Goal: Task Accomplishment & Management: Manage account settings

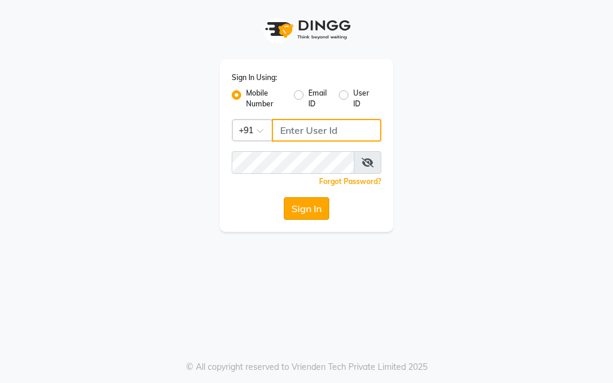
type input "9769573973"
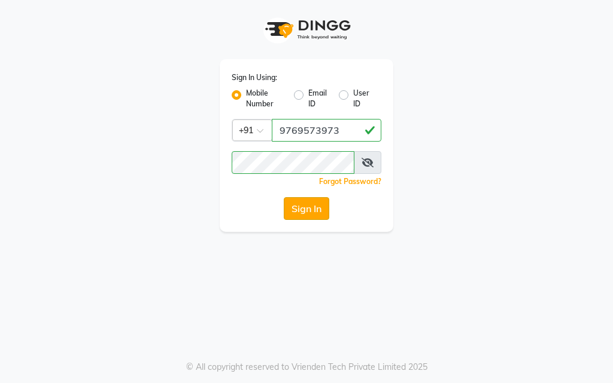
click at [309, 203] on button "Sign In" at bounding box center [306, 208] width 45 height 23
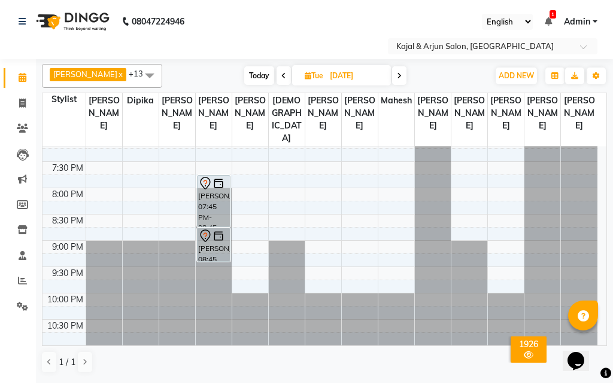
scroll to position [550, 0]
click at [281, 73] on icon at bounding box center [283, 75] width 5 height 7
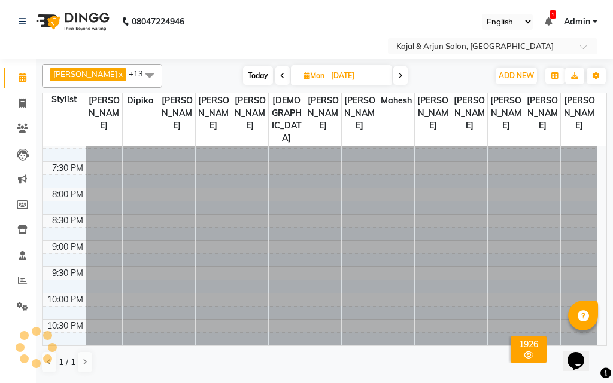
scroll to position [0, 0]
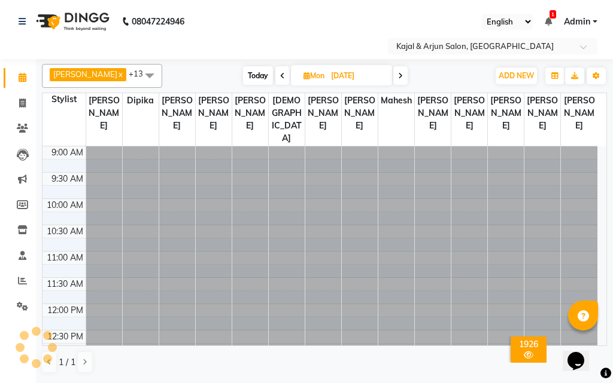
click at [280, 73] on icon at bounding box center [282, 75] width 5 height 7
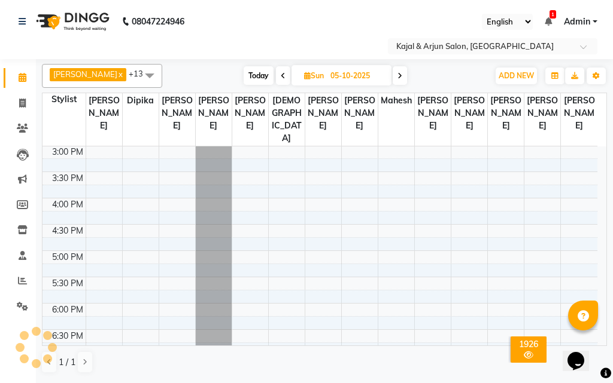
click at [281, 75] on icon at bounding box center [283, 75] width 5 height 7
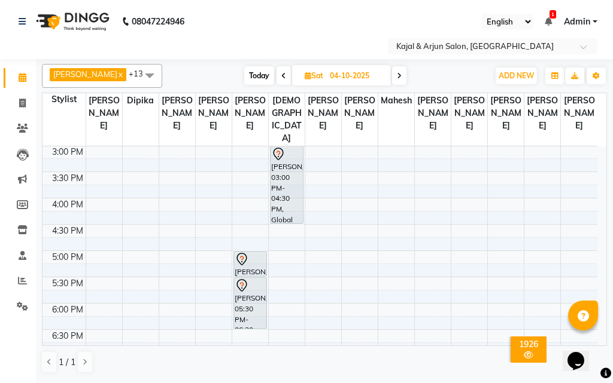
click at [281, 75] on icon at bounding box center [283, 75] width 5 height 7
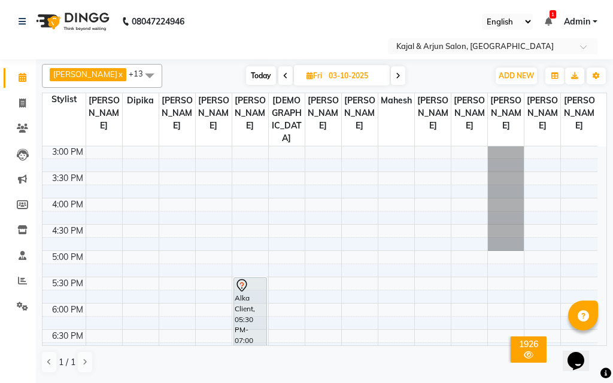
click at [283, 75] on icon at bounding box center [285, 75] width 5 height 7
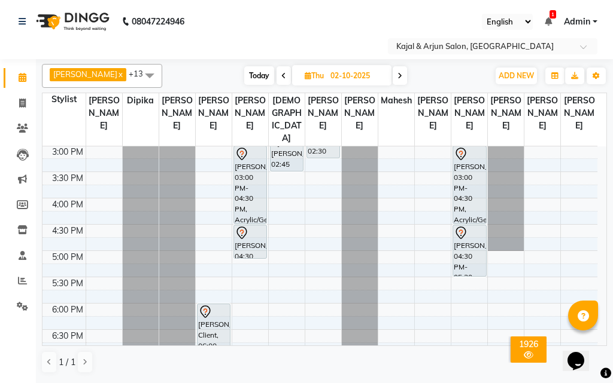
click at [281, 75] on icon at bounding box center [283, 75] width 5 height 7
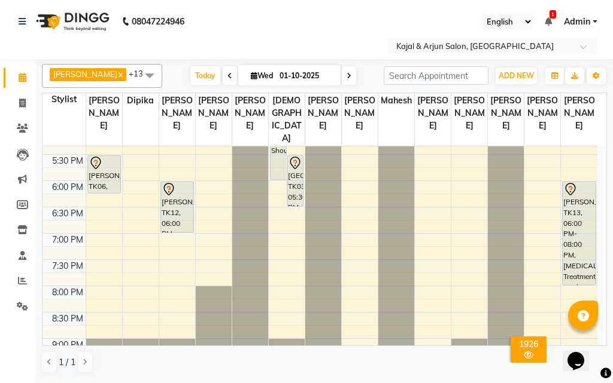
scroll to position [430, 0]
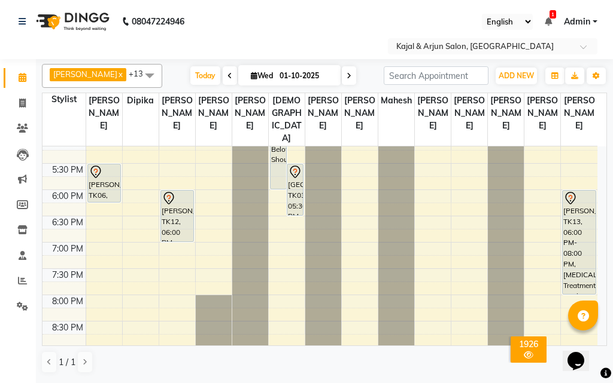
click at [346, 75] on icon at bounding box center [348, 75] width 5 height 7
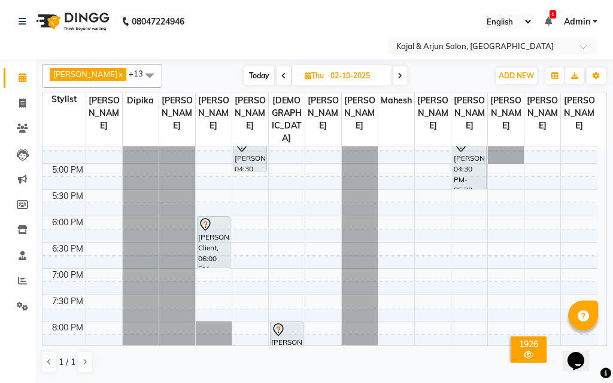
scroll to position [370, 0]
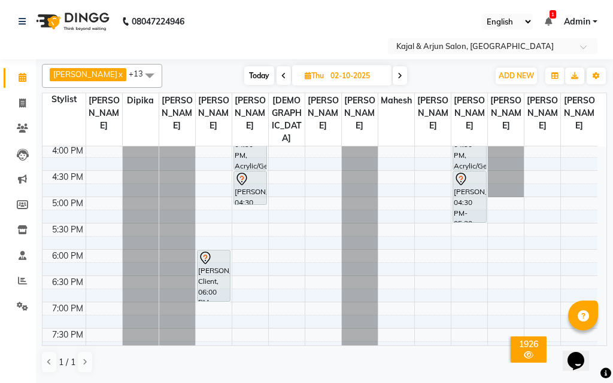
click at [281, 74] on icon at bounding box center [283, 75] width 5 height 7
type input "01-10-2025"
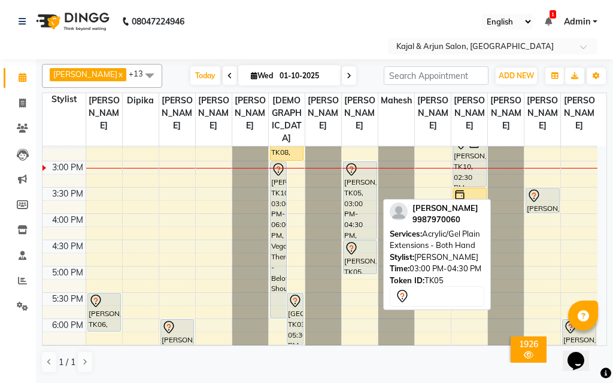
scroll to position [310, 0]
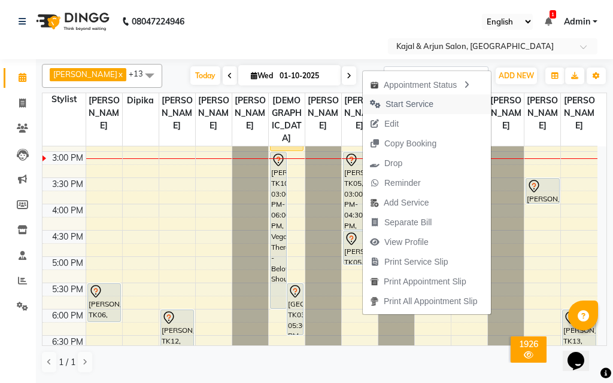
click at [417, 105] on span "Start Service" at bounding box center [409, 104] width 48 height 13
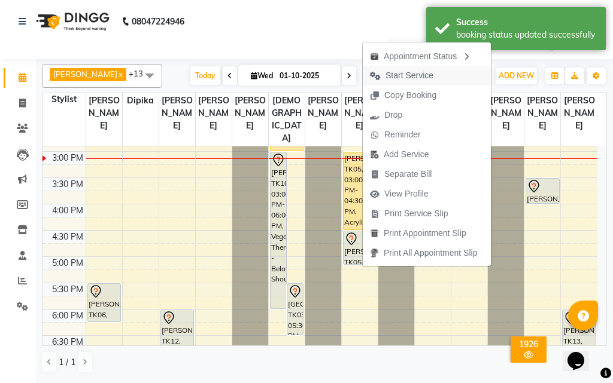
click at [430, 75] on span "Start Service" at bounding box center [409, 75] width 48 height 13
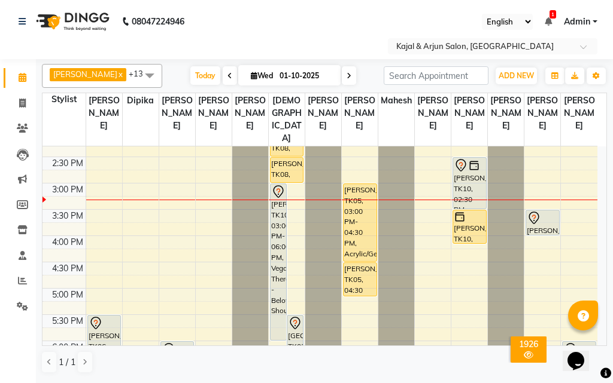
scroll to position [251, 0]
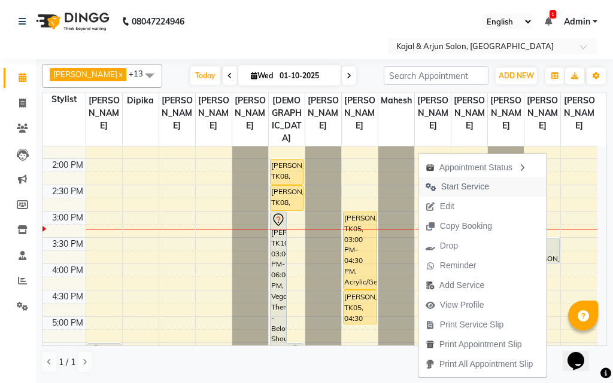
click at [479, 189] on span "Start Service" at bounding box center [465, 187] width 48 height 13
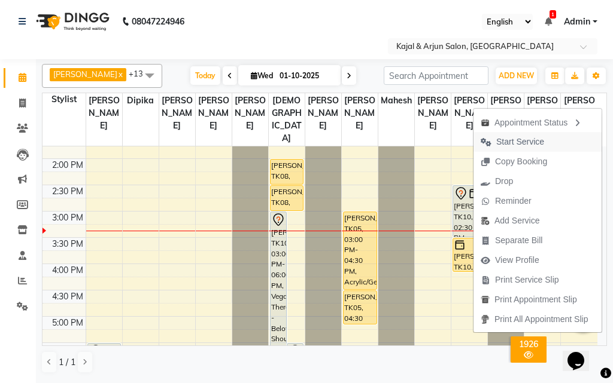
click at [510, 137] on span "Start Service" at bounding box center [520, 142] width 48 height 13
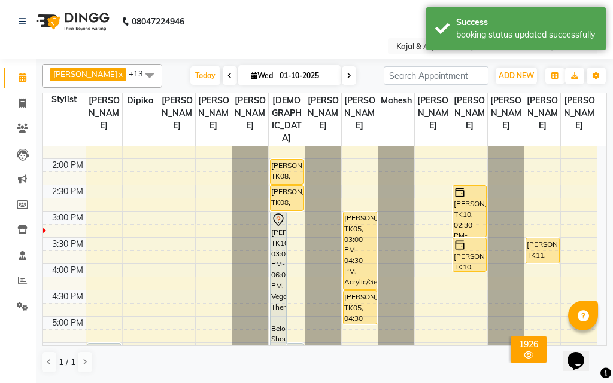
scroll to position [310, 0]
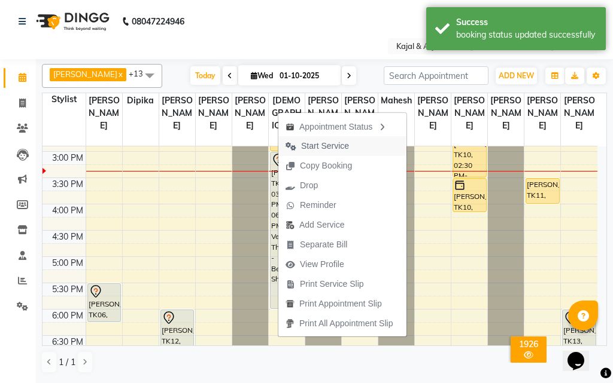
click at [349, 141] on span "Start Service" at bounding box center [317, 146] width 78 height 20
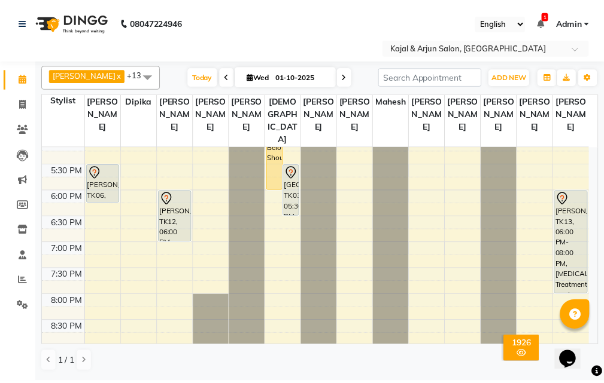
scroll to position [370, 0]
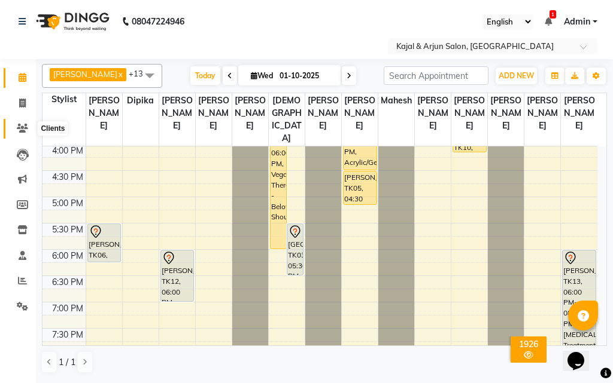
click at [18, 128] on icon at bounding box center [22, 128] width 11 height 9
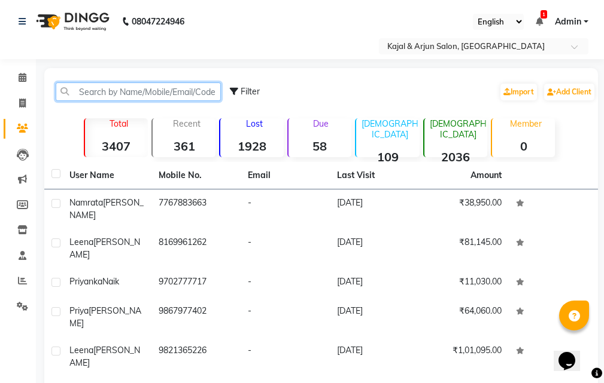
click at [143, 88] on input "text" at bounding box center [138, 92] width 165 height 19
type input "s"
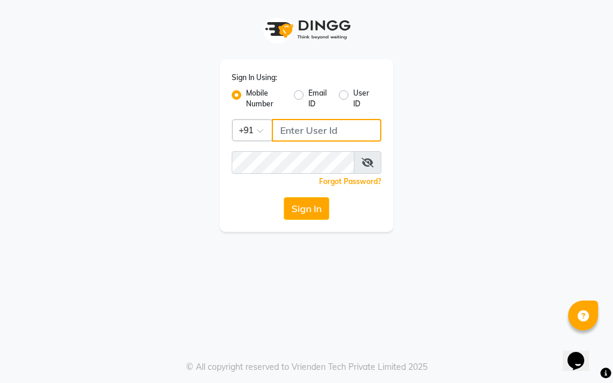
type input "9769573973"
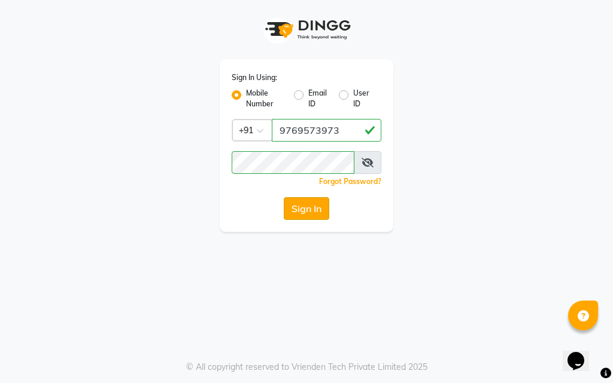
click at [308, 202] on button "Sign In" at bounding box center [306, 208] width 45 height 23
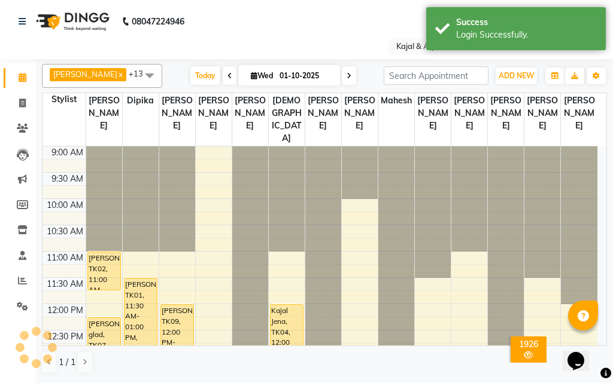
select select "en"
click at [20, 124] on icon at bounding box center [22, 128] width 11 height 9
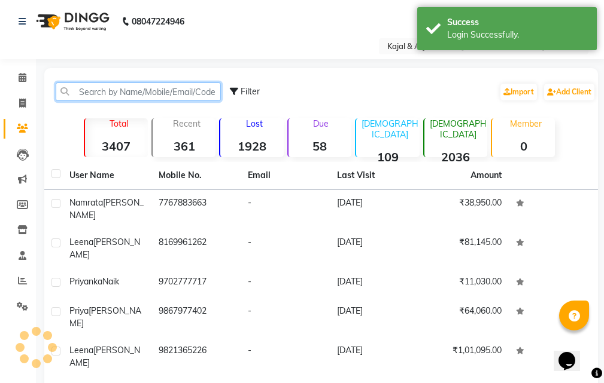
click at [139, 89] on input "text" at bounding box center [138, 92] width 165 height 19
type input "s"
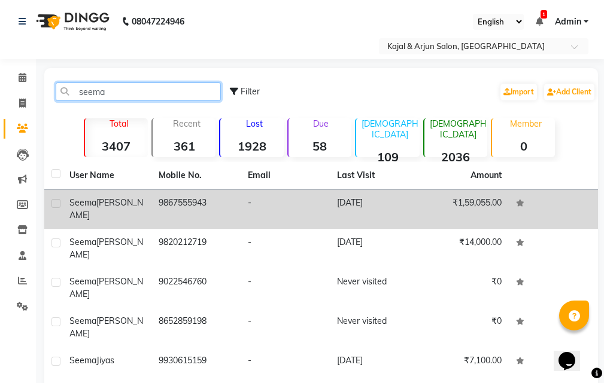
type input "seema"
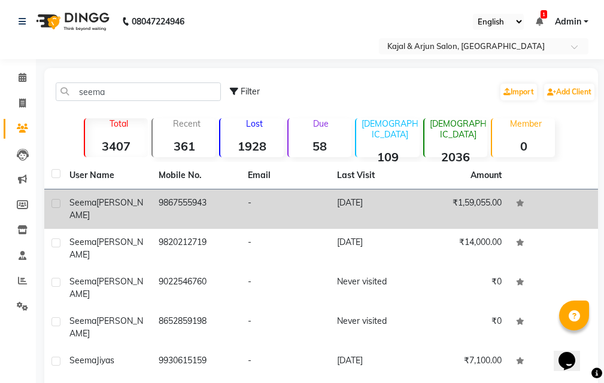
click at [80, 201] on span "Seema" at bounding box center [82, 202] width 27 height 11
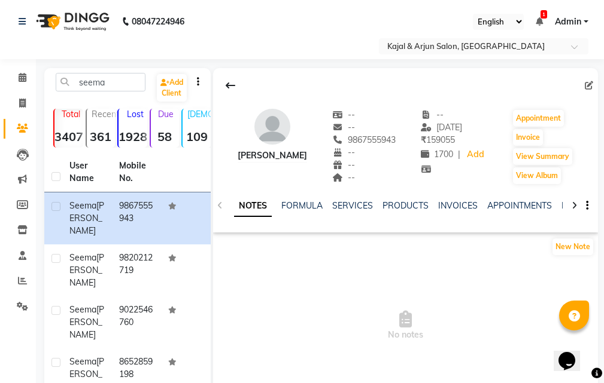
click at [354, 200] on div "SERVICES" at bounding box center [352, 206] width 41 height 13
click at [355, 203] on link "SERVICES" at bounding box center [352, 205] width 41 height 11
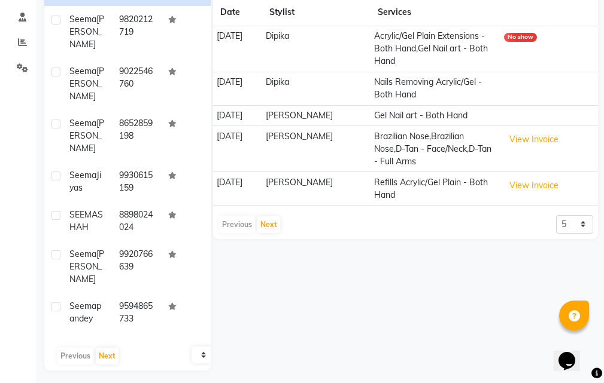
scroll to position [239, 0]
click at [267, 233] on button "Next" at bounding box center [268, 224] width 23 height 17
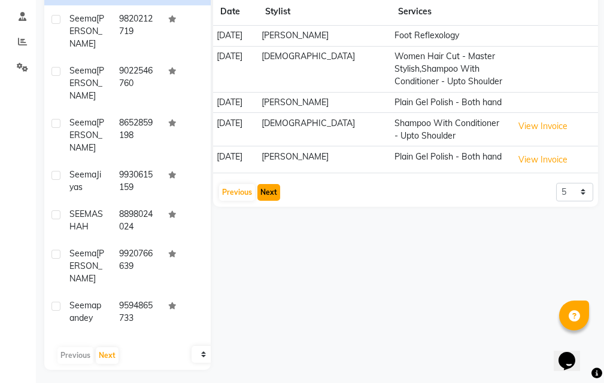
click at [270, 201] on button "Next" at bounding box center [268, 192] width 23 height 17
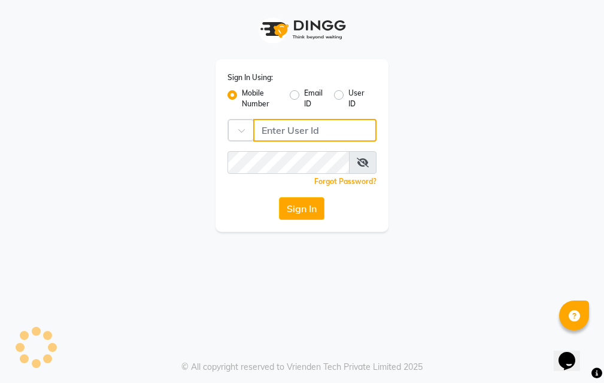
type input "9769573973"
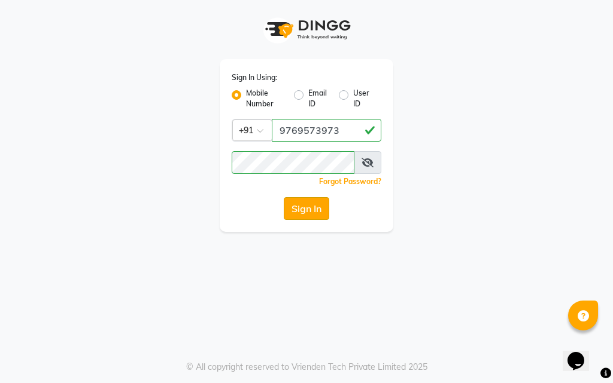
click at [311, 203] on button "Sign In" at bounding box center [306, 208] width 45 height 23
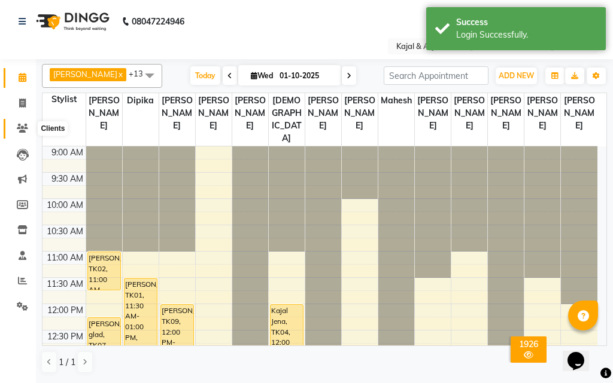
click at [18, 124] on icon at bounding box center [22, 128] width 11 height 9
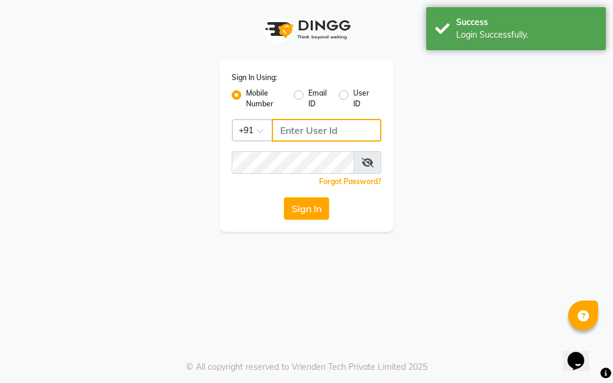
type input "9769573973"
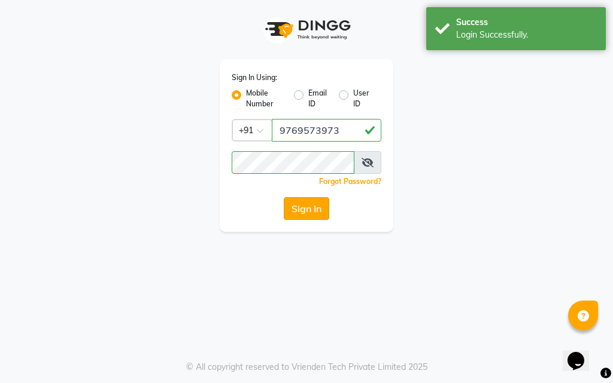
click at [315, 200] on button "Sign In" at bounding box center [306, 208] width 45 height 23
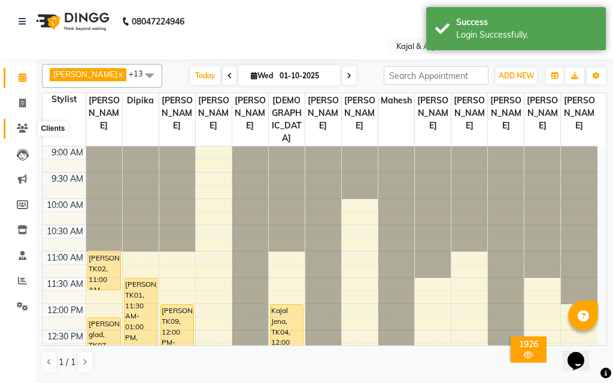
click at [22, 124] on icon at bounding box center [22, 128] width 11 height 9
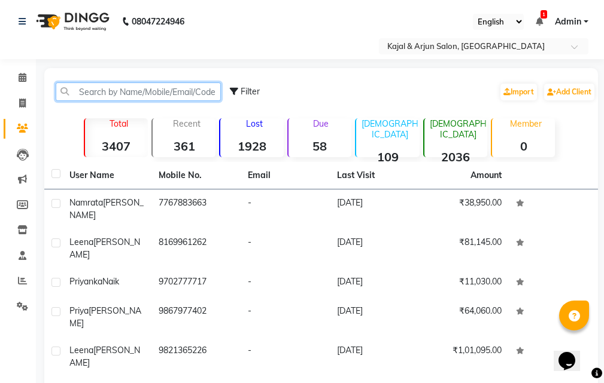
click at [145, 90] on input "text" at bounding box center [138, 92] width 165 height 19
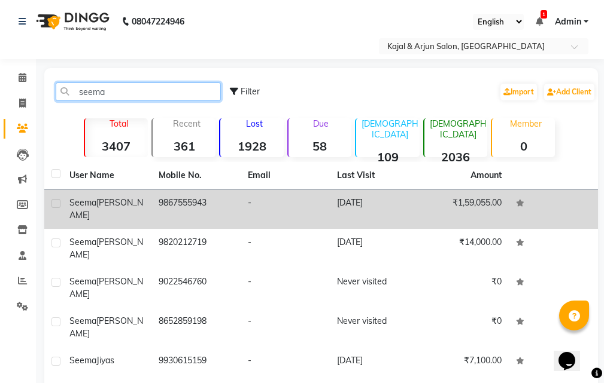
type input "seema"
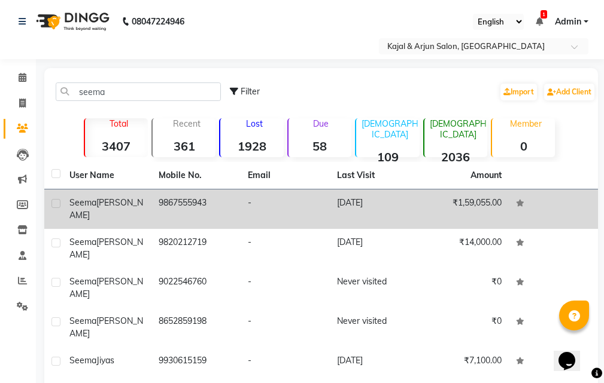
click at [127, 198] on div "[PERSON_NAME]" at bounding box center [106, 209] width 75 height 25
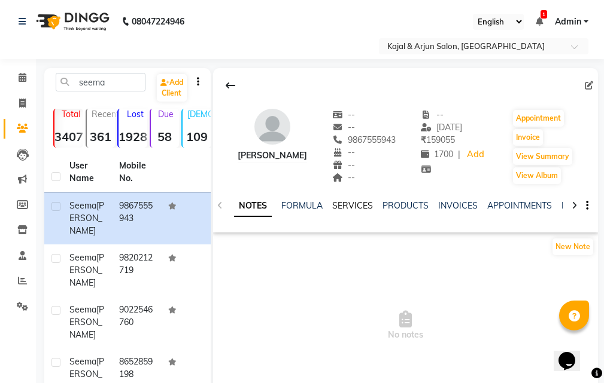
click at [352, 207] on link "SERVICES" at bounding box center [352, 205] width 41 height 11
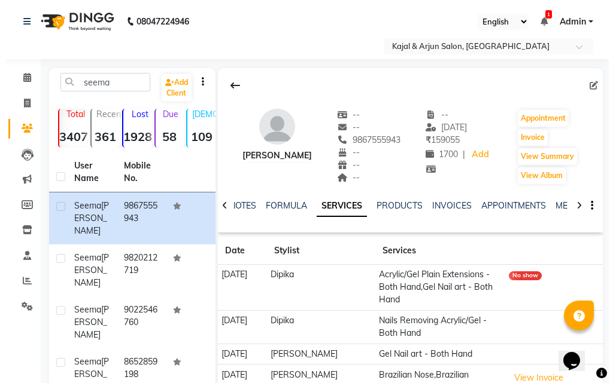
scroll to position [244, 0]
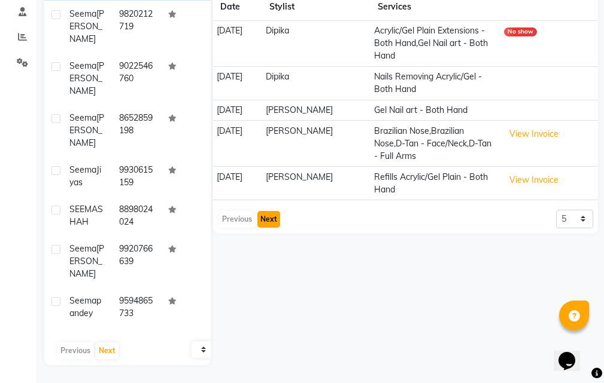
click at [270, 228] on button "Next" at bounding box center [268, 219] width 23 height 17
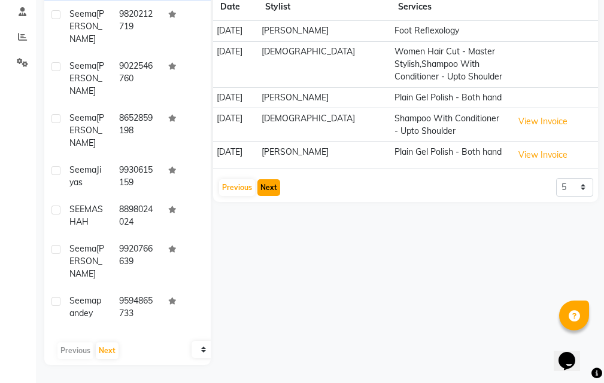
click at [271, 196] on button "Next" at bounding box center [268, 187] width 23 height 17
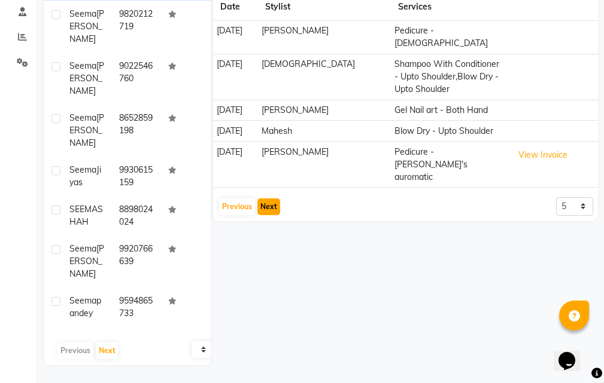
click at [264, 199] on button "Next" at bounding box center [268, 207] width 23 height 17
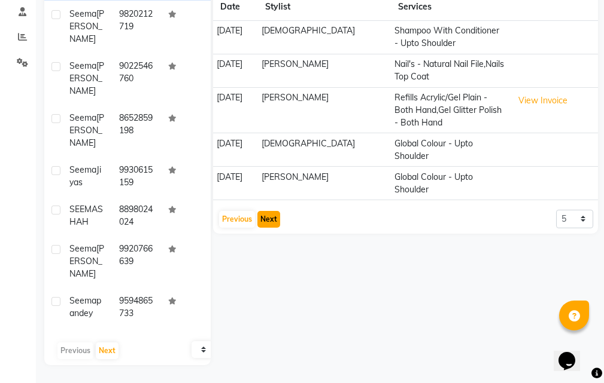
click at [264, 211] on button "Next" at bounding box center [268, 219] width 23 height 17
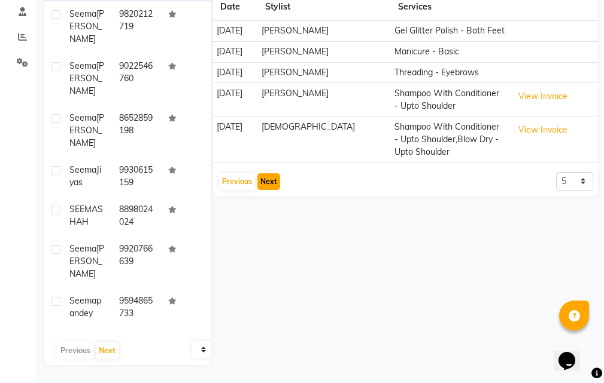
click at [264, 190] on button "Next" at bounding box center [268, 181] width 23 height 17
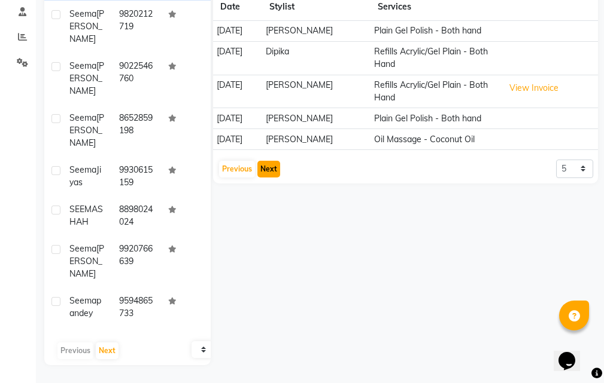
click at [264, 178] on button "Next" at bounding box center [268, 169] width 23 height 17
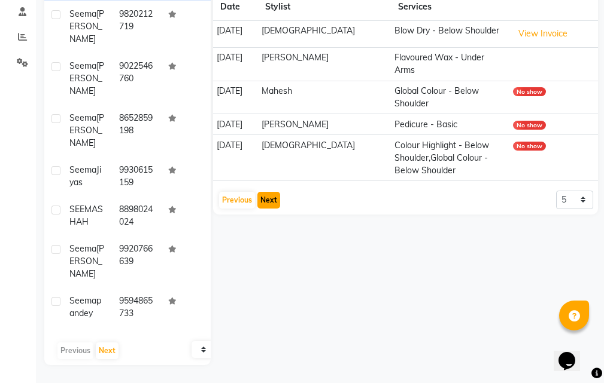
click at [270, 192] on button "Next" at bounding box center [268, 200] width 23 height 17
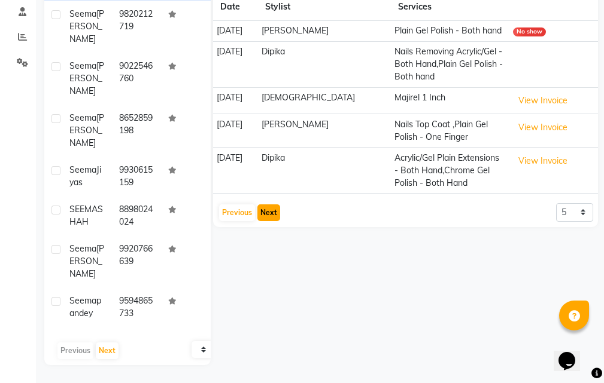
click at [267, 210] on button "Next" at bounding box center [268, 213] width 23 height 17
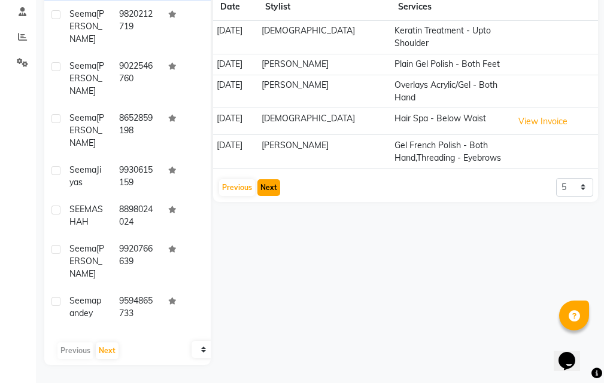
click at [266, 188] on button "Next" at bounding box center [268, 187] width 23 height 17
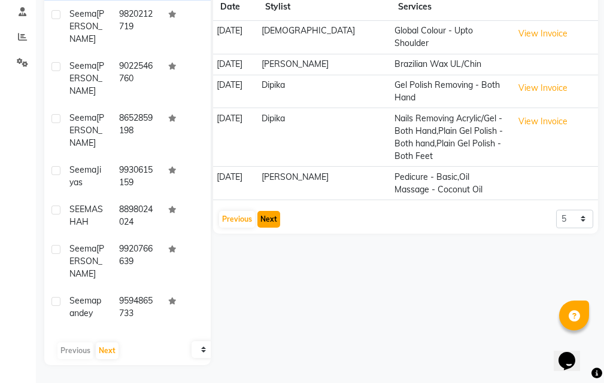
click at [266, 211] on button "Next" at bounding box center [268, 219] width 23 height 17
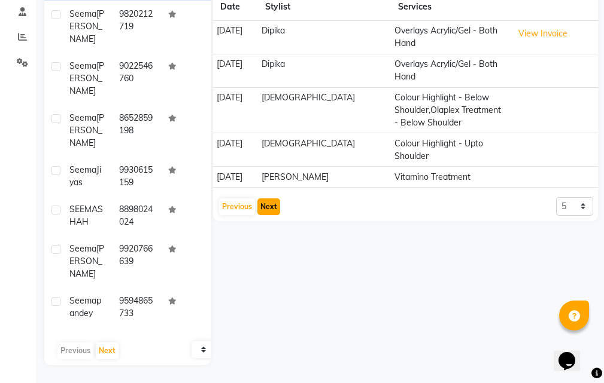
click at [268, 206] on button "Next" at bounding box center [268, 207] width 23 height 17
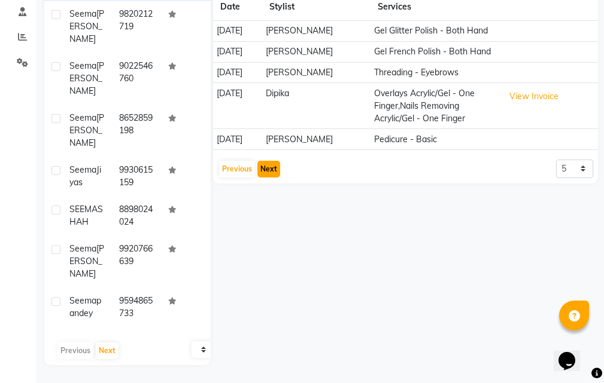
click at [270, 167] on button "Next" at bounding box center [268, 169] width 23 height 17
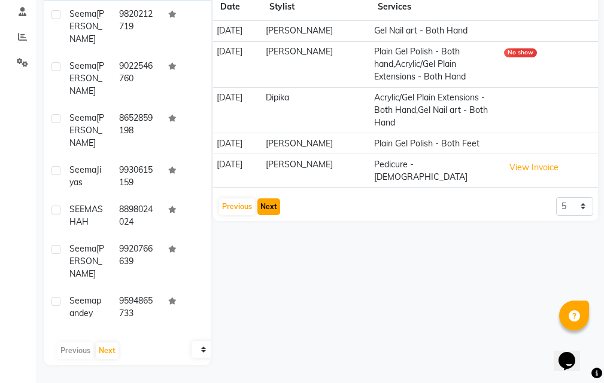
click at [263, 199] on button "Next" at bounding box center [268, 207] width 23 height 17
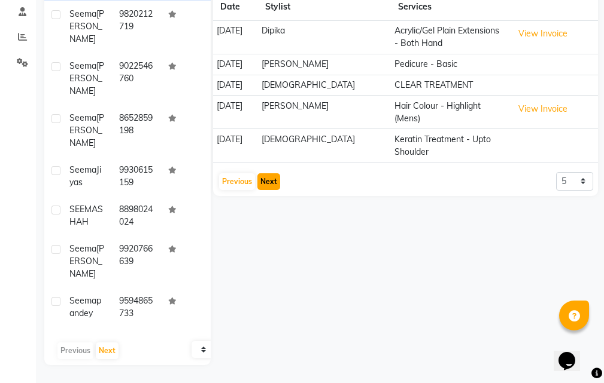
click at [269, 176] on button "Next" at bounding box center [268, 181] width 23 height 17
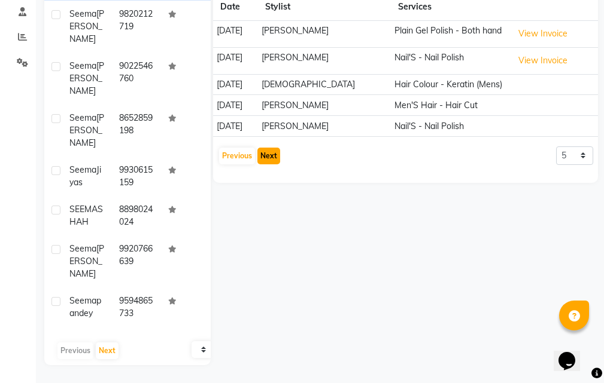
click at [273, 157] on button "Next" at bounding box center [268, 156] width 23 height 17
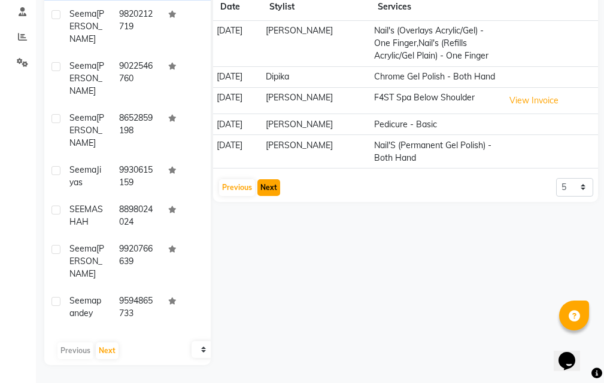
click at [265, 196] on button "Next" at bounding box center [268, 187] width 23 height 17
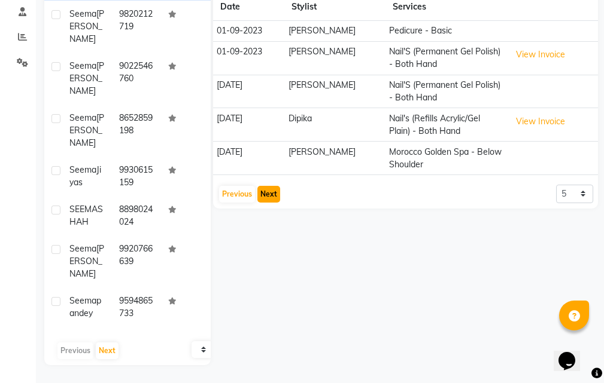
click at [265, 194] on button "Next" at bounding box center [268, 194] width 23 height 17
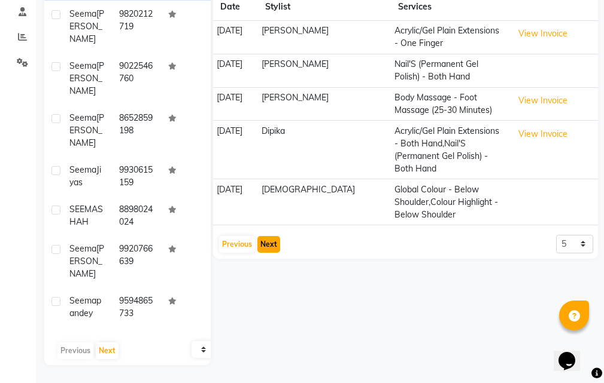
click at [265, 236] on button "Next" at bounding box center [268, 244] width 23 height 17
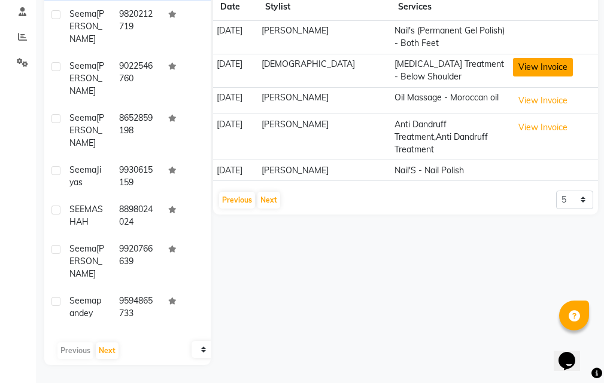
click at [521, 66] on button "View Invoice" at bounding box center [543, 67] width 60 height 19
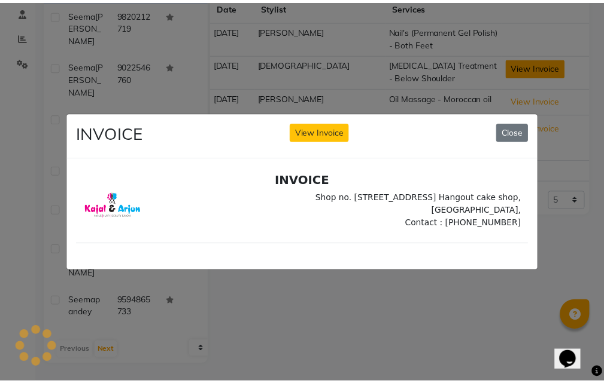
scroll to position [0, 0]
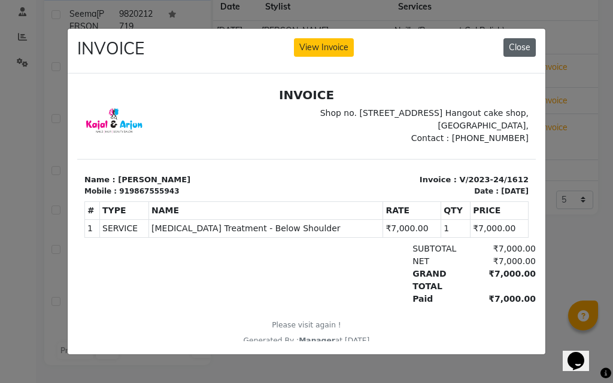
click at [526, 38] on button "Close" at bounding box center [519, 47] width 32 height 19
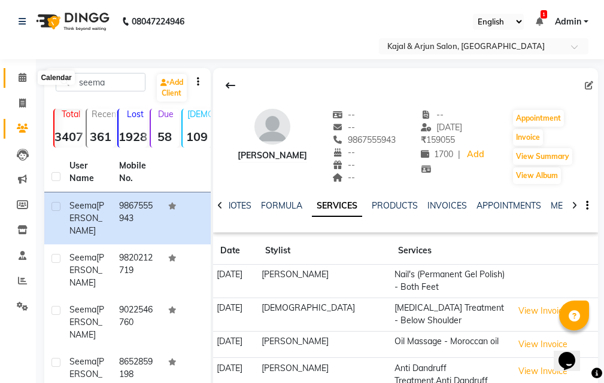
click at [23, 75] on icon at bounding box center [23, 77] width 8 height 9
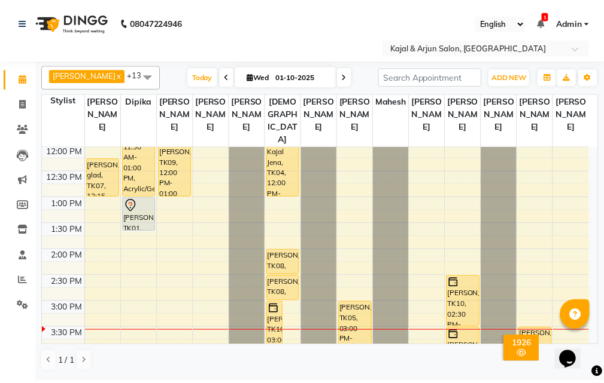
scroll to position [179, 0]
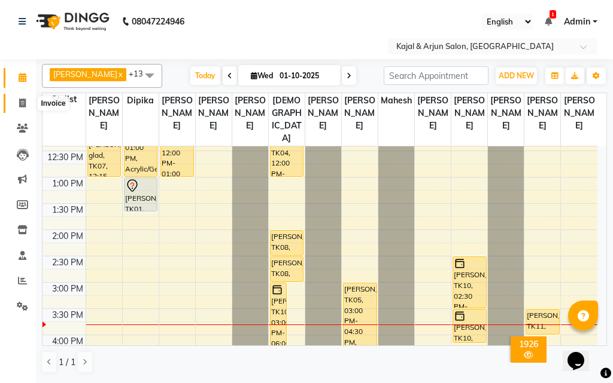
click at [20, 101] on icon at bounding box center [22, 103] width 7 height 9
select select "541"
select select "service"
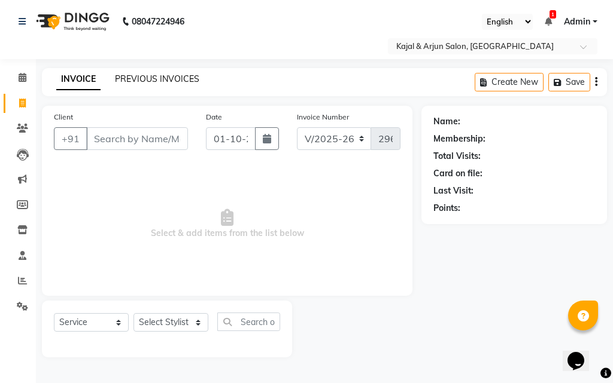
click at [184, 78] on link "PREVIOUS INVOICES" at bounding box center [157, 79] width 84 height 11
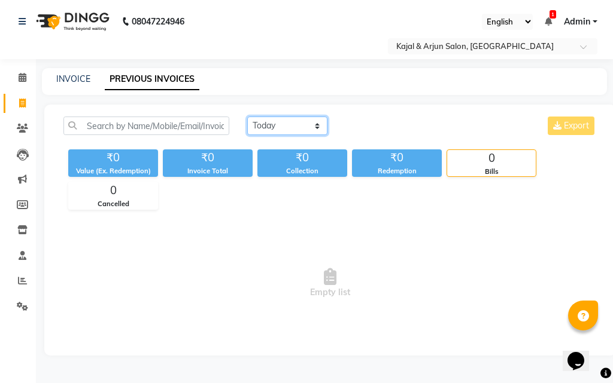
click at [313, 123] on select "[DATE] [DATE] Custom Range" at bounding box center [287, 126] width 80 height 19
select select "range"
click at [247, 117] on select "[DATE] [DATE] Custom Range" at bounding box center [287, 126] width 80 height 19
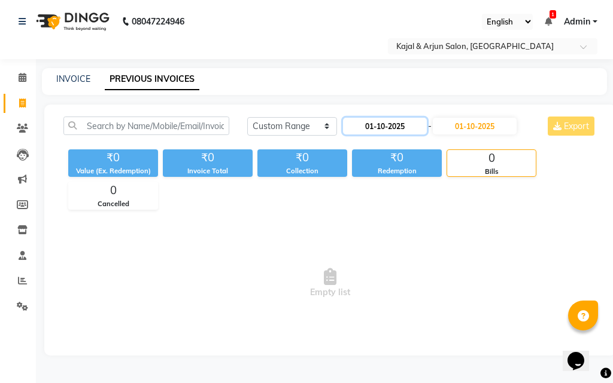
click at [388, 120] on input "01-10-2025" at bounding box center [385, 126] width 84 height 17
select select "10"
select select "2025"
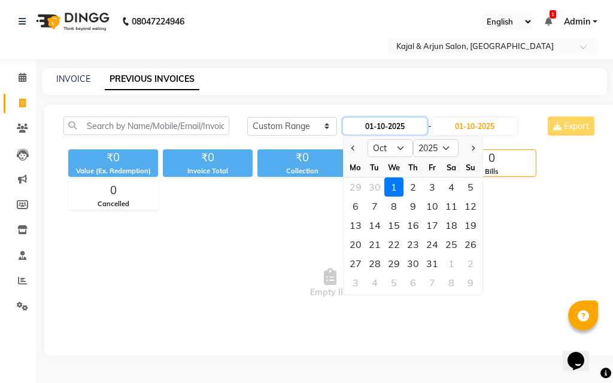
click at [388, 120] on input "01-10-2025" at bounding box center [385, 126] width 84 height 17
click at [378, 119] on input "[DATE]" at bounding box center [385, 126] width 84 height 17
click at [379, 119] on input "[DATE]" at bounding box center [385, 126] width 84 height 17
type input "[DATE]"
click at [486, 121] on input "01-10-2025" at bounding box center [475, 126] width 84 height 17
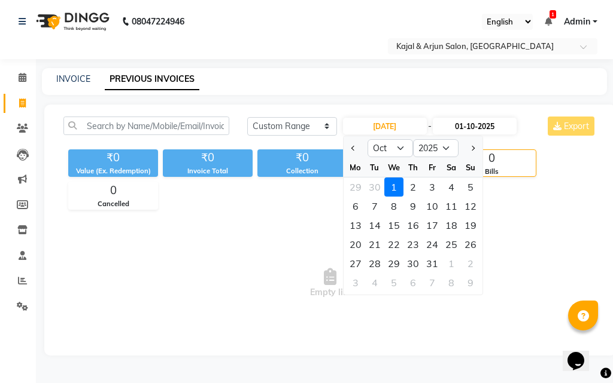
select select "10"
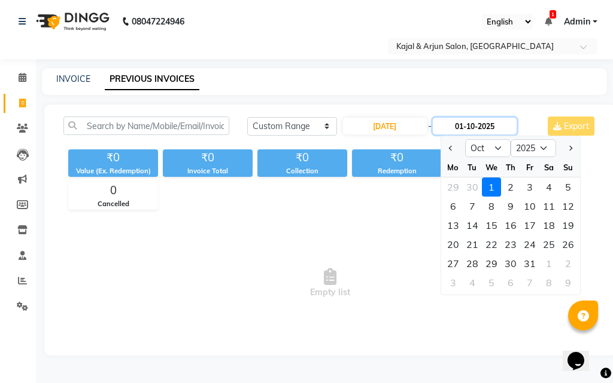
click at [486, 121] on input "01-10-2025" at bounding box center [475, 126] width 84 height 17
click at [475, 118] on input "[DATE]" at bounding box center [475, 126] width 84 height 17
type input "[DATE]"
click at [449, 148] on span "Previous month" at bounding box center [451, 148] width 5 height 5
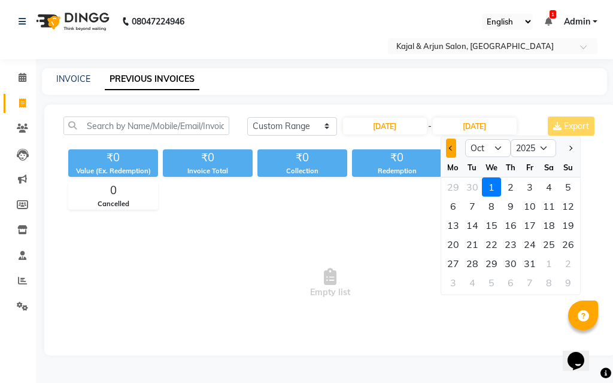
select select "9"
click at [551, 190] on div "6" at bounding box center [548, 187] width 19 height 19
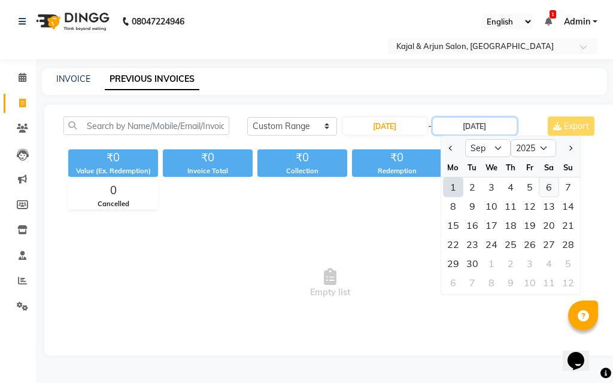
type input "[DATE]"
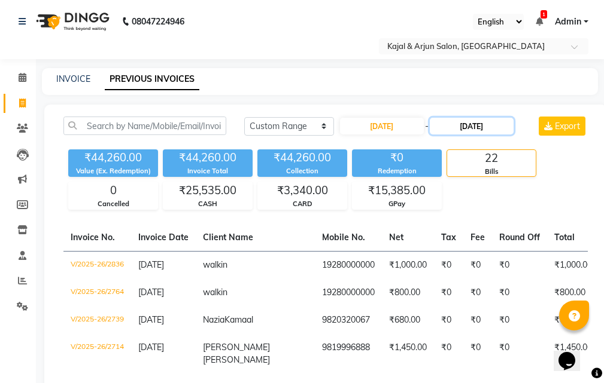
click at [484, 118] on input "[DATE]" at bounding box center [472, 126] width 84 height 17
select select "9"
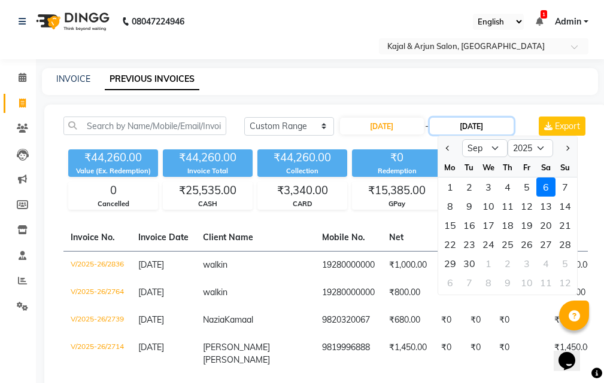
click at [484, 118] on input "[DATE]" at bounding box center [472, 126] width 84 height 17
click at [544, 183] on div "6" at bounding box center [545, 187] width 19 height 19
type input "[DATE]"
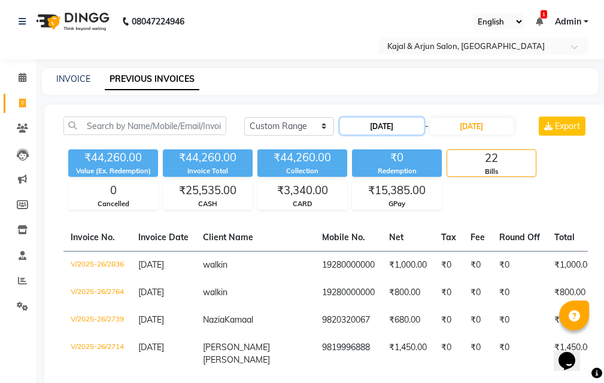
click at [410, 120] on input "[DATE]" at bounding box center [382, 126] width 84 height 17
select select "8"
select select "2025"
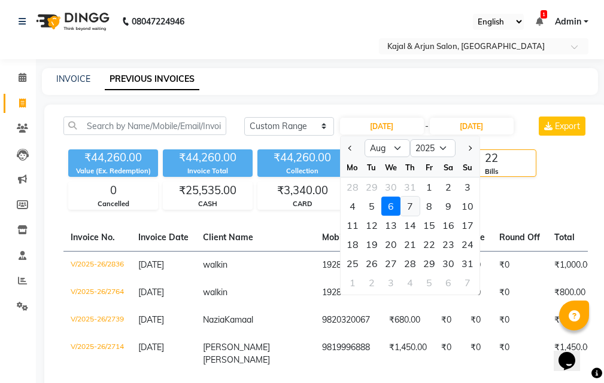
click at [406, 202] on div "7" at bounding box center [409, 206] width 19 height 19
type input "[DATE]"
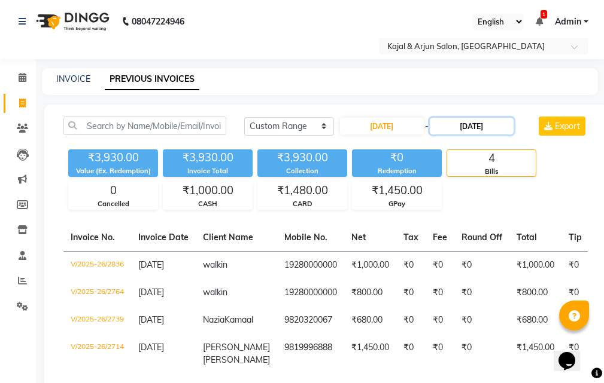
click at [485, 122] on input "[DATE]" at bounding box center [472, 126] width 84 height 17
select select "9"
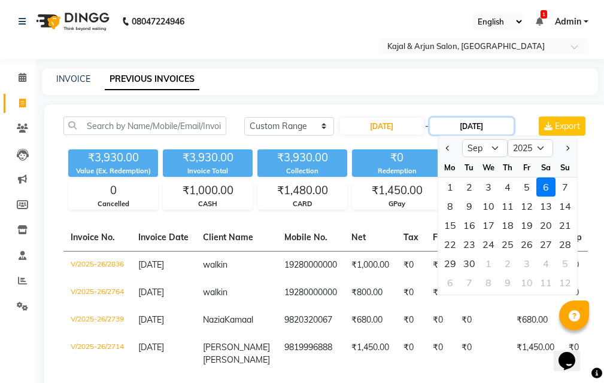
click at [485, 122] on input "[DATE]" at bounding box center [472, 126] width 84 height 17
type input "[DATE]"
click at [543, 181] on div "6" at bounding box center [545, 187] width 19 height 19
type input "[DATE]"
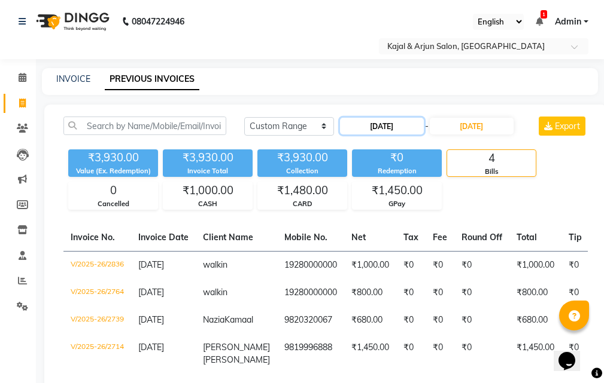
click at [374, 119] on input "[DATE]" at bounding box center [382, 126] width 84 height 17
select select "8"
select select "2025"
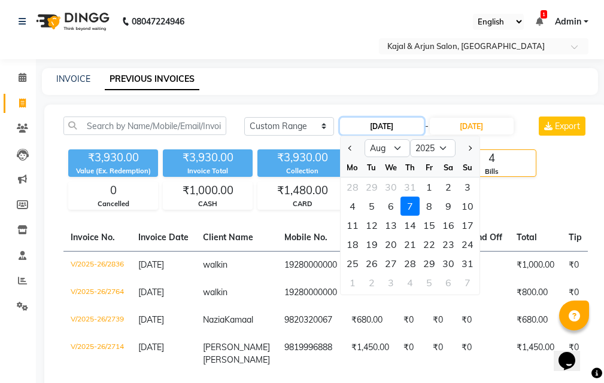
click at [374, 119] on input "[DATE]" at bounding box center [382, 126] width 84 height 17
click at [393, 205] on div "6" at bounding box center [390, 206] width 19 height 19
type input "[DATE]"
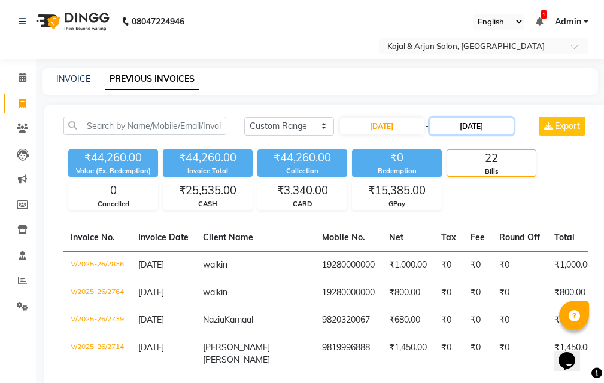
click at [485, 120] on input "[DATE]" at bounding box center [472, 126] width 84 height 17
select select "9"
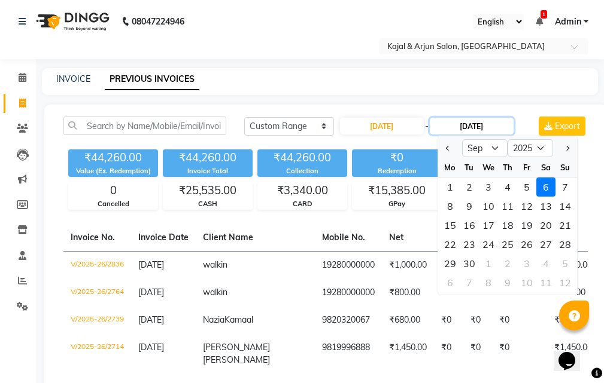
click at [483, 120] on input "[DATE]" at bounding box center [472, 126] width 84 height 17
click at [544, 182] on div "6" at bounding box center [545, 187] width 19 height 19
type input "[DATE]"
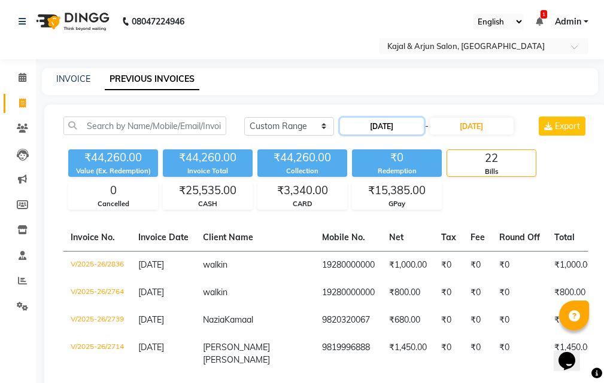
click at [375, 120] on input "[DATE]" at bounding box center [382, 126] width 84 height 17
select select "8"
select select "2025"
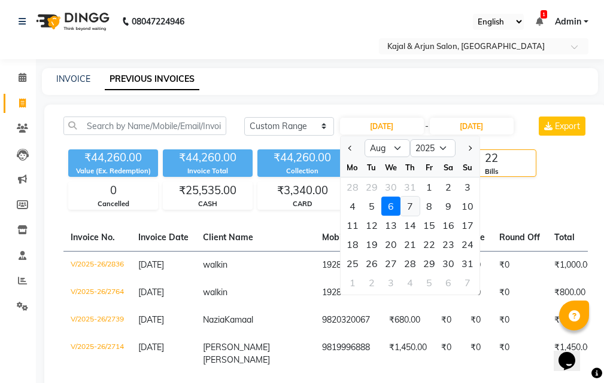
click at [414, 205] on div "7" at bounding box center [409, 206] width 19 height 19
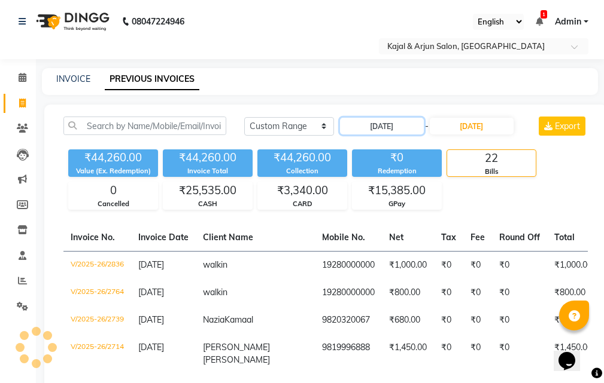
type input "[DATE]"
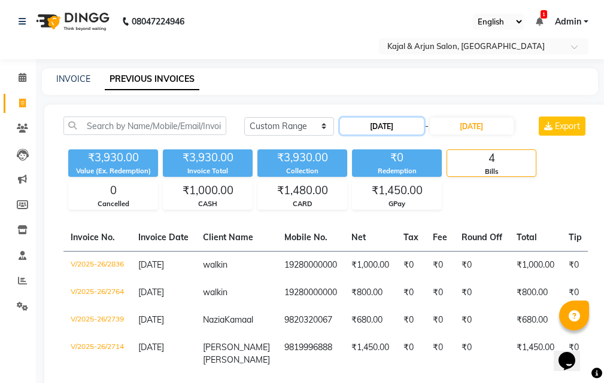
click at [375, 122] on input "[DATE]" at bounding box center [382, 126] width 84 height 17
select select "8"
select select "2025"
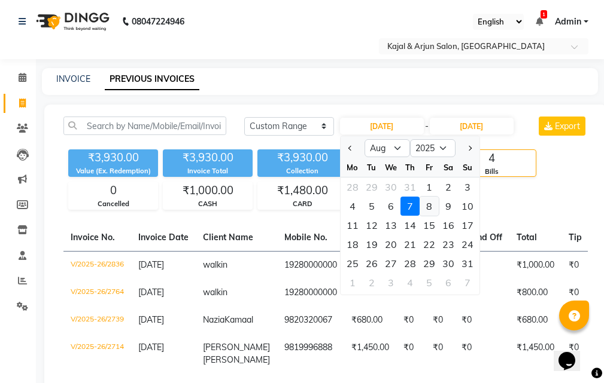
click at [427, 202] on div "8" at bounding box center [428, 206] width 19 height 19
type input "[DATE]"
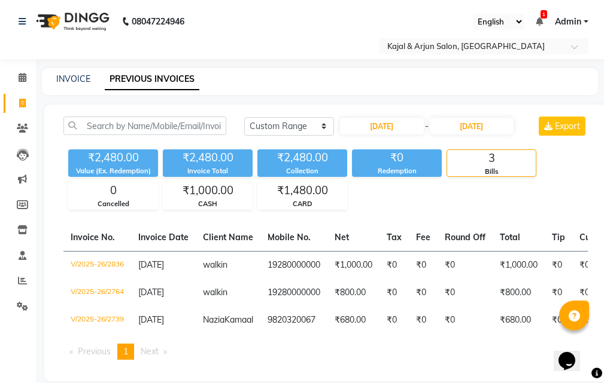
click at [373, 117] on div "[DATE] - [DATE]" at bounding box center [427, 126] width 176 height 19
click at [375, 119] on input "[DATE]" at bounding box center [382, 126] width 84 height 17
select select "8"
select select "2025"
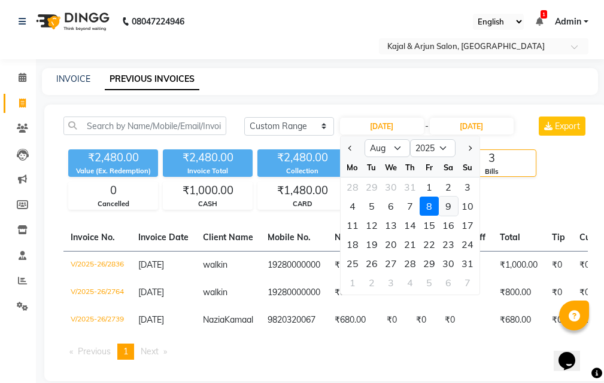
click at [449, 204] on div "9" at bounding box center [448, 206] width 19 height 19
type input "[DATE]"
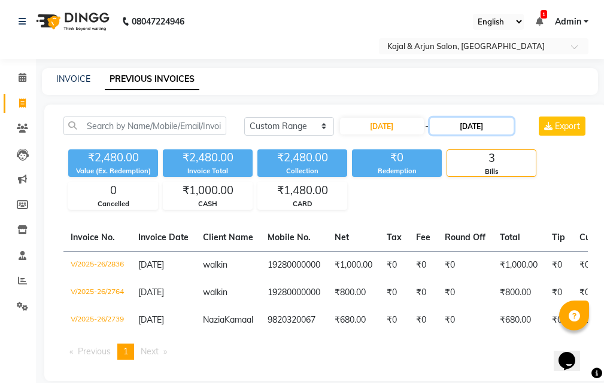
click at [471, 120] on input "[DATE]" at bounding box center [472, 126] width 84 height 17
select select "9"
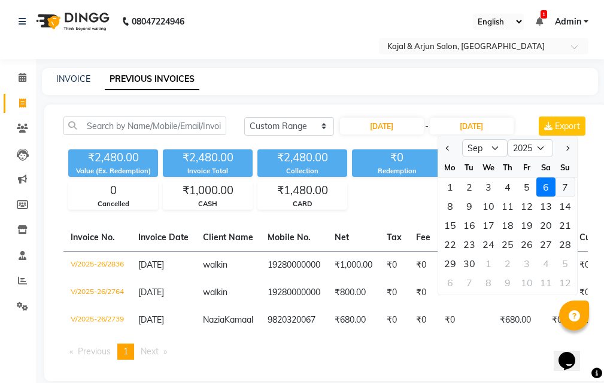
click at [564, 179] on div "7" at bounding box center [564, 187] width 19 height 19
type input "[DATE]"
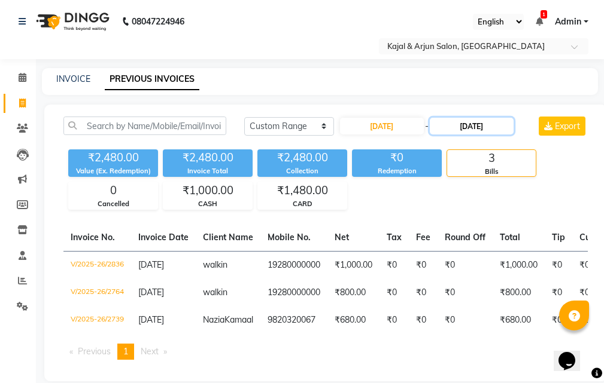
click at [484, 122] on input "[DATE]" at bounding box center [472, 126] width 84 height 17
select select "9"
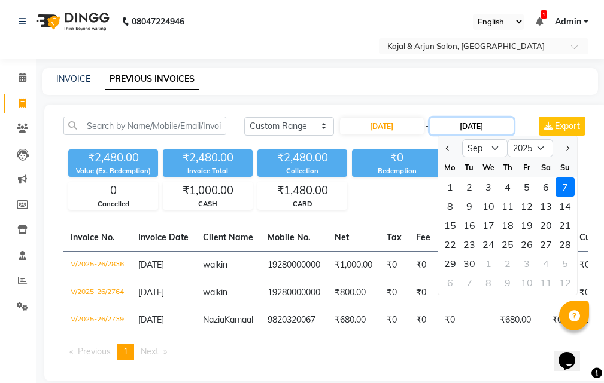
click at [484, 122] on input "[DATE]" at bounding box center [472, 126] width 84 height 17
type input "[DATE]"
click at [450, 207] on div "8" at bounding box center [449, 206] width 19 height 19
type input "[DATE]"
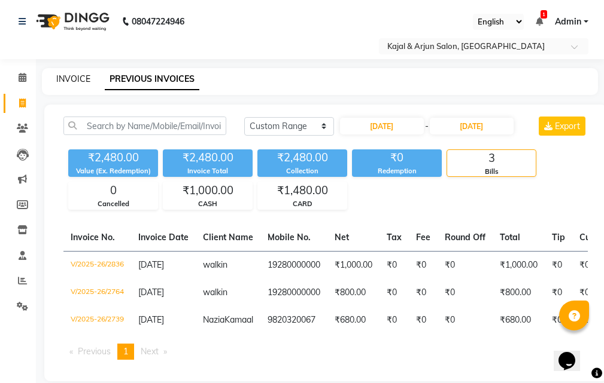
click at [78, 79] on link "INVOICE" at bounding box center [73, 79] width 34 height 11
select select "service"
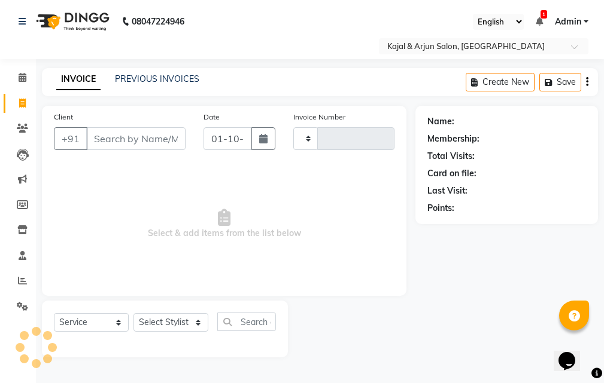
type input "2962"
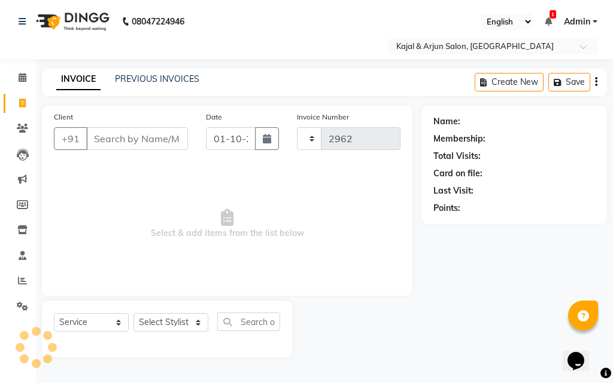
select select "541"
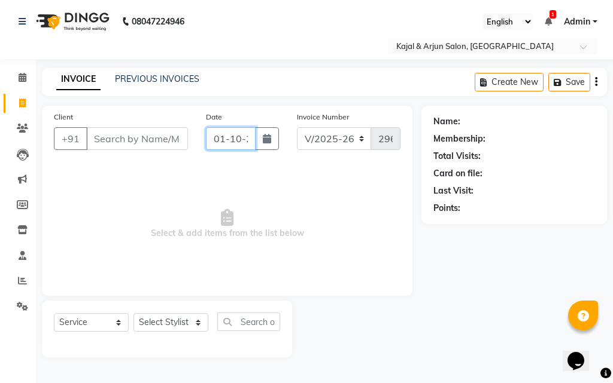
click at [239, 138] on input "01-10-2025" at bounding box center [231, 138] width 50 height 23
select select "10"
select select "2025"
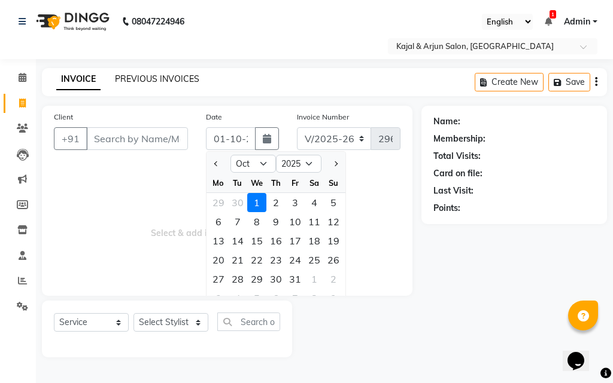
click at [160, 77] on link "PREVIOUS INVOICES" at bounding box center [157, 79] width 84 height 11
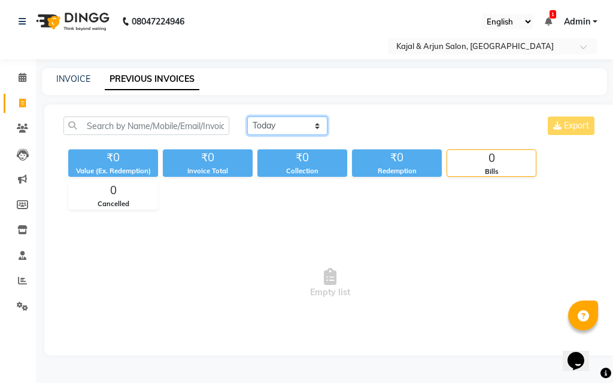
click at [317, 124] on select "[DATE] [DATE] Custom Range" at bounding box center [287, 126] width 80 height 19
select select "range"
click at [247, 117] on select "[DATE] [DATE] Custom Range" at bounding box center [287, 126] width 80 height 19
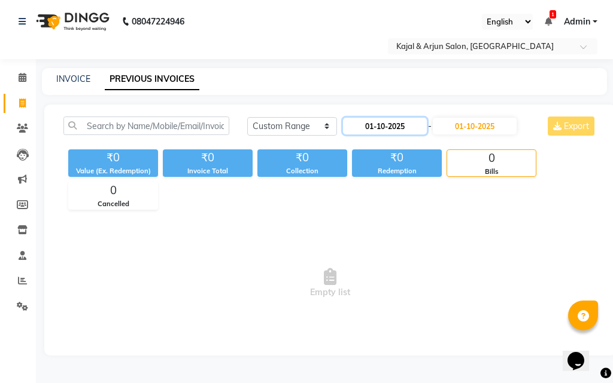
click at [377, 118] on input "01-10-2025" at bounding box center [385, 126] width 84 height 17
select select "10"
select select "2025"
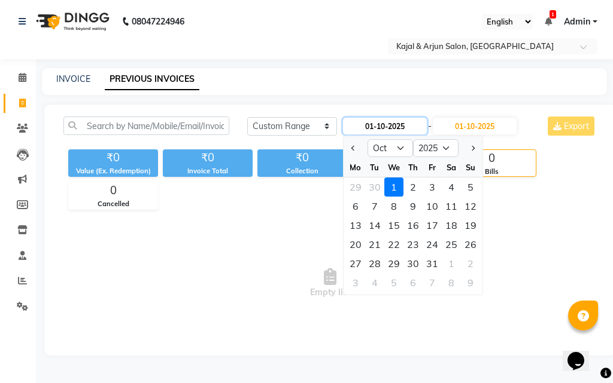
click at [389, 122] on input "01-10-2025" at bounding box center [385, 126] width 84 height 17
type input "[DATE]"
click at [488, 120] on input "01-10-2025" at bounding box center [475, 126] width 84 height 17
select select "10"
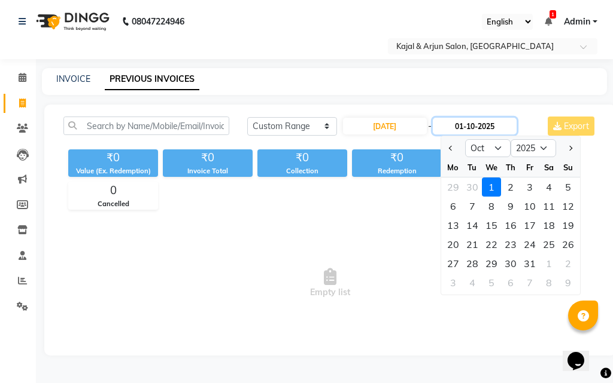
click at [488, 120] on input "01-10-2025" at bounding box center [475, 126] width 84 height 17
type input "[DATE]"
click at [449, 147] on span "Previous month" at bounding box center [451, 148] width 5 height 5
select select "9"
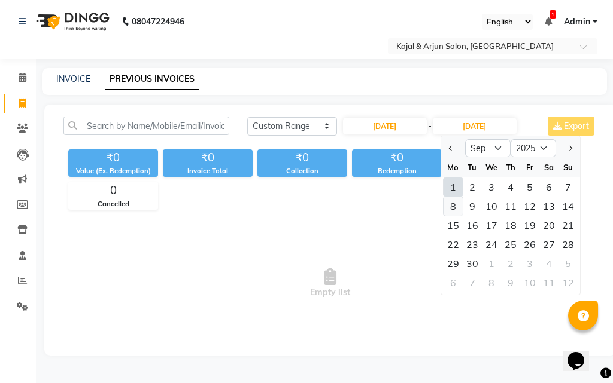
click at [458, 206] on div "8" at bounding box center [452, 206] width 19 height 19
type input "[DATE]"
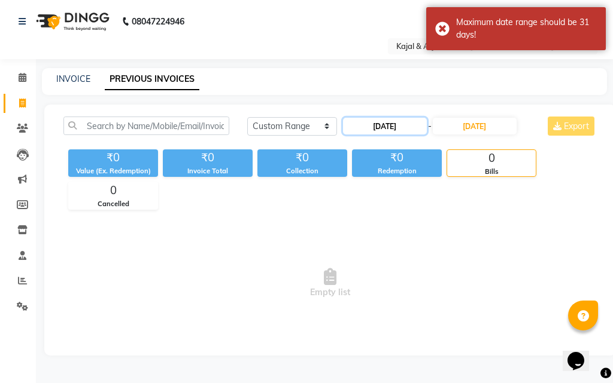
click at [378, 121] on input "[DATE]" at bounding box center [385, 126] width 84 height 17
select select "8"
select select "2025"
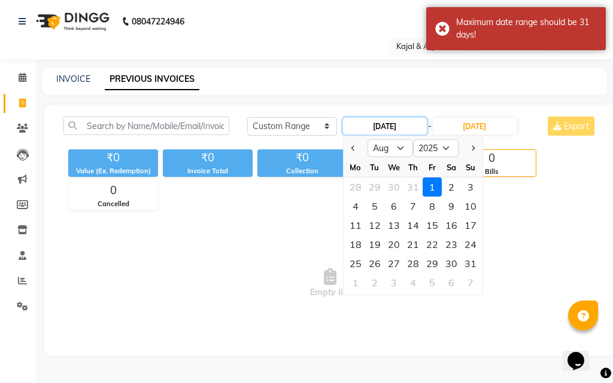
click at [378, 121] on input "[DATE]" at bounding box center [385, 126] width 84 height 17
click at [431, 206] on div "8" at bounding box center [431, 206] width 19 height 19
type input "[DATE]"
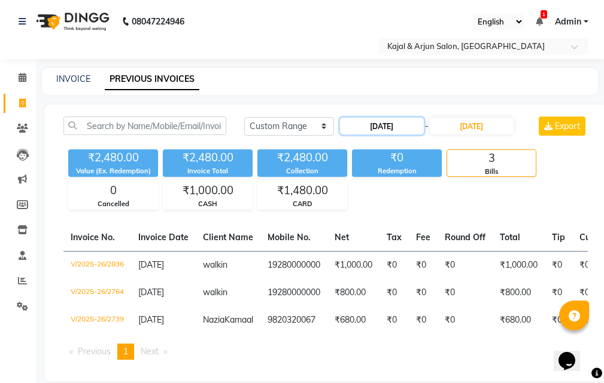
click at [375, 121] on input "[DATE]" at bounding box center [382, 126] width 84 height 17
select select "8"
select select "2025"
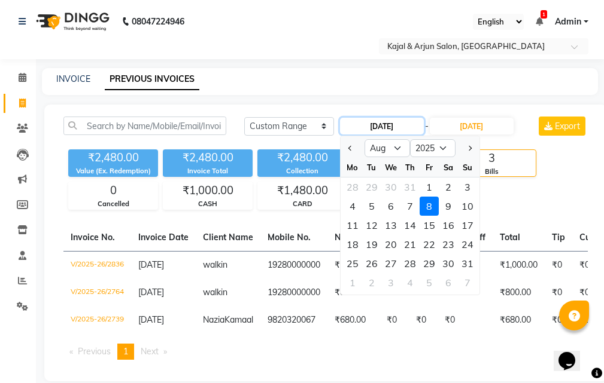
click at [375, 121] on input "[DATE]" at bounding box center [382, 126] width 84 height 17
click at [371, 206] on div "5" at bounding box center [371, 206] width 19 height 19
type input "05-08-2025"
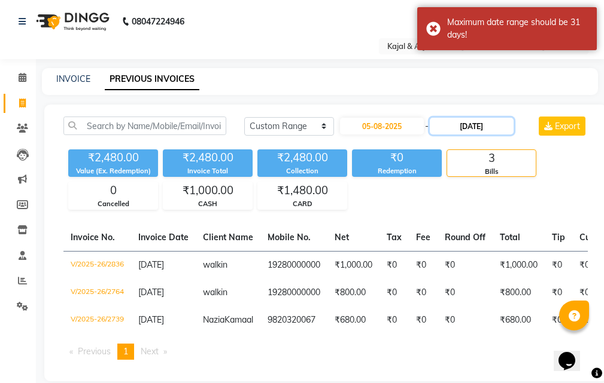
click at [484, 120] on input "[DATE]" at bounding box center [472, 126] width 84 height 17
select select "9"
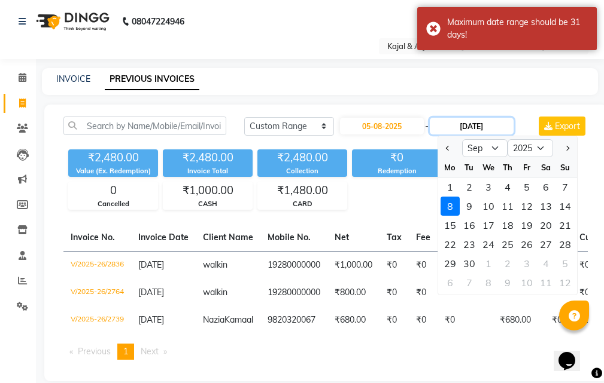
click at [484, 120] on input "[DATE]" at bounding box center [472, 126] width 84 height 17
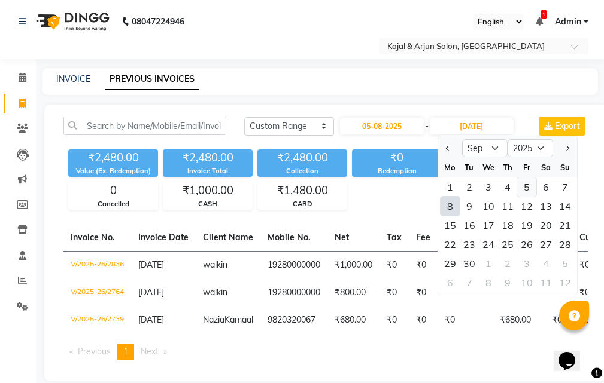
click at [523, 184] on div "5" at bounding box center [526, 187] width 19 height 19
type input "[DATE]"
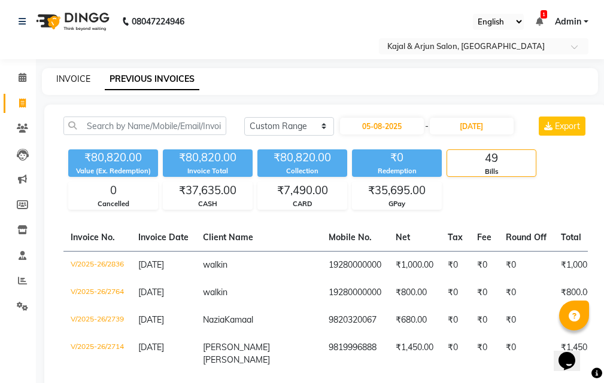
click at [78, 75] on link "INVOICE" at bounding box center [73, 79] width 34 height 11
select select "service"
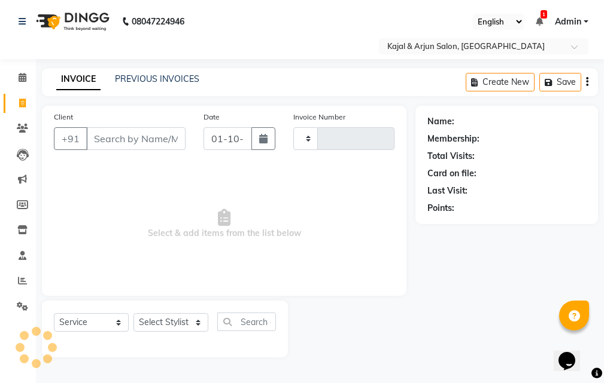
type input "2962"
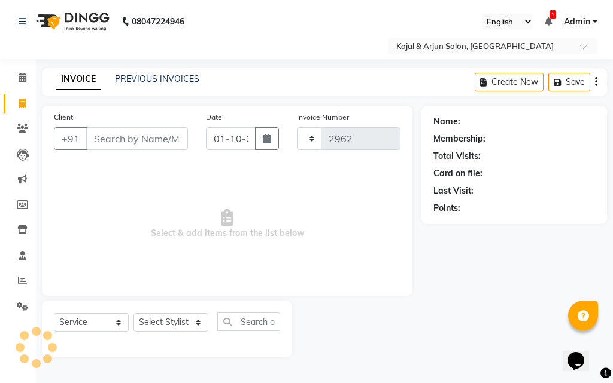
select select "541"
click at [239, 137] on input "01-10-2025" at bounding box center [231, 138] width 50 height 23
select select "10"
select select "2025"
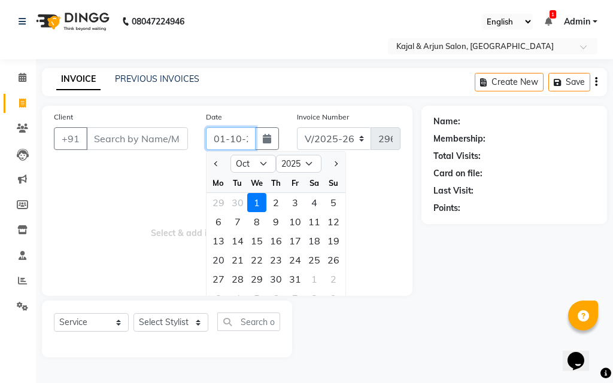
click at [239, 137] on input "01-10-2025" at bounding box center [231, 138] width 50 height 23
click at [225, 138] on input "[DATE]" at bounding box center [231, 138] width 50 height 23
type input "[DATE]"
click at [133, 124] on div "Client +91" at bounding box center [121, 135] width 152 height 49
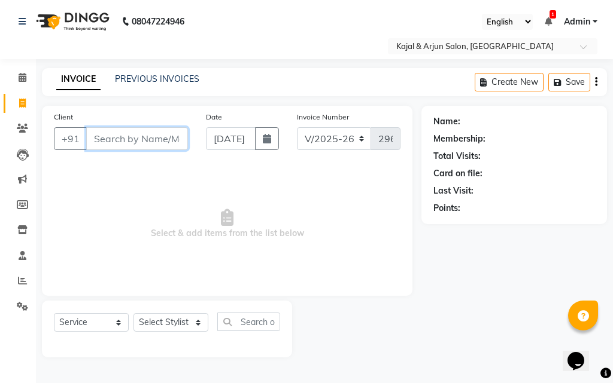
click at [132, 135] on input "Client" at bounding box center [137, 138] width 102 height 23
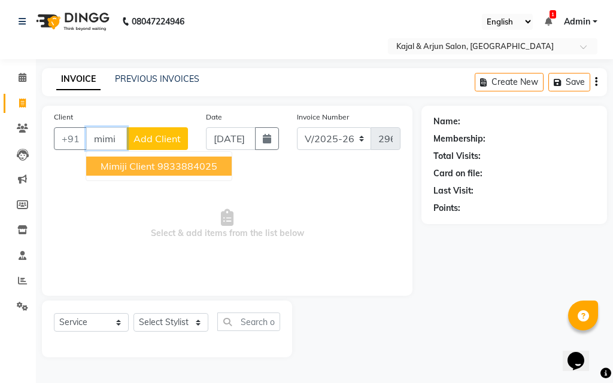
click at [137, 163] on span "Mimiji Client" at bounding box center [128, 166] width 54 height 12
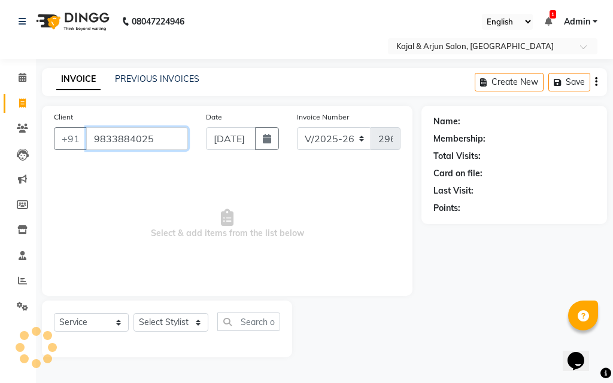
type input "9833884025"
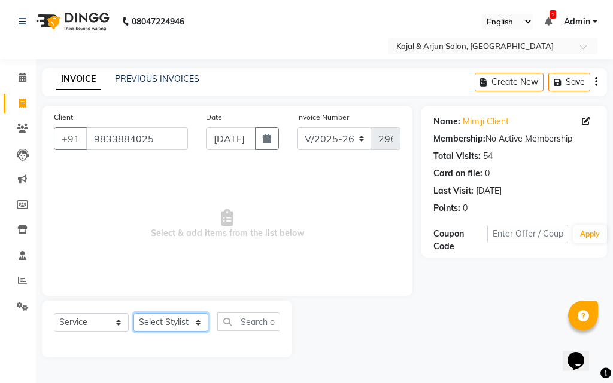
click at [196, 322] on select "Select Stylist Arjun Sir [PERSON_NAME] [PERSON_NAME] [PERSON_NAME] [PERSON_NAME…" at bounding box center [170, 322] width 75 height 19
select select "57175"
click at [133, 313] on select "Select Stylist Arjun Sir [PERSON_NAME] [PERSON_NAME] [PERSON_NAME] [PERSON_NAME…" at bounding box center [170, 322] width 75 height 19
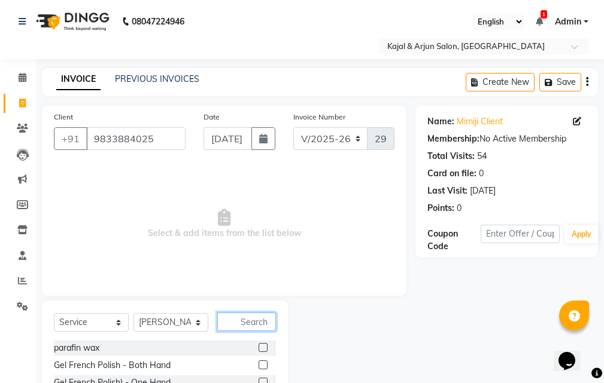
click at [249, 317] on input "text" at bounding box center [246, 322] width 59 height 19
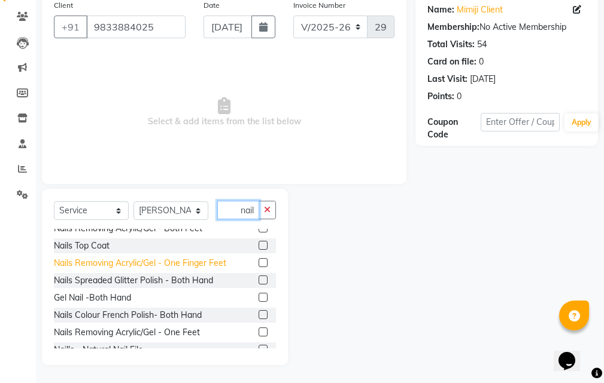
scroll to position [120, 0]
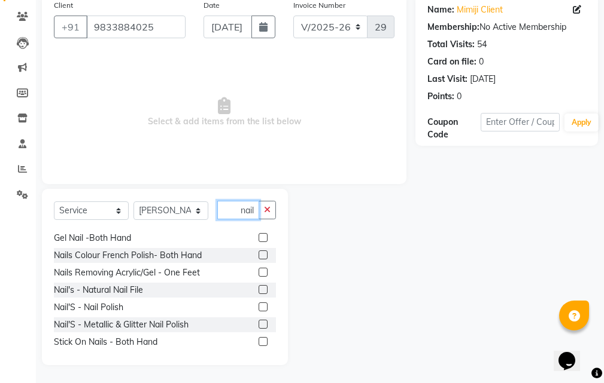
type input "nail"
click at [258, 287] on label at bounding box center [262, 289] width 9 height 9
click at [258, 287] on input "checkbox" at bounding box center [262, 291] width 8 height 8
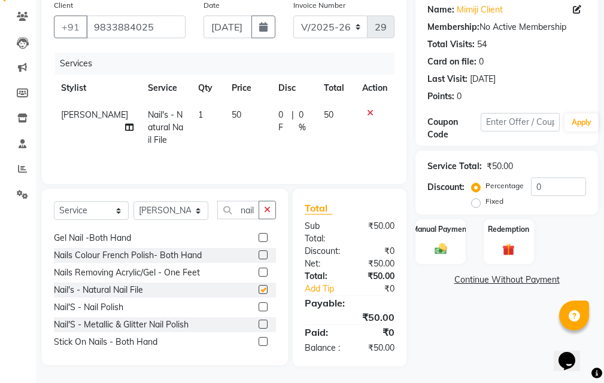
checkbox input "false"
click at [258, 306] on label at bounding box center [262, 307] width 9 height 9
click at [258, 306] on input "checkbox" at bounding box center [262, 308] width 8 height 8
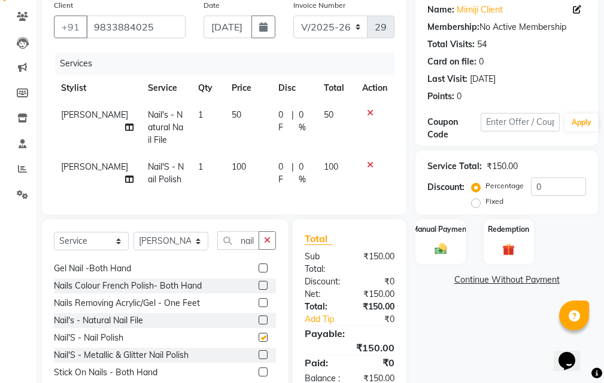
checkbox input "false"
click at [197, 251] on select "Select Stylist Arjun Sir [PERSON_NAME] [PERSON_NAME] [PERSON_NAME] [PERSON_NAME…" at bounding box center [170, 241] width 75 height 19
select select "12509"
click at [133, 251] on select "Select Stylist Arjun Sir [PERSON_NAME] [PERSON_NAME] [PERSON_NAME] [PERSON_NAME…" at bounding box center [170, 241] width 75 height 19
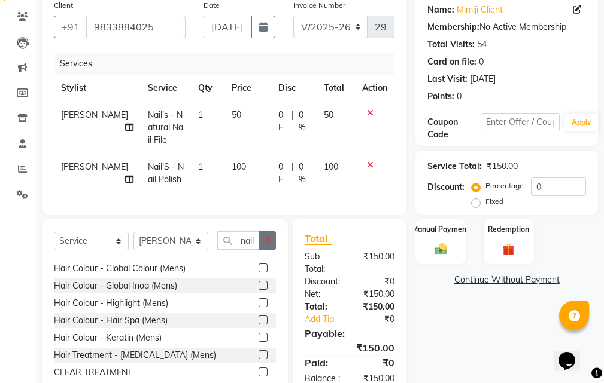
click at [265, 245] on icon "button" at bounding box center [267, 240] width 7 height 8
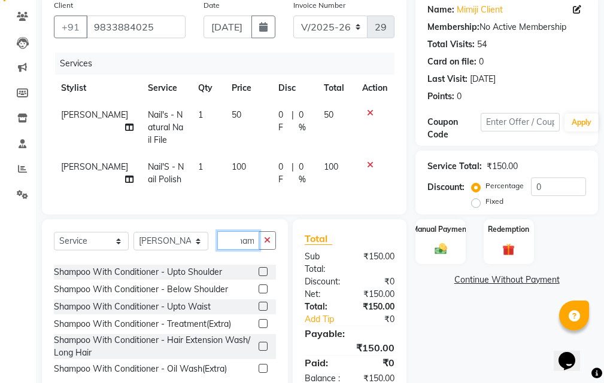
scroll to position [12, 0]
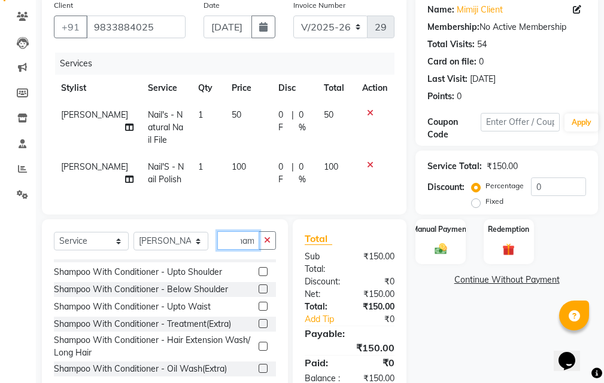
type input "sham"
click at [258, 276] on label at bounding box center [262, 271] width 9 height 9
click at [258, 276] on input "checkbox" at bounding box center [262, 273] width 8 height 8
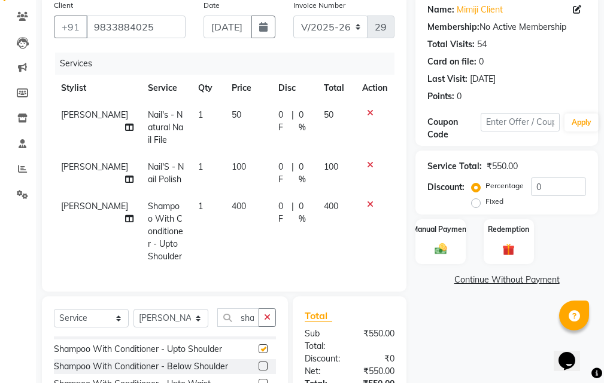
checkbox input "false"
click at [461, 242] on div "Manual Payment" at bounding box center [441, 241] width 52 height 47
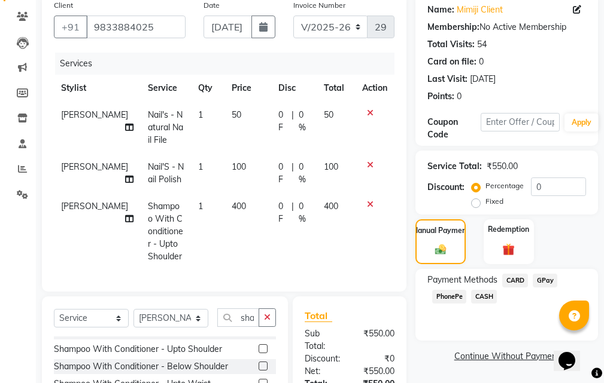
click at [485, 293] on span "CASH" at bounding box center [484, 297] width 26 height 14
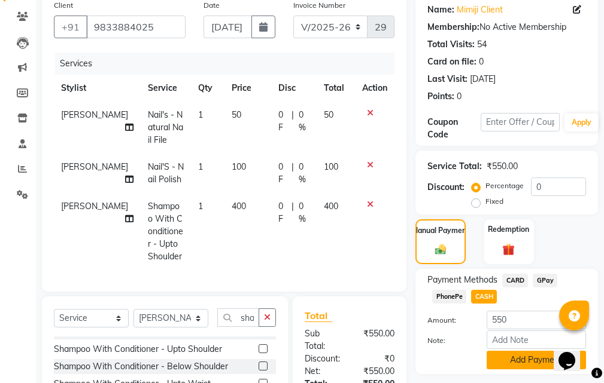
click at [506, 358] on button "Add Payment" at bounding box center [535, 360] width 99 height 19
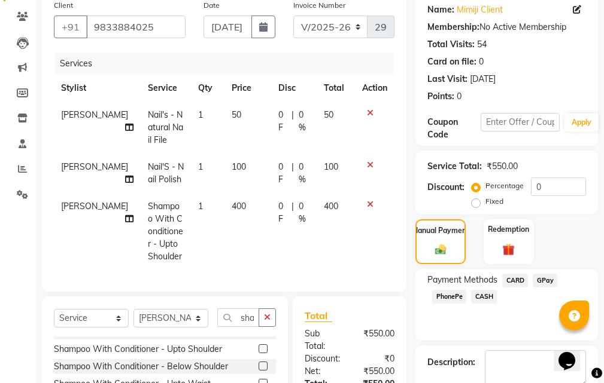
scroll to position [317, 0]
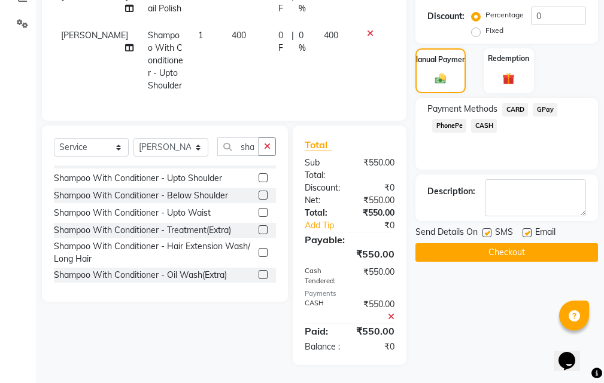
click at [528, 229] on label at bounding box center [526, 233] width 9 height 9
click at [528, 230] on input "checkbox" at bounding box center [526, 234] width 8 height 8
checkbox input "false"
click at [486, 229] on label at bounding box center [486, 233] width 9 height 9
click at [486, 230] on input "checkbox" at bounding box center [486, 234] width 8 height 8
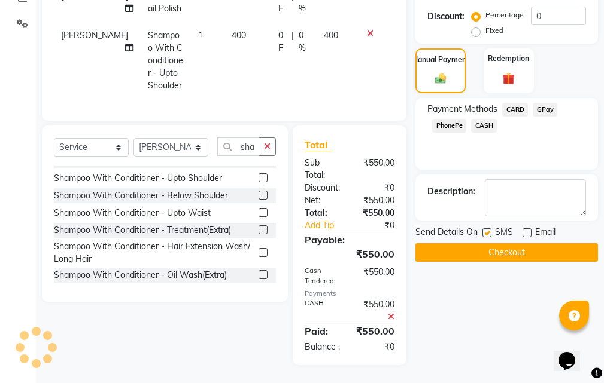
checkbox input "false"
click at [498, 243] on button "Checkout" at bounding box center [506, 252] width 182 height 19
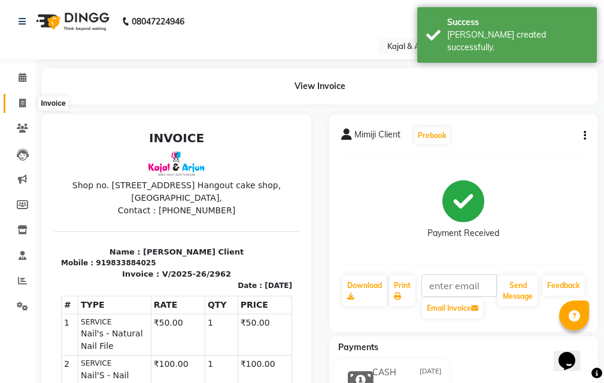
click at [23, 103] on icon at bounding box center [22, 103] width 7 height 9
select select "541"
select select "service"
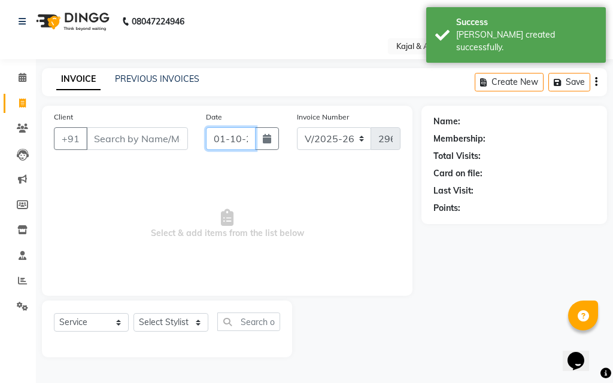
click at [240, 138] on input "01-10-2025" at bounding box center [231, 138] width 50 height 23
select select "10"
select select "2025"
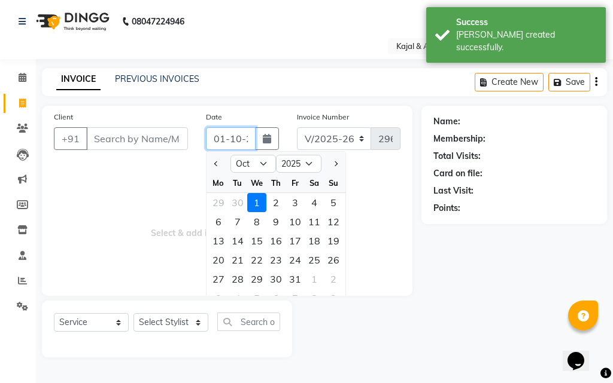
click at [240, 138] on input "01-10-2025" at bounding box center [231, 138] width 50 height 23
click at [224, 140] on input "[DATE]" at bounding box center [231, 138] width 50 height 23
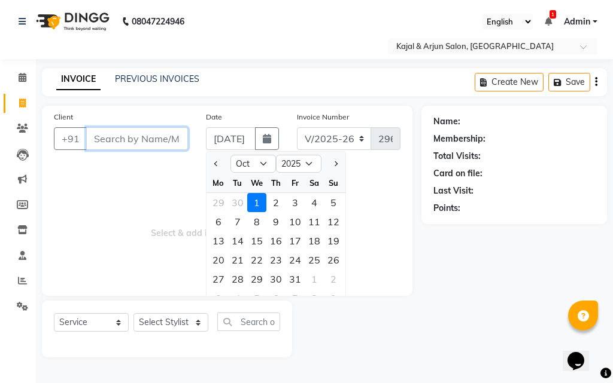
type input "[DATE]"
click at [137, 133] on input "Client" at bounding box center [137, 138] width 102 height 23
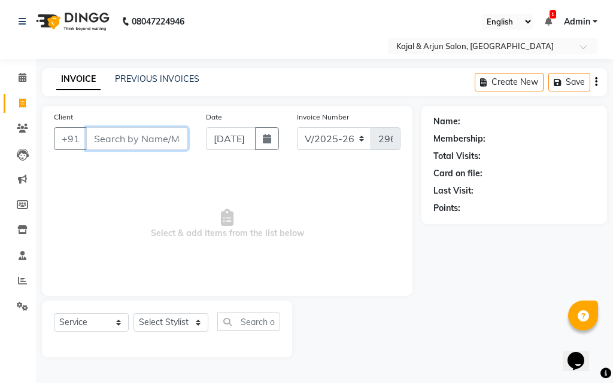
click at [137, 133] on input "Client" at bounding box center [137, 138] width 102 height 23
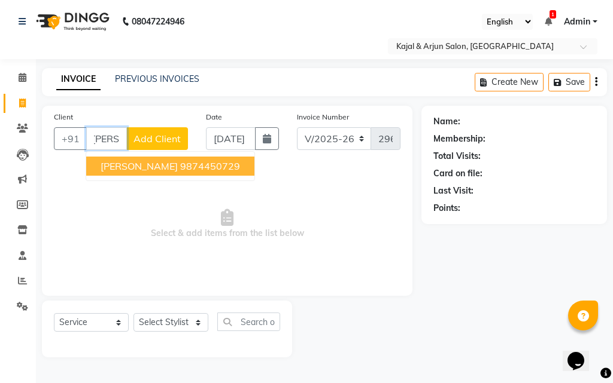
scroll to position [0, 4]
click at [146, 163] on span "[PERSON_NAME]" at bounding box center [139, 166] width 77 height 12
type input "9874450729"
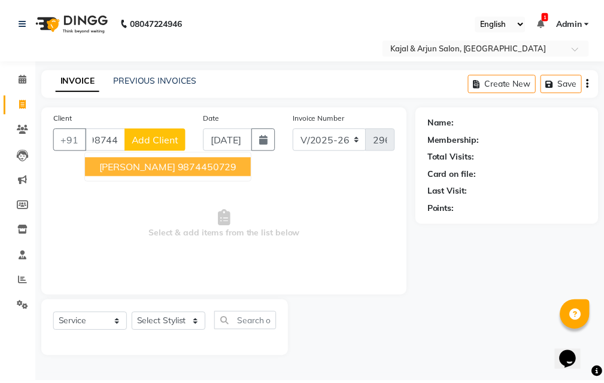
scroll to position [0, 0]
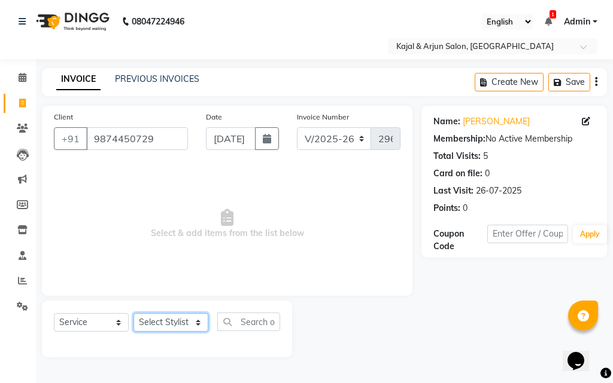
click at [199, 323] on select "Select Stylist Arjun Sir [PERSON_NAME] [PERSON_NAME] [PERSON_NAME] [PERSON_NAME…" at bounding box center [170, 322] width 75 height 19
select select "6989"
click at [133, 313] on select "Select Stylist Arjun Sir [PERSON_NAME] [PERSON_NAME] [PERSON_NAME] [PERSON_NAME…" at bounding box center [170, 322] width 75 height 19
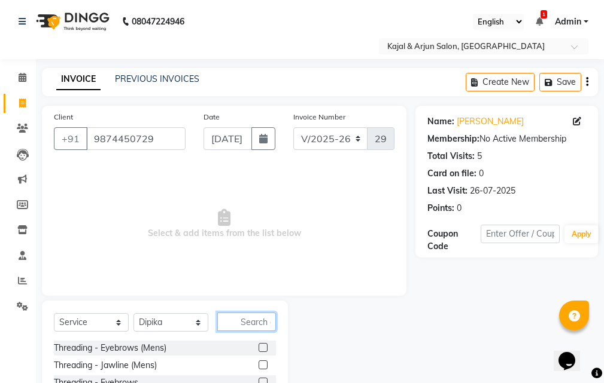
click at [261, 316] on input "text" at bounding box center [246, 322] width 59 height 19
type input "mani"
click at [268, 346] on div at bounding box center [266, 348] width 17 height 15
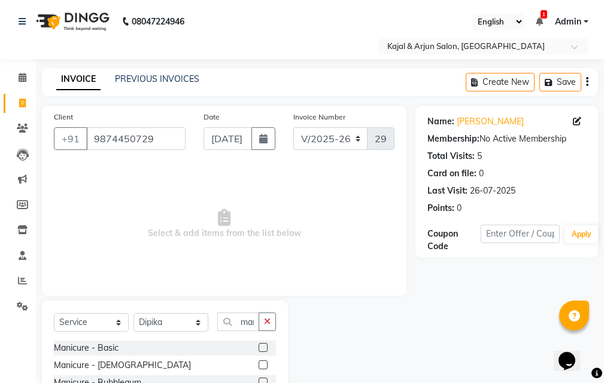
click at [262, 348] on label at bounding box center [262, 347] width 9 height 9
click at [262, 348] on input "checkbox" at bounding box center [262, 349] width 8 height 8
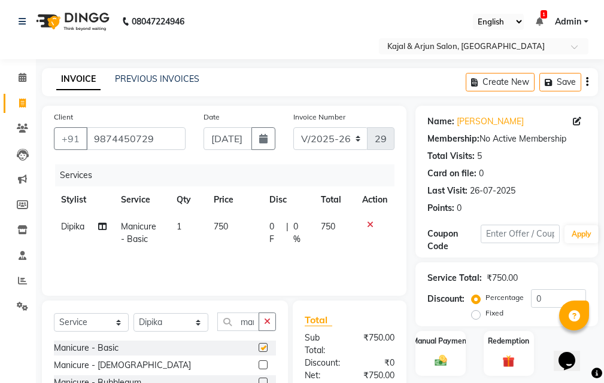
checkbox input "false"
click at [233, 227] on td "750" at bounding box center [234, 233] width 56 height 39
select select "6989"
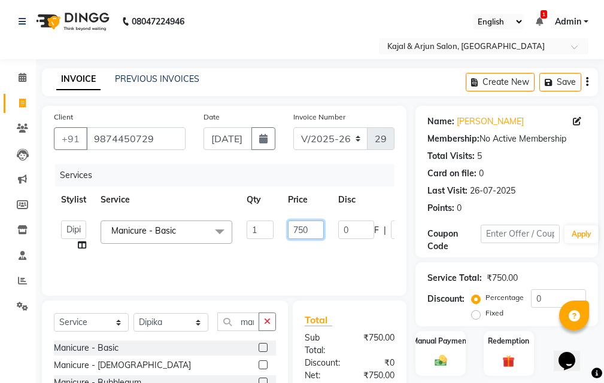
click at [312, 226] on input "750" at bounding box center [306, 230] width 36 height 19
type input "700"
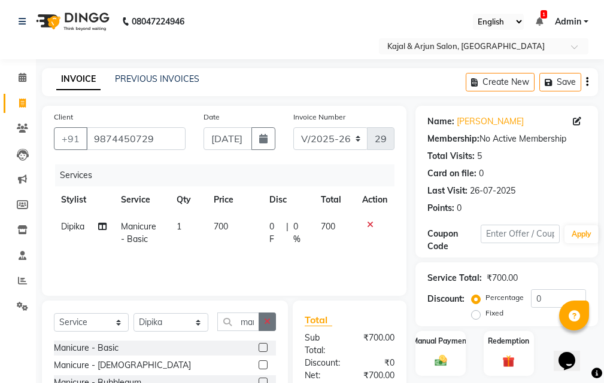
click at [269, 316] on button "button" at bounding box center [266, 322] width 17 height 19
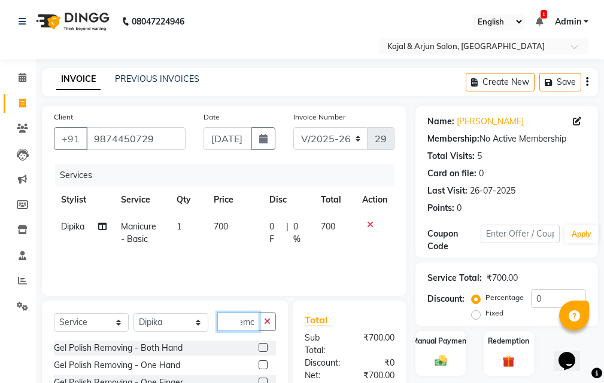
type input "remo"
click at [258, 346] on label at bounding box center [262, 347] width 9 height 9
click at [258, 346] on input "checkbox" at bounding box center [262, 349] width 8 height 8
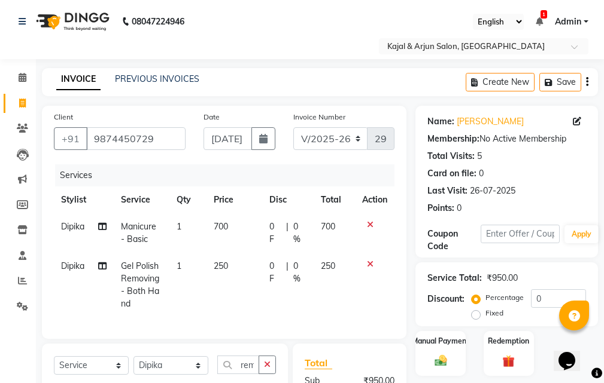
checkbox input "false"
click at [229, 266] on td "250" at bounding box center [234, 285] width 56 height 65
select select "6989"
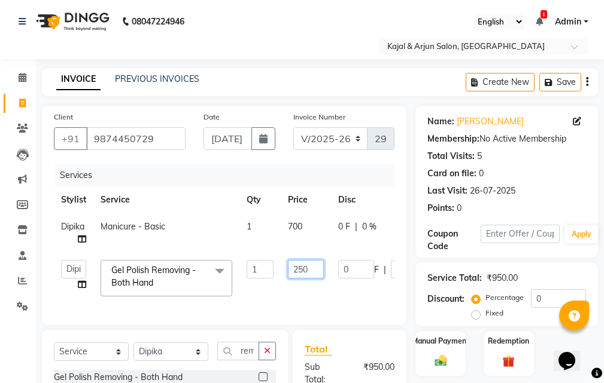
click at [312, 264] on input "250" at bounding box center [306, 269] width 36 height 19
type input "200"
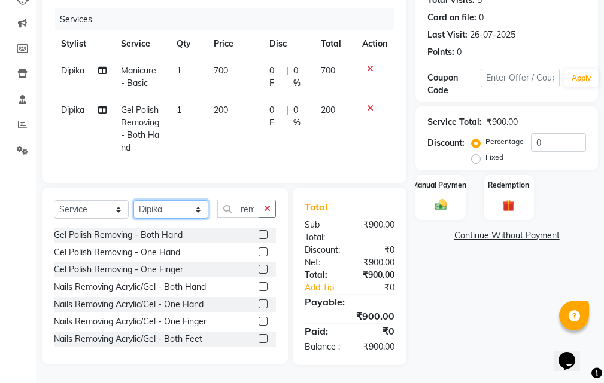
click at [196, 194] on div "Select Service Product Membership Package Voucher Prepaid Gift Card Select Styl…" at bounding box center [165, 276] width 246 height 176
select select "71225"
click at [133, 202] on select "Select Stylist Arjun Sir [PERSON_NAME] [PERSON_NAME] [PERSON_NAME] [PERSON_NAME…" at bounding box center [170, 209] width 75 height 19
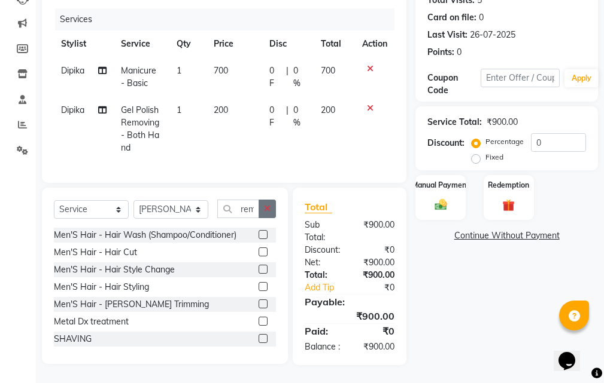
click at [269, 205] on button "button" at bounding box center [266, 209] width 17 height 19
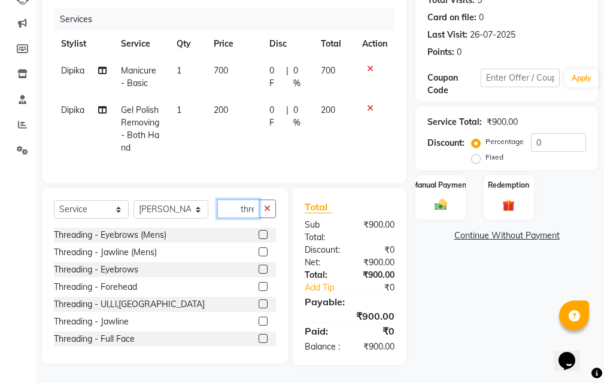
scroll to position [0, 1]
type input "thre"
click at [258, 267] on label at bounding box center [262, 269] width 9 height 9
click at [258, 267] on input "checkbox" at bounding box center [262, 270] width 8 height 8
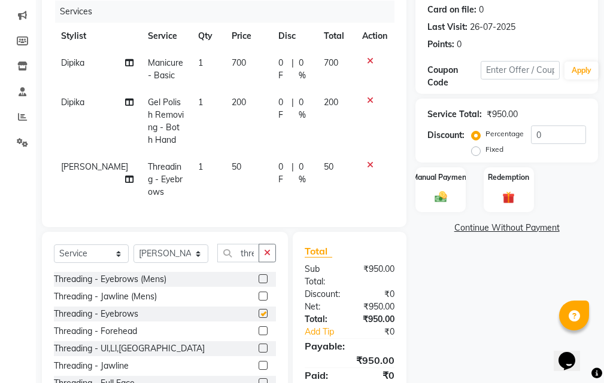
checkbox input "false"
click at [455, 182] on label "Manual Payment" at bounding box center [440, 176] width 60 height 11
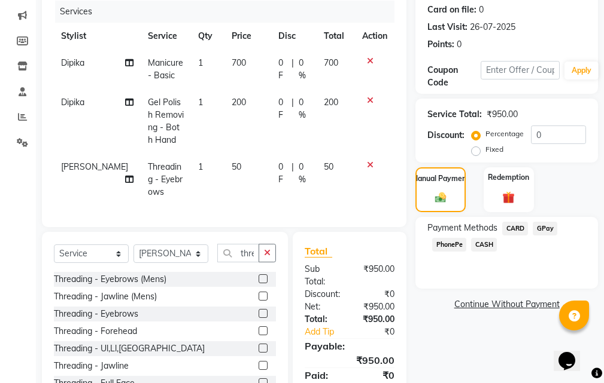
click at [488, 240] on span "CASH" at bounding box center [484, 245] width 26 height 14
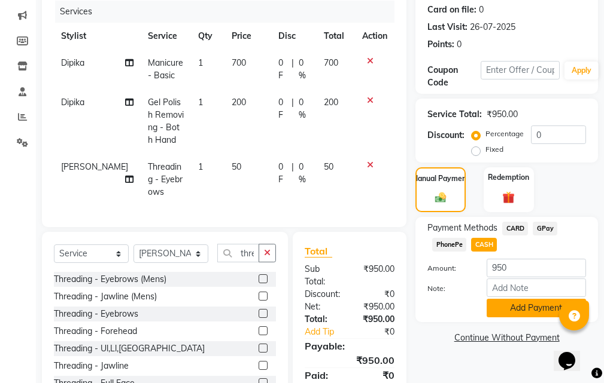
click at [500, 310] on button "Add Payment" at bounding box center [535, 308] width 99 height 19
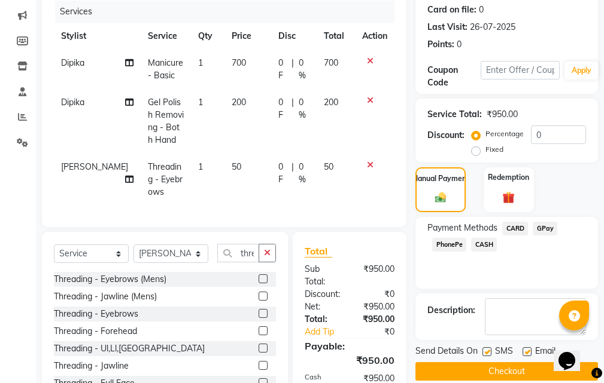
scroll to position [292, 0]
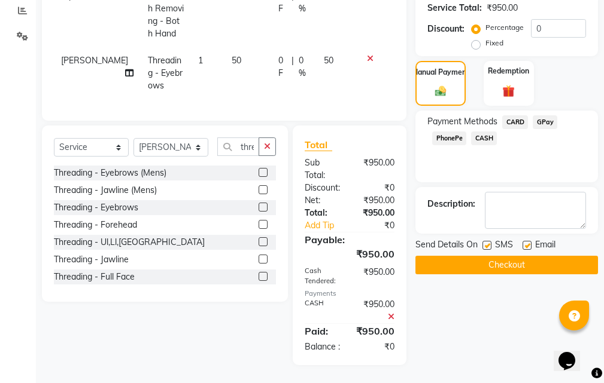
click at [487, 241] on label at bounding box center [486, 245] width 9 height 9
click at [487, 242] on input "checkbox" at bounding box center [486, 246] width 8 height 8
checkbox input "false"
click at [530, 241] on label at bounding box center [526, 245] width 9 height 9
click at [530, 242] on input "checkbox" at bounding box center [526, 246] width 8 height 8
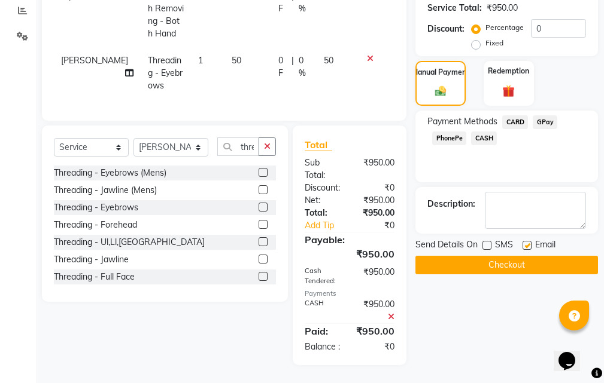
checkbox input "false"
click at [522, 239] on div "Send Details On SMS Email Checkout" at bounding box center [506, 257] width 182 height 36
click at [522, 256] on button "Checkout" at bounding box center [506, 265] width 182 height 19
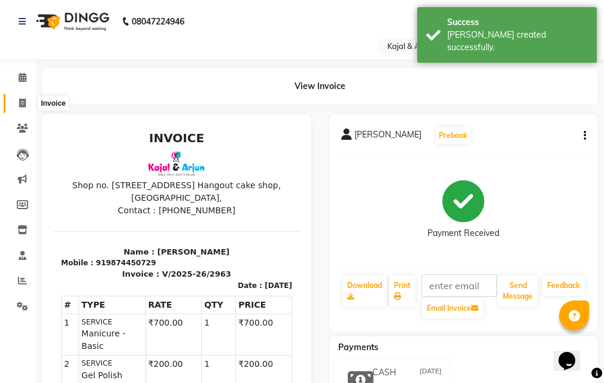
click at [20, 101] on icon at bounding box center [22, 103] width 7 height 9
select select "service"
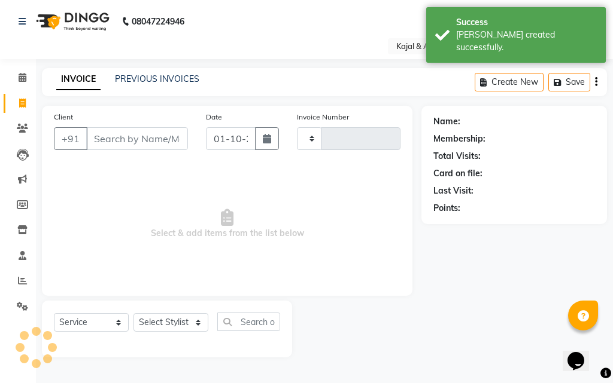
type input "2964"
select select "541"
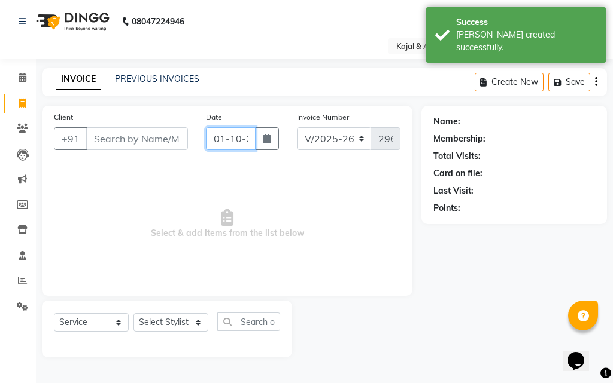
click at [239, 138] on input "01-10-2025" at bounding box center [231, 138] width 50 height 23
select select "10"
select select "2025"
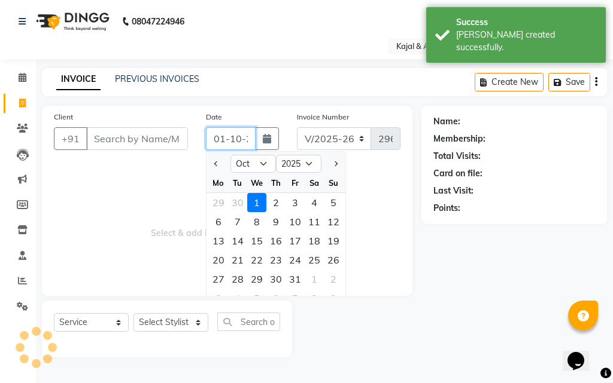
click at [240, 138] on input "01-10-2025" at bounding box center [231, 138] width 50 height 23
click at [224, 137] on input "[DATE]" at bounding box center [231, 138] width 50 height 23
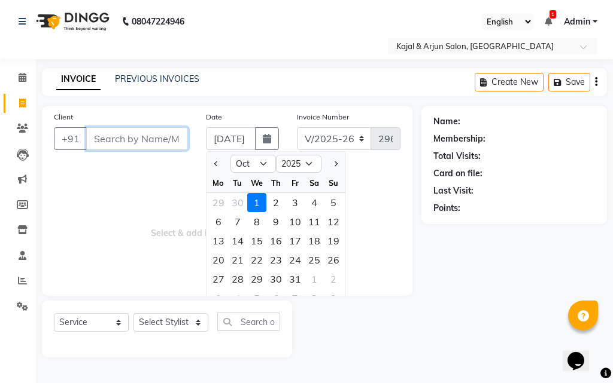
type input "[DATE]"
click at [173, 132] on input "Client" at bounding box center [137, 138] width 102 height 23
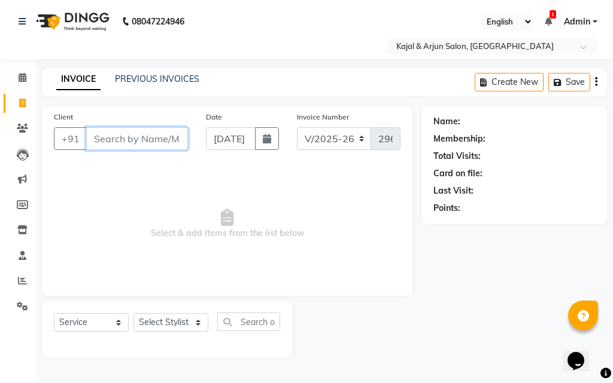
click at [173, 133] on input "Client" at bounding box center [137, 138] width 102 height 23
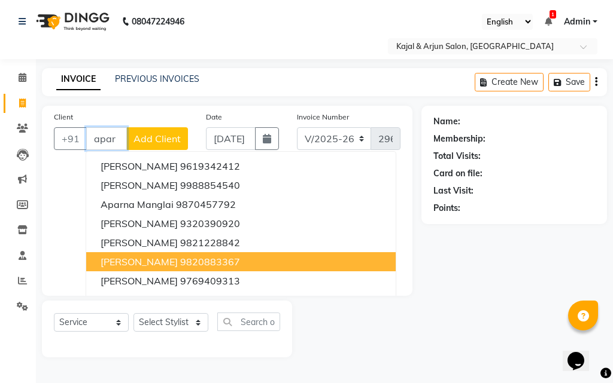
click at [158, 263] on span "[PERSON_NAME]" at bounding box center [139, 262] width 77 height 12
type input "9820883367"
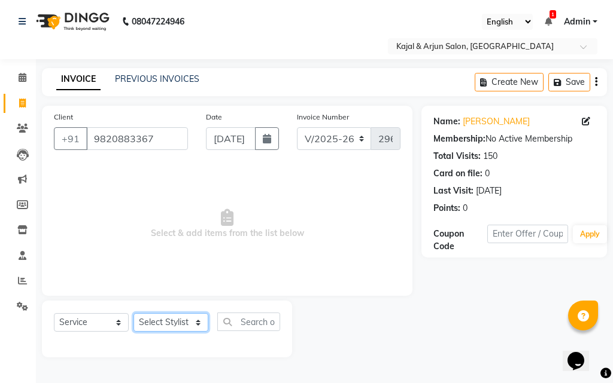
click at [197, 322] on select "Select Stylist Arjun Sir [PERSON_NAME] [PERSON_NAME] [PERSON_NAME] [PERSON_NAME…" at bounding box center [170, 322] width 75 height 19
select select "72745"
click at [133, 313] on select "Select Stylist Arjun Sir [PERSON_NAME] [PERSON_NAME] [PERSON_NAME] [PERSON_NAME…" at bounding box center [170, 322] width 75 height 19
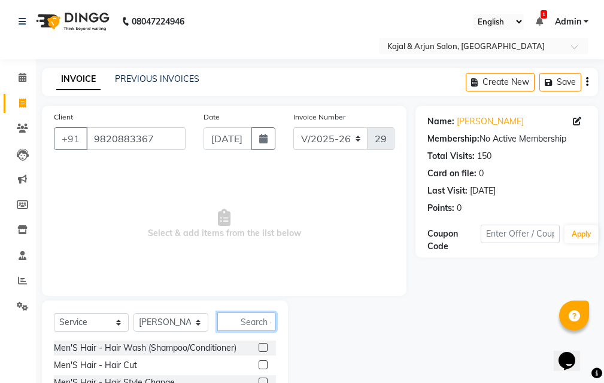
click at [255, 321] on input "text" at bounding box center [246, 322] width 59 height 19
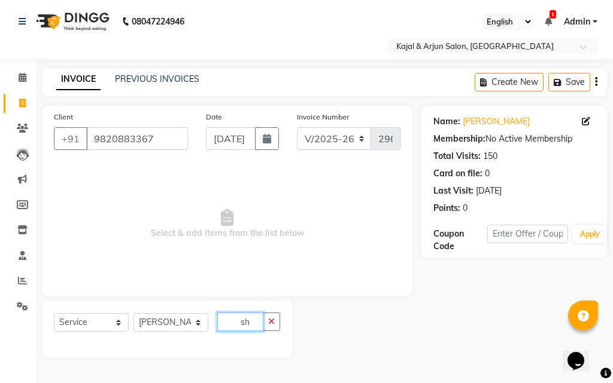
type input "s"
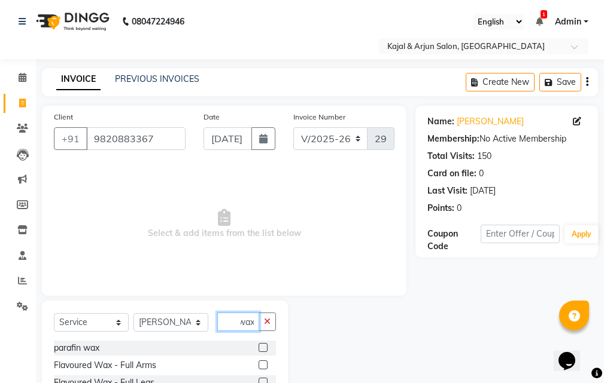
scroll to position [112, 0]
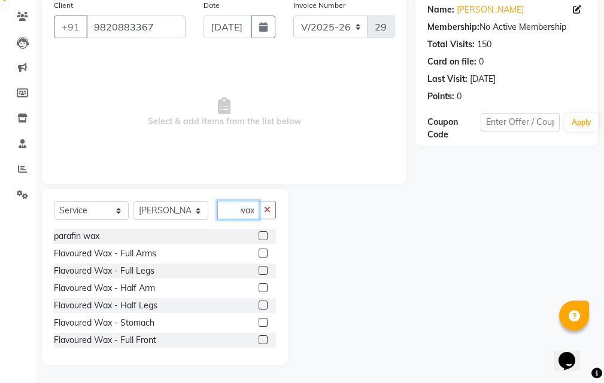
type input "wax"
click at [258, 252] on label at bounding box center [262, 253] width 9 height 9
click at [258, 252] on input "checkbox" at bounding box center [262, 254] width 8 height 8
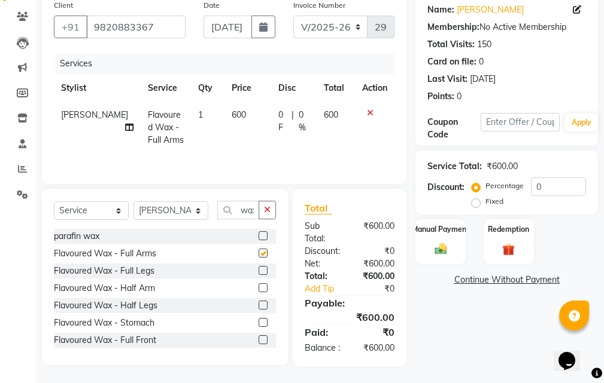
checkbox input "false"
click at [258, 269] on label at bounding box center [262, 270] width 9 height 9
click at [258, 269] on input "checkbox" at bounding box center [262, 271] width 8 height 8
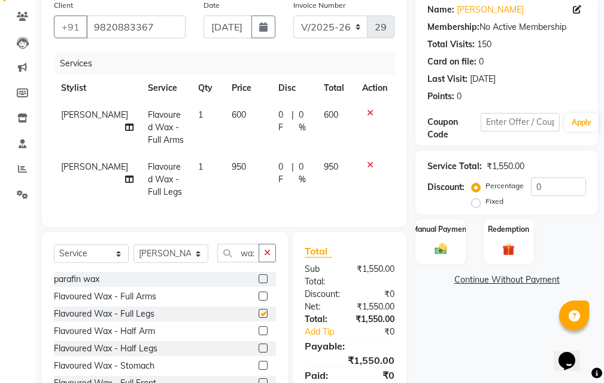
checkbox input "false"
click at [241, 112] on td "600" at bounding box center [247, 128] width 47 height 52
select select "72745"
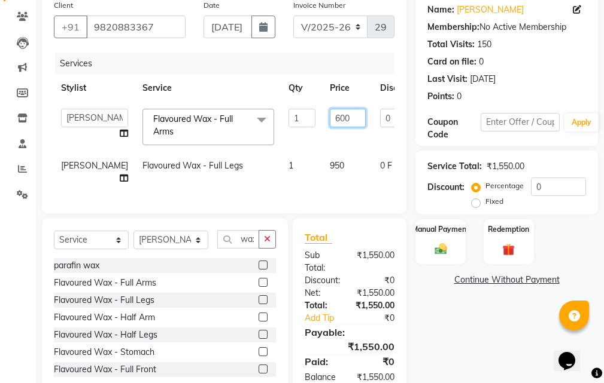
click at [337, 114] on input "600" at bounding box center [348, 118] width 36 height 19
type input "6"
type input "480"
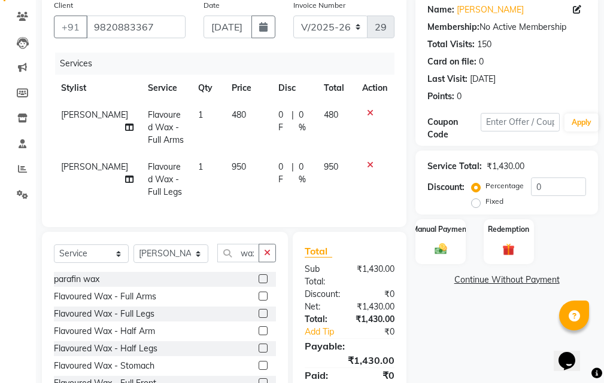
click at [333, 159] on tr "[PERSON_NAME] Flavoured Wax - Full Legs 1 950 0 F | 0 % 950" at bounding box center [224, 180] width 340 height 52
click at [245, 163] on td "950" at bounding box center [247, 180] width 47 height 52
select select "72745"
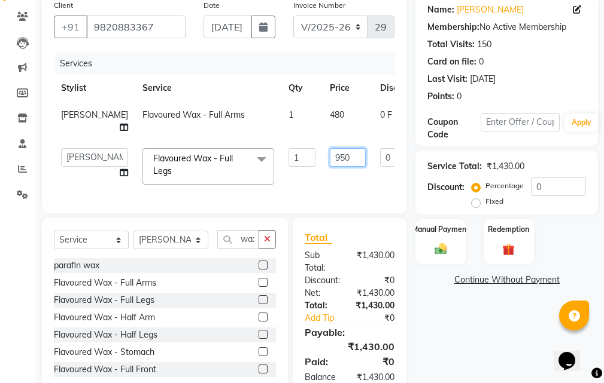
click at [338, 167] on input "950" at bounding box center [348, 157] width 36 height 19
type input "9"
type input "760"
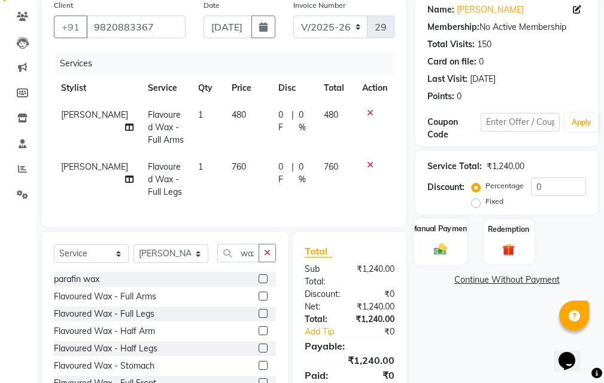
click at [462, 239] on div "Manual Payment" at bounding box center [441, 241] width 52 height 47
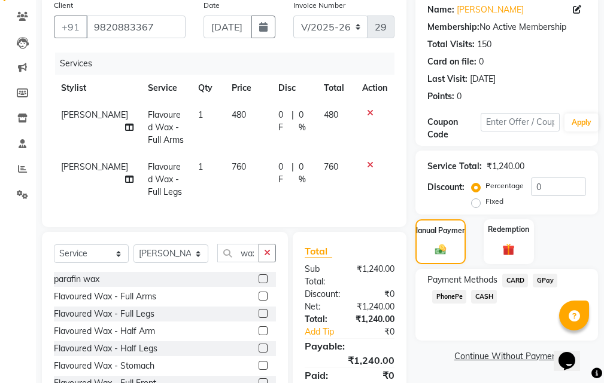
click at [485, 296] on span "CASH" at bounding box center [484, 297] width 26 height 14
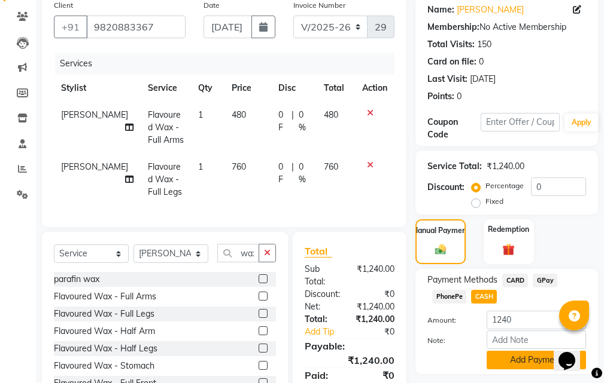
click at [517, 362] on button "Add Payment" at bounding box center [535, 360] width 99 height 19
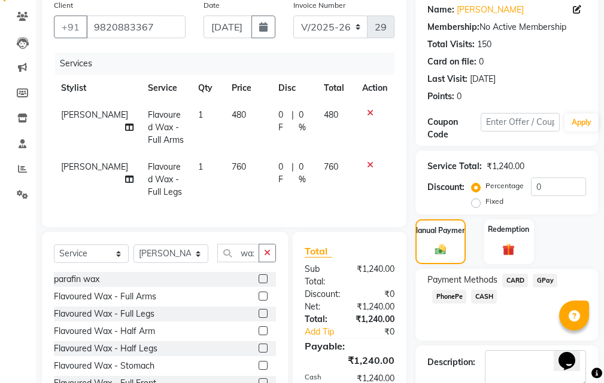
scroll to position [240, 0]
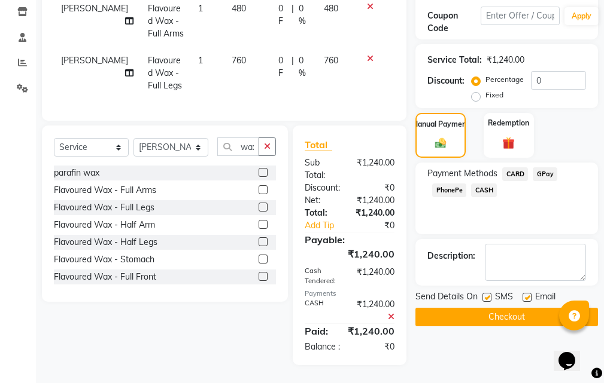
click at [523, 293] on label at bounding box center [526, 297] width 9 height 9
click at [523, 294] on input "checkbox" at bounding box center [526, 298] width 8 height 8
checkbox input "false"
click at [485, 293] on label at bounding box center [486, 297] width 9 height 9
click at [485, 294] on input "checkbox" at bounding box center [486, 298] width 8 height 8
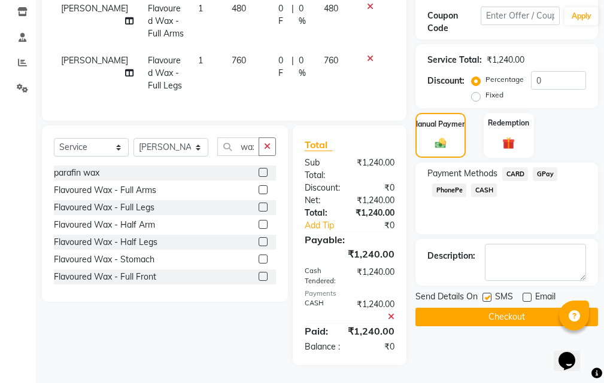
checkbox input "false"
click at [486, 308] on button "Checkout" at bounding box center [506, 317] width 182 height 19
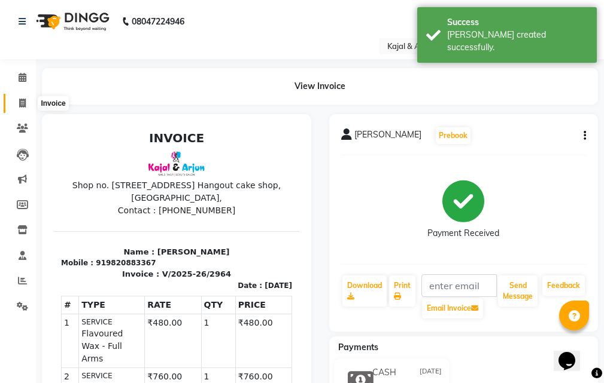
click at [24, 106] on icon at bounding box center [22, 103] width 7 height 9
select select "541"
select select "service"
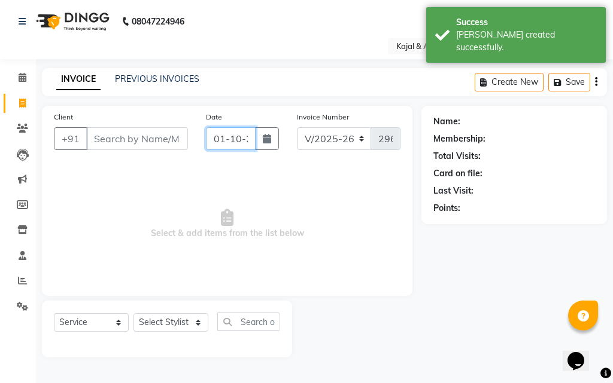
click at [240, 137] on input "01-10-2025" at bounding box center [231, 138] width 50 height 23
select select "10"
select select "2025"
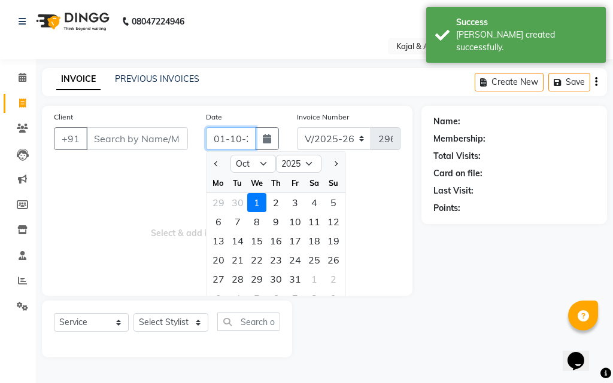
click at [241, 136] on input "01-10-2025" at bounding box center [231, 138] width 50 height 23
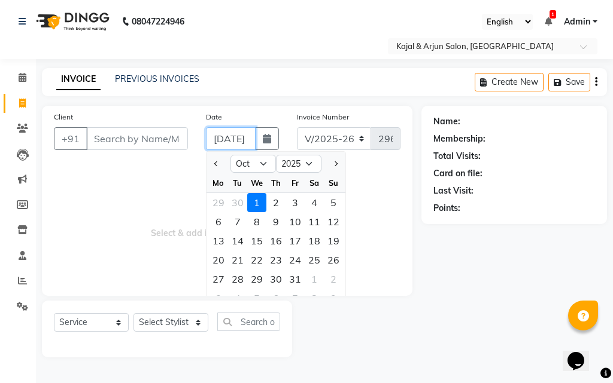
click at [224, 138] on input "[DATE]" at bounding box center [231, 138] width 50 height 23
type input "[DATE]"
click at [163, 139] on input "Client" at bounding box center [137, 138] width 102 height 23
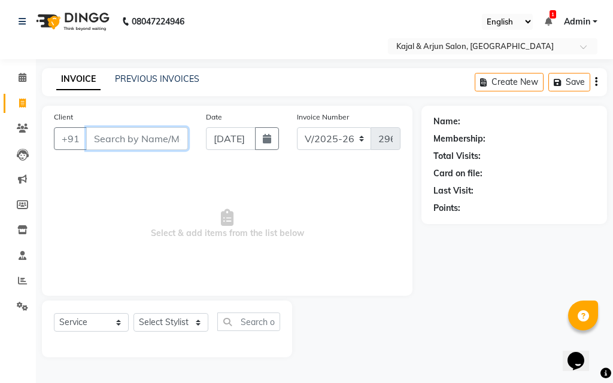
click at [163, 139] on input "Client" at bounding box center [137, 138] width 102 height 23
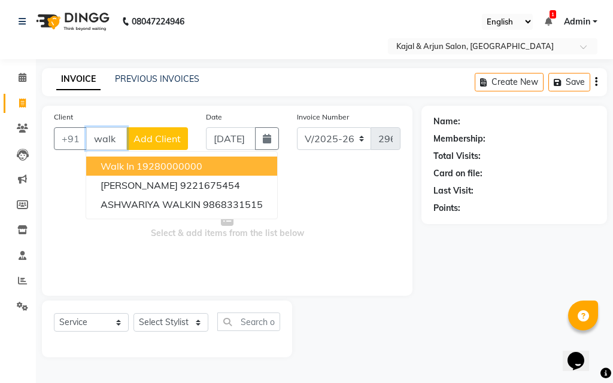
click at [150, 160] on ngb-highlight "19280000000" at bounding box center [169, 166] width 66 height 12
type input "19280000000"
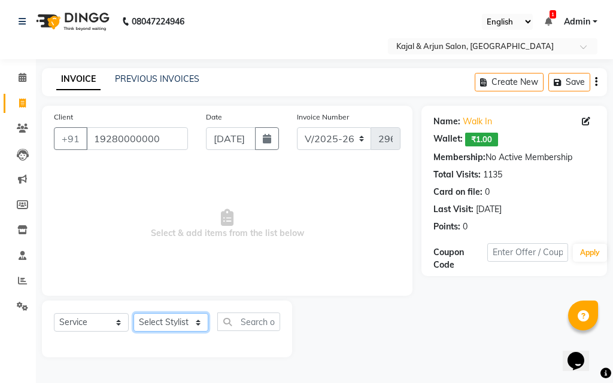
click at [193, 322] on select "Select Stylist Arjun Sir [PERSON_NAME] [PERSON_NAME] [PERSON_NAME] [PERSON_NAME…" at bounding box center [170, 322] width 75 height 19
select select "72745"
click at [133, 313] on select "Select Stylist Arjun Sir [PERSON_NAME] [PERSON_NAME] [PERSON_NAME] [PERSON_NAME…" at bounding box center [170, 322] width 75 height 19
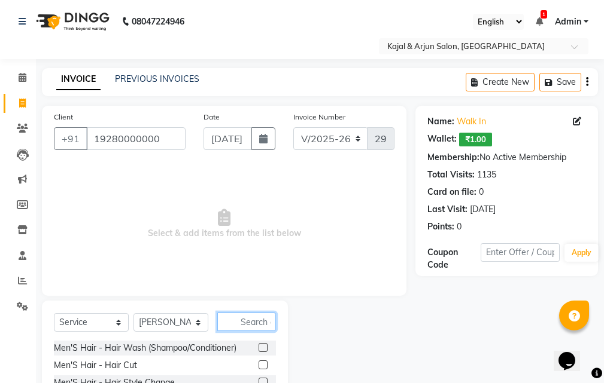
click at [252, 323] on input "text" at bounding box center [246, 322] width 59 height 19
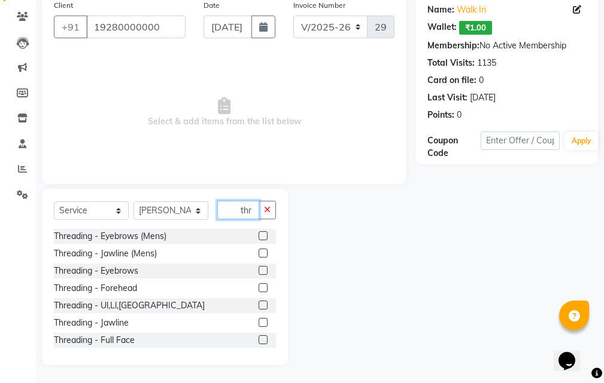
type input "thr"
click at [258, 270] on label at bounding box center [262, 270] width 9 height 9
click at [258, 270] on input "checkbox" at bounding box center [262, 271] width 8 height 8
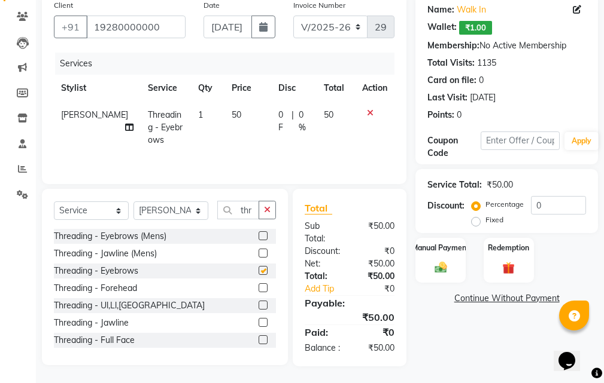
checkbox input "false"
click at [461, 258] on div "Manual Payment" at bounding box center [441, 260] width 52 height 47
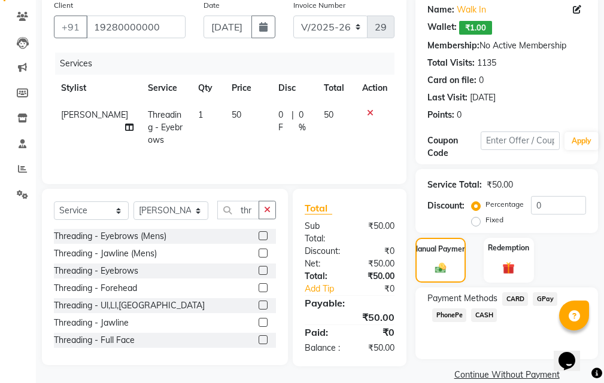
click at [544, 297] on span "GPay" at bounding box center [544, 300] width 25 height 14
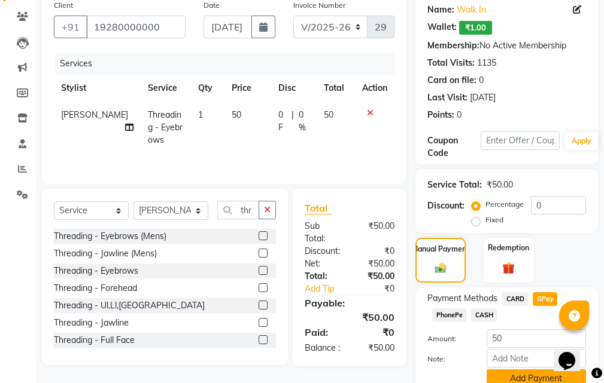
click at [517, 378] on button "Add Payment" at bounding box center [535, 379] width 99 height 19
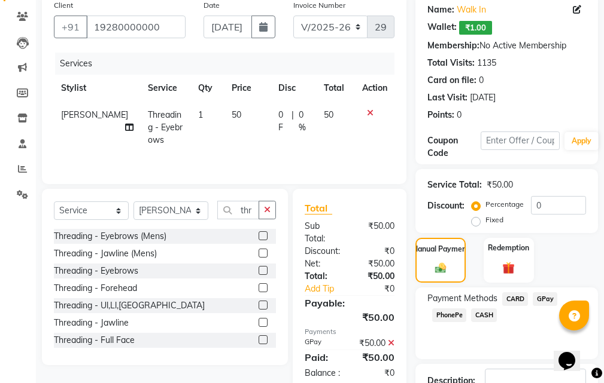
scroll to position [198, 0]
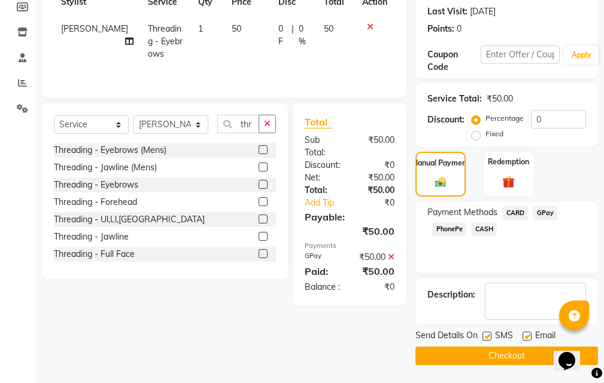
click at [527, 334] on label at bounding box center [526, 336] width 9 height 9
click at [527, 334] on input "checkbox" at bounding box center [526, 337] width 8 height 8
checkbox input "false"
click at [488, 335] on label at bounding box center [486, 336] width 9 height 9
click at [488, 335] on input "checkbox" at bounding box center [486, 337] width 8 height 8
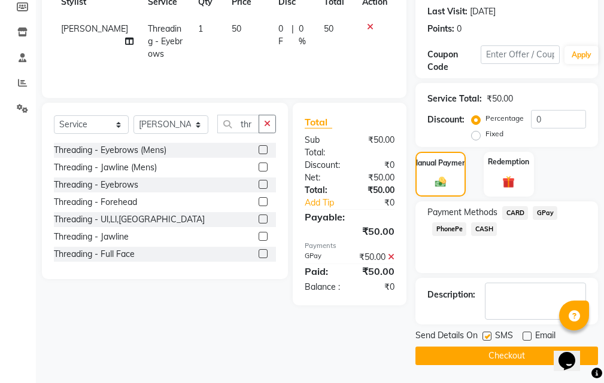
checkbox input "false"
click at [499, 352] on button "Checkout" at bounding box center [506, 356] width 182 height 19
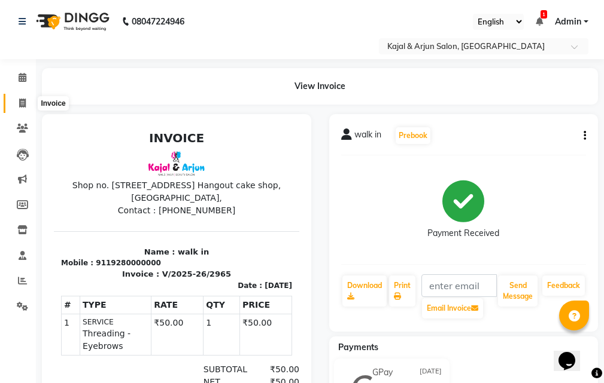
click at [21, 102] on icon at bounding box center [22, 103] width 7 height 9
select select "service"
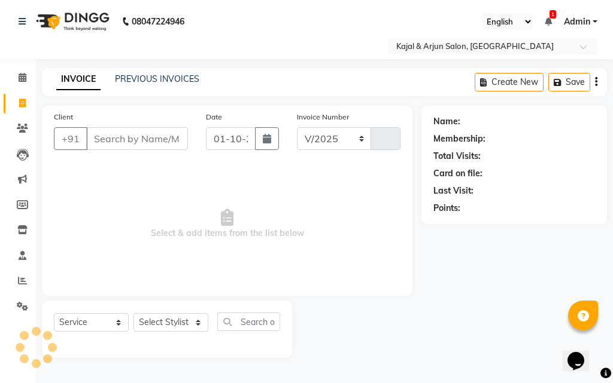
select select "541"
type input "2966"
click at [239, 138] on input "01-10-2025" at bounding box center [231, 138] width 50 height 23
select select "10"
select select "2025"
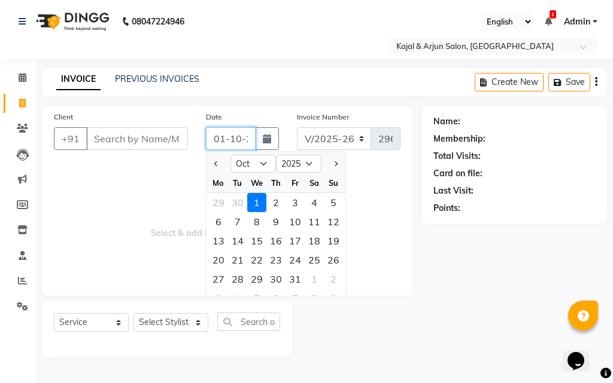
click at [239, 136] on input "01-10-2025" at bounding box center [231, 138] width 50 height 23
click at [224, 136] on input "[DATE]" at bounding box center [231, 138] width 50 height 23
type input "[DATE]"
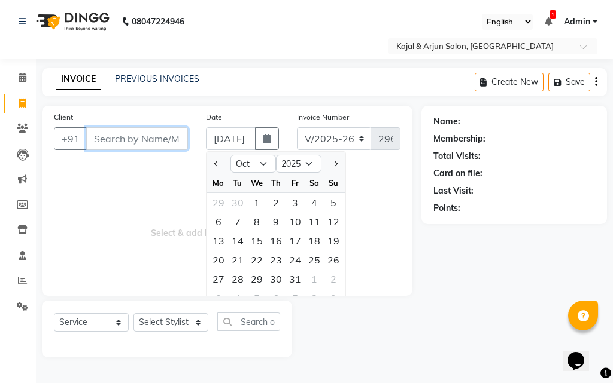
click at [123, 132] on input "Client" at bounding box center [137, 138] width 102 height 23
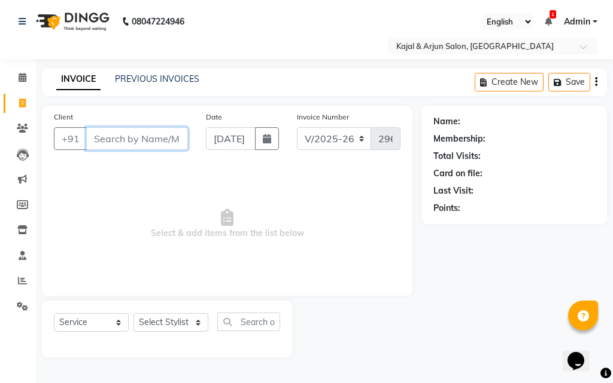
click at [123, 137] on input "Client" at bounding box center [137, 138] width 102 height 23
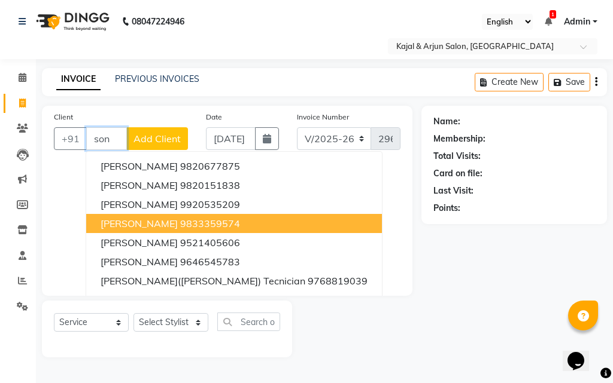
click at [117, 221] on span "[PERSON_NAME]" at bounding box center [139, 224] width 77 height 12
type input "9833359574"
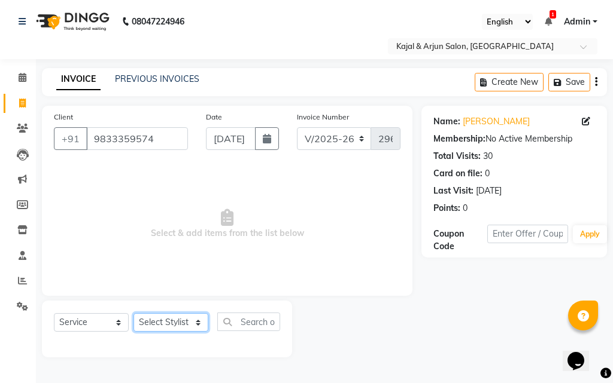
click at [196, 322] on select "Select Stylist Arjun Sir [PERSON_NAME] [PERSON_NAME] [PERSON_NAME] [PERSON_NAME…" at bounding box center [170, 322] width 75 height 19
select select "6990"
click at [133, 313] on select "Select Stylist Arjun Sir [PERSON_NAME] [PERSON_NAME] [PERSON_NAME] [PERSON_NAME…" at bounding box center [170, 322] width 75 height 19
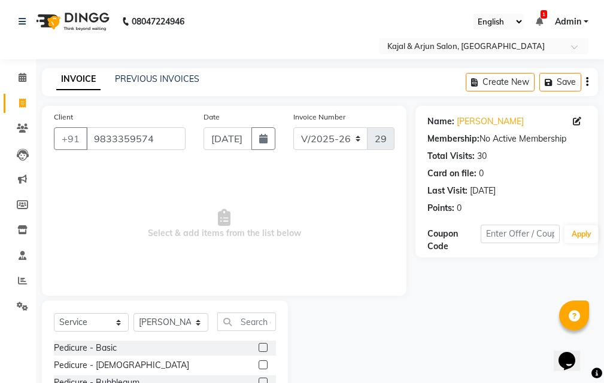
click at [258, 348] on label at bounding box center [262, 347] width 9 height 9
click at [258, 348] on input "checkbox" at bounding box center [262, 349] width 8 height 8
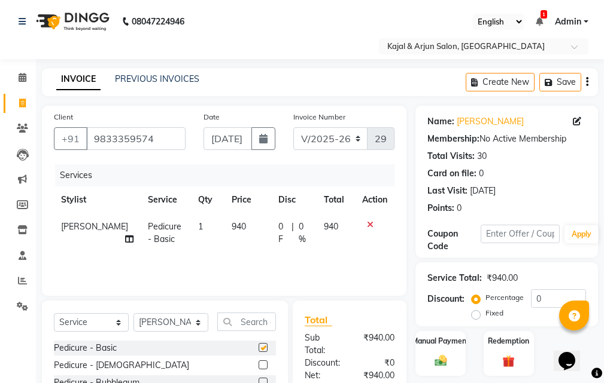
checkbox input "false"
click at [236, 226] on td "940" at bounding box center [247, 233] width 47 height 39
select select "6990"
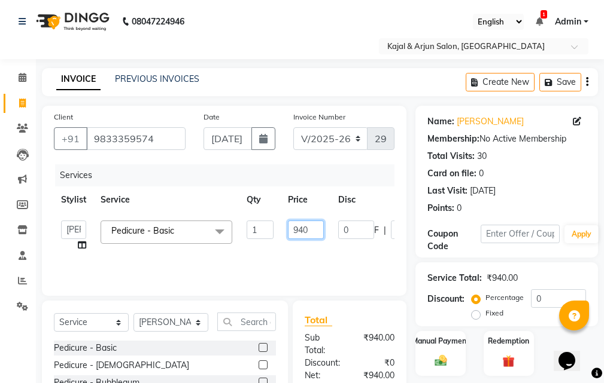
click at [311, 228] on input "940" at bounding box center [306, 230] width 36 height 19
type input "9"
type input "800"
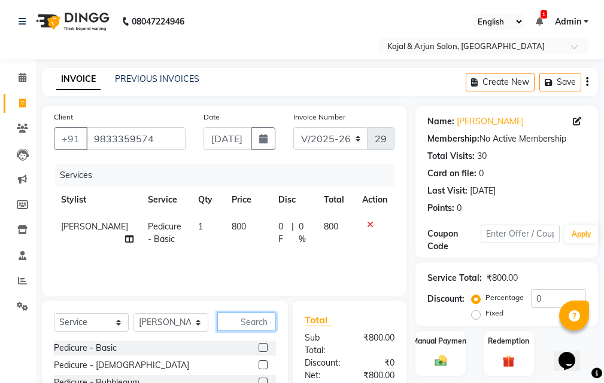
click at [260, 321] on input "text" at bounding box center [246, 322] width 59 height 19
type input "nai"
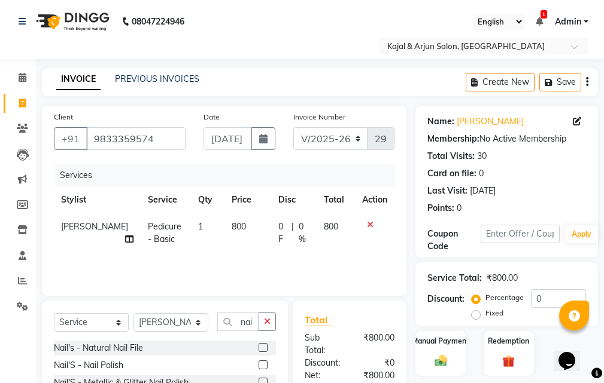
click at [266, 346] on label at bounding box center [262, 347] width 9 height 9
click at [266, 346] on input "checkbox" at bounding box center [262, 349] width 8 height 8
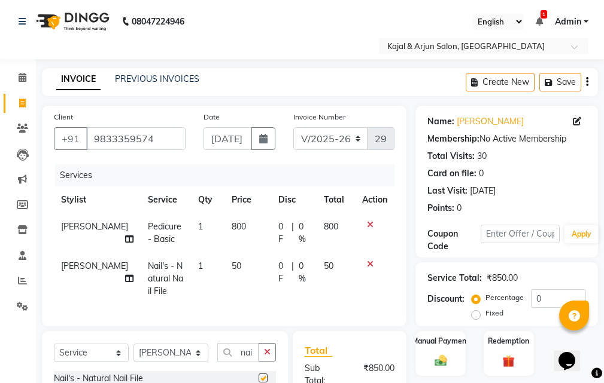
checkbox input "false"
click at [191, 261] on td "1" at bounding box center [208, 279] width 34 height 52
select select "6990"
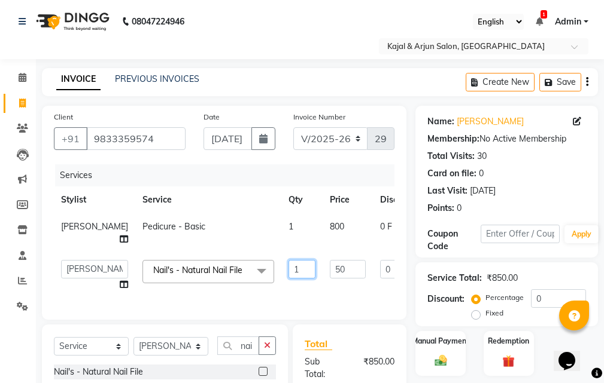
click at [288, 263] on input "1" at bounding box center [301, 269] width 27 height 19
type input "2"
click at [197, 355] on select "Select Stylist Arjun Sir [PERSON_NAME] [PERSON_NAME] [PERSON_NAME] [PERSON_NAME…" at bounding box center [170, 346] width 75 height 19
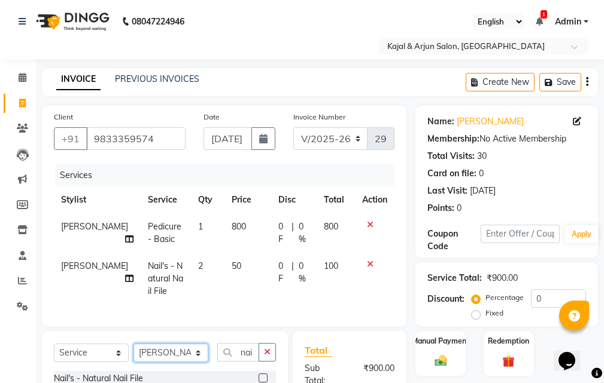
select select "6989"
click at [133, 353] on select "Select Stylist Arjun Sir [PERSON_NAME] [PERSON_NAME] [PERSON_NAME] [PERSON_NAME…" at bounding box center [170, 353] width 75 height 19
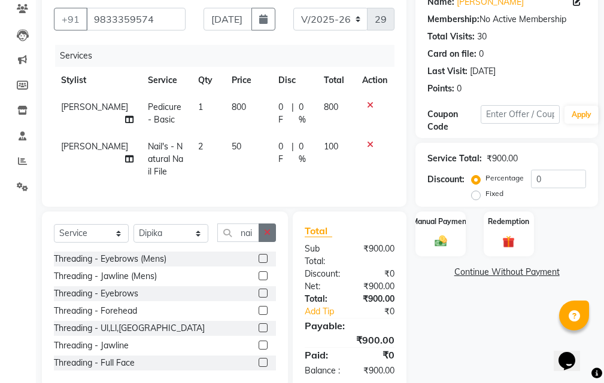
click at [270, 237] on icon "button" at bounding box center [267, 233] width 7 height 8
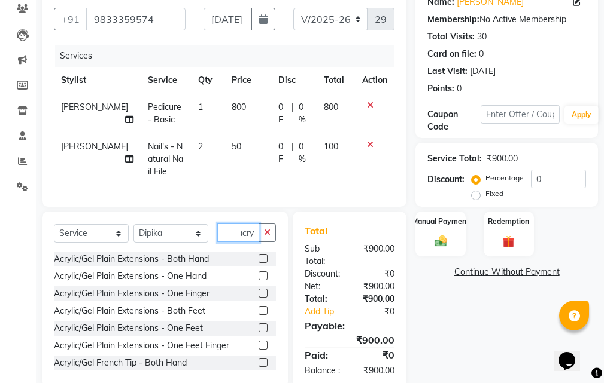
scroll to position [419, 0]
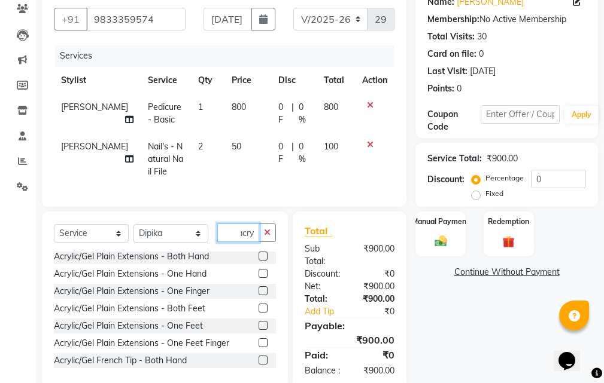
type input "acry"
click at [258, 296] on label at bounding box center [262, 291] width 9 height 9
click at [258, 296] on input "checkbox" at bounding box center [262, 292] width 8 height 8
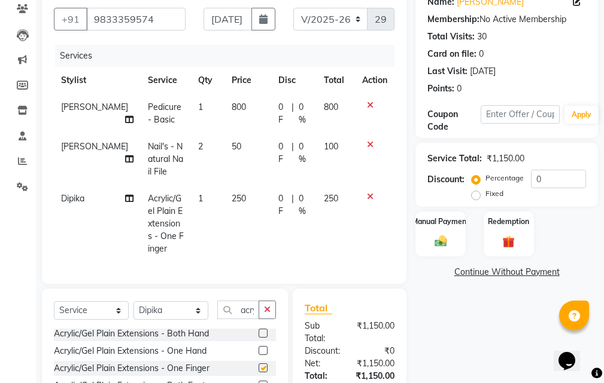
checkbox input "false"
click at [231, 194] on td "250" at bounding box center [247, 223] width 47 height 77
select select "6989"
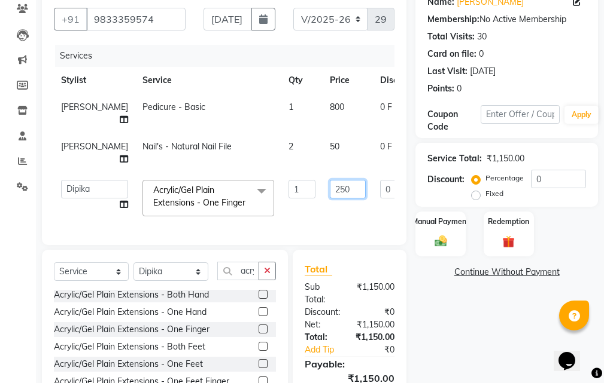
click at [330, 188] on input "250" at bounding box center [348, 189] width 36 height 19
type input "200"
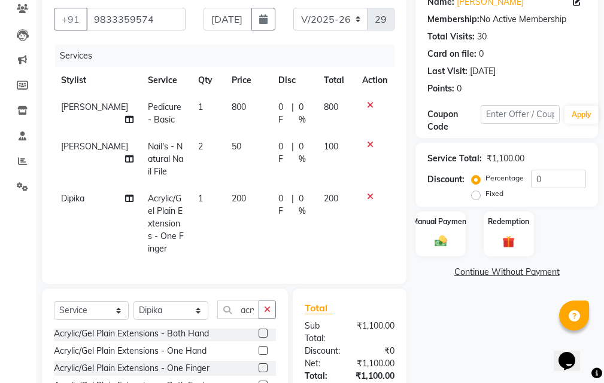
click at [272, 190] on td "0 F | 0 %" at bounding box center [293, 223] width 45 height 77
select select "6989"
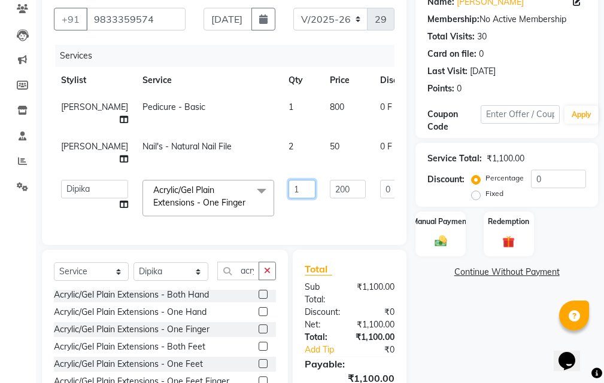
click at [288, 190] on input "1" at bounding box center [301, 189] width 27 height 19
type input "2"
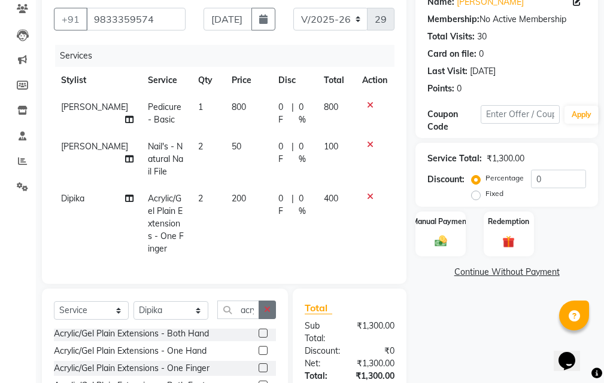
click at [267, 293] on div "Client [PHONE_NUMBER] Date [DATE] Invoice Number V/2025 V/[PHONE_NUMBER] Servic…" at bounding box center [224, 232] width 382 height 493
click at [259, 319] on button "button" at bounding box center [266, 310] width 17 height 19
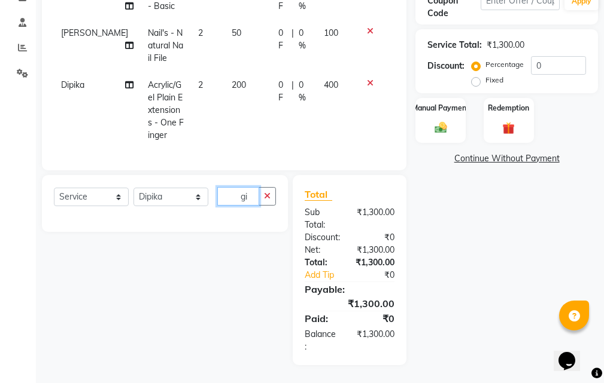
type input "g"
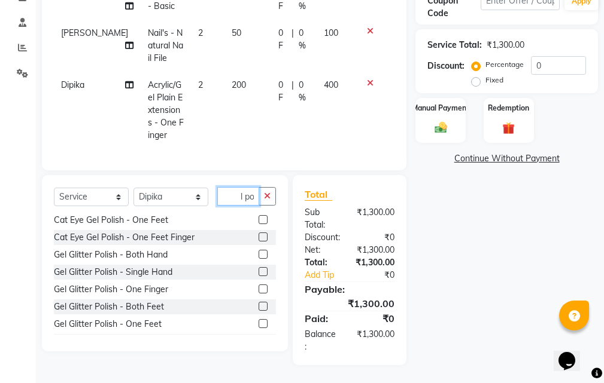
scroll to position [436, 0]
type input "gel po"
click at [258, 257] on label at bounding box center [262, 255] width 9 height 9
click at [258, 257] on input "checkbox" at bounding box center [262, 256] width 8 height 8
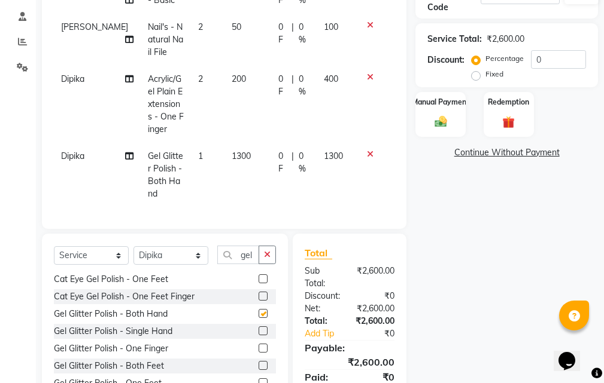
checkbox input "false"
click at [236, 153] on td "1300" at bounding box center [247, 175] width 47 height 65
select select "6989"
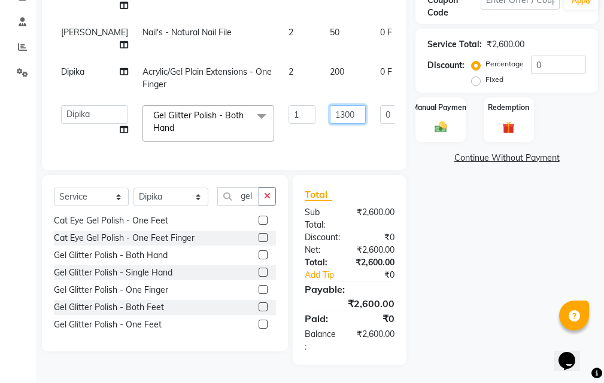
click at [330, 108] on input "1300" at bounding box center [348, 114] width 36 height 19
type input "1000"
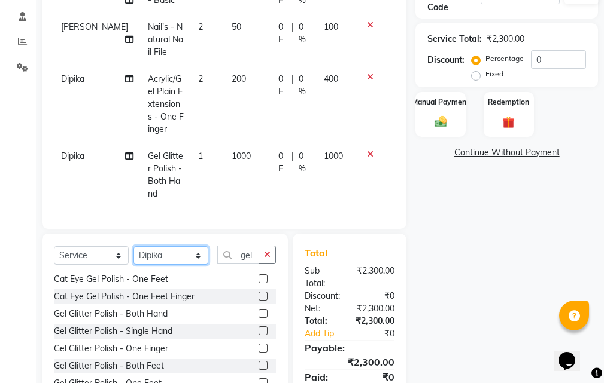
click at [197, 197] on div "Client [PHONE_NUMBER] Date [DATE] Invoice Number V/2025 V/[PHONE_NUMBER] Servic…" at bounding box center [224, 146] width 382 height 558
select select "10302"
click at [133, 246] on select "Select Stylist Arjun Sir [PERSON_NAME] [PERSON_NAME] [PERSON_NAME] [PERSON_NAME…" at bounding box center [170, 255] width 75 height 19
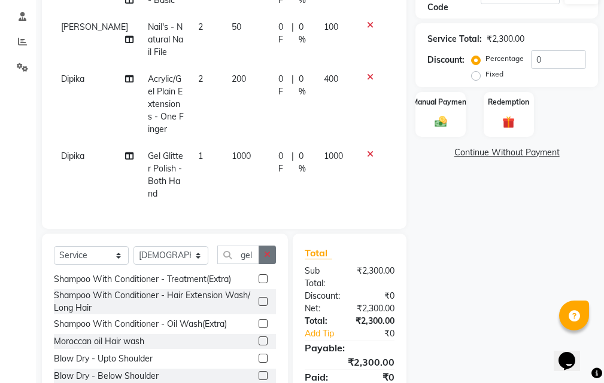
click at [270, 251] on icon "button" at bounding box center [267, 255] width 7 height 8
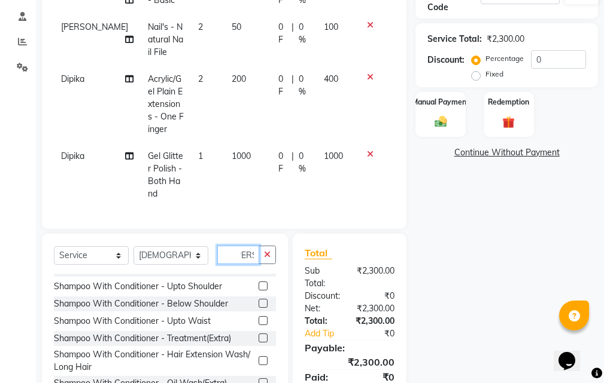
scroll to position [0, 13]
type input "[PERSON_NAME]"
click at [258, 282] on label at bounding box center [262, 286] width 9 height 9
click at [258, 283] on input "checkbox" at bounding box center [262, 287] width 8 height 8
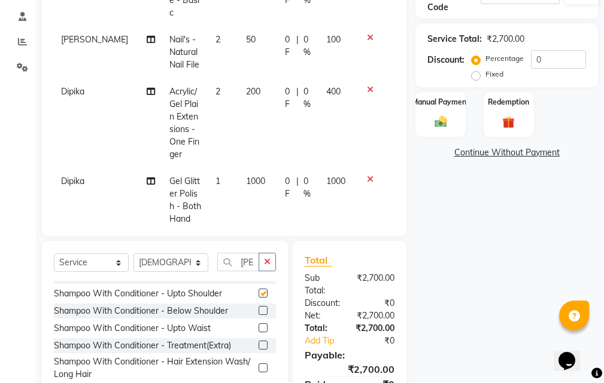
checkbox input "false"
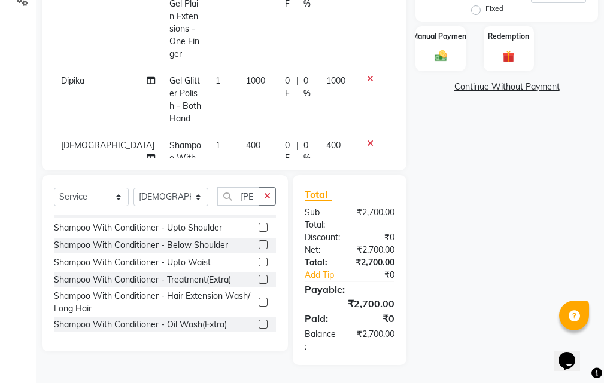
scroll to position [66, 0]
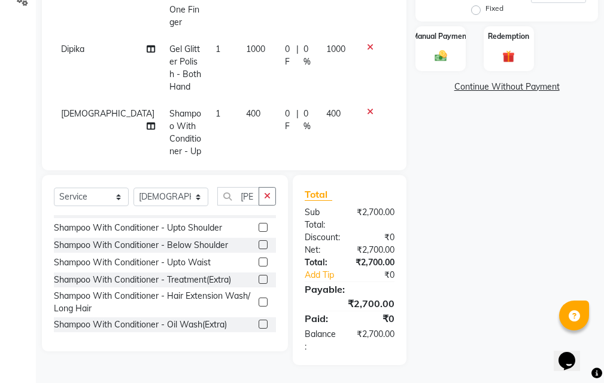
click at [239, 101] on td "400" at bounding box center [258, 146] width 39 height 90
select select "10302"
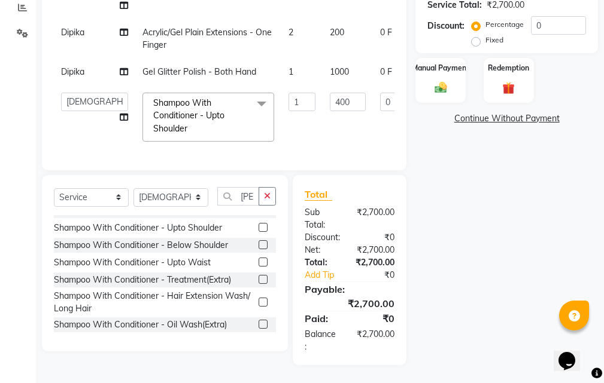
scroll to position [0, 0]
click at [330, 93] on input "400" at bounding box center [348, 102] width 36 height 19
type input "4"
type input "500"
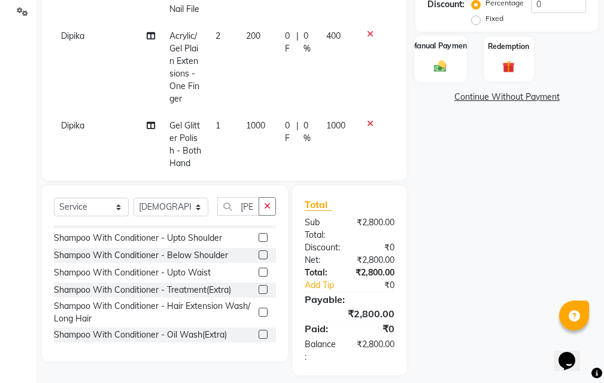
click at [450, 60] on div "Manual Payment" at bounding box center [441, 58] width 52 height 47
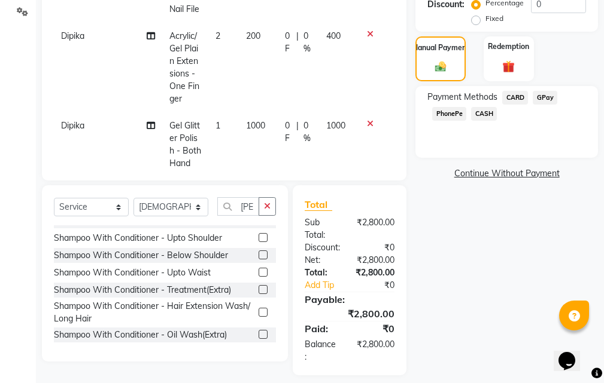
click at [483, 108] on span "CASH" at bounding box center [484, 114] width 26 height 14
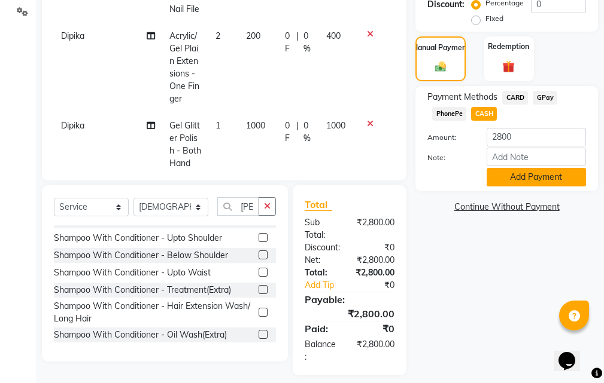
click at [529, 175] on button "Add Payment" at bounding box center [535, 177] width 99 height 19
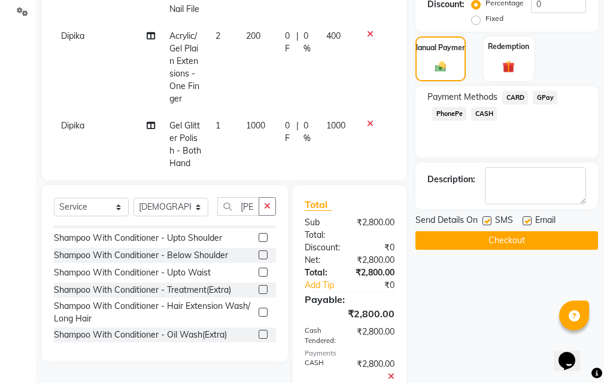
click at [485, 220] on label at bounding box center [486, 221] width 9 height 9
click at [485, 220] on input "checkbox" at bounding box center [486, 222] width 8 height 8
checkbox input "false"
click at [526, 219] on label at bounding box center [526, 221] width 9 height 9
click at [526, 219] on input "checkbox" at bounding box center [526, 222] width 8 height 8
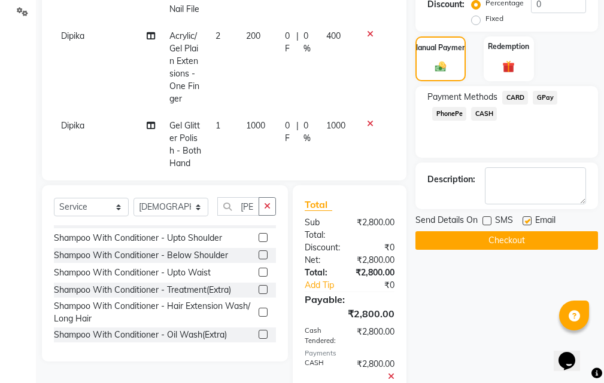
checkbox input "false"
click at [504, 236] on button "Checkout" at bounding box center [506, 241] width 182 height 19
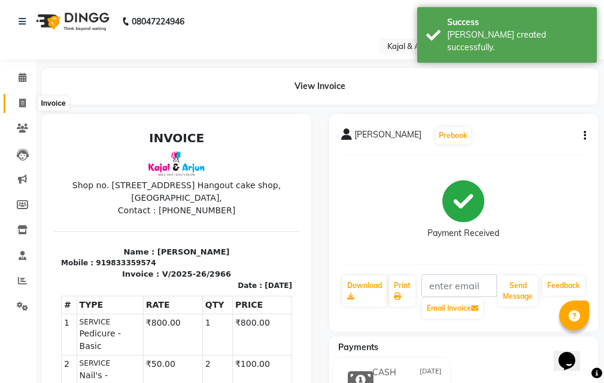
click at [23, 105] on icon at bounding box center [22, 103] width 7 height 9
select select "541"
select select "service"
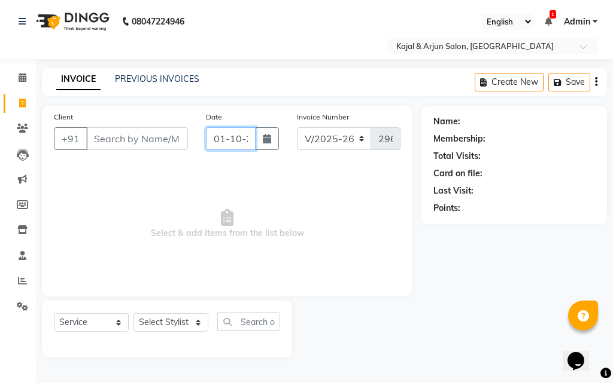
click at [240, 138] on input "01-10-2025" at bounding box center [231, 138] width 50 height 23
select select "10"
select select "2025"
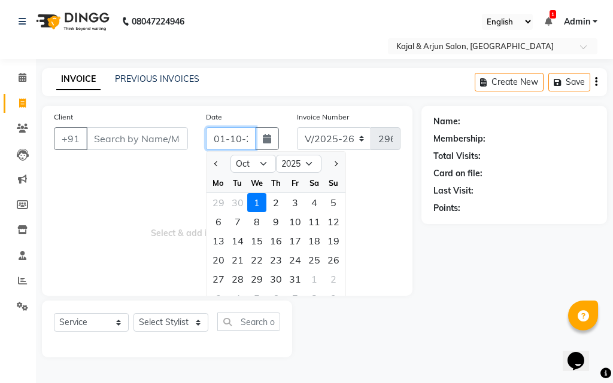
click at [240, 138] on input "01-10-2025" at bounding box center [231, 138] width 50 height 23
click at [224, 135] on input "[DATE]" at bounding box center [231, 138] width 50 height 23
type input "[DATE]"
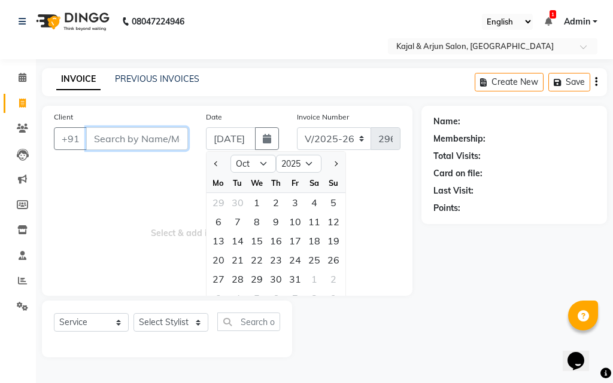
click at [121, 139] on input "Client" at bounding box center [137, 138] width 102 height 23
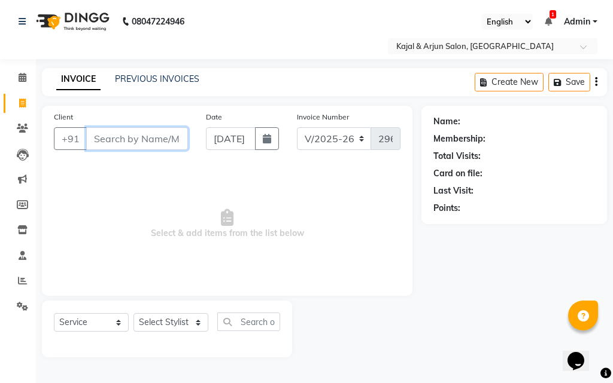
click at [121, 139] on input "Client" at bounding box center [137, 138] width 102 height 23
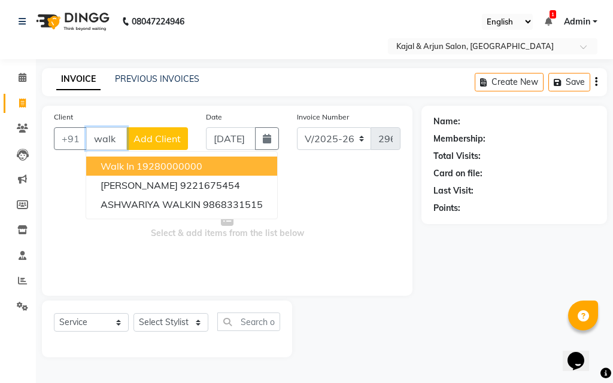
click at [154, 164] on ngb-highlight "19280000000" at bounding box center [169, 166] width 66 height 12
type input "19280000000"
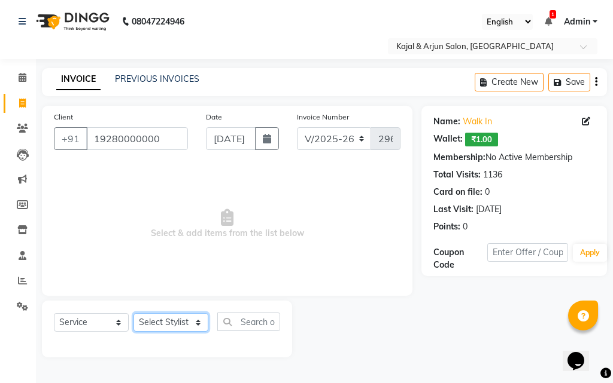
click at [196, 322] on select "Select Stylist Arjun Sir [PERSON_NAME] [PERSON_NAME] [PERSON_NAME] [PERSON_NAME…" at bounding box center [170, 322] width 75 height 19
select select "71885"
click at [133, 313] on select "Select Stylist Arjun Sir [PERSON_NAME] [PERSON_NAME] [PERSON_NAME] [PERSON_NAME…" at bounding box center [170, 322] width 75 height 19
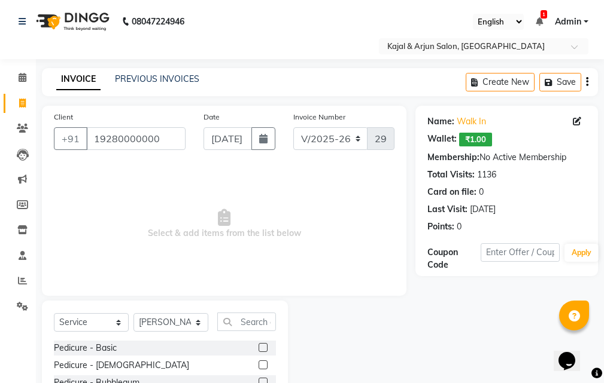
click at [258, 345] on label at bounding box center [262, 347] width 9 height 9
click at [258, 345] on input "checkbox" at bounding box center [262, 349] width 8 height 8
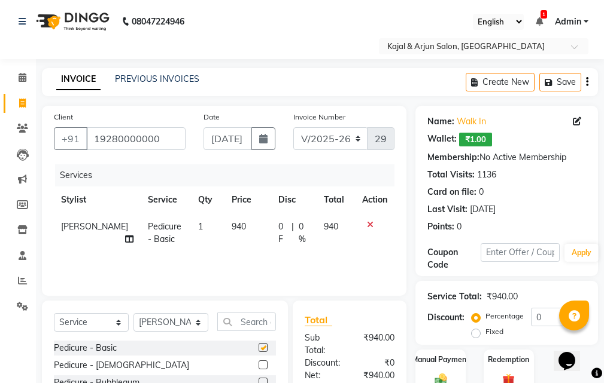
checkbox input "false"
click at [239, 223] on td "940" at bounding box center [247, 233] width 47 height 39
select select "71885"
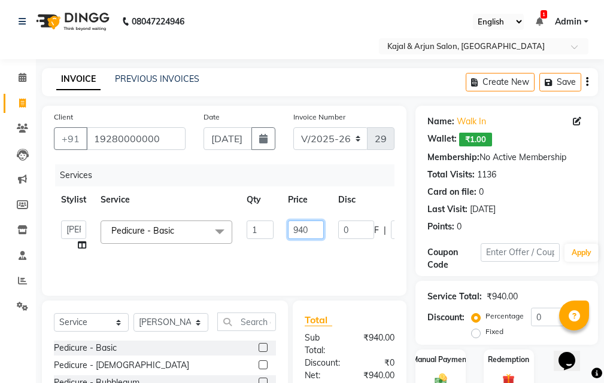
click at [318, 224] on input "940" at bounding box center [306, 230] width 36 height 19
type input "9"
type input "800"
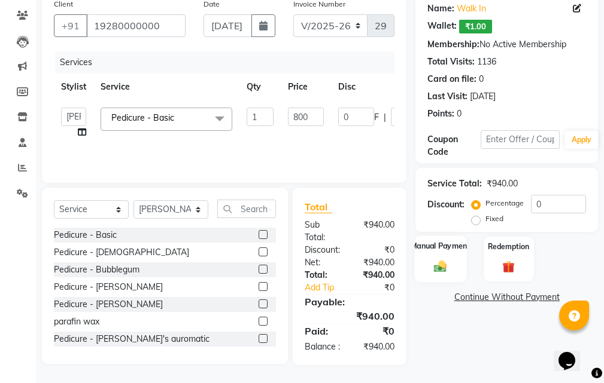
click at [458, 254] on div "Manual Payment" at bounding box center [441, 259] width 52 height 47
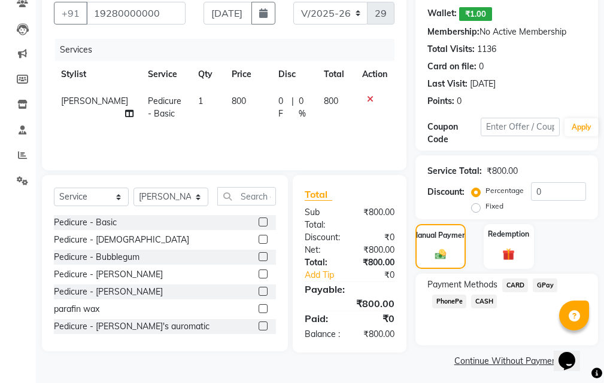
click at [540, 280] on span "GPay" at bounding box center [544, 286] width 25 height 14
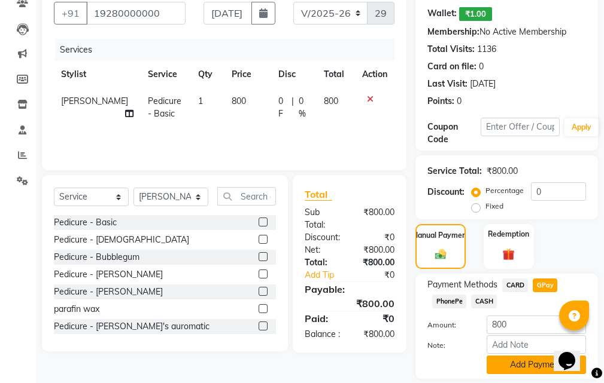
click at [537, 361] on button "Add Payment" at bounding box center [535, 365] width 99 height 19
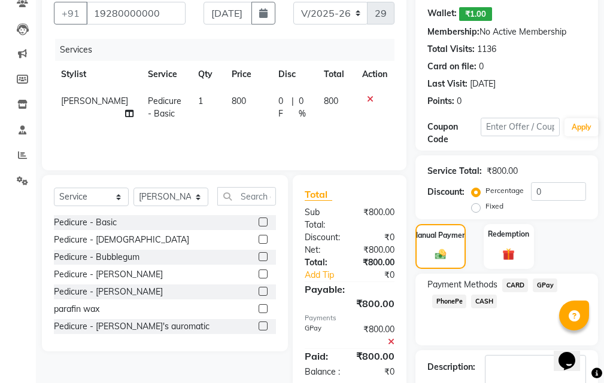
scroll to position [198, 0]
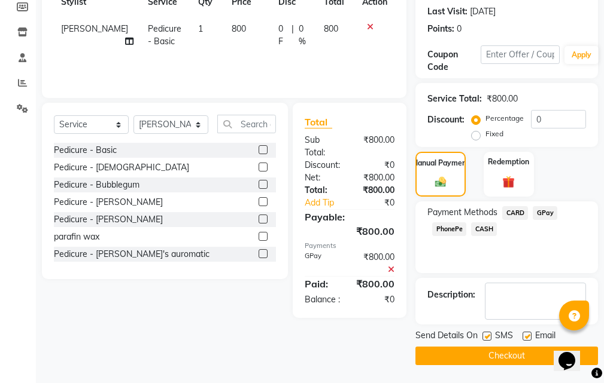
click at [529, 336] on label at bounding box center [526, 336] width 9 height 9
click at [529, 336] on input "checkbox" at bounding box center [526, 337] width 8 height 8
checkbox input "false"
click at [484, 333] on label at bounding box center [486, 336] width 9 height 9
click at [484, 333] on input "checkbox" at bounding box center [486, 337] width 8 height 8
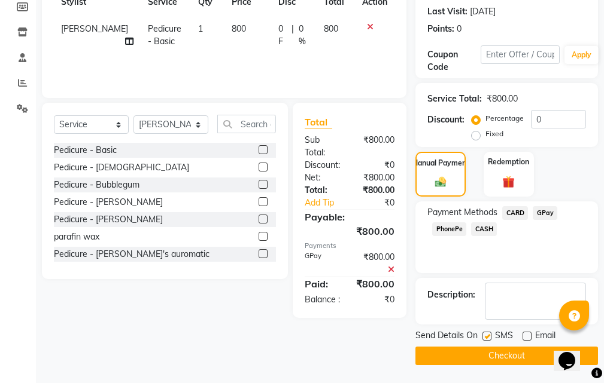
checkbox input "false"
click at [508, 355] on button "Checkout" at bounding box center [506, 356] width 182 height 19
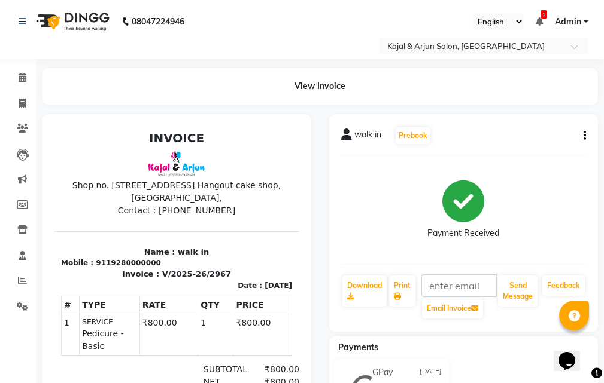
click at [579, 214] on div "Payment Received" at bounding box center [463, 210] width 245 height 90
click at [20, 101] on icon at bounding box center [22, 103] width 7 height 9
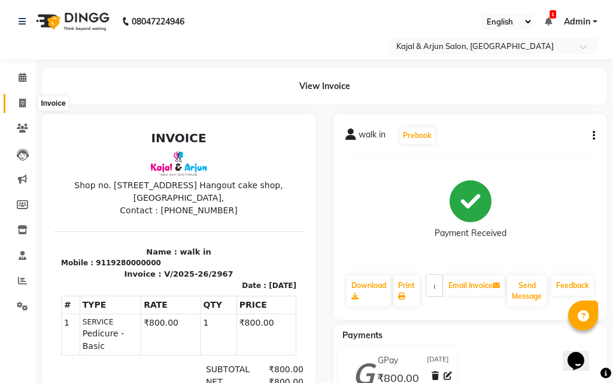
select select "541"
select select "service"
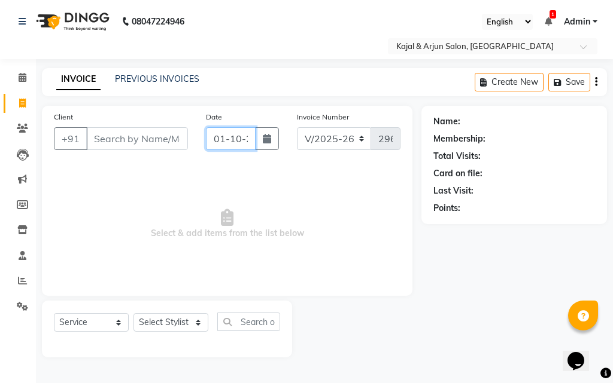
click at [241, 137] on input "01-10-2025" at bounding box center [231, 138] width 50 height 23
select select "10"
select select "2025"
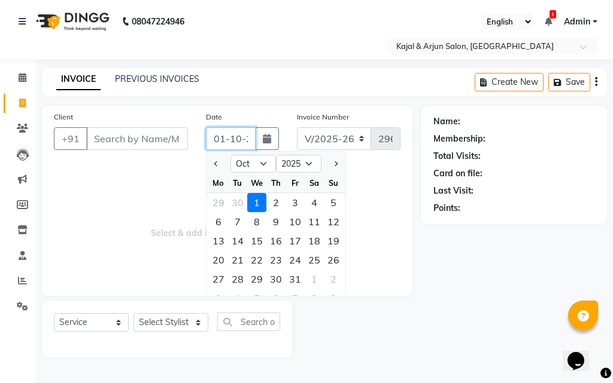
click at [241, 137] on input "01-10-2025" at bounding box center [231, 138] width 50 height 23
click at [223, 138] on input "[DATE]" at bounding box center [231, 138] width 50 height 23
type input "[DATE]"
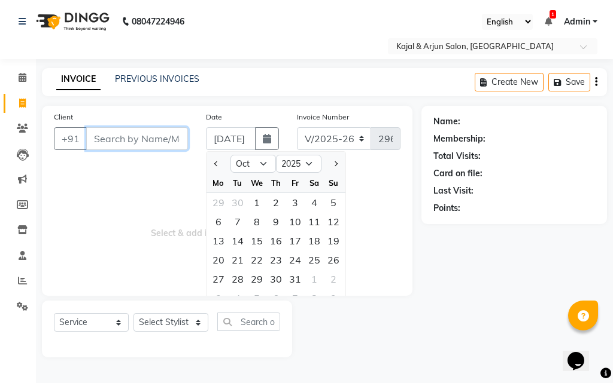
click at [123, 137] on input "Client" at bounding box center [137, 138] width 102 height 23
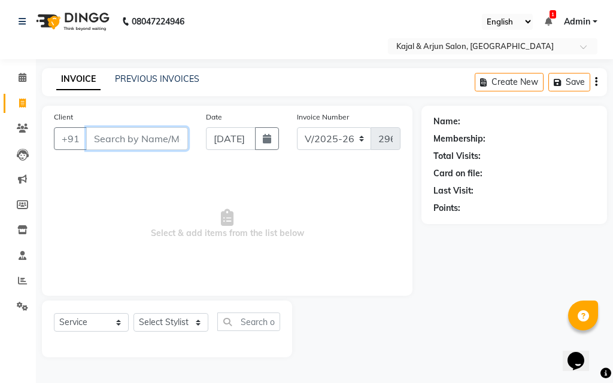
click at [124, 137] on input "Client" at bounding box center [137, 138] width 102 height 23
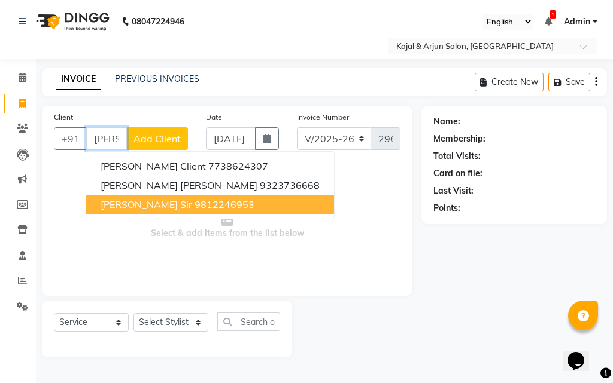
click at [133, 201] on span "[PERSON_NAME] Sir" at bounding box center [147, 205] width 92 height 12
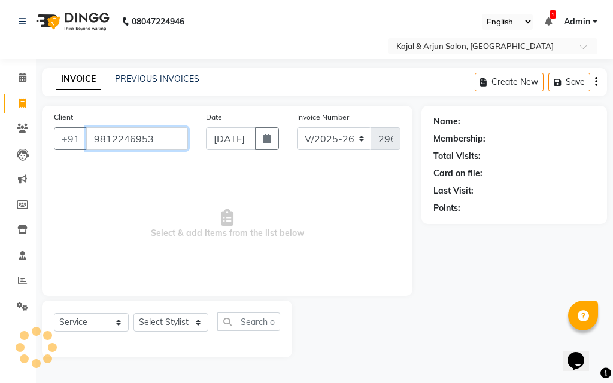
type input "9812246953"
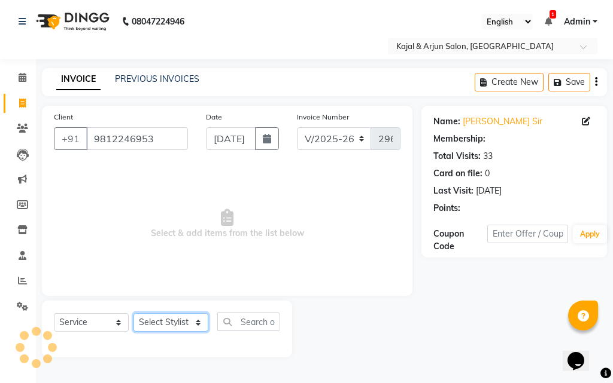
click at [199, 324] on select "Select Stylist Arjun Sir [PERSON_NAME] [PERSON_NAME] [PERSON_NAME] [PERSON_NAME…" at bounding box center [170, 322] width 75 height 19
select select "72745"
click at [133, 313] on select "Select Stylist Arjun Sir [PERSON_NAME] [PERSON_NAME] [PERSON_NAME] [PERSON_NAME…" at bounding box center [170, 322] width 75 height 19
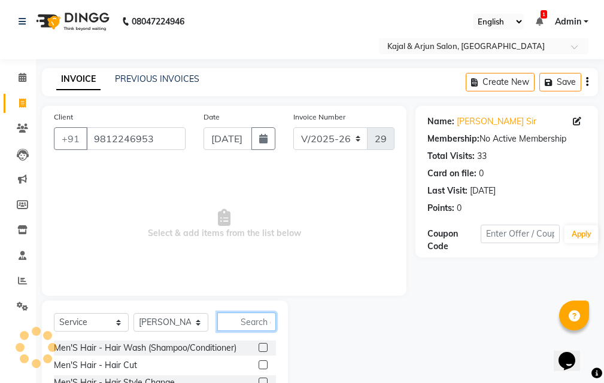
click at [246, 317] on input "text" at bounding box center [246, 322] width 59 height 19
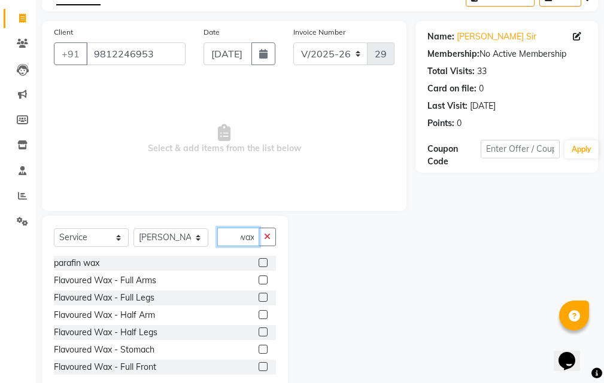
scroll to position [112, 0]
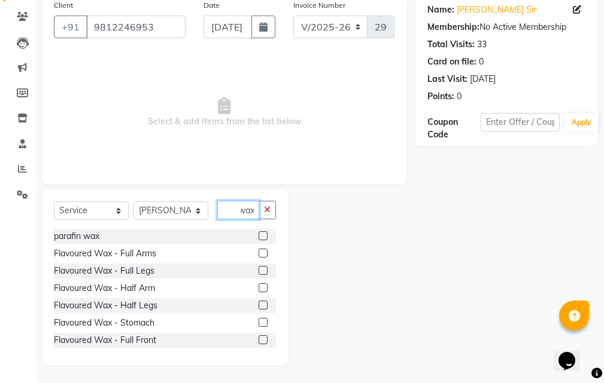
type input "wax"
click at [258, 252] on label at bounding box center [262, 253] width 9 height 9
click at [258, 252] on input "checkbox" at bounding box center [262, 254] width 8 height 8
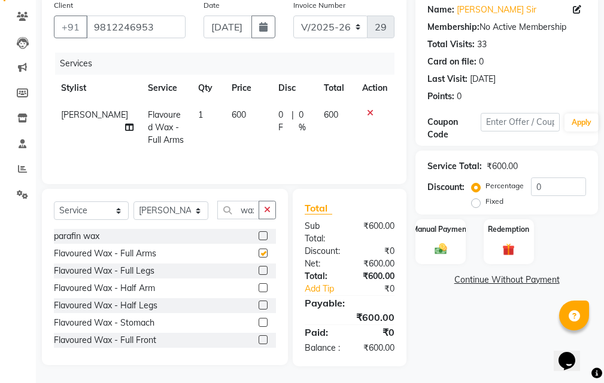
checkbox input "false"
click at [258, 270] on label at bounding box center [262, 270] width 9 height 9
click at [258, 270] on input "checkbox" at bounding box center [262, 271] width 8 height 8
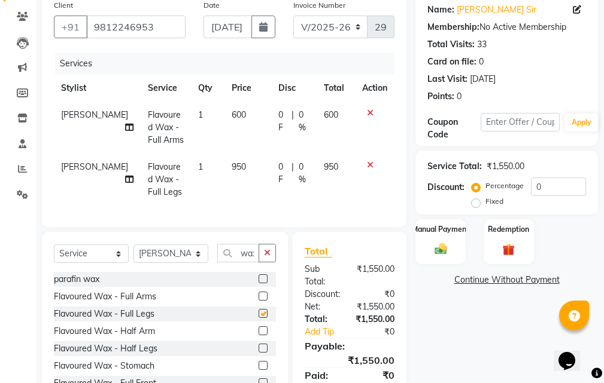
checkbox input "false"
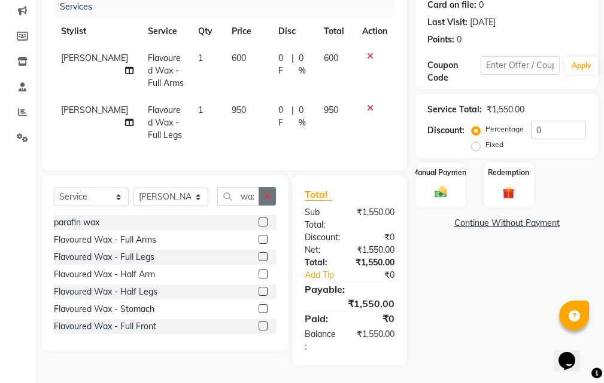
click at [270, 196] on icon "button" at bounding box center [267, 196] width 7 height 8
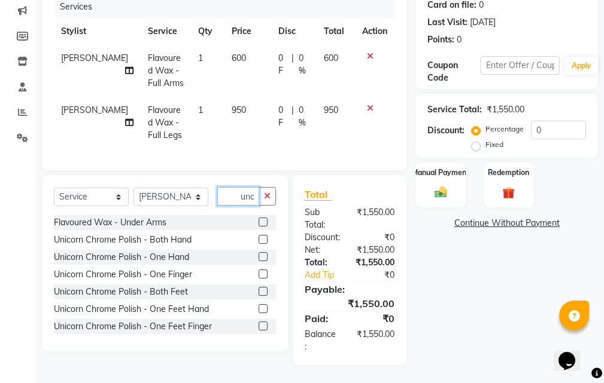
scroll to position [0, 1]
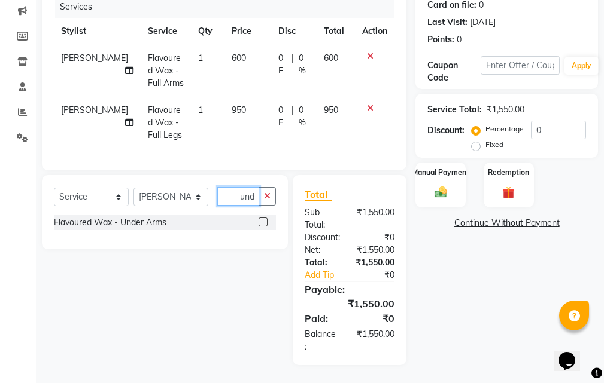
type input "und"
click at [263, 220] on label at bounding box center [262, 222] width 9 height 9
click at [263, 220] on input "checkbox" at bounding box center [262, 223] width 8 height 8
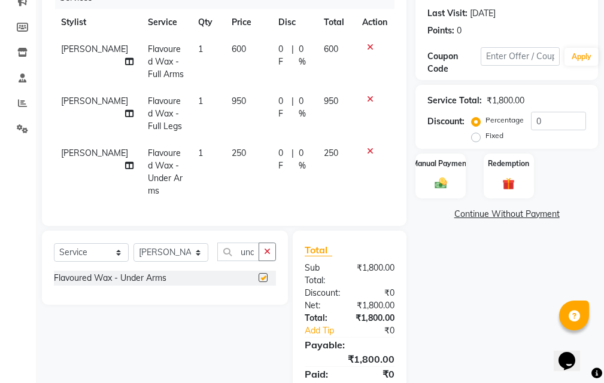
checkbox input "false"
click at [268, 256] on icon "button" at bounding box center [267, 252] width 7 height 8
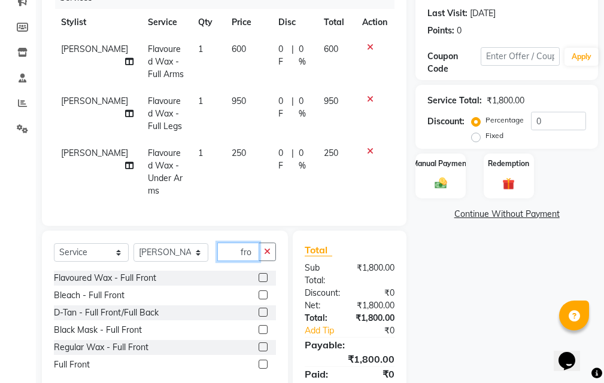
type input "fro"
click at [262, 282] on label at bounding box center [262, 277] width 9 height 9
click at [262, 282] on input "checkbox" at bounding box center [262, 279] width 8 height 8
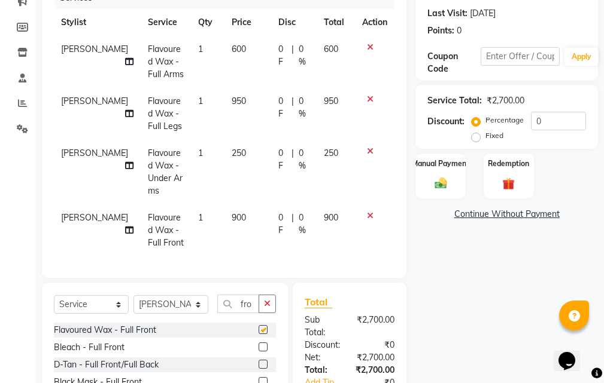
checkbox input "false"
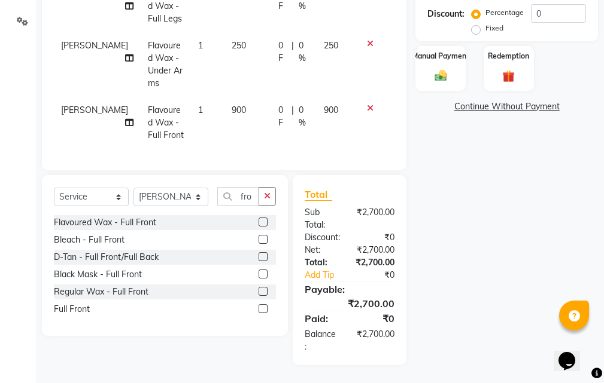
scroll to position [115, 0]
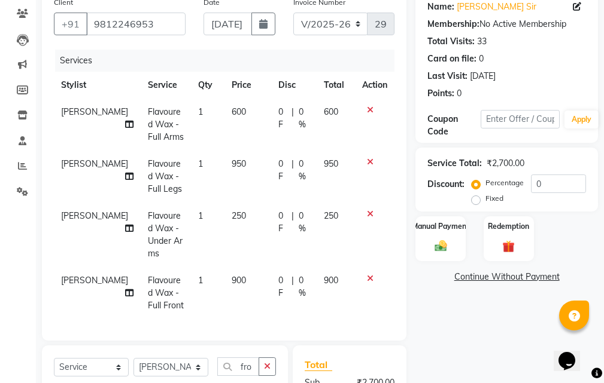
click at [240, 162] on td "950" at bounding box center [247, 177] width 47 height 52
select select "72745"
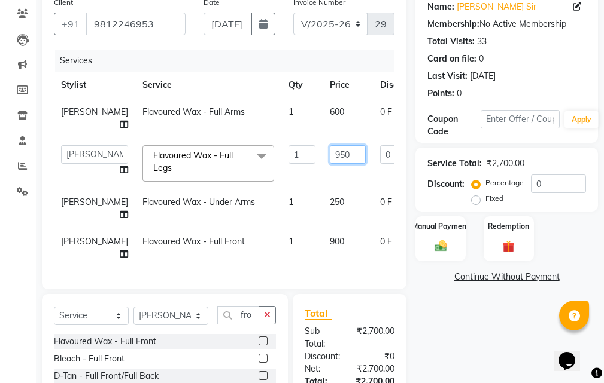
click at [342, 164] on input "950" at bounding box center [348, 154] width 36 height 19
type input "900"
click at [339, 216] on tr "[PERSON_NAME] Flavoured Wax - Under Arms 1 250 0 F | 0 % 250" at bounding box center [305, 208] width 503 height 39
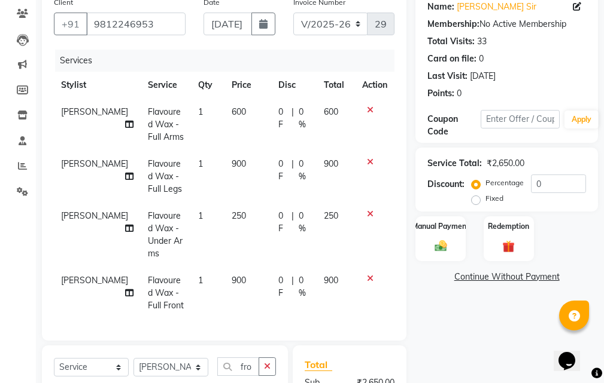
click at [248, 223] on td "250" at bounding box center [247, 235] width 47 height 65
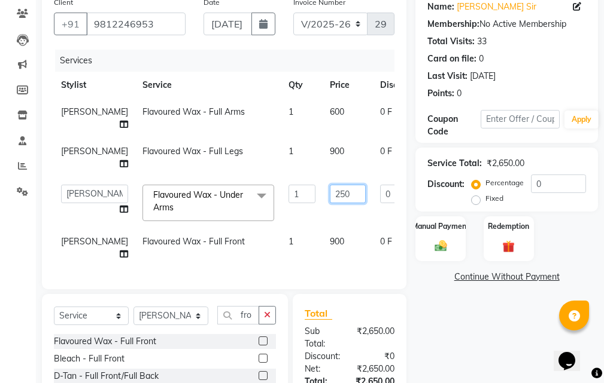
click at [339, 203] on input "250" at bounding box center [348, 194] width 36 height 19
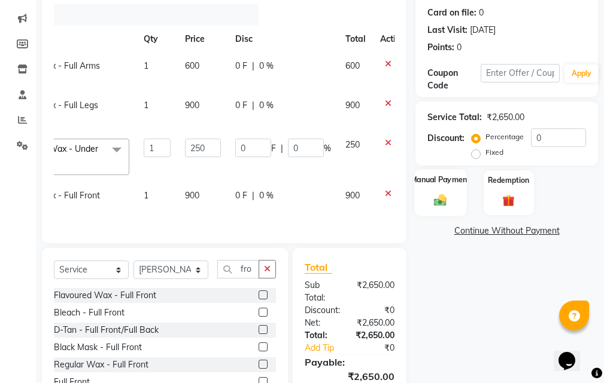
scroll to position [0, 9]
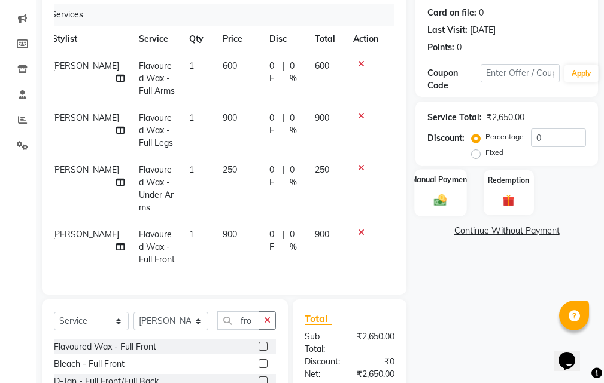
click at [460, 190] on div "Manual Payment" at bounding box center [441, 192] width 52 height 47
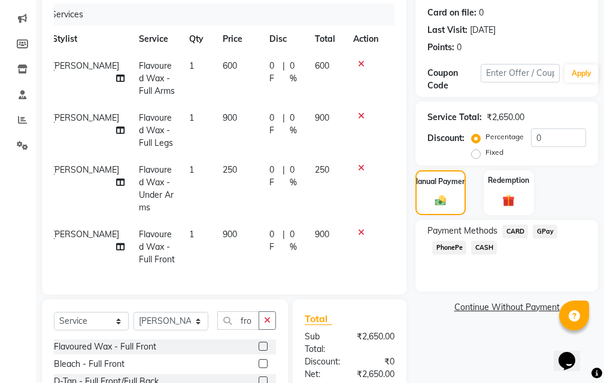
scroll to position [221, 0]
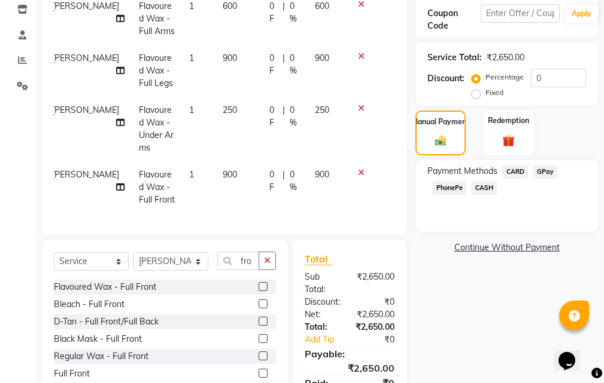
click at [263, 291] on label at bounding box center [262, 286] width 9 height 9
click at [263, 291] on input "checkbox" at bounding box center [262, 288] width 8 height 8
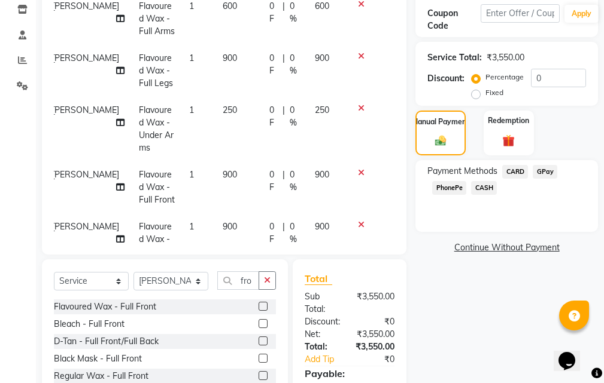
click at [358, 104] on icon at bounding box center [361, 108] width 7 height 8
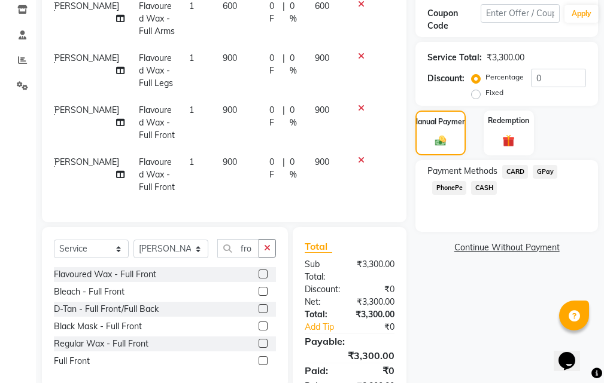
scroll to position [161, 0]
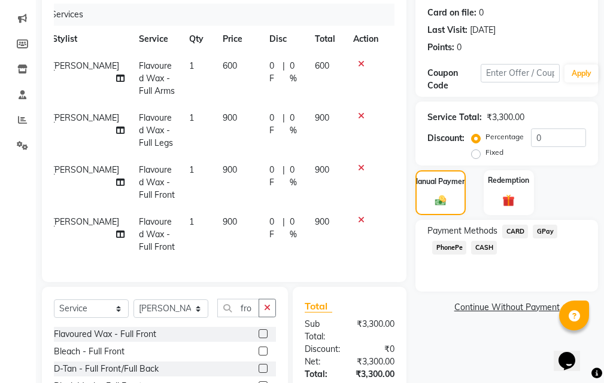
click at [231, 62] on td "600" at bounding box center [238, 79] width 47 height 52
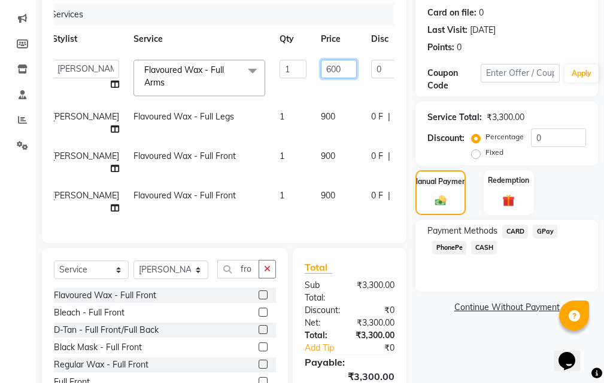
click at [327, 69] on input "600" at bounding box center [339, 69] width 36 height 19
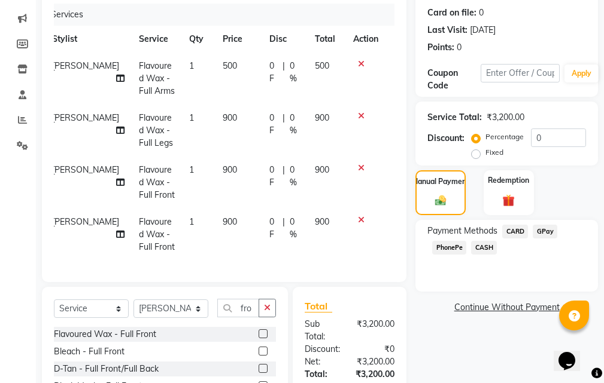
click at [316, 114] on tr "[PERSON_NAME] Flavoured Wax - Full Legs 1 900 0 F | 0 % 900" at bounding box center [215, 131] width 340 height 52
click at [233, 121] on td "900" at bounding box center [238, 131] width 47 height 52
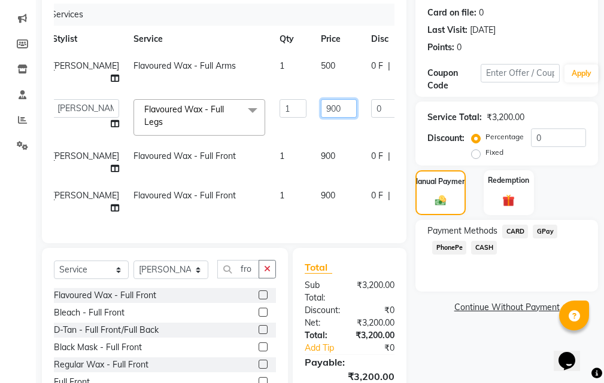
click at [332, 117] on input "900" at bounding box center [339, 108] width 36 height 19
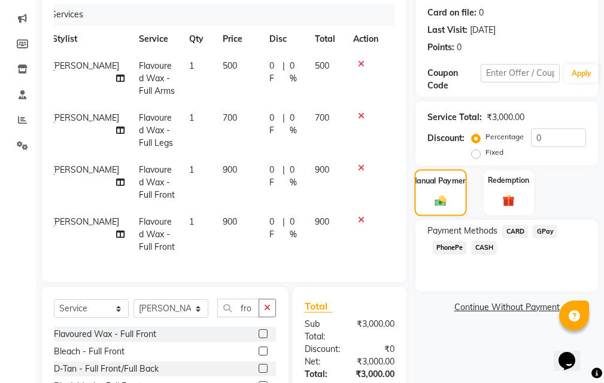
click at [450, 185] on label "Manual Payment" at bounding box center [440, 180] width 60 height 11
click at [485, 245] on span "CASH" at bounding box center [484, 248] width 26 height 14
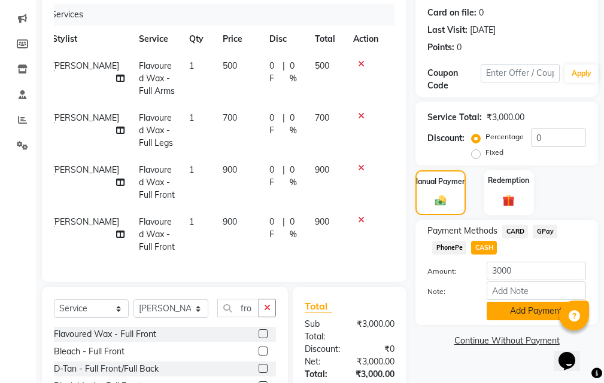
click at [522, 309] on button "Add Payment" at bounding box center [535, 311] width 99 height 19
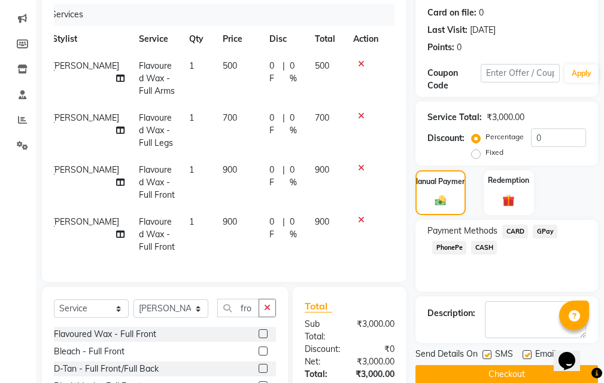
click at [486, 353] on label at bounding box center [486, 355] width 9 height 9
click at [486, 353] on input "checkbox" at bounding box center [486, 356] width 8 height 8
click at [528, 351] on label at bounding box center [526, 355] width 9 height 9
click at [528, 352] on input "checkbox" at bounding box center [526, 356] width 8 height 8
click at [529, 370] on button "Checkout" at bounding box center [506, 375] width 182 height 19
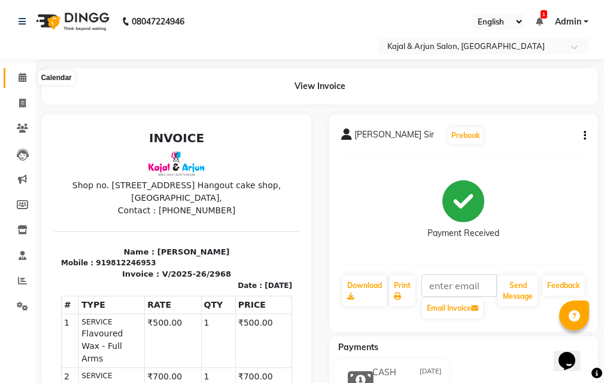
click at [21, 74] on icon at bounding box center [23, 77] width 8 height 9
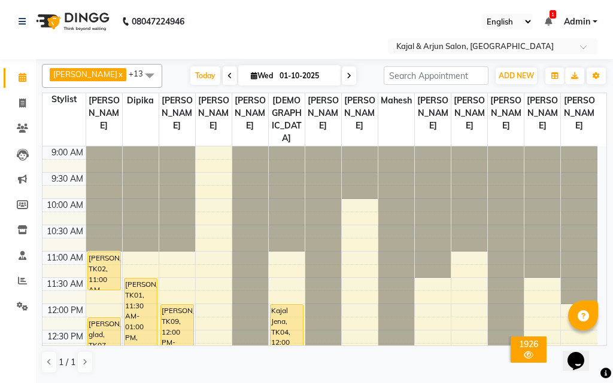
click at [346, 75] on icon at bounding box center [348, 75] width 5 height 7
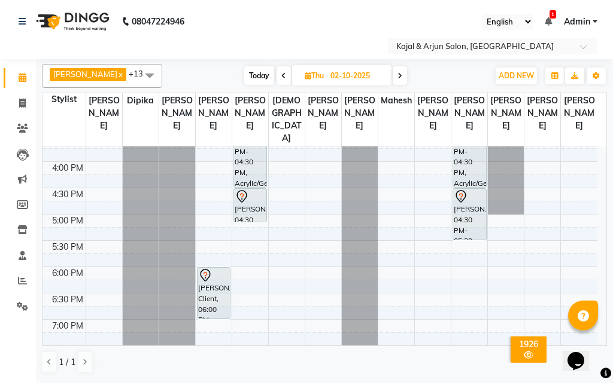
scroll to position [369, 0]
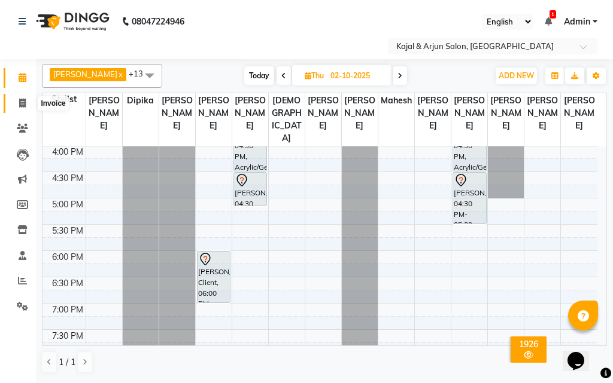
click at [17, 99] on span at bounding box center [22, 104] width 21 height 14
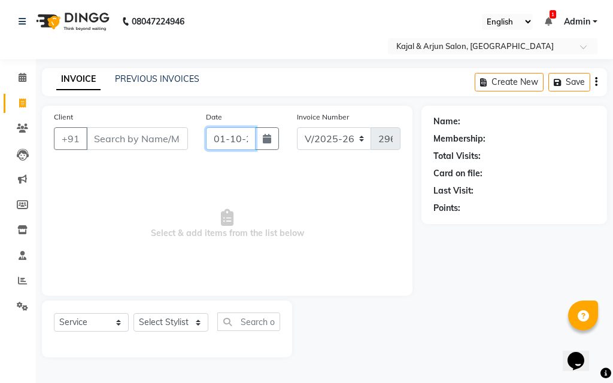
click at [239, 136] on input "01-10-2025" at bounding box center [231, 138] width 50 height 23
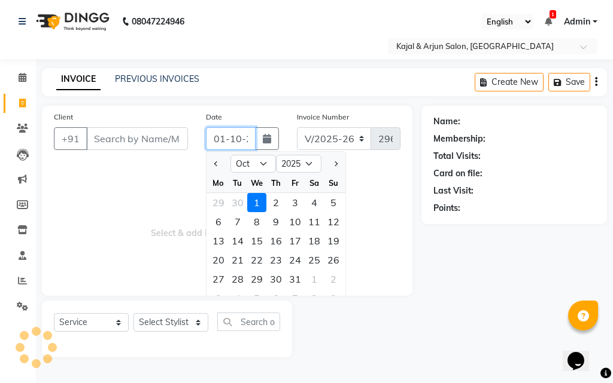
click at [239, 136] on input "01-10-2025" at bounding box center [231, 138] width 50 height 23
click at [223, 138] on input "[DATE]" at bounding box center [231, 138] width 50 height 23
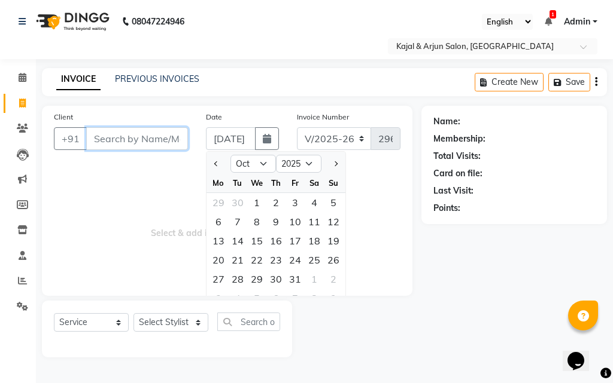
click at [124, 138] on input "Client" at bounding box center [137, 138] width 102 height 23
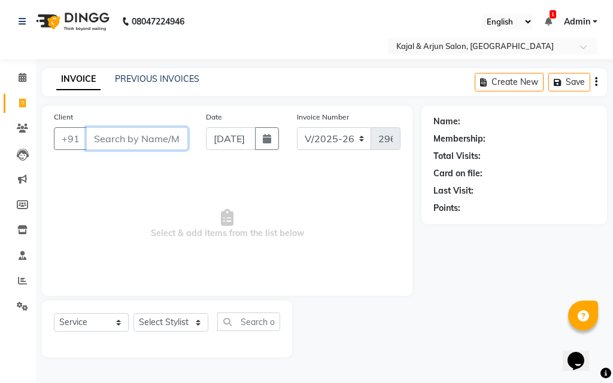
click at [126, 138] on input "Client" at bounding box center [137, 138] width 102 height 23
click at [224, 136] on input "[DATE]" at bounding box center [231, 138] width 50 height 23
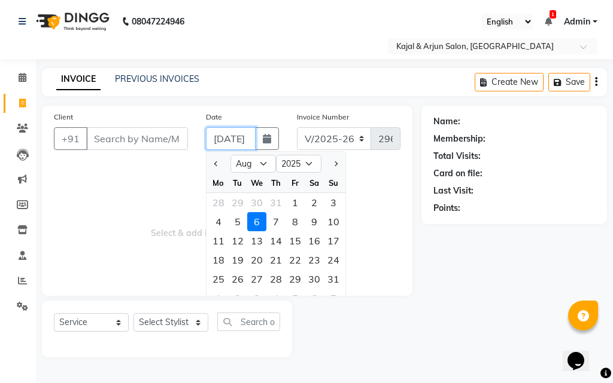
click at [224, 136] on input "[DATE]" at bounding box center [231, 138] width 50 height 23
click at [135, 132] on input "Client" at bounding box center [137, 138] width 102 height 23
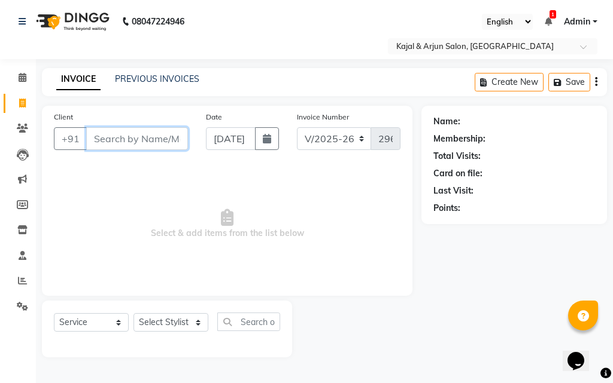
click at [137, 135] on input "Client" at bounding box center [137, 138] width 102 height 23
click at [20, 77] on icon at bounding box center [23, 77] width 8 height 9
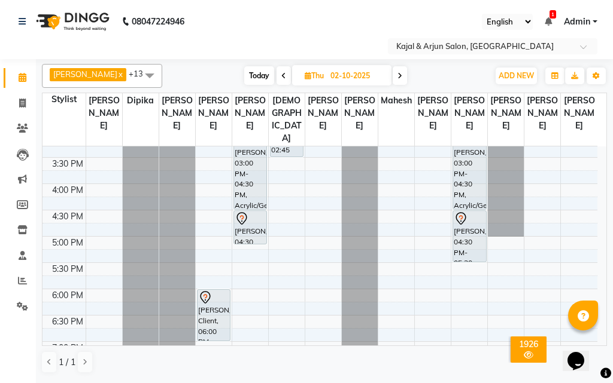
scroll to position [359, 0]
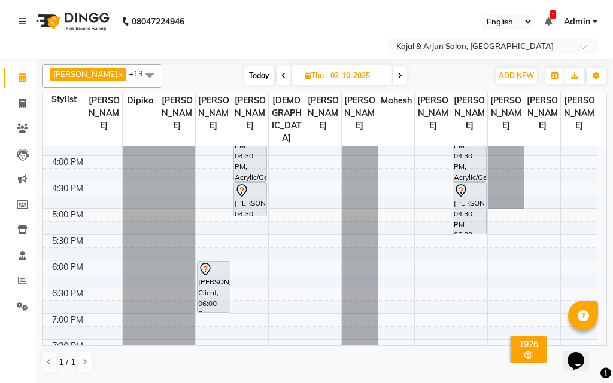
click at [281, 72] on icon at bounding box center [283, 75] width 5 height 7
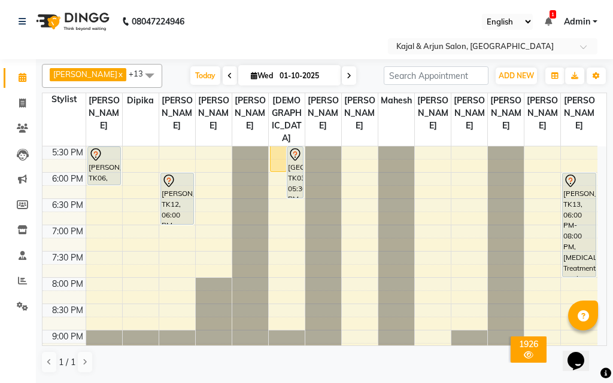
scroll to position [430, 0]
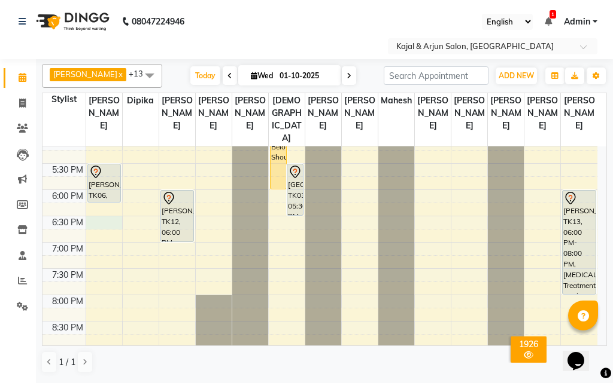
click at [97, 240] on div "9:00 AM 9:30 AM 10:00 AM 10:30 AM 11:00 AM 11:30 AM 12:00 PM 12:30 PM 1:00 PM 1…" at bounding box center [319, 84] width 555 height 736
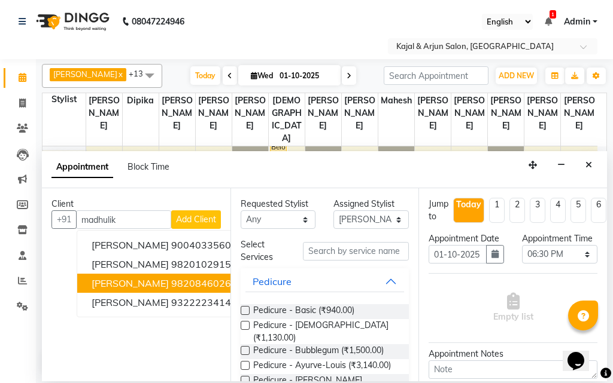
click at [151, 285] on span "[PERSON_NAME]" at bounding box center [130, 284] width 77 height 12
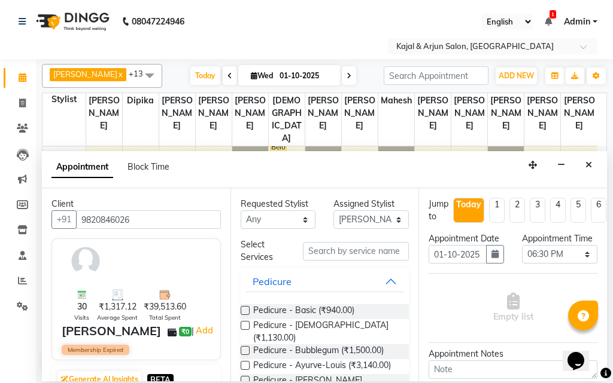
click at [246, 309] on label at bounding box center [245, 310] width 9 height 9
click at [246, 309] on input "checkbox" at bounding box center [245, 312] width 8 height 8
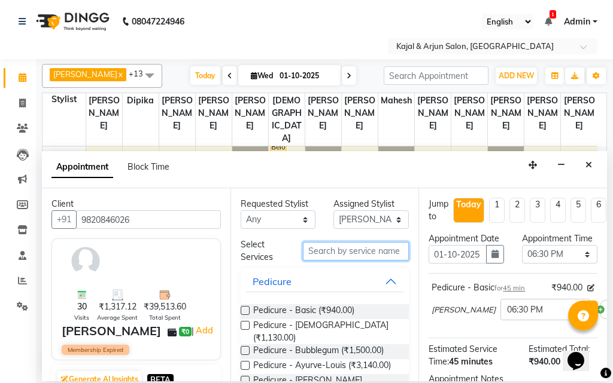
click at [323, 246] on input "text" at bounding box center [356, 251] width 106 height 19
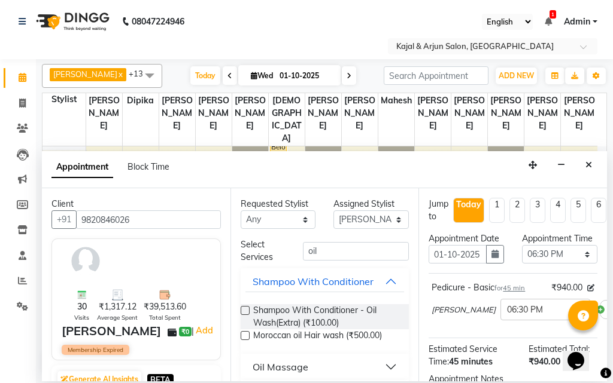
click at [302, 366] on div "Oil Massage" at bounding box center [280, 367] width 56 height 14
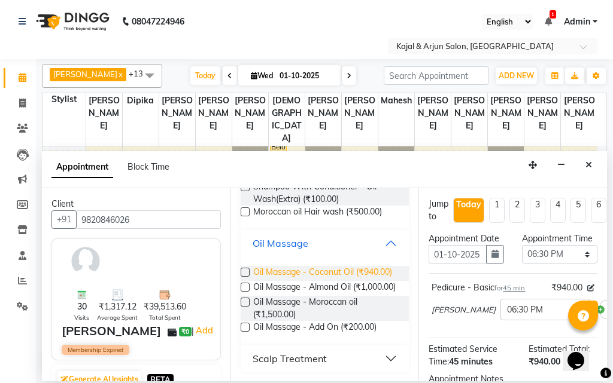
scroll to position [144, 0]
click at [243, 268] on label at bounding box center [245, 272] width 9 height 9
click at [243, 270] on input "checkbox" at bounding box center [245, 274] width 8 height 8
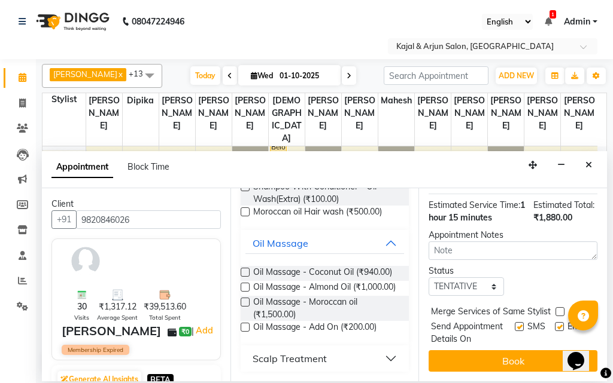
scroll to position [258, 0]
click at [515, 322] on label at bounding box center [519, 326] width 9 height 9
click at [515, 324] on input "checkbox" at bounding box center [519, 328] width 8 height 8
click at [555, 322] on label at bounding box center [559, 326] width 9 height 9
click at [555, 324] on input "checkbox" at bounding box center [559, 328] width 8 height 8
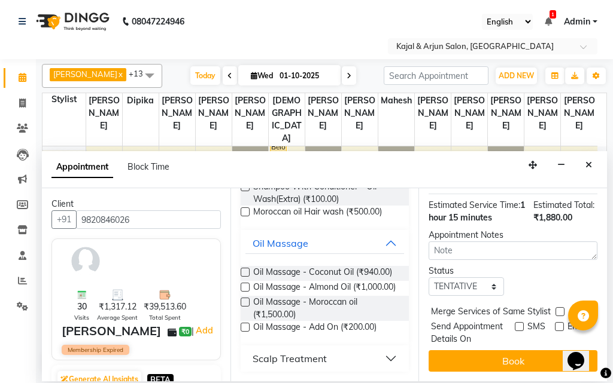
click at [515, 321] on div "SMS" at bounding box center [535, 333] width 40 height 25
click at [515, 322] on label at bounding box center [519, 326] width 9 height 9
click at [515, 324] on input "checkbox" at bounding box center [519, 328] width 8 height 8
click at [555, 322] on label at bounding box center [559, 326] width 9 height 9
click at [555, 324] on input "checkbox" at bounding box center [559, 328] width 8 height 8
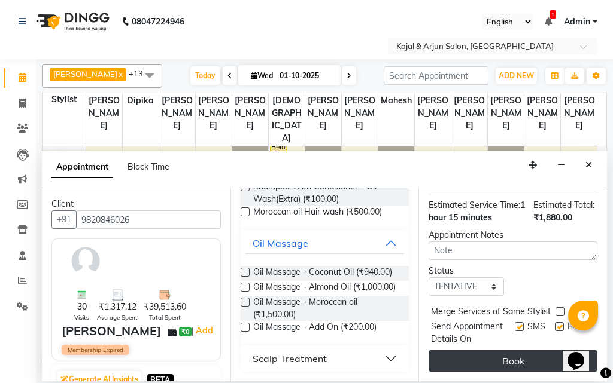
click at [523, 351] on button "Book" at bounding box center [512, 362] width 169 height 22
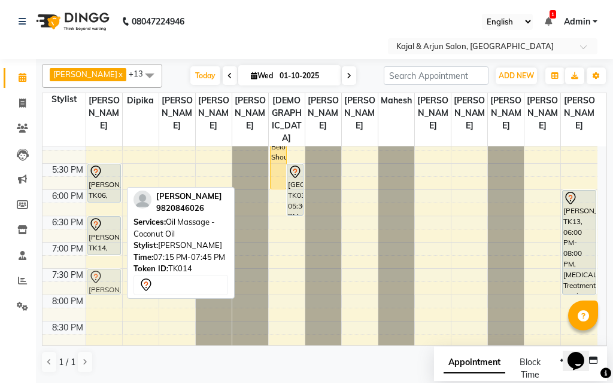
click at [112, 293] on div "[PERSON_NAME], TK02, 11:00 AM-11:45 AM, Pedicure - Basic [PERSON_NAME] glad, TK…" at bounding box center [104, 84] width 36 height 736
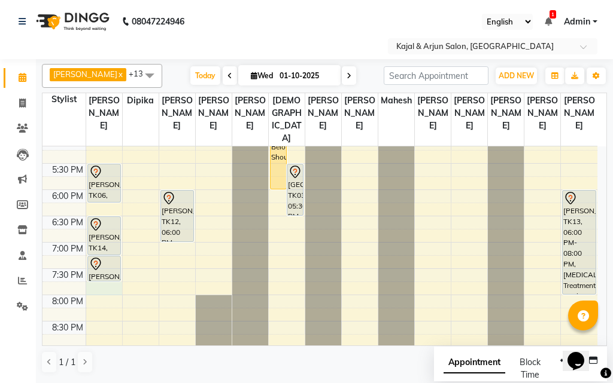
drag, startPoint x: 110, startPoint y: 295, endPoint x: 112, endPoint y: 308, distance: 12.7
click at [112, 308] on div "9:00 AM 9:30 AM 10:00 AM 10:30 AM 11:00 AM 11:30 AM 12:00 PM 12:30 PM 1:00 PM 1…" at bounding box center [319, 84] width 555 height 736
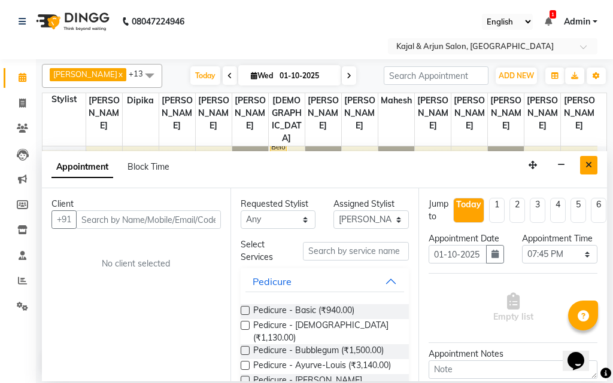
click at [589, 162] on icon "Close" at bounding box center [588, 165] width 7 height 8
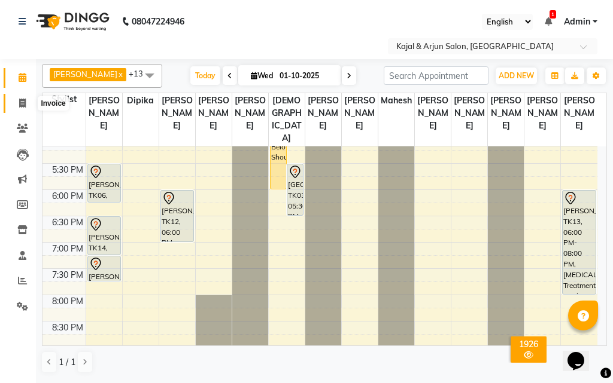
click at [23, 101] on icon at bounding box center [22, 103] width 7 height 9
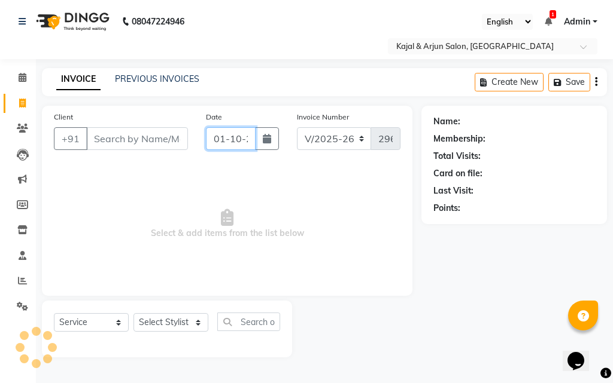
click at [239, 136] on input "01-10-2025" at bounding box center [231, 138] width 50 height 23
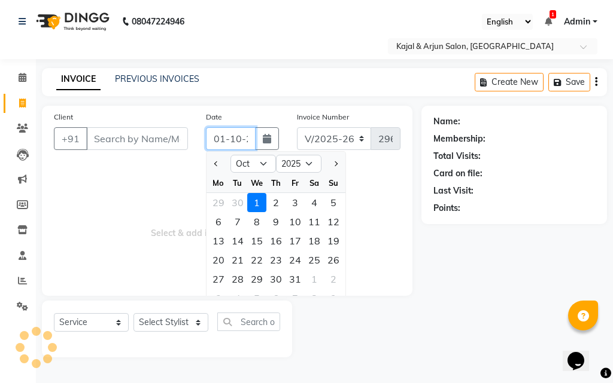
click at [239, 136] on input "01-10-2025" at bounding box center [231, 138] width 50 height 23
click at [224, 138] on input "[DATE]" at bounding box center [231, 138] width 50 height 23
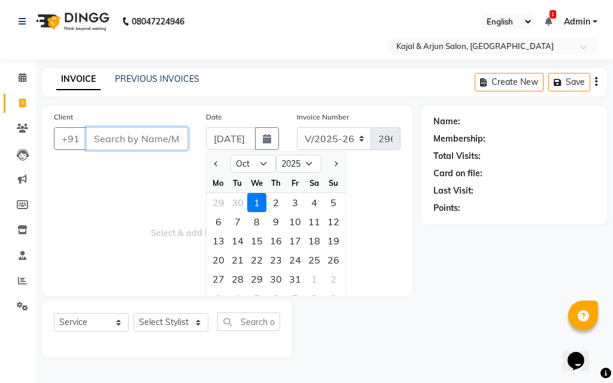
click at [107, 135] on input "Client" at bounding box center [137, 138] width 102 height 23
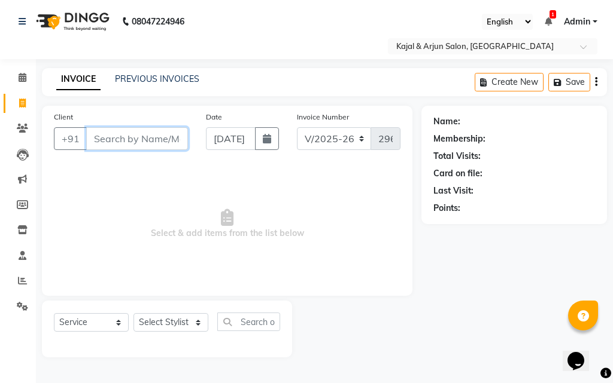
click at [108, 136] on input "Client" at bounding box center [137, 138] width 102 height 23
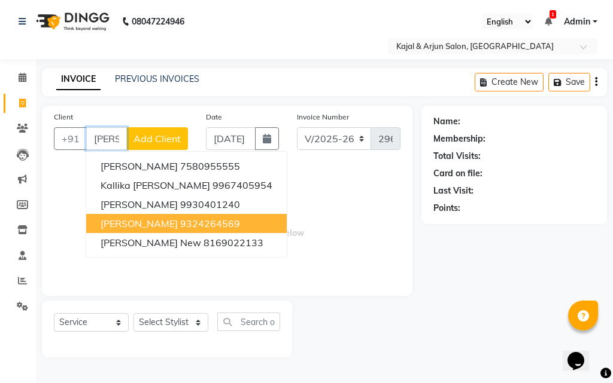
click at [144, 219] on span "[PERSON_NAME]" at bounding box center [139, 224] width 77 height 12
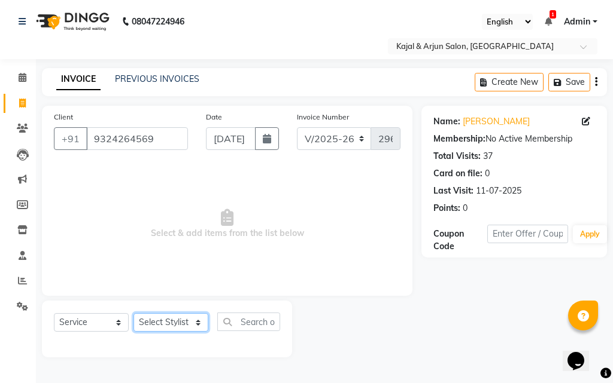
click at [197, 321] on select "Select Stylist Arjun Sir [PERSON_NAME] [PERSON_NAME] [PERSON_NAME] [PERSON_NAME…" at bounding box center [170, 322] width 75 height 19
click at [133, 313] on select "Select Stylist Arjun Sir [PERSON_NAME] [PERSON_NAME] [PERSON_NAME] [PERSON_NAME…" at bounding box center [170, 322] width 75 height 19
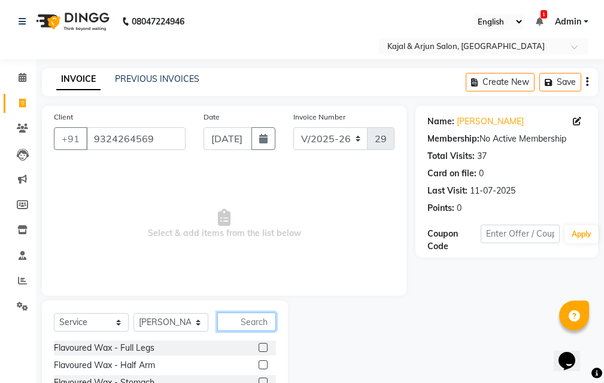
click at [252, 319] on input "text" at bounding box center [246, 322] width 59 height 19
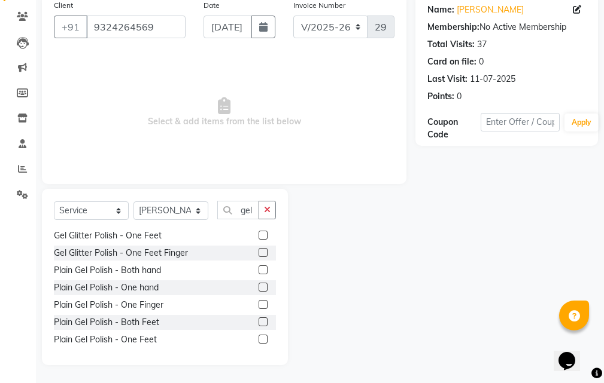
click at [258, 268] on label at bounding box center [262, 270] width 9 height 9
click at [258, 268] on input "checkbox" at bounding box center [262, 271] width 8 height 8
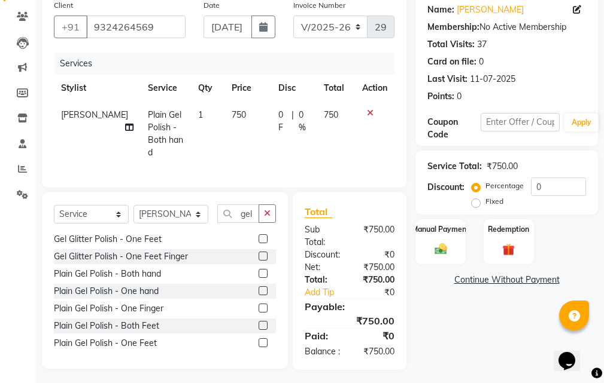
click at [229, 111] on td "750" at bounding box center [247, 134] width 47 height 65
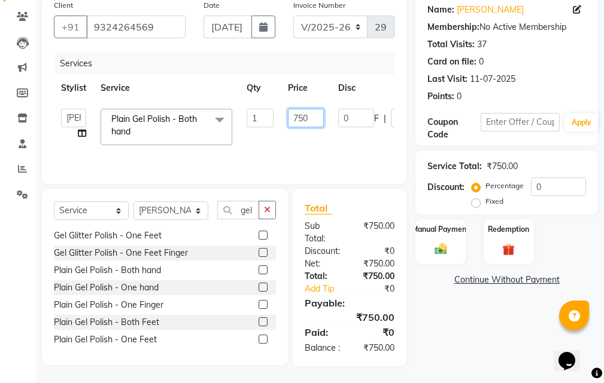
click at [321, 120] on input "750" at bounding box center [306, 118] width 36 height 19
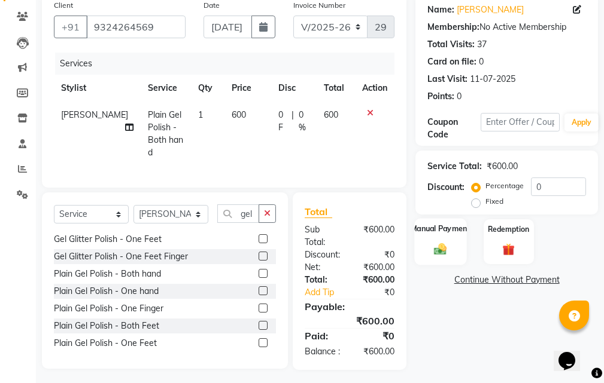
click at [453, 232] on label "Manual Payment" at bounding box center [440, 228] width 60 height 11
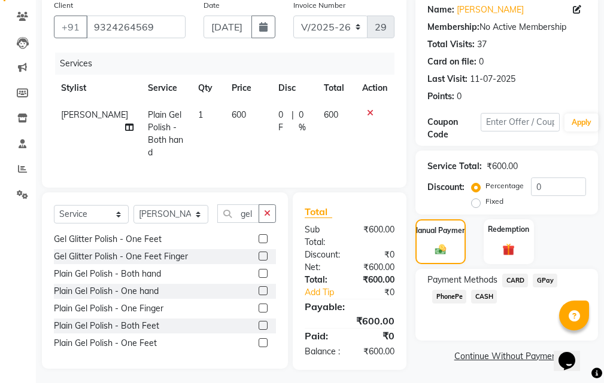
click at [486, 294] on span "CASH" at bounding box center [484, 297] width 26 height 14
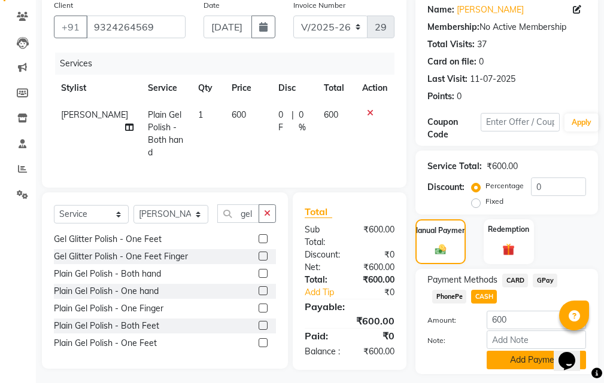
click at [521, 363] on button "Add Payment" at bounding box center [535, 360] width 99 height 19
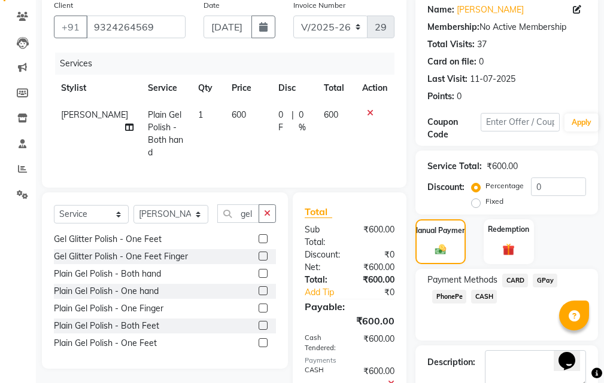
scroll to position [188, 0]
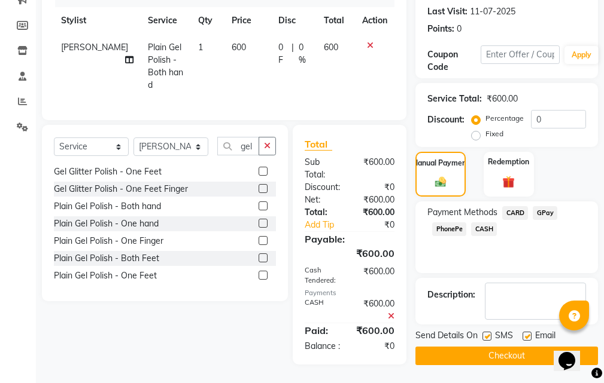
click at [523, 332] on label at bounding box center [526, 336] width 9 height 9
click at [523, 333] on input "checkbox" at bounding box center [526, 337] width 8 height 8
click at [488, 332] on label at bounding box center [486, 336] width 9 height 9
click at [488, 333] on input "checkbox" at bounding box center [486, 337] width 8 height 8
click at [501, 347] on button "Checkout" at bounding box center [506, 356] width 182 height 19
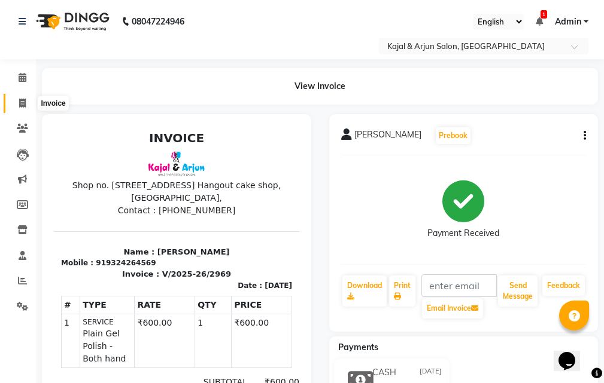
click at [20, 101] on icon at bounding box center [22, 103] width 7 height 9
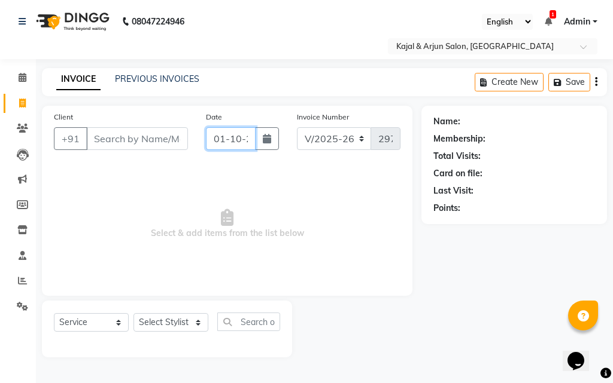
click at [241, 135] on input "01-10-2025" at bounding box center [231, 138] width 50 height 23
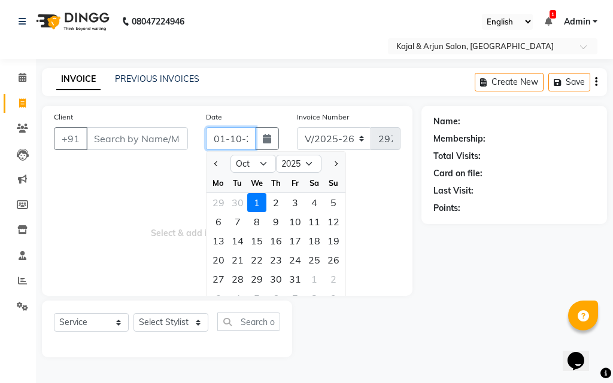
click at [241, 136] on input "01-10-2025" at bounding box center [231, 138] width 50 height 23
click at [223, 138] on input "[DATE]" at bounding box center [231, 138] width 50 height 23
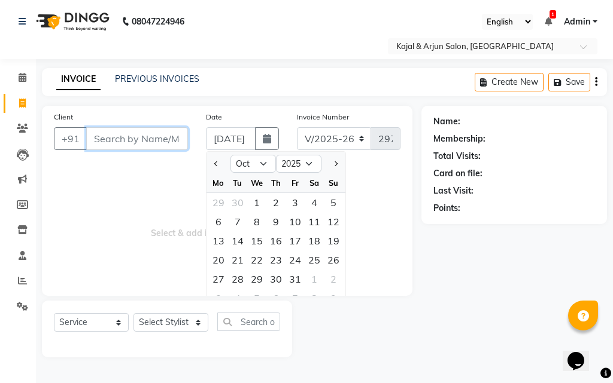
click at [145, 141] on input "Client" at bounding box center [137, 138] width 102 height 23
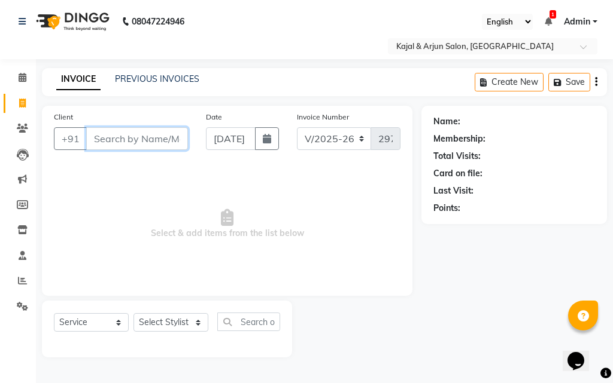
click at [145, 139] on input "Client" at bounding box center [137, 138] width 102 height 23
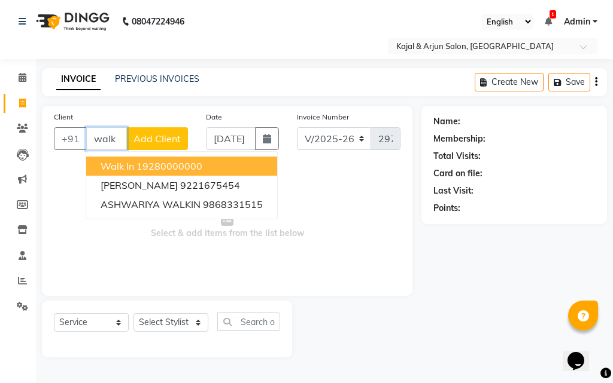
click at [138, 168] on ngb-highlight "19280000000" at bounding box center [169, 166] width 66 height 12
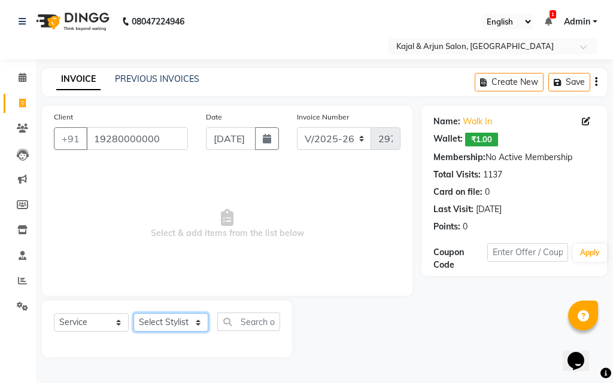
click at [197, 320] on select "Select Stylist Arjun Sir [PERSON_NAME] [PERSON_NAME] [PERSON_NAME] [PERSON_NAME…" at bounding box center [170, 322] width 75 height 19
click at [133, 313] on select "Select Stylist Arjun Sir [PERSON_NAME] [PERSON_NAME] [PERSON_NAME] [PERSON_NAME…" at bounding box center [170, 322] width 75 height 19
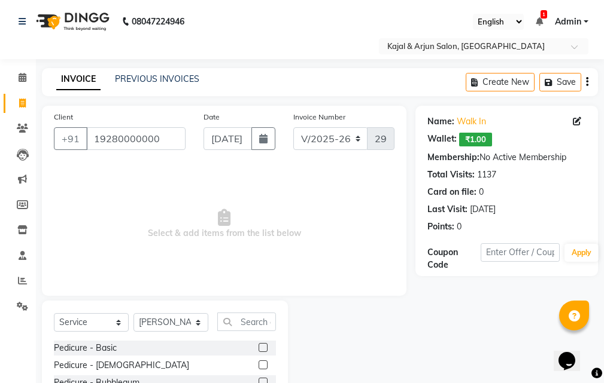
click at [258, 348] on label at bounding box center [262, 347] width 9 height 9
click at [258, 348] on input "checkbox" at bounding box center [262, 349] width 8 height 8
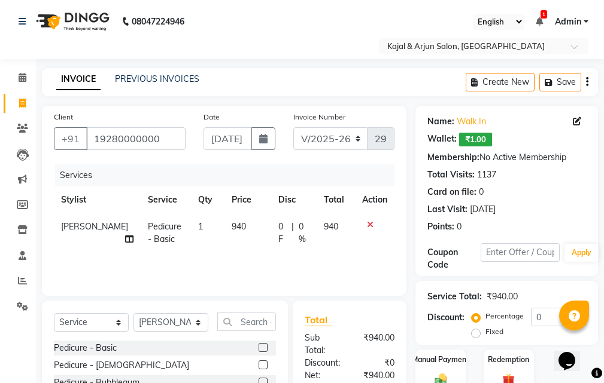
click at [230, 224] on td "940" at bounding box center [247, 233] width 47 height 39
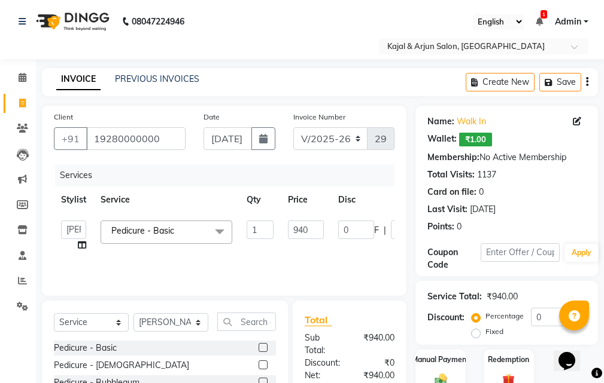
click at [318, 220] on td "940" at bounding box center [306, 236] width 50 height 45
click at [315, 227] on input "940" at bounding box center [306, 230] width 36 height 19
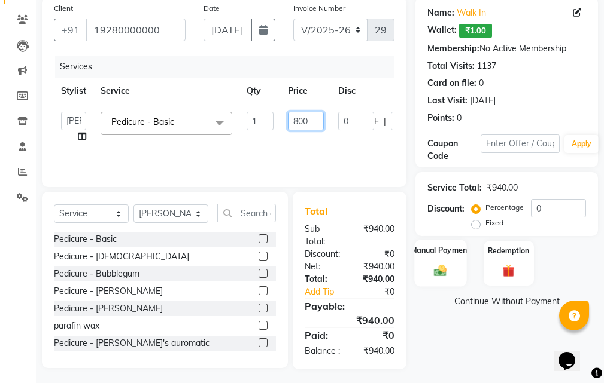
scroll to position [126, 0]
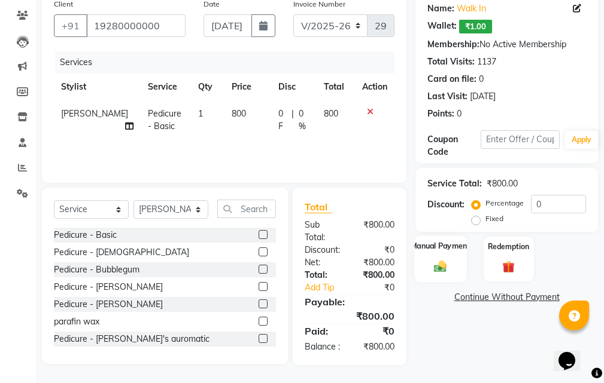
click at [448, 260] on img at bounding box center [440, 267] width 20 height 14
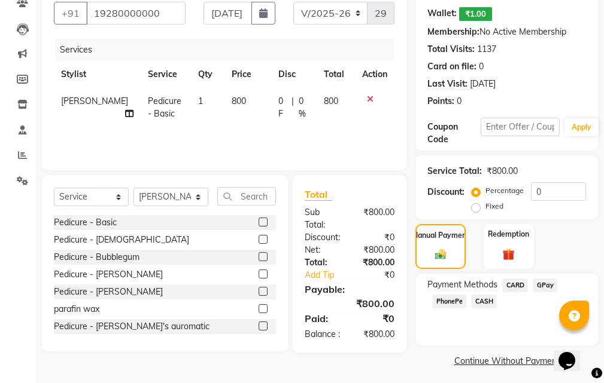
click at [482, 297] on span "CASH" at bounding box center [484, 302] width 26 height 14
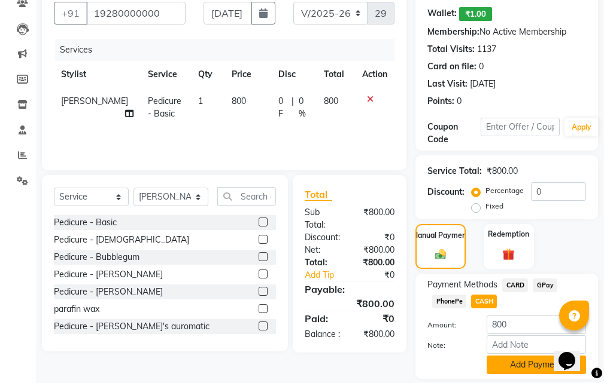
click at [513, 361] on button "Add Payment" at bounding box center [535, 365] width 99 height 19
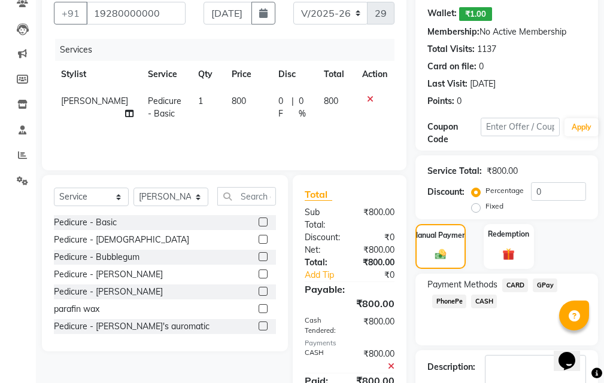
scroll to position [198, 0]
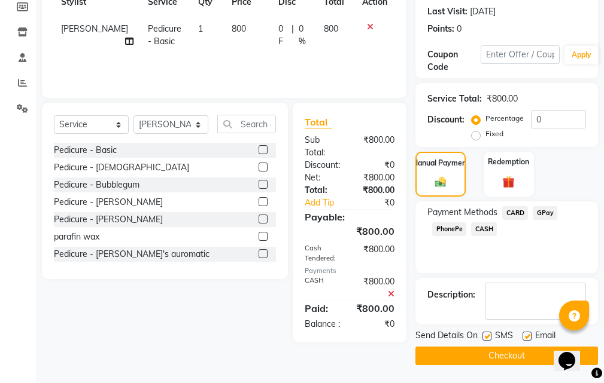
click at [531, 335] on div "Email" at bounding box center [543, 337] width 42 height 15
click at [529, 335] on label at bounding box center [526, 336] width 9 height 9
click at [529, 335] on input "checkbox" at bounding box center [526, 337] width 8 height 8
click at [488, 333] on label at bounding box center [486, 336] width 9 height 9
click at [488, 333] on input "checkbox" at bounding box center [486, 337] width 8 height 8
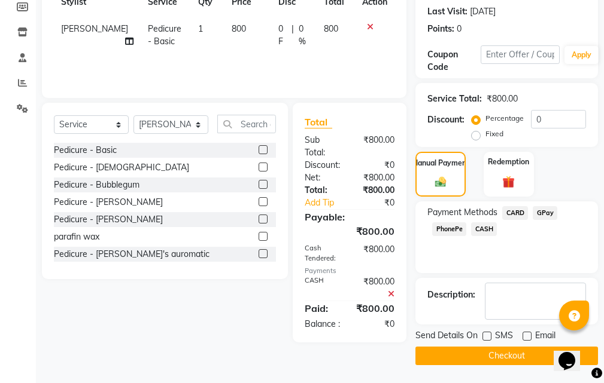
click at [483, 354] on button "Checkout" at bounding box center [506, 356] width 182 height 19
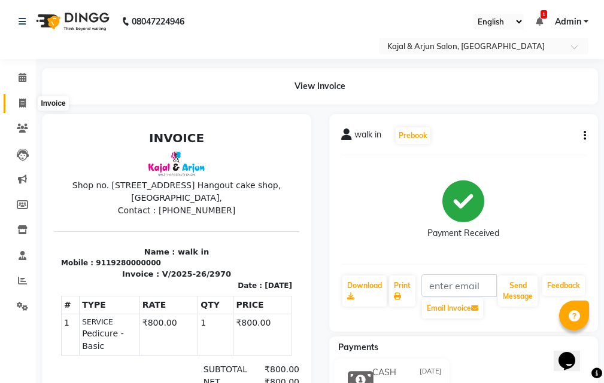
click at [22, 106] on icon at bounding box center [22, 103] width 7 height 9
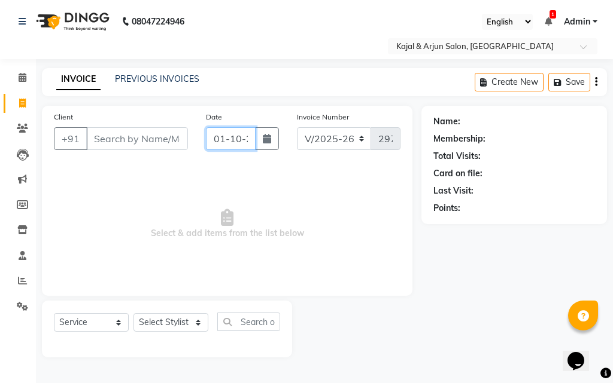
click at [240, 138] on input "01-10-2025" at bounding box center [231, 138] width 50 height 23
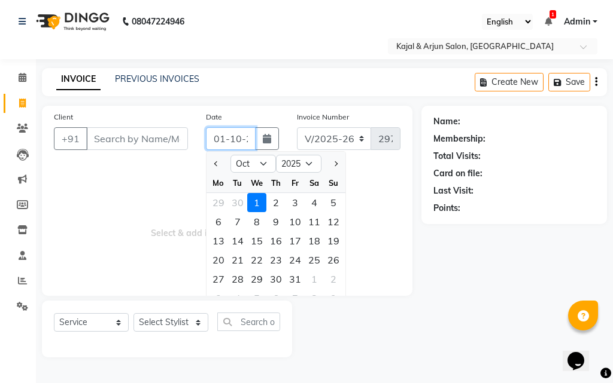
click at [241, 137] on input "01-10-2025" at bounding box center [231, 138] width 50 height 23
click at [223, 139] on input "[DATE]" at bounding box center [231, 138] width 50 height 23
click at [135, 130] on input "Client" at bounding box center [137, 138] width 102 height 23
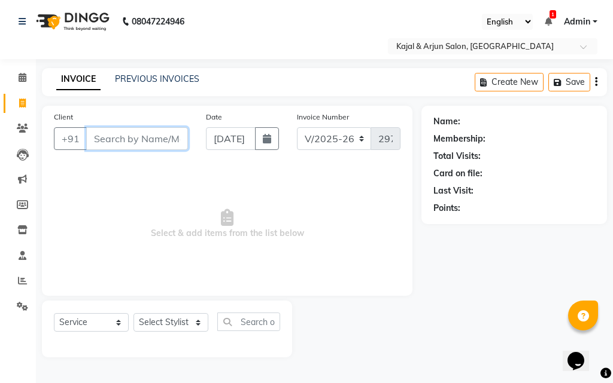
click at [136, 135] on input "Client" at bounding box center [137, 138] width 102 height 23
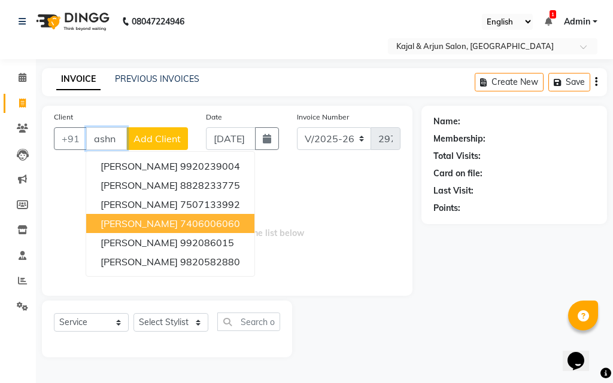
click at [142, 224] on span "[PERSON_NAME]" at bounding box center [139, 224] width 77 height 12
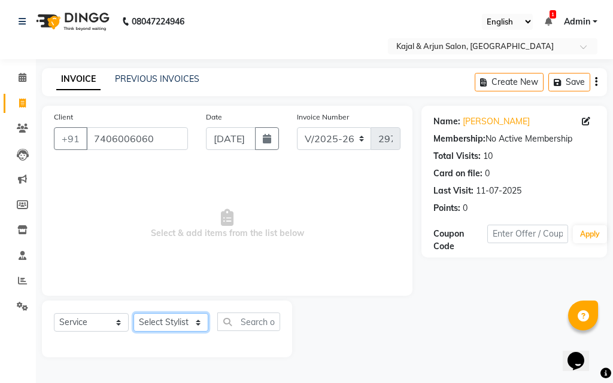
click at [199, 322] on select "Select Stylist Arjun Sir [PERSON_NAME] [PERSON_NAME] [PERSON_NAME] [PERSON_NAME…" at bounding box center [170, 322] width 75 height 19
click at [133, 313] on select "Select Stylist Arjun Sir [PERSON_NAME] [PERSON_NAME] [PERSON_NAME] [PERSON_NAME…" at bounding box center [170, 322] width 75 height 19
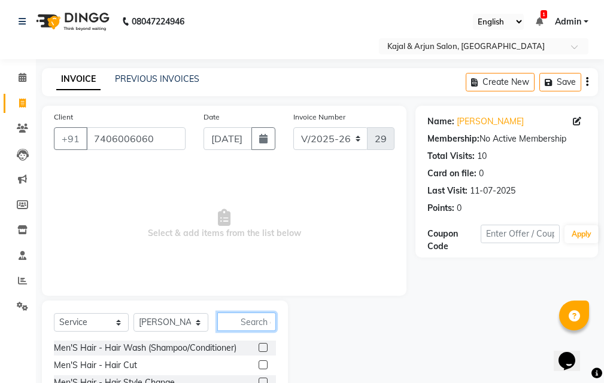
click at [249, 320] on input "text" at bounding box center [246, 322] width 59 height 19
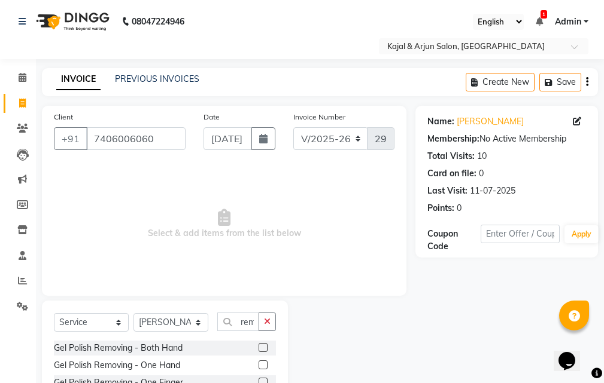
click at [258, 348] on label at bounding box center [262, 347] width 9 height 9
click at [258, 348] on input "checkbox" at bounding box center [262, 349] width 8 height 8
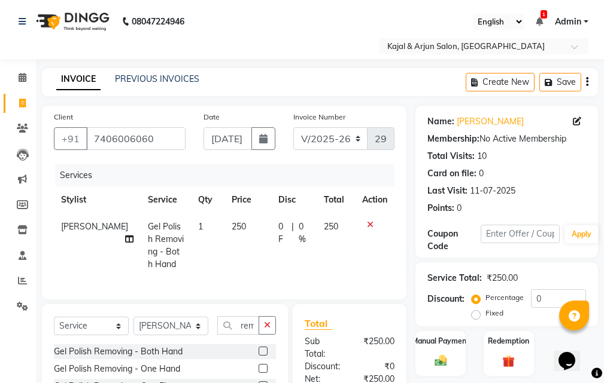
click at [235, 220] on td "250" at bounding box center [247, 246] width 47 height 65
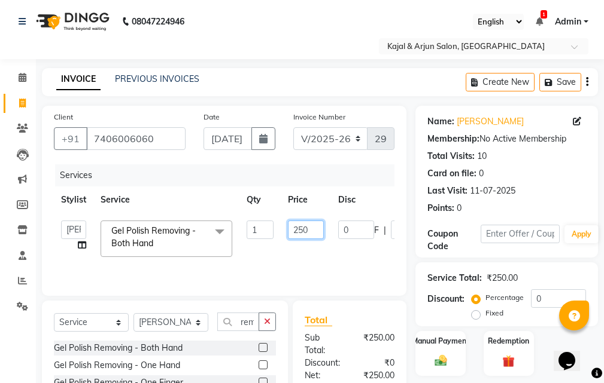
click at [309, 231] on input "250" at bounding box center [306, 230] width 36 height 19
click at [458, 351] on div "Manual Payment" at bounding box center [441, 353] width 52 height 47
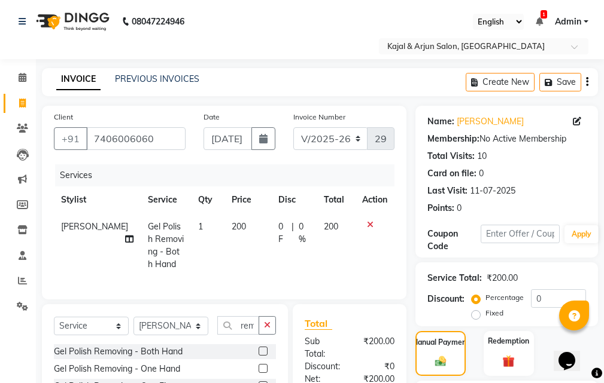
scroll to position [138, 0]
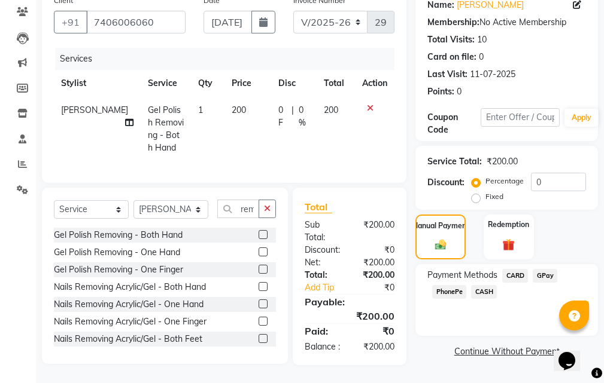
click at [540, 269] on span "GPay" at bounding box center [544, 276] width 25 height 14
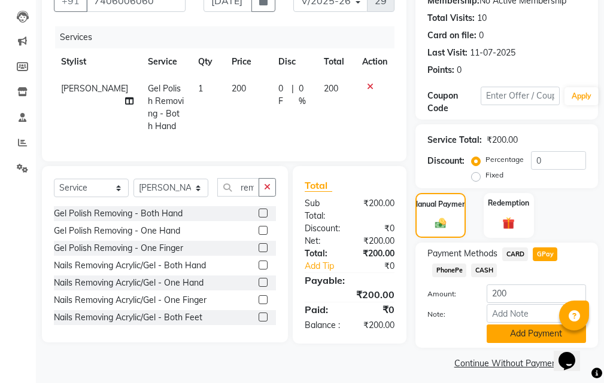
click at [546, 336] on button "Add Payment" at bounding box center [535, 334] width 99 height 19
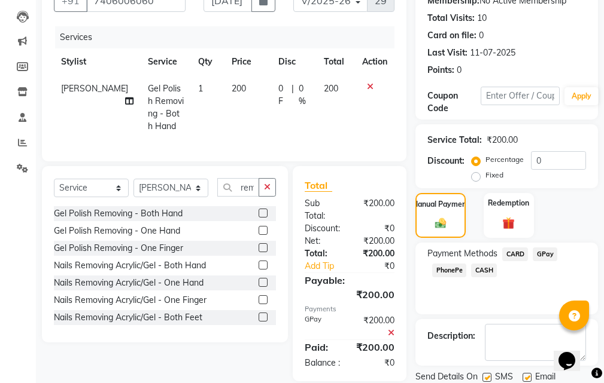
scroll to position [179, 0]
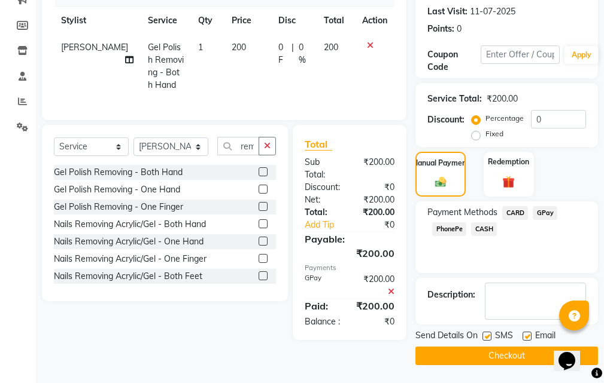
click at [489, 335] on label at bounding box center [486, 336] width 9 height 9
click at [489, 335] on input "checkbox" at bounding box center [486, 337] width 8 height 8
click at [526, 333] on label at bounding box center [526, 336] width 9 height 9
click at [526, 333] on input "checkbox" at bounding box center [526, 337] width 8 height 8
click at [518, 352] on button "Checkout" at bounding box center [506, 356] width 182 height 19
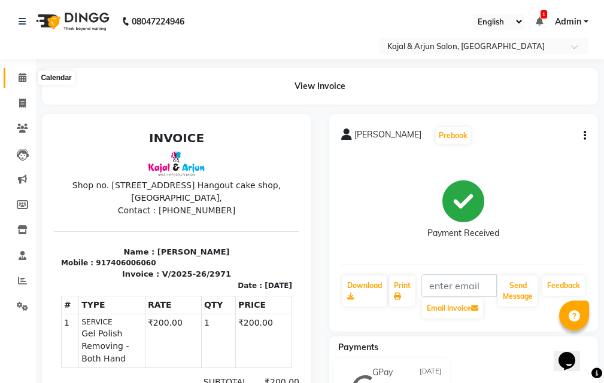
click at [19, 76] on icon at bounding box center [23, 77] width 8 height 9
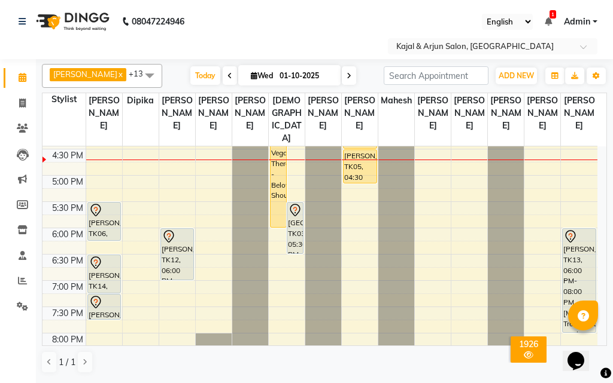
scroll to position [419, 0]
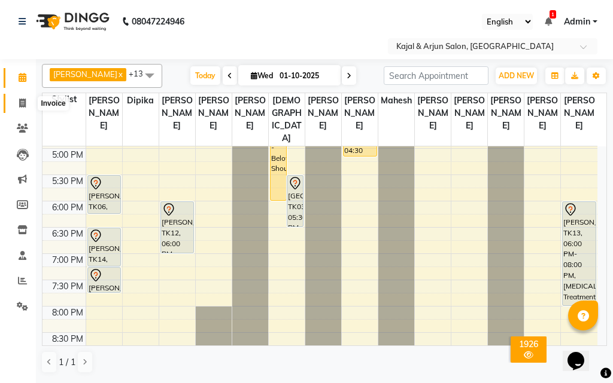
click at [20, 101] on icon at bounding box center [22, 103] width 7 height 9
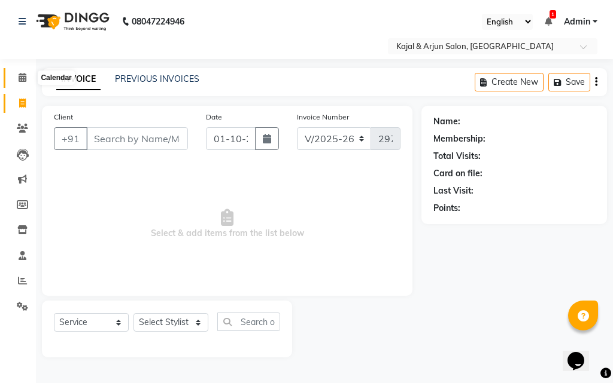
click at [19, 74] on icon at bounding box center [23, 77] width 8 height 9
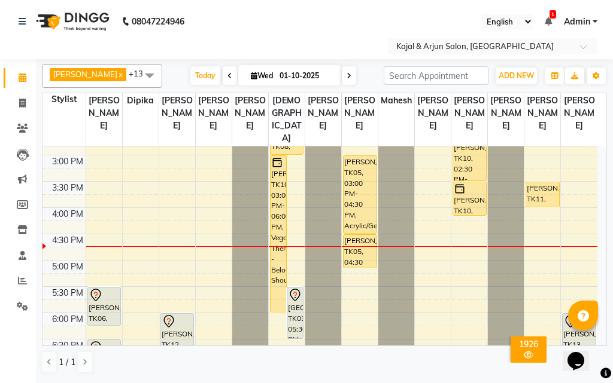
scroll to position [359, 0]
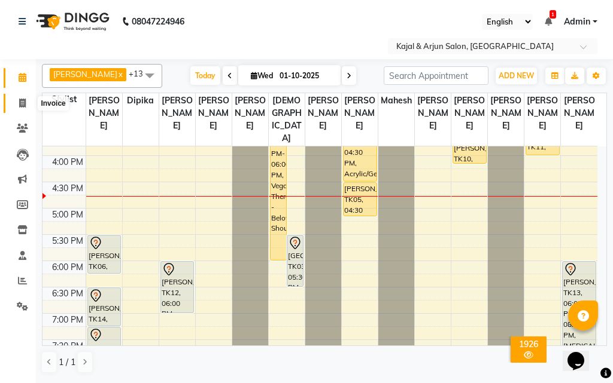
click at [22, 99] on icon at bounding box center [22, 103] width 7 height 9
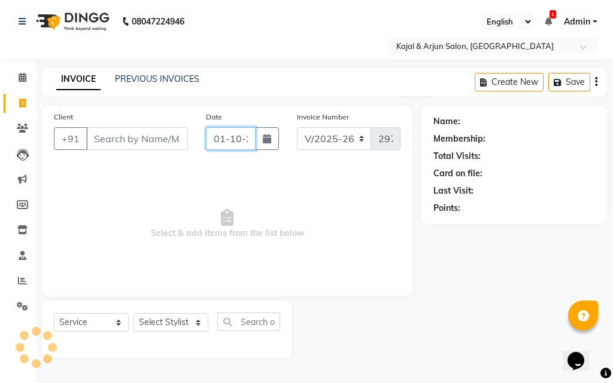
click at [240, 137] on input "01-10-2025" at bounding box center [231, 138] width 50 height 23
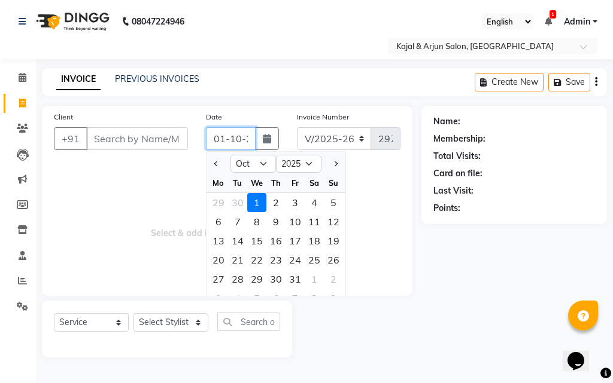
click at [240, 138] on input "01-10-2025" at bounding box center [231, 138] width 50 height 23
click at [223, 137] on input "[DATE]" at bounding box center [231, 138] width 50 height 23
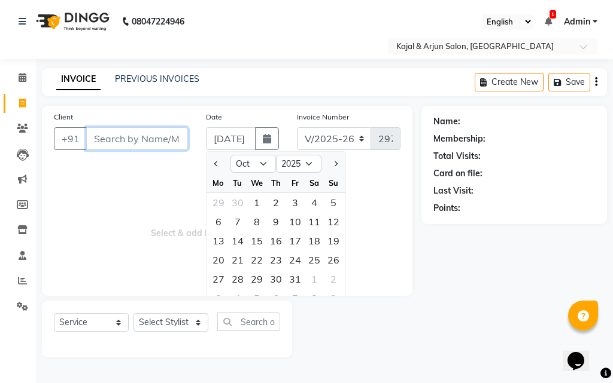
click at [156, 136] on input "Client" at bounding box center [137, 138] width 102 height 23
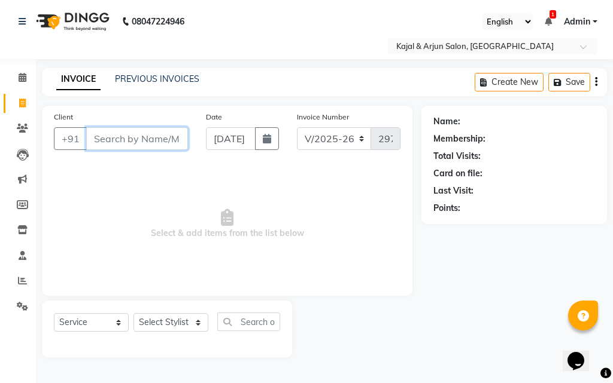
click at [156, 136] on input "Client" at bounding box center [137, 138] width 102 height 23
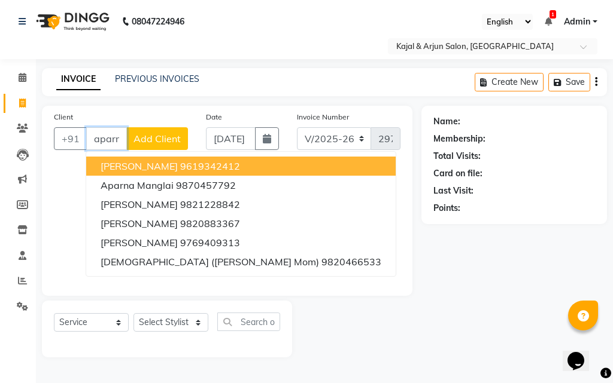
scroll to position [0, 5]
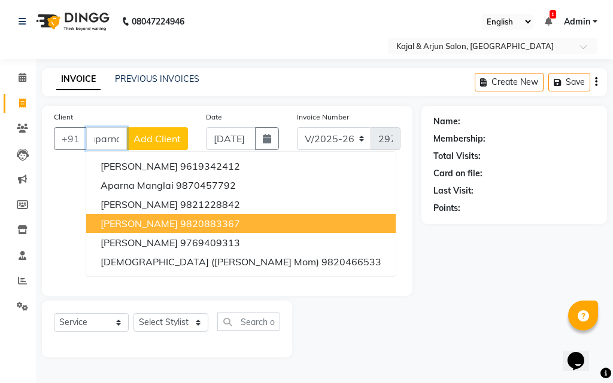
click at [142, 220] on span "[PERSON_NAME]" at bounding box center [139, 224] width 77 height 12
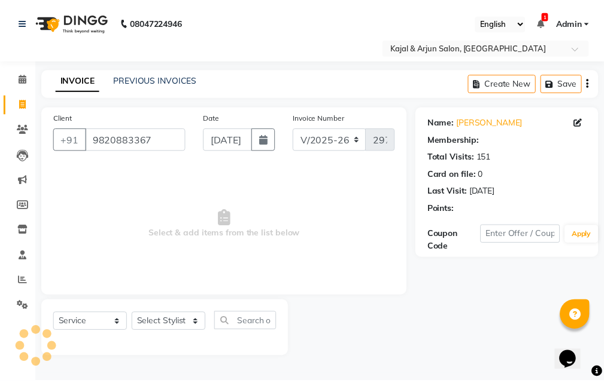
scroll to position [0, 0]
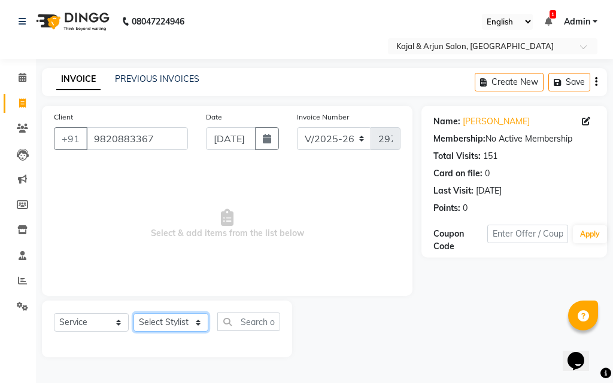
click at [199, 321] on select "Select Stylist Arjun Sir [PERSON_NAME] [PERSON_NAME] [PERSON_NAME] [PERSON_NAME…" at bounding box center [170, 322] width 75 height 19
click at [133, 313] on select "Select Stylist Arjun Sir [PERSON_NAME] [PERSON_NAME] [PERSON_NAME] [PERSON_NAME…" at bounding box center [170, 322] width 75 height 19
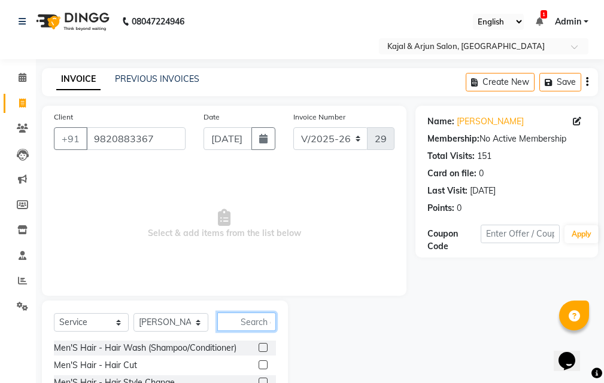
click at [245, 321] on input "text" at bounding box center [246, 322] width 59 height 19
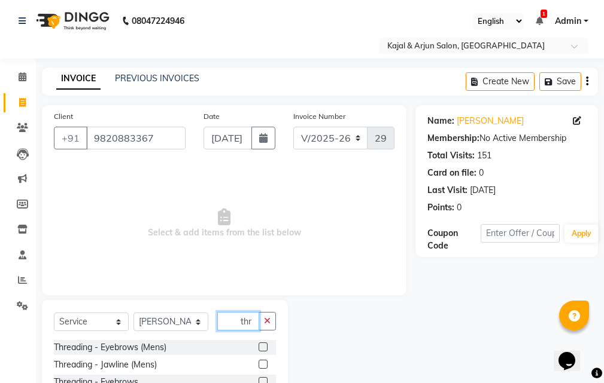
scroll to position [112, 0]
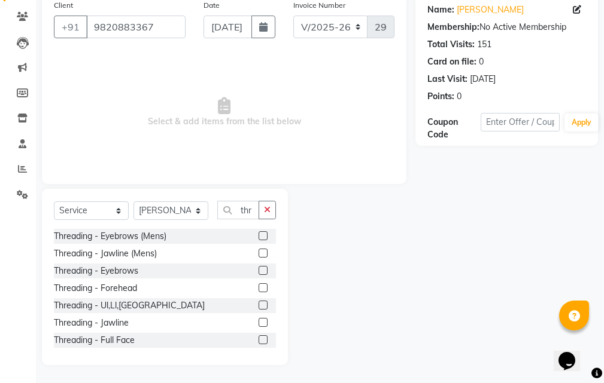
click at [258, 268] on label at bounding box center [262, 270] width 9 height 9
click at [258, 268] on input "checkbox" at bounding box center [262, 271] width 8 height 8
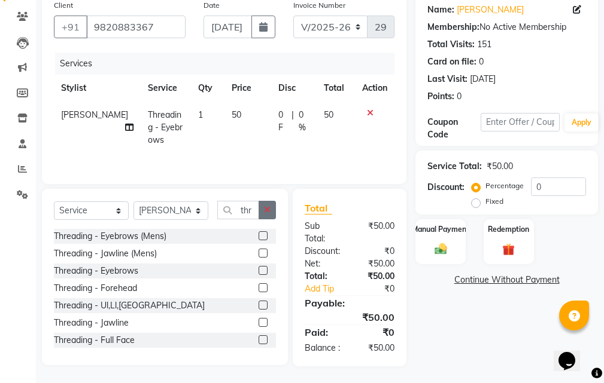
click at [267, 208] on icon "button" at bounding box center [267, 210] width 7 height 8
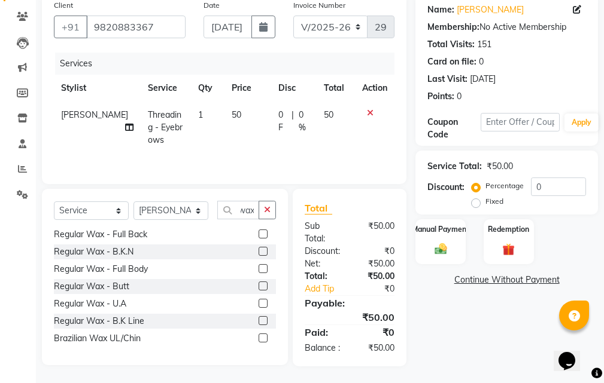
scroll to position [0, 0]
click at [258, 336] on label at bounding box center [262, 338] width 9 height 9
click at [258, 336] on input "checkbox" at bounding box center [262, 339] width 8 height 8
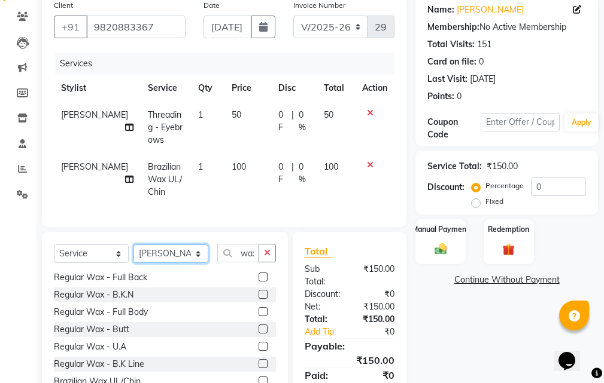
click at [197, 259] on select "Select Stylist Arjun Sir [PERSON_NAME] [PERSON_NAME] [PERSON_NAME] [PERSON_NAME…" at bounding box center [170, 254] width 75 height 19
click at [133, 254] on select "Select Stylist Arjun Sir [PERSON_NAME] [PERSON_NAME] [PERSON_NAME] [PERSON_NAME…" at bounding box center [170, 254] width 75 height 19
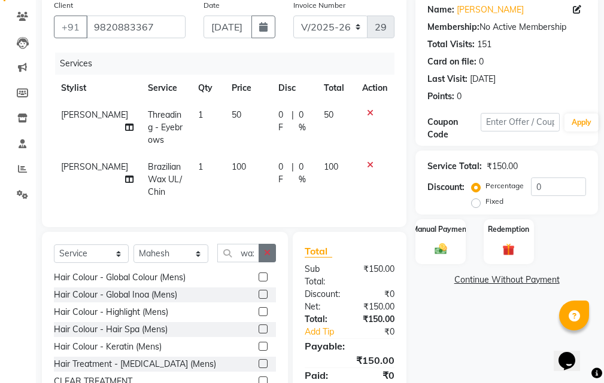
click at [264, 257] on icon "button" at bounding box center [267, 253] width 7 height 8
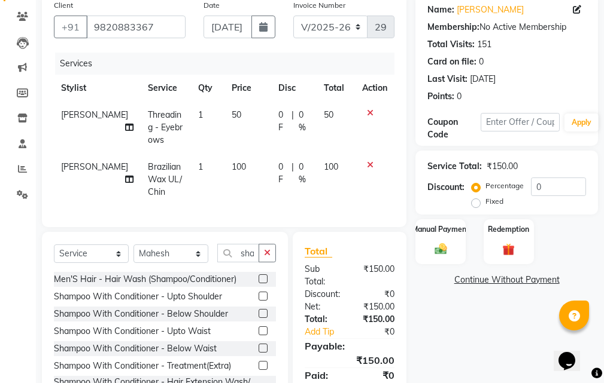
click at [258, 301] on label at bounding box center [262, 296] width 9 height 9
click at [258, 301] on input "checkbox" at bounding box center [262, 297] width 8 height 8
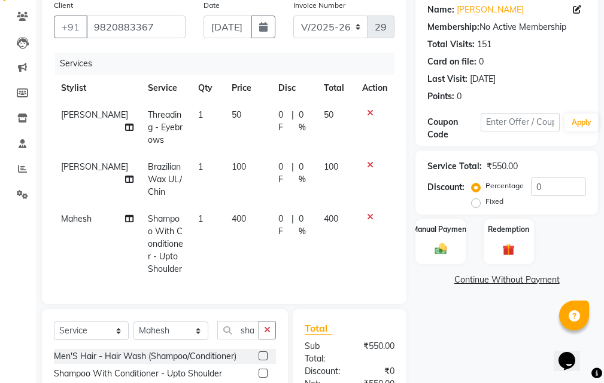
click at [238, 216] on td "400" at bounding box center [247, 244] width 47 height 77
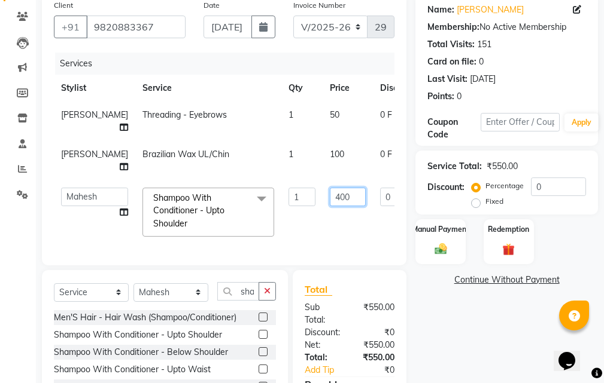
click at [336, 206] on input "400" at bounding box center [348, 197] width 36 height 19
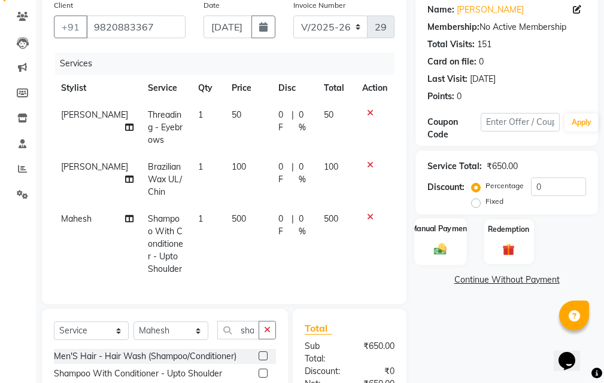
click at [458, 236] on div "Manual Payment" at bounding box center [441, 241] width 52 height 47
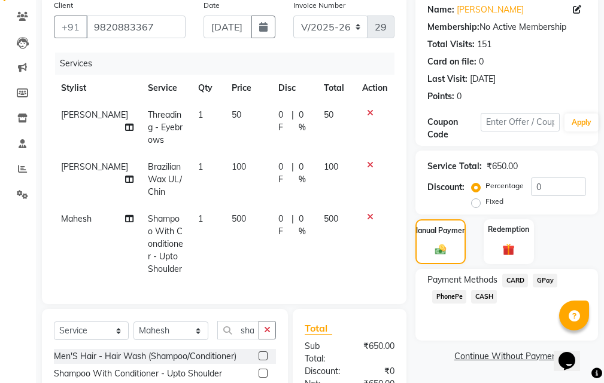
click at [489, 293] on span "CASH" at bounding box center [484, 297] width 26 height 14
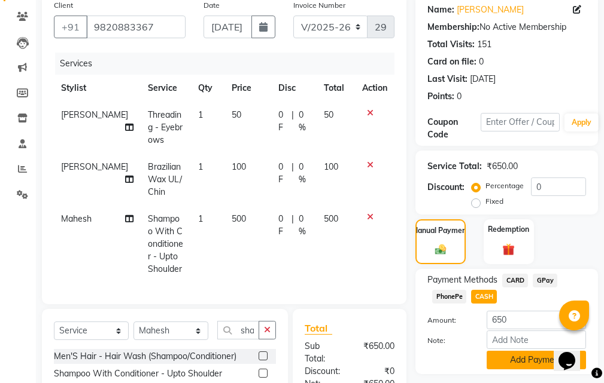
click at [507, 363] on button "Add Payment" at bounding box center [535, 360] width 99 height 19
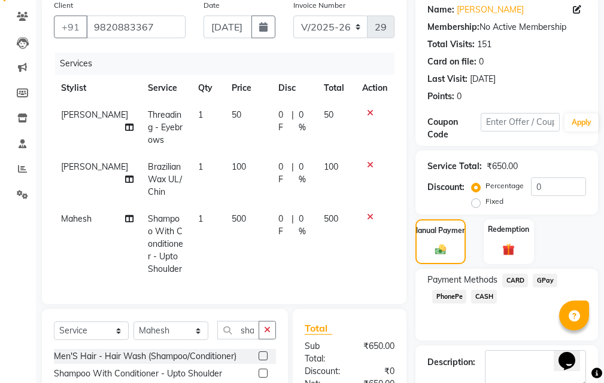
scroll to position [317, 0]
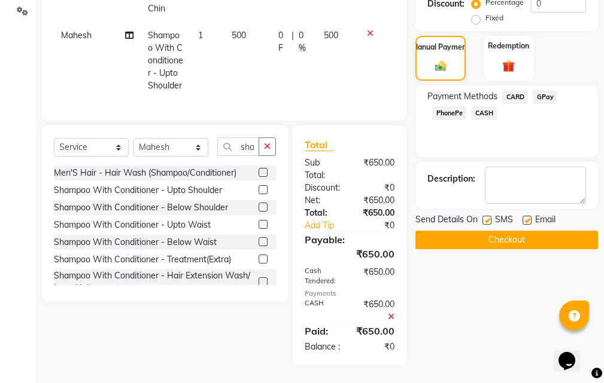
click at [486, 216] on label at bounding box center [486, 220] width 9 height 9
click at [486, 217] on input "checkbox" at bounding box center [486, 221] width 8 height 8
click at [528, 216] on label at bounding box center [526, 220] width 9 height 9
click at [528, 217] on input "checkbox" at bounding box center [526, 221] width 8 height 8
click at [528, 231] on button "Checkout" at bounding box center [506, 240] width 182 height 19
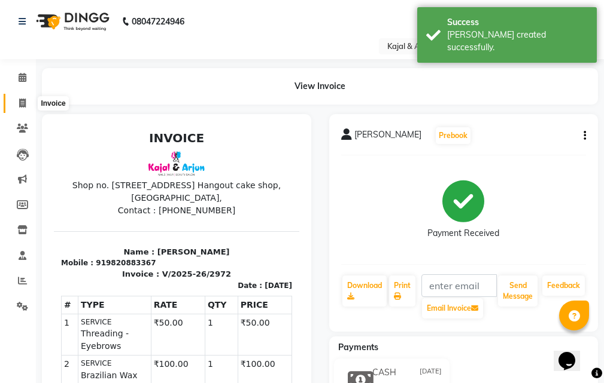
click at [23, 100] on icon at bounding box center [22, 103] width 7 height 9
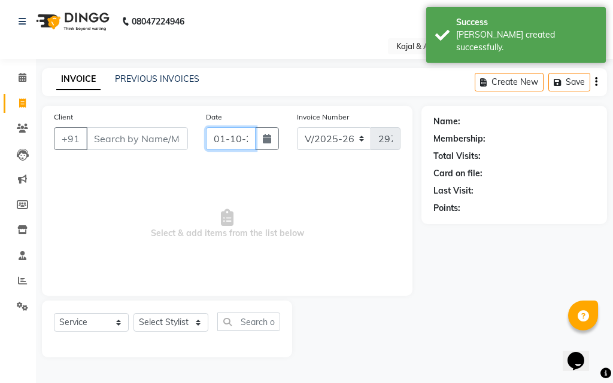
click at [241, 137] on input "01-10-2025" at bounding box center [231, 138] width 50 height 23
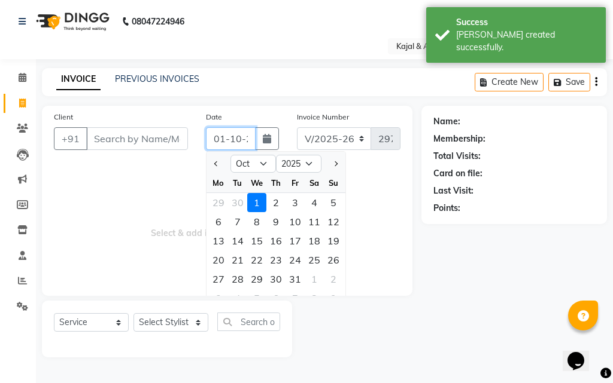
click at [241, 137] on input "01-10-2025" at bounding box center [231, 138] width 50 height 23
click at [224, 136] on input "[DATE]" at bounding box center [231, 138] width 50 height 23
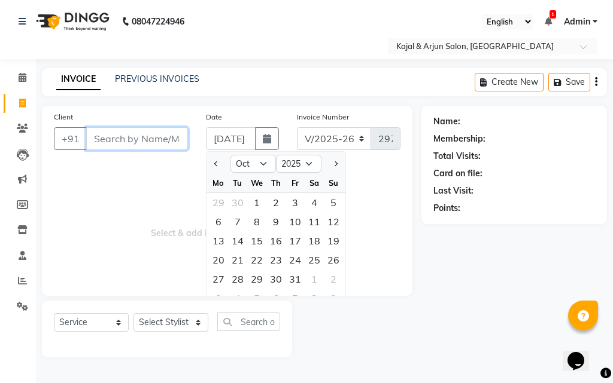
click at [131, 127] on input "Client" at bounding box center [137, 138] width 102 height 23
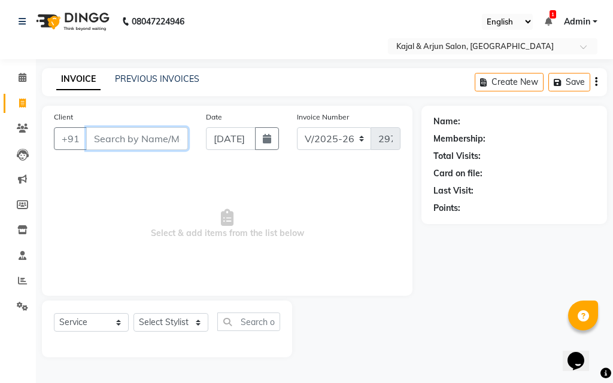
click at [128, 136] on input "Client" at bounding box center [137, 138] width 102 height 23
click at [24, 75] on icon at bounding box center [23, 77] width 8 height 9
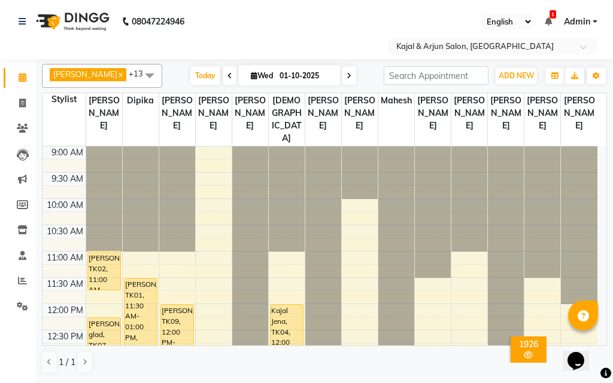
click at [346, 74] on icon at bounding box center [348, 75] width 5 height 7
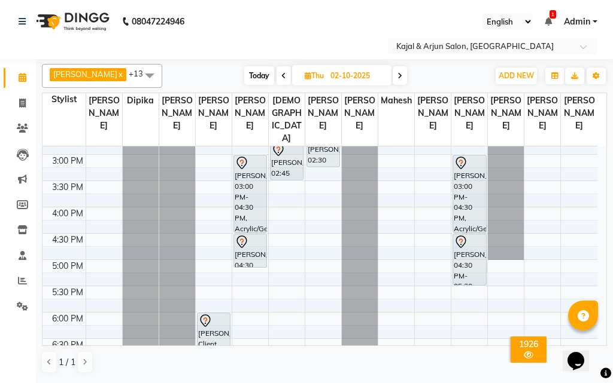
scroll to position [249, 0]
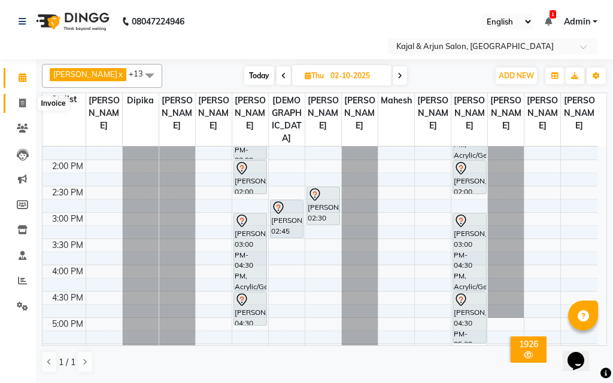
click at [23, 102] on icon at bounding box center [22, 103] width 7 height 9
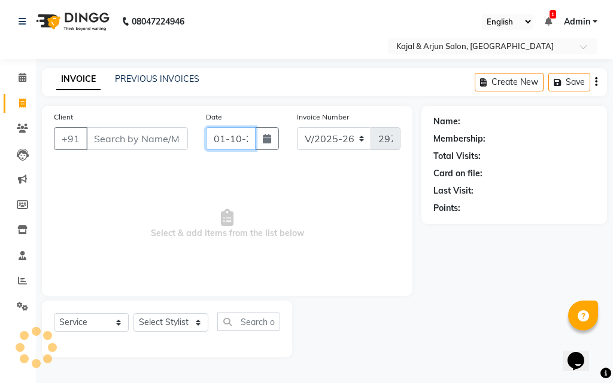
click at [240, 138] on input "01-10-2025" at bounding box center [231, 138] width 50 height 23
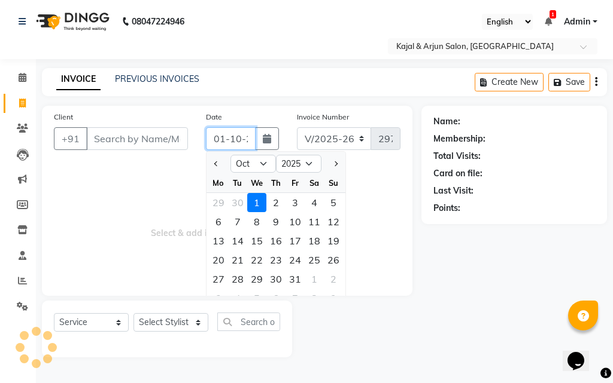
click at [241, 138] on input "01-10-2025" at bounding box center [231, 138] width 50 height 23
click at [223, 136] on input "[DATE]" at bounding box center [231, 138] width 50 height 23
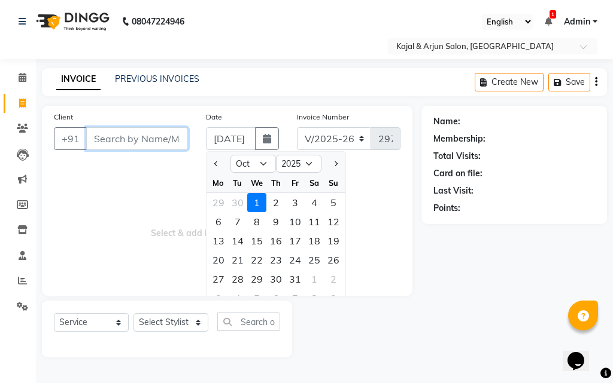
click at [142, 136] on input "Client" at bounding box center [137, 138] width 102 height 23
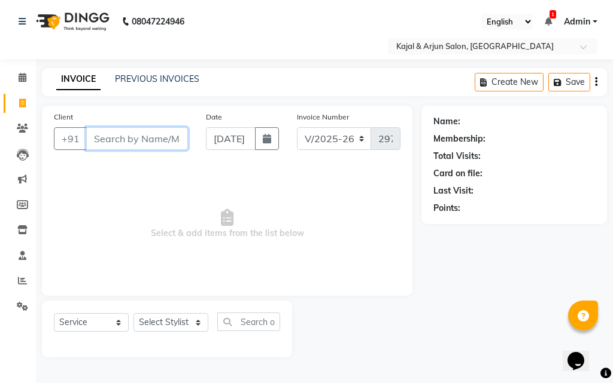
click at [142, 136] on input "Client" at bounding box center [137, 138] width 102 height 23
click at [224, 136] on input "[DATE]" at bounding box center [231, 138] width 50 height 23
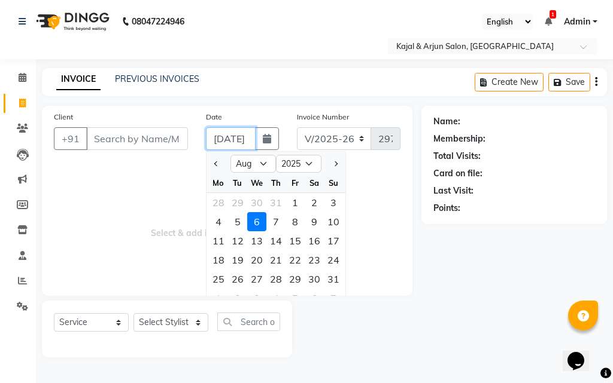
click at [223, 138] on input "[DATE]" at bounding box center [231, 138] width 50 height 23
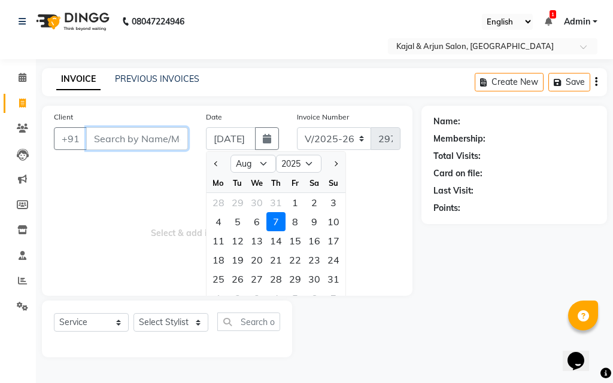
click at [120, 132] on input "Client" at bounding box center [137, 138] width 102 height 23
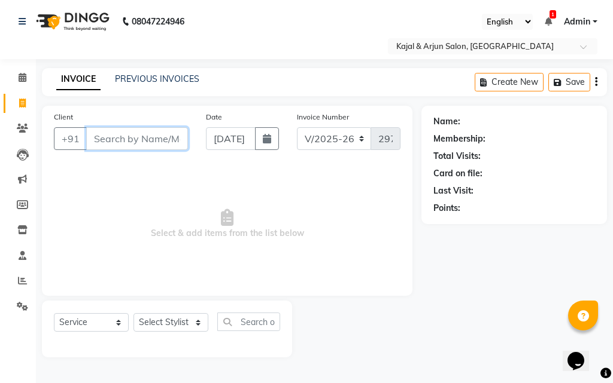
click at [120, 132] on input "Client" at bounding box center [137, 138] width 102 height 23
click at [23, 75] on icon at bounding box center [23, 77] width 8 height 9
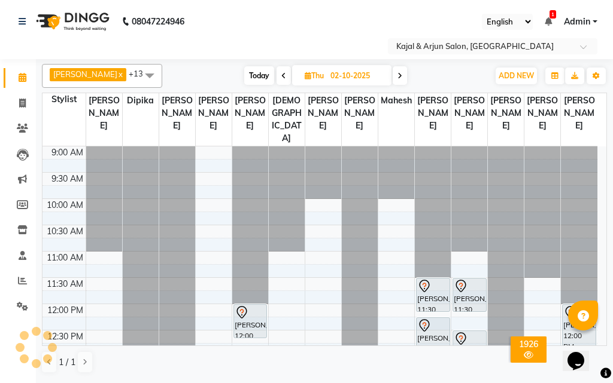
click at [398, 72] on icon at bounding box center [399, 75] width 5 height 7
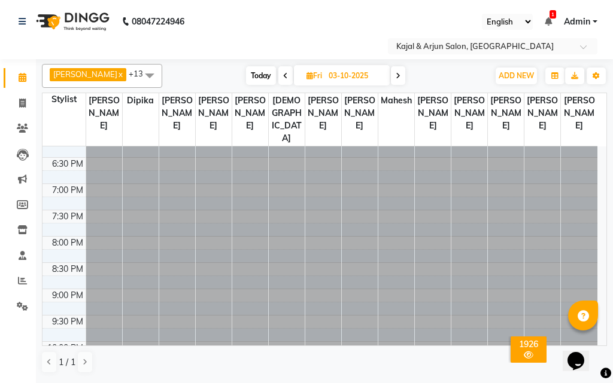
scroll to position [490, 0]
click at [283, 74] on icon at bounding box center [285, 75] width 5 height 7
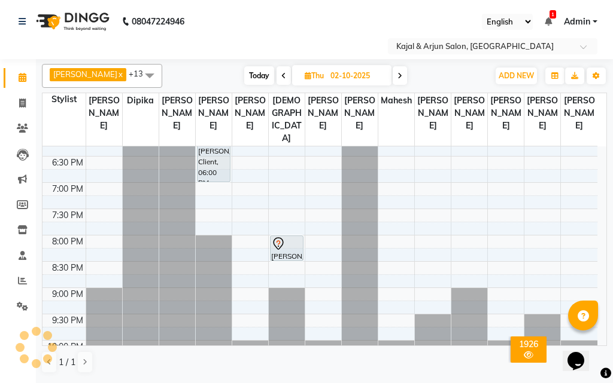
scroll to position [369, 0]
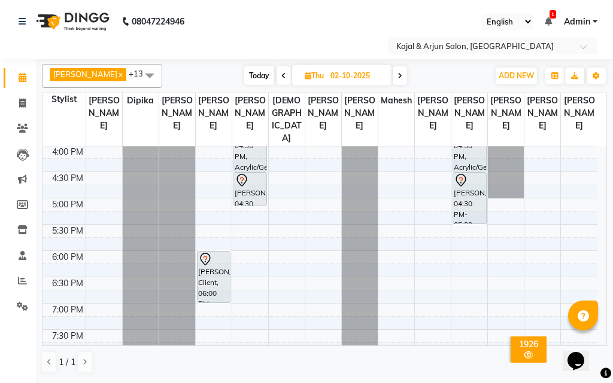
click at [398, 73] on icon at bounding box center [399, 75] width 5 height 7
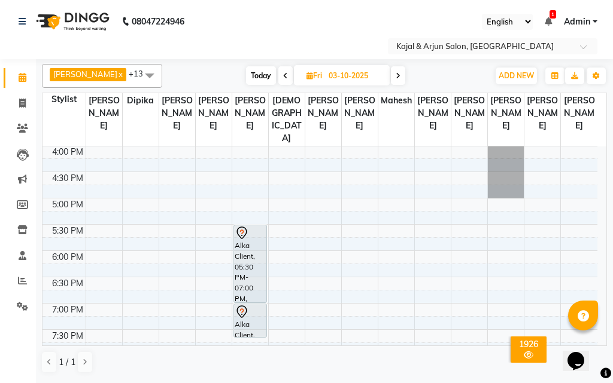
click at [395, 73] on icon at bounding box center [397, 75] width 5 height 7
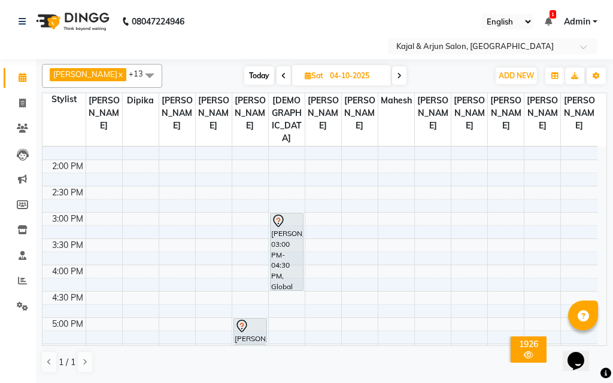
scroll to position [309, 0]
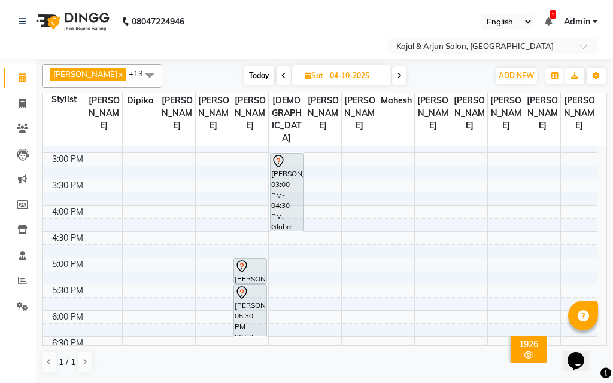
click at [103, 221] on div "9:00 AM 9:30 AM 10:00 AM 10:30 AM 11:00 AM 11:30 AM 12:00 PM 12:30 PM 1:00 PM 1…" at bounding box center [319, 205] width 555 height 736
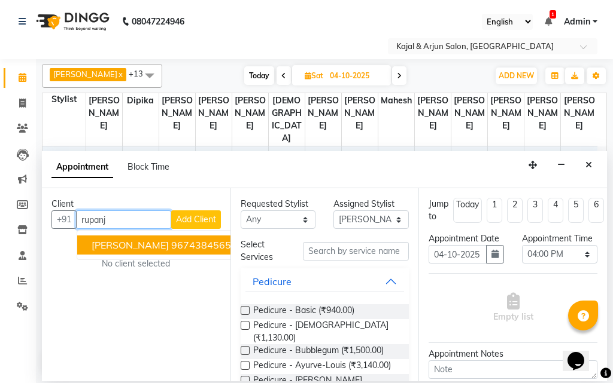
click at [145, 240] on span "[PERSON_NAME]" at bounding box center [130, 245] width 77 height 12
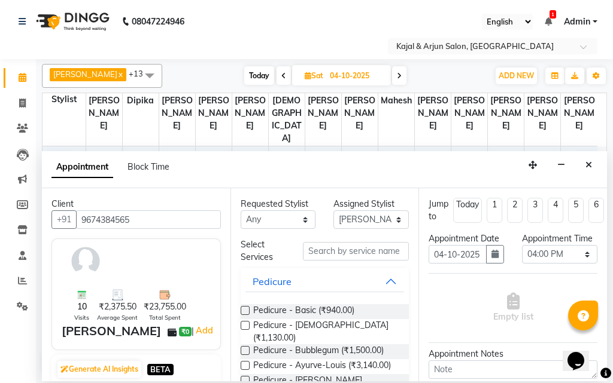
click at [243, 308] on label at bounding box center [245, 310] width 9 height 9
click at [243, 308] on input "checkbox" at bounding box center [245, 312] width 8 height 8
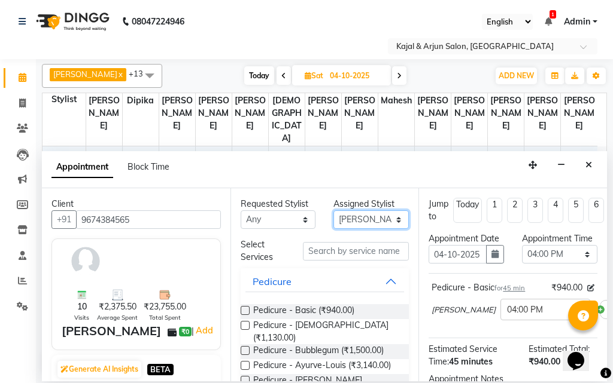
click at [389, 220] on select "Select Arjun Sir [PERSON_NAME] [PERSON_NAME] [PERSON_NAME] [PERSON_NAME] [PERSO…" at bounding box center [370, 220] width 75 height 19
click at [333, 211] on select "Select Arjun Sir [PERSON_NAME] [PERSON_NAME] [PERSON_NAME] [PERSON_NAME] [PERSO…" at bounding box center [370, 220] width 75 height 19
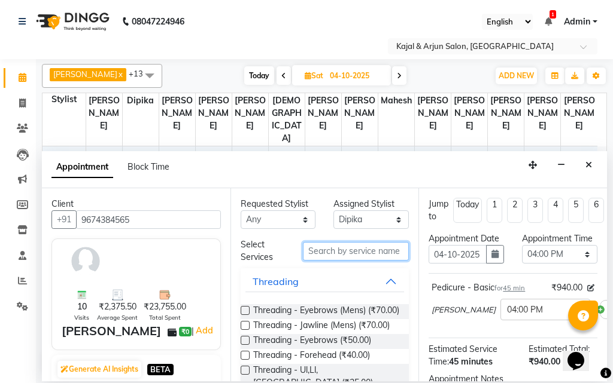
click at [327, 248] on input "text" at bounding box center [356, 251] width 106 height 19
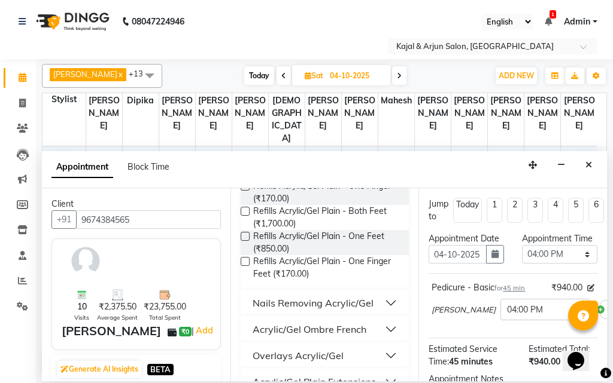
scroll to position [239, 0]
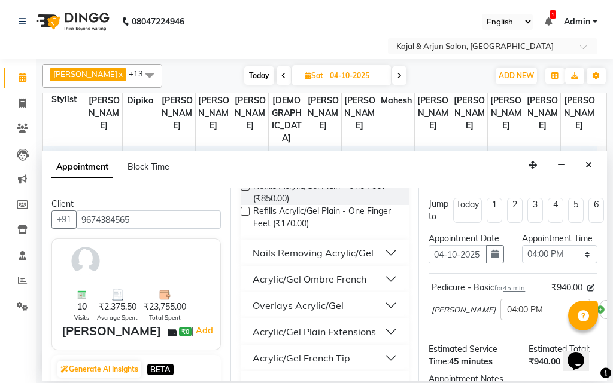
click at [328, 305] on div "Overlays Acrylic/Gel" at bounding box center [297, 306] width 91 height 14
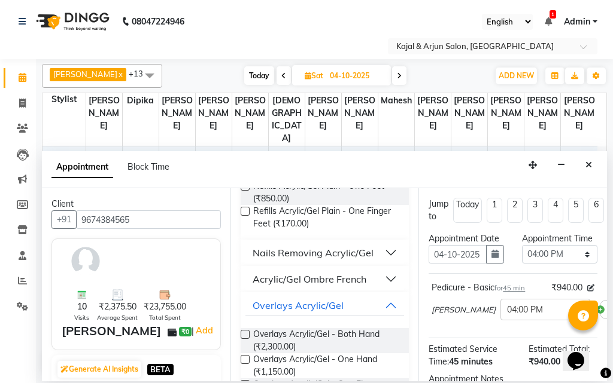
click at [243, 331] on label at bounding box center [245, 334] width 9 height 9
click at [243, 332] on input "checkbox" at bounding box center [245, 336] width 8 height 8
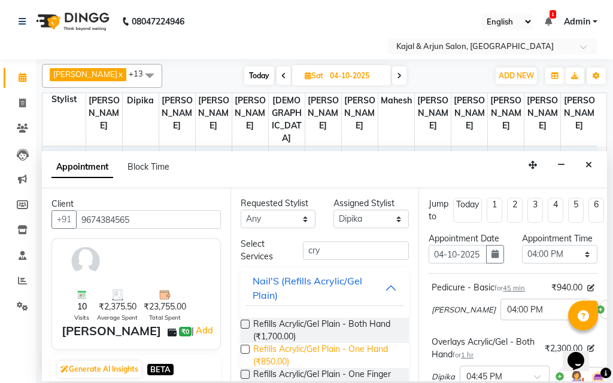
scroll to position [0, 0]
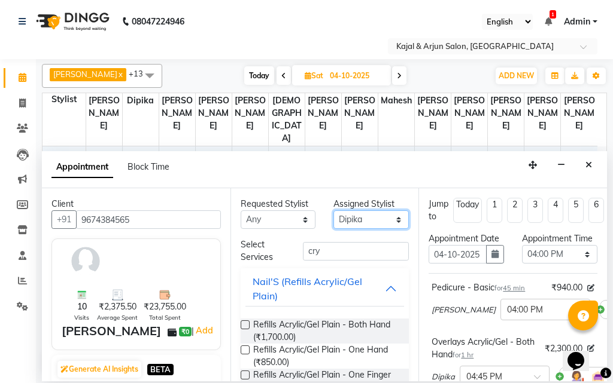
click at [390, 217] on select "Select Arjun Sir [PERSON_NAME] [PERSON_NAME] [PERSON_NAME] [PERSON_NAME] [PERSO…" at bounding box center [370, 220] width 75 height 19
click at [333, 211] on select "Select Arjun Sir [PERSON_NAME] [PERSON_NAME] [PERSON_NAME] [PERSON_NAME] [PERSO…" at bounding box center [370, 220] width 75 height 19
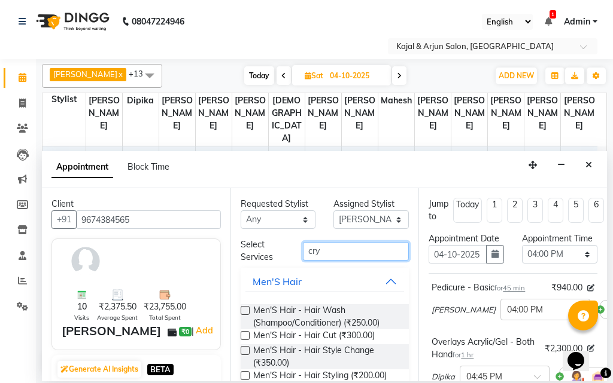
click at [330, 249] on input "cry" at bounding box center [356, 251] width 106 height 19
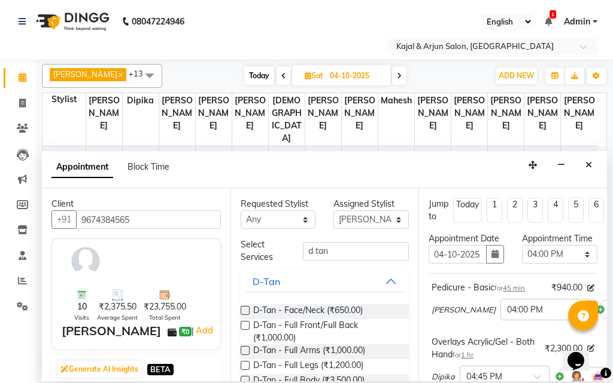
click at [242, 310] on label at bounding box center [245, 310] width 9 height 9
click at [242, 310] on input "checkbox" at bounding box center [245, 312] width 8 height 8
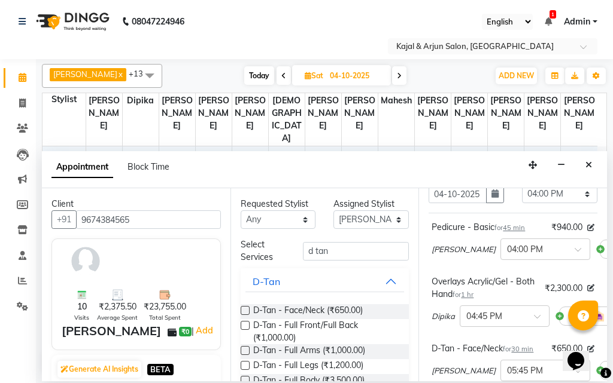
scroll to position [60, 0]
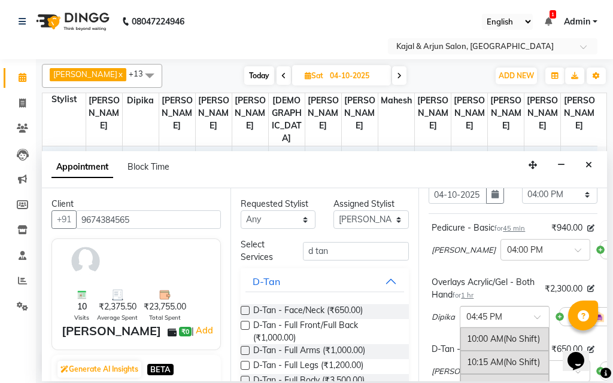
click at [538, 327] on span at bounding box center [541, 321] width 15 height 13
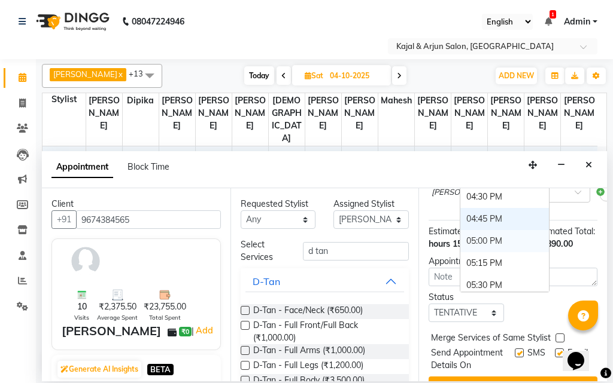
scroll to position [483, 0]
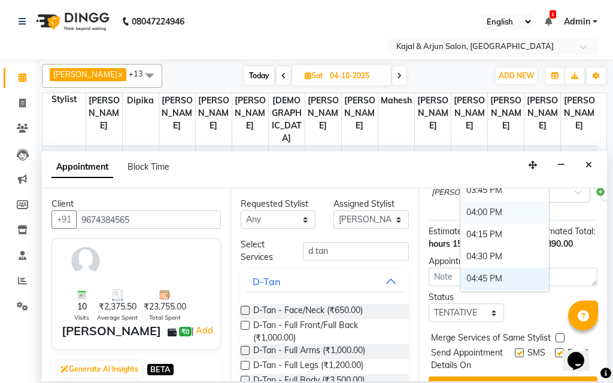
click at [494, 220] on div "04:00 PM" at bounding box center [504, 213] width 89 height 22
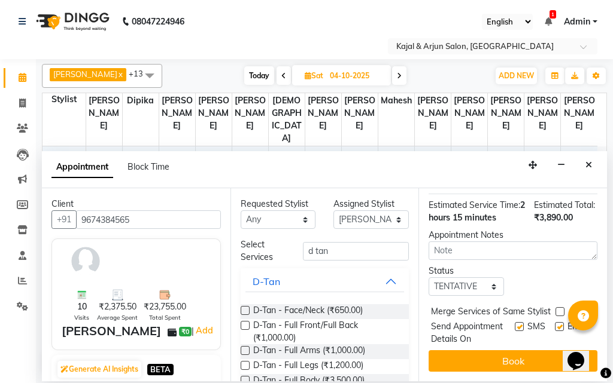
scroll to position [327, 0]
click at [515, 322] on label at bounding box center [519, 326] width 9 height 9
click at [515, 324] on input "checkbox" at bounding box center [519, 328] width 8 height 8
click at [555, 322] on label at bounding box center [559, 326] width 9 height 9
click at [555, 324] on input "checkbox" at bounding box center [559, 328] width 8 height 8
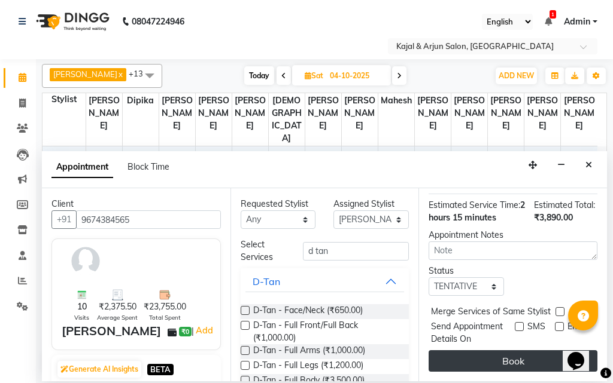
click at [535, 351] on button "Book" at bounding box center [512, 362] width 169 height 22
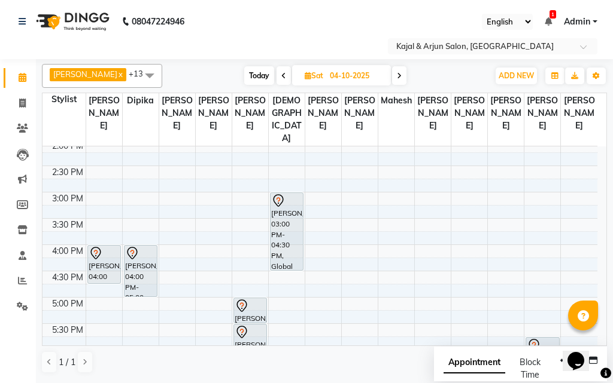
scroll to position [249, 0]
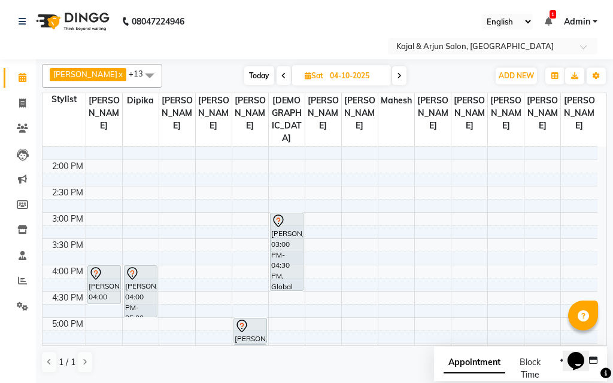
click at [281, 74] on icon at bounding box center [283, 75] width 5 height 7
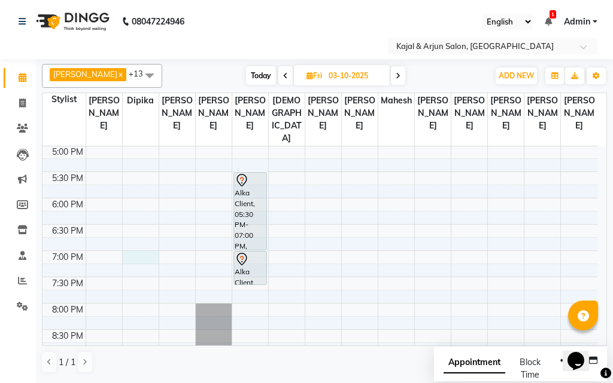
click at [137, 267] on div "9:00 AM 9:30 AM 10:00 AM 10:30 AM 11:00 AM 11:30 AM 12:00 PM 12:30 PM 1:00 PM 1…" at bounding box center [319, 93] width 555 height 736
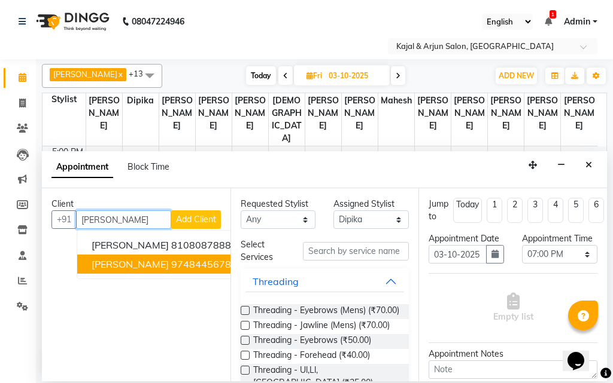
click at [128, 265] on span "[PERSON_NAME]" at bounding box center [130, 264] width 77 height 12
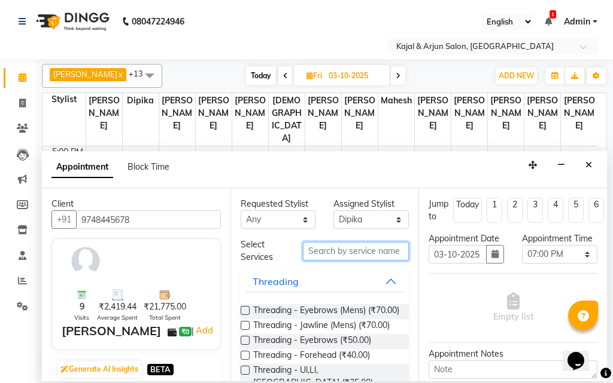
click at [330, 248] on input "text" at bounding box center [356, 251] width 106 height 19
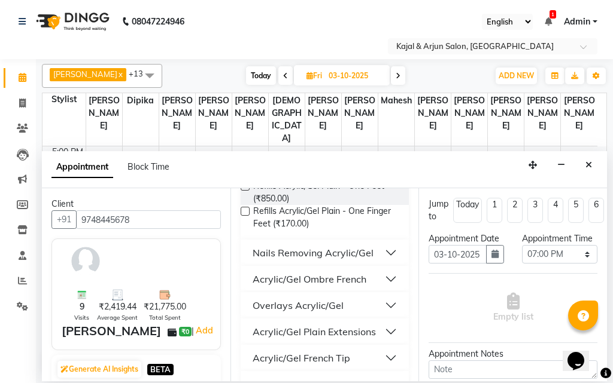
scroll to position [279, 0]
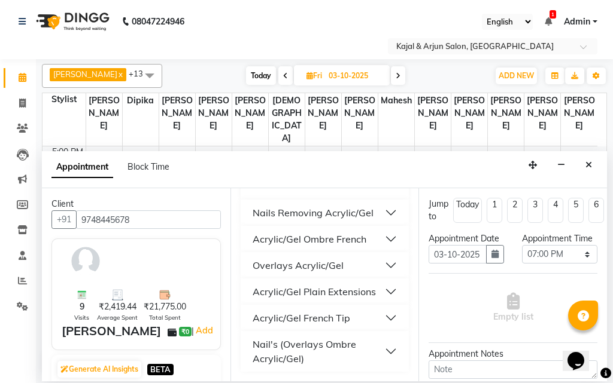
click at [303, 261] on div "Overlays Acrylic/Gel" at bounding box center [297, 265] width 91 height 14
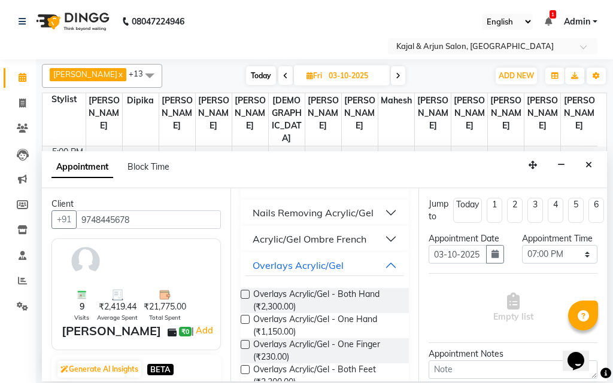
click at [246, 291] on label at bounding box center [245, 294] width 9 height 9
click at [246, 292] on input "checkbox" at bounding box center [245, 296] width 8 height 8
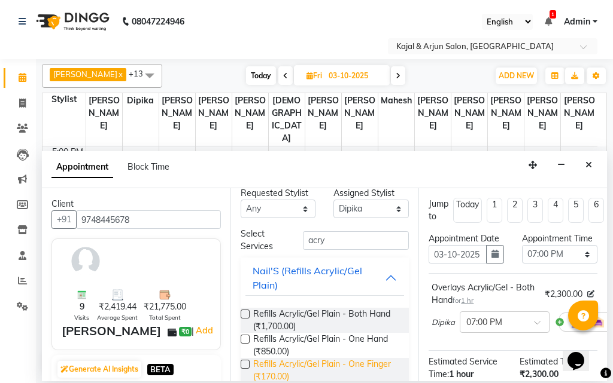
scroll to position [0, 0]
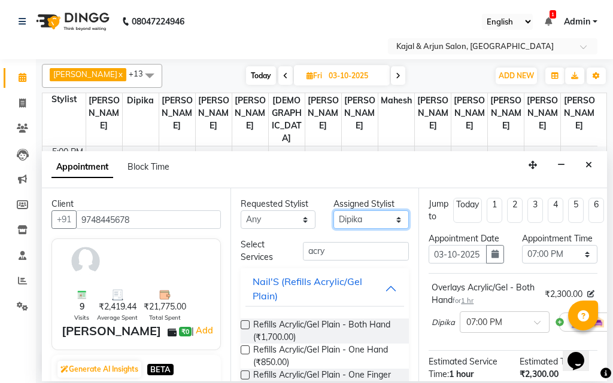
click at [388, 218] on select "Select Arjun Sir [PERSON_NAME] [PERSON_NAME] [PERSON_NAME] [PERSON_NAME] [PERSO…" at bounding box center [370, 220] width 75 height 19
click at [333, 211] on select "Select Arjun Sir [PERSON_NAME] [PERSON_NAME] [PERSON_NAME] [PERSON_NAME] [PERSO…" at bounding box center [370, 220] width 75 height 19
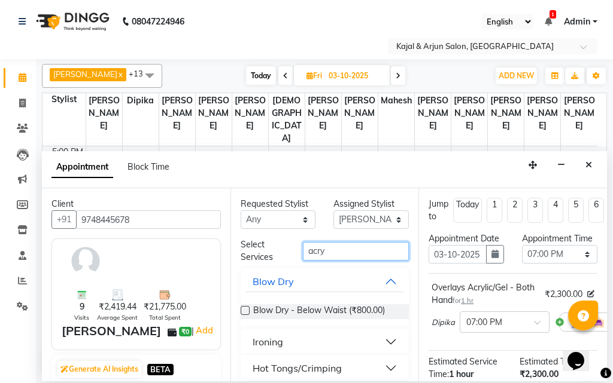
click at [326, 248] on input "acry" at bounding box center [356, 251] width 106 height 19
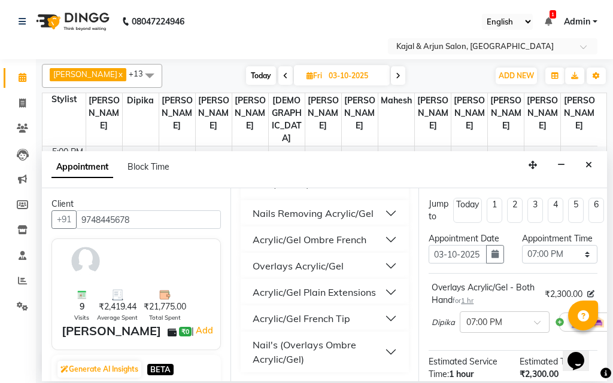
scroll to position [279, 0]
click at [322, 292] on div "Acrylic/Gel Plain Extensions" at bounding box center [313, 292] width 123 height 14
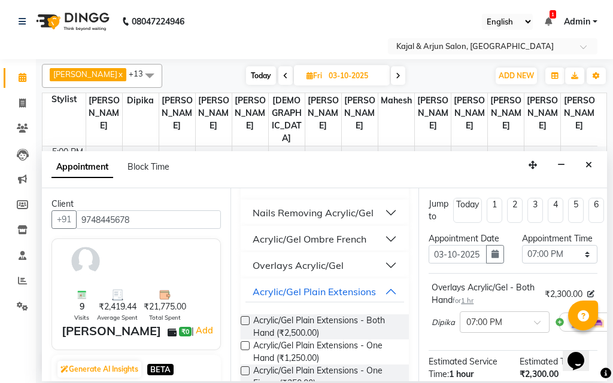
click at [244, 320] on label at bounding box center [245, 320] width 9 height 9
click at [244, 320] on input "checkbox" at bounding box center [245, 322] width 8 height 8
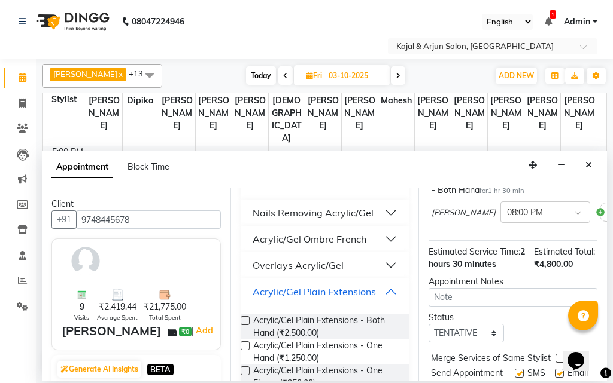
scroll to position [179, 0]
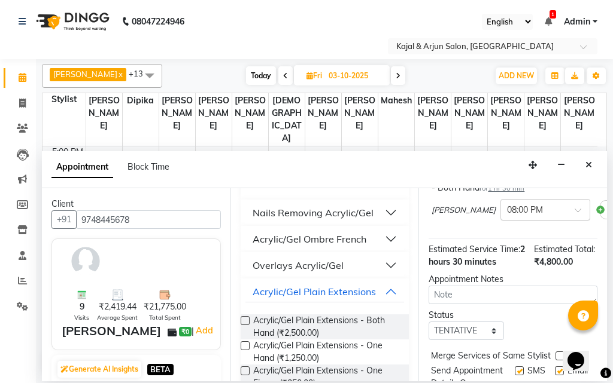
click at [574, 220] on span at bounding box center [581, 214] width 15 height 13
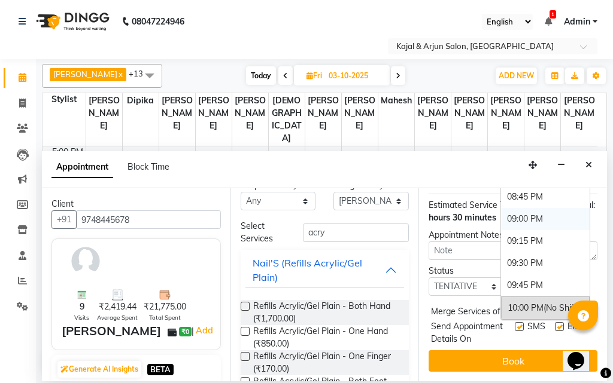
scroll to position [0, 0]
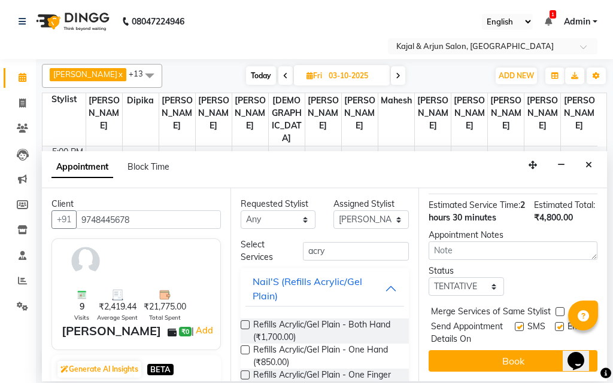
click at [582, 229] on div "Appointment Notes" at bounding box center [512, 235] width 169 height 13
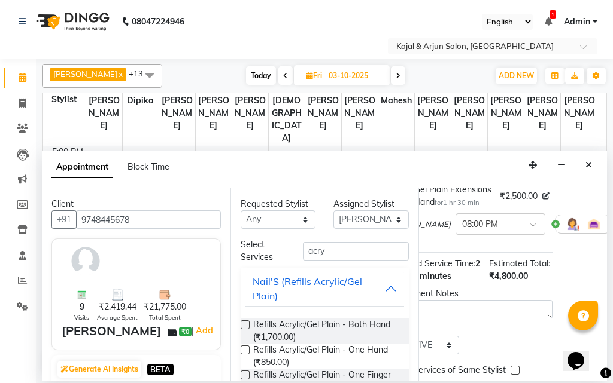
scroll to position [165, 81]
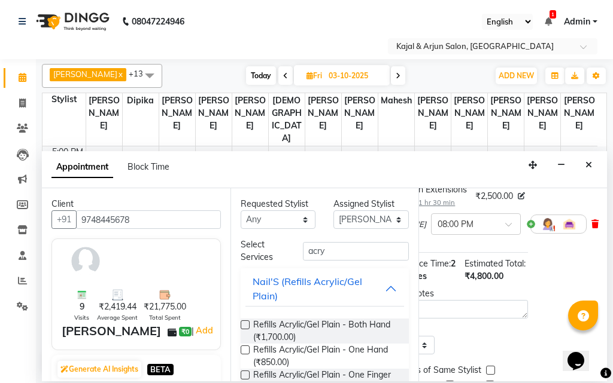
click at [591, 229] on icon at bounding box center [594, 224] width 7 height 8
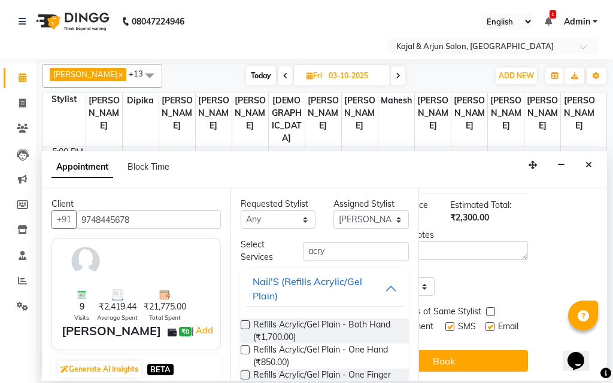
click at [520, 368] on div "Jump to [DATE] 1 2 3 4 5 6 7 8 Weeks Appointment Date [DATE] Appointment Time S…" at bounding box center [512, 284] width 188 height 193
click at [519, 367] on div "Jump to [DATE] 1 2 3 4 5 6 7 8 Weeks Appointment Date [DATE] Appointment Time S…" at bounding box center [512, 284] width 188 height 193
click at [514, 370] on div "Jump to [DATE] 1 2 3 4 5 6 7 8 Weeks Appointment Date [DATE] Appointment Time S…" at bounding box center [512, 284] width 188 height 193
click at [531, 370] on div "Jump to [DATE] 1 2 3 4 5 6 7 8 Weeks Appointment Date [DATE] Appointment Time S…" at bounding box center [512, 284] width 188 height 193
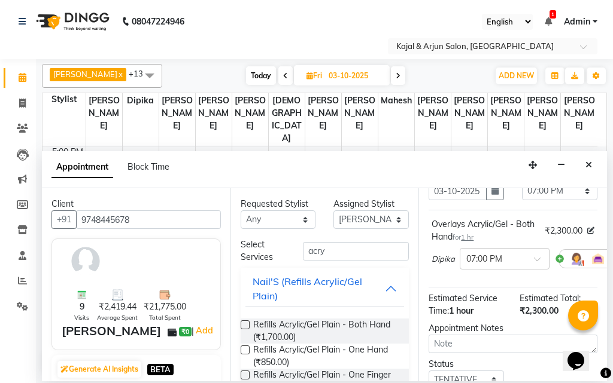
scroll to position [191, 0]
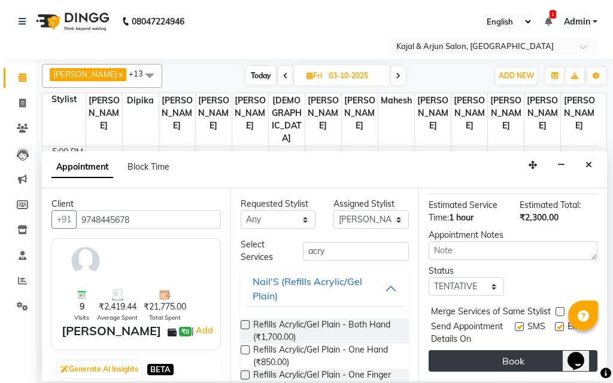
click at [507, 352] on button "Book" at bounding box center [512, 362] width 169 height 22
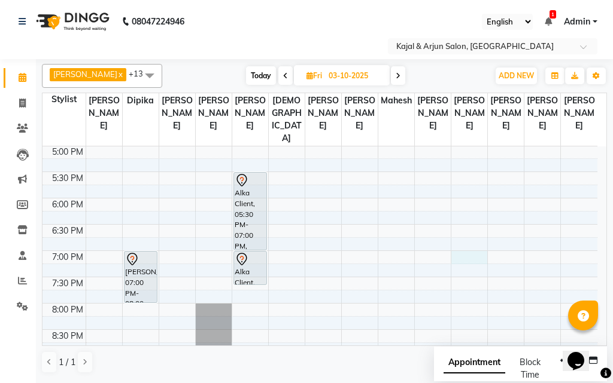
click at [469, 270] on div "9:00 AM 9:30 AM 10:00 AM 10:30 AM 11:00 AM 11:30 AM 12:00 PM 12:30 PM 1:00 PM 1…" at bounding box center [319, 93] width 555 height 736
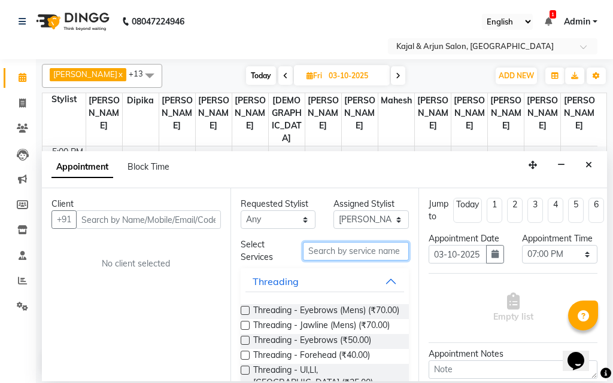
click at [348, 249] on input "text" at bounding box center [356, 251] width 106 height 19
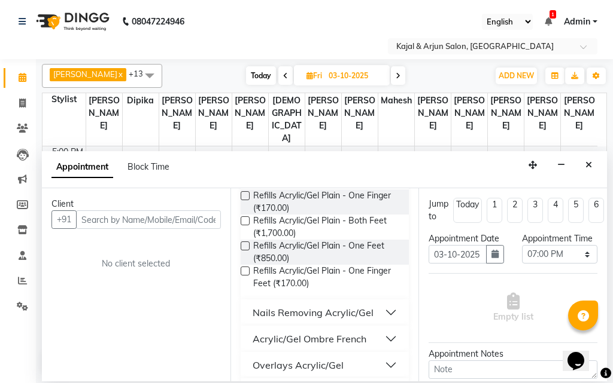
scroll to position [239, 0]
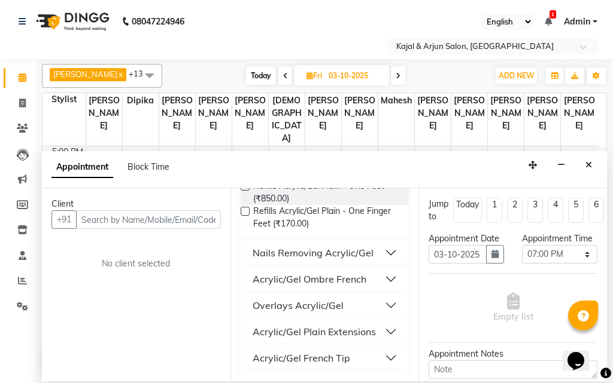
click at [330, 328] on div "Acrylic/Gel Plain Extensions" at bounding box center [313, 332] width 123 height 14
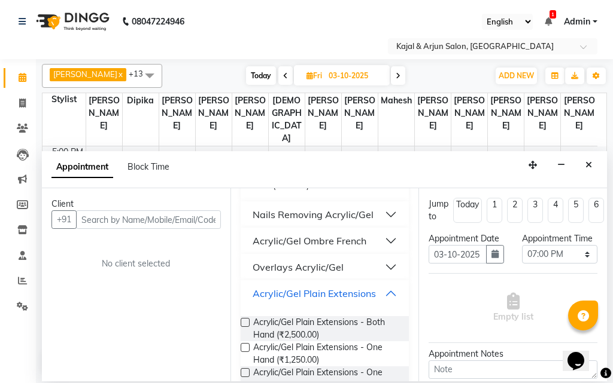
scroll to position [299, 0]
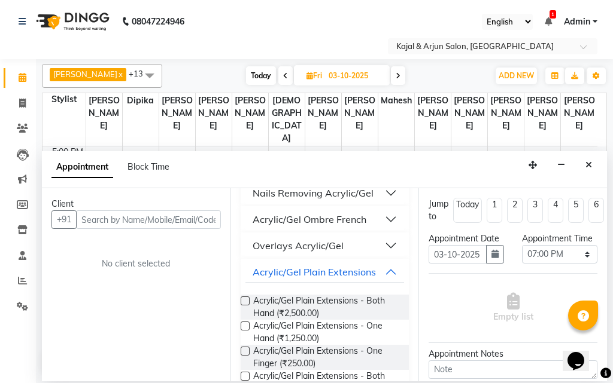
click at [243, 299] on label at bounding box center [245, 301] width 9 height 9
click at [243, 299] on input "checkbox" at bounding box center [245, 303] width 8 height 8
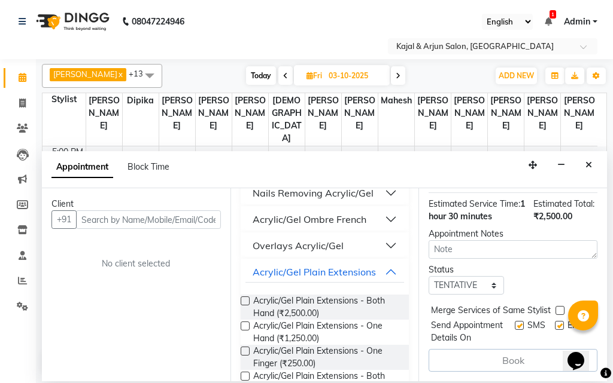
scroll to position [219, 0]
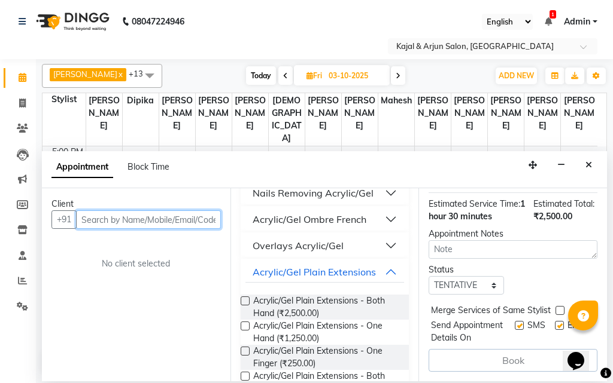
click at [164, 217] on input "text" at bounding box center [148, 220] width 145 height 19
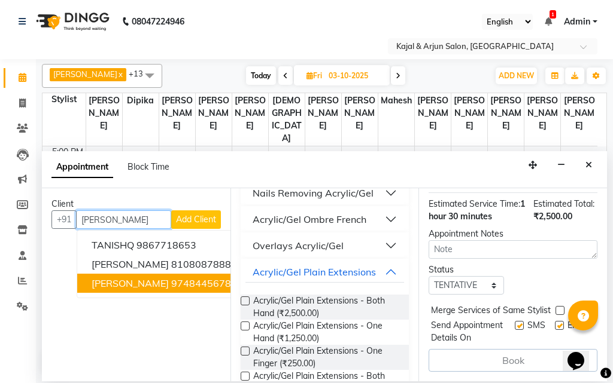
click at [197, 282] on ngb-highlight "9748445678" at bounding box center [201, 284] width 60 height 12
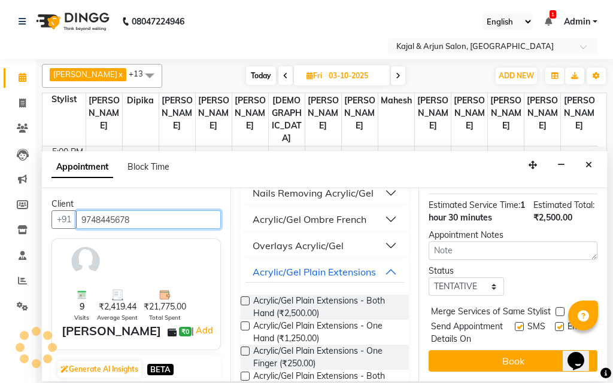
scroll to position [218, 0]
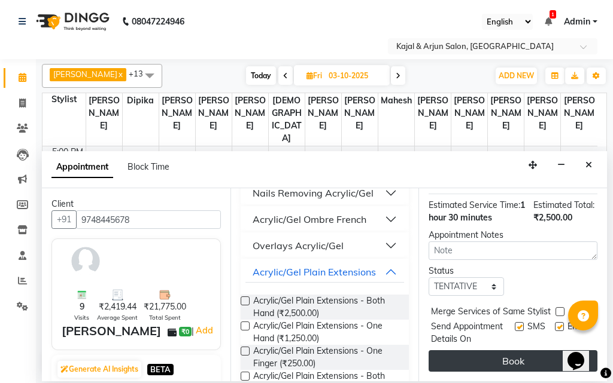
click at [524, 351] on button "Book" at bounding box center [512, 362] width 169 height 22
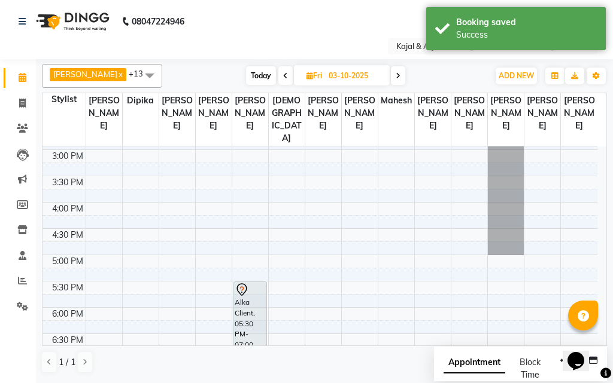
scroll to position [310, 0]
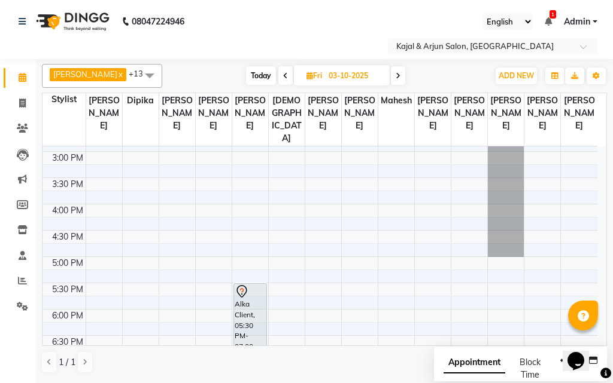
click at [395, 75] on icon at bounding box center [397, 75] width 5 height 7
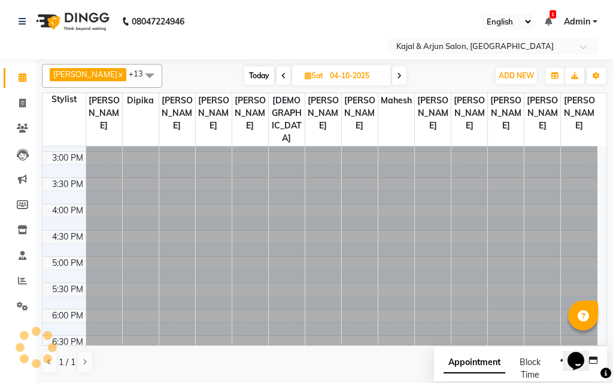
scroll to position [422, 0]
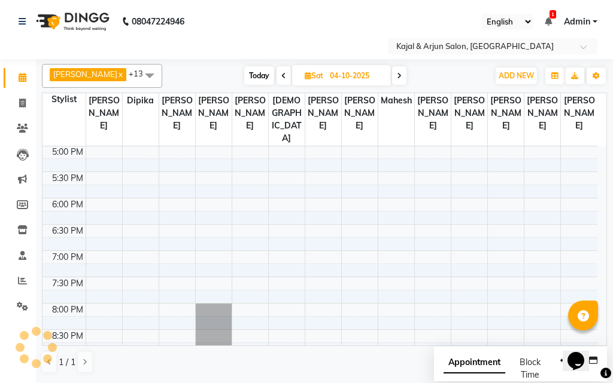
click at [397, 75] on icon at bounding box center [399, 75] width 5 height 7
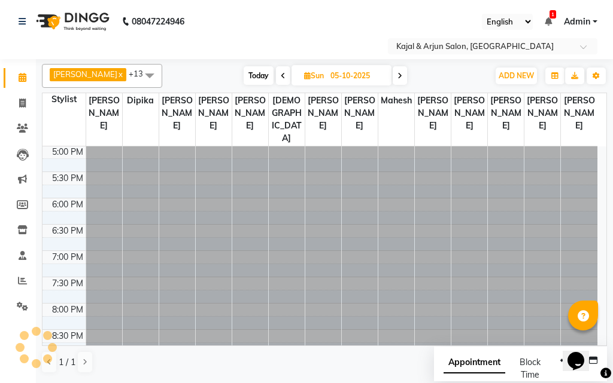
scroll to position [0, 0]
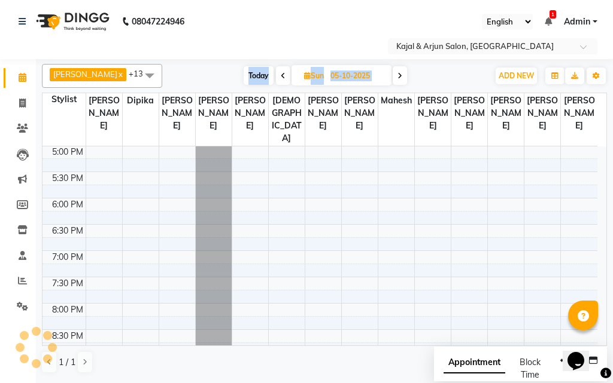
click at [395, 75] on span at bounding box center [399, 75] width 14 height 19
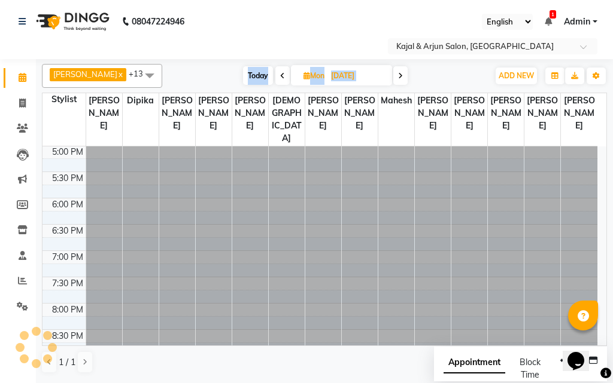
scroll to position [422, 0]
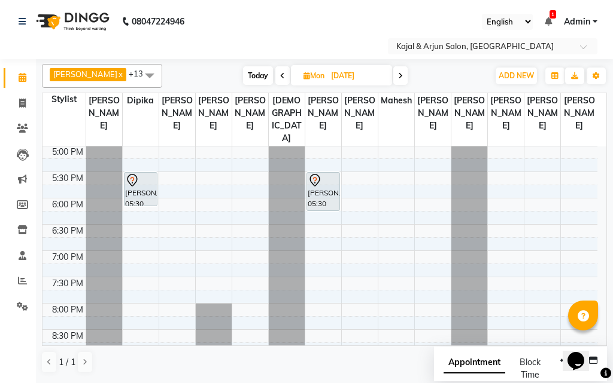
click at [385, 33] on nav "08047224946 Select Location × Kajal & Arjun Salon, Lokhandwala English ENGLISH …" at bounding box center [306, 29] width 613 height 59
click at [400, 73] on icon at bounding box center [400, 75] width 5 height 7
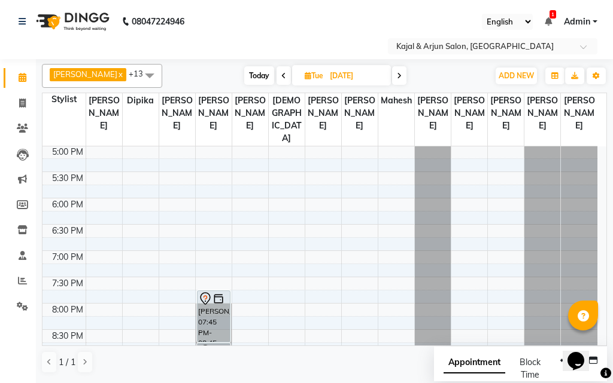
click at [400, 73] on span at bounding box center [399, 75] width 14 height 19
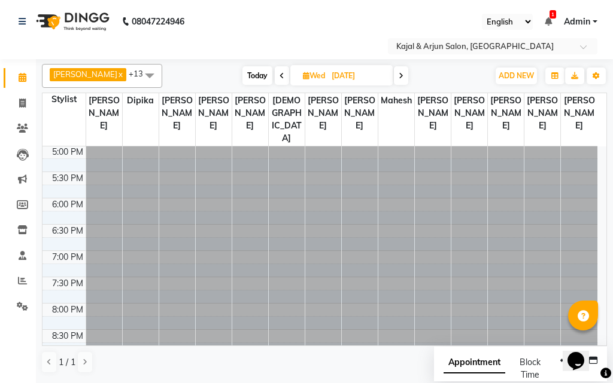
scroll to position [0, 0]
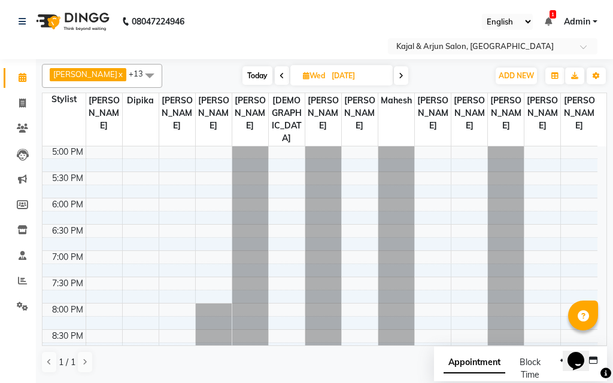
click at [400, 73] on icon at bounding box center [400, 75] width 5 height 7
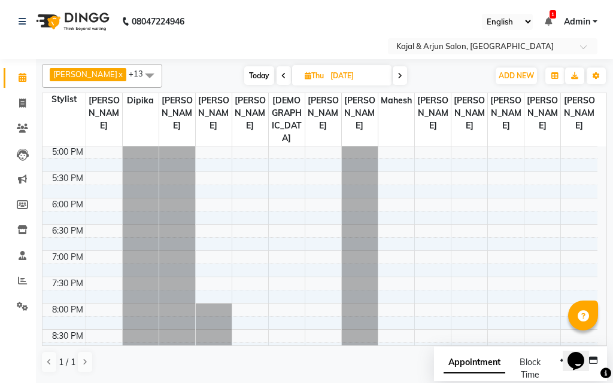
click at [400, 73] on icon at bounding box center [399, 75] width 5 height 7
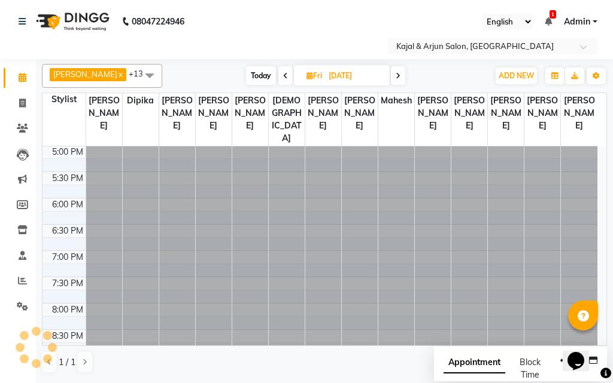
scroll to position [422, 0]
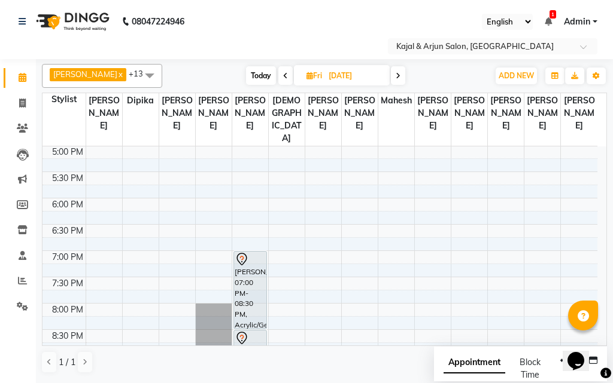
click at [283, 73] on icon at bounding box center [285, 75] width 5 height 7
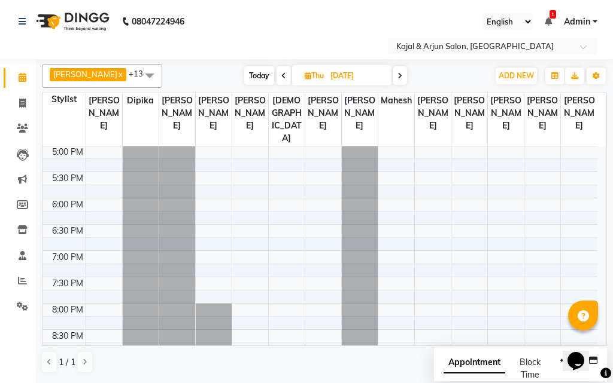
click at [276, 77] on span at bounding box center [283, 75] width 14 height 19
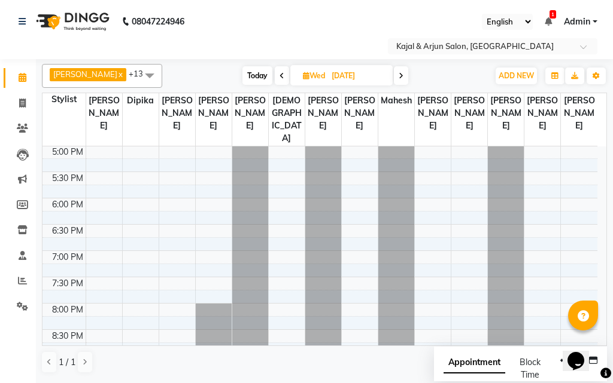
click at [279, 77] on icon at bounding box center [281, 75] width 5 height 7
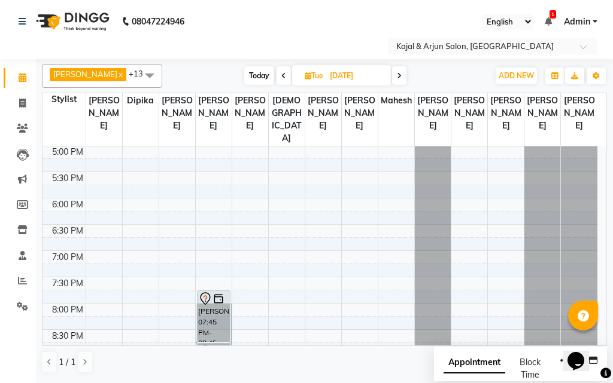
click at [276, 77] on span at bounding box center [283, 75] width 14 height 19
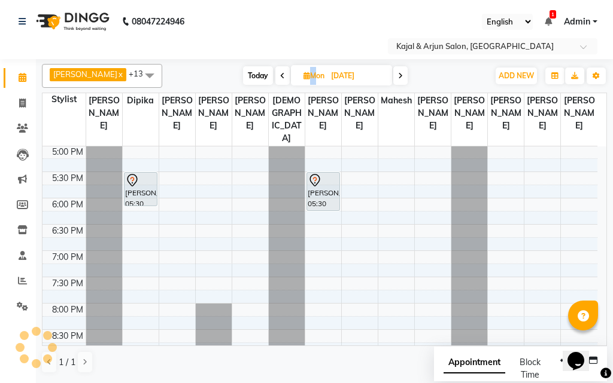
click at [280, 77] on icon at bounding box center [282, 75] width 5 height 7
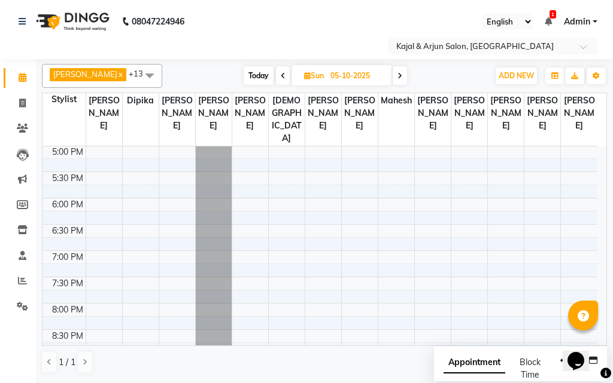
click at [276, 77] on span at bounding box center [283, 75] width 14 height 19
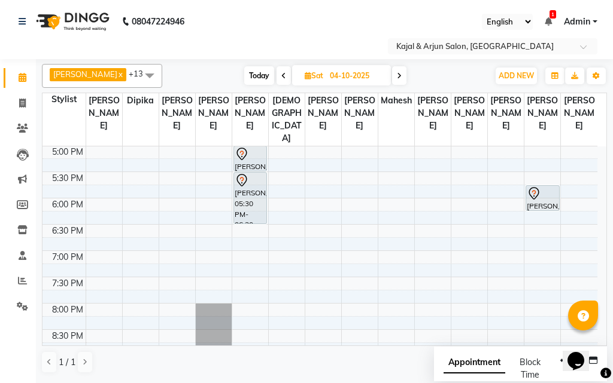
click at [276, 77] on span at bounding box center [283, 75] width 14 height 19
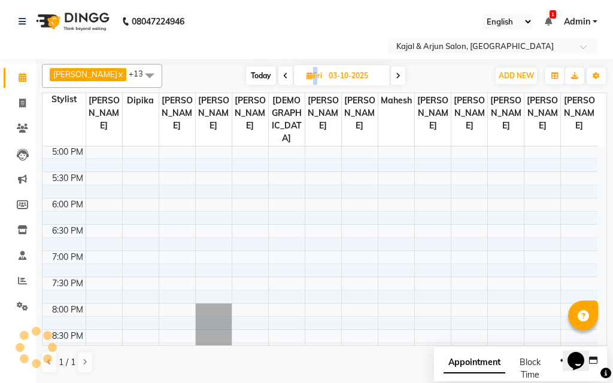
click at [278, 77] on span at bounding box center [285, 75] width 14 height 19
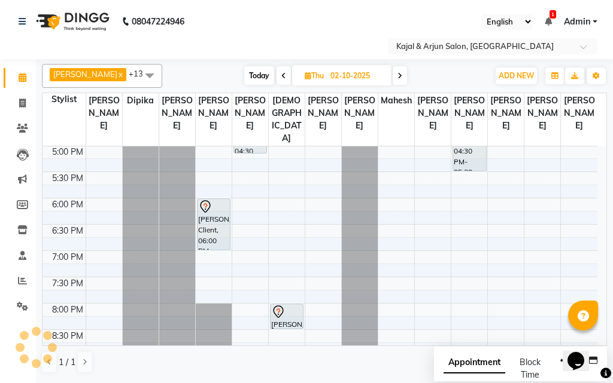
click at [276, 77] on span at bounding box center [283, 75] width 14 height 19
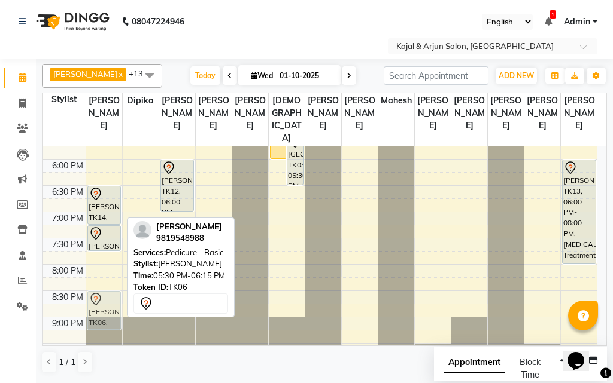
scroll to position [468, 0]
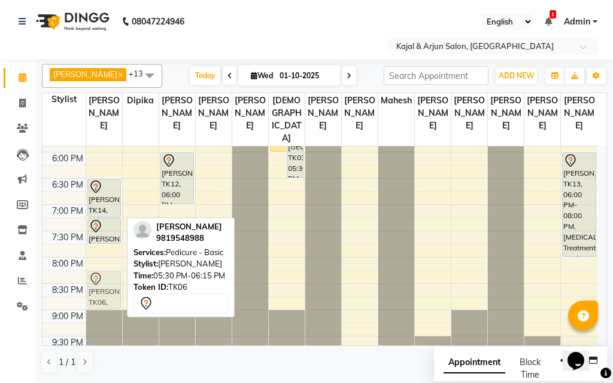
drag, startPoint x: 110, startPoint y: 202, endPoint x: 124, endPoint y: 296, distance: 94.3
click at [124, 296] on div "9:00 AM 9:30 AM 10:00 AM 10:30 AM 11:00 AM 11:30 AM 12:00 PM 12:30 PM 1:00 PM 1…" at bounding box center [319, 47] width 555 height 736
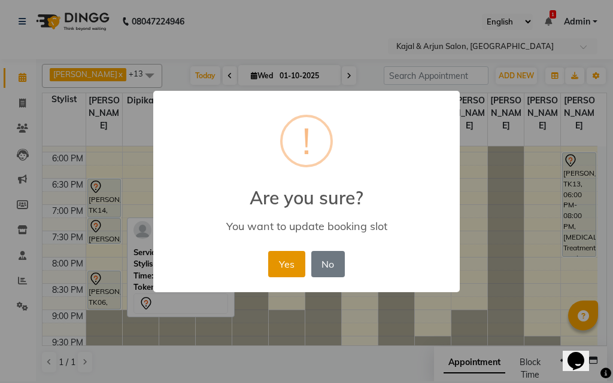
click at [285, 264] on button "Yes" at bounding box center [286, 264] width 36 height 26
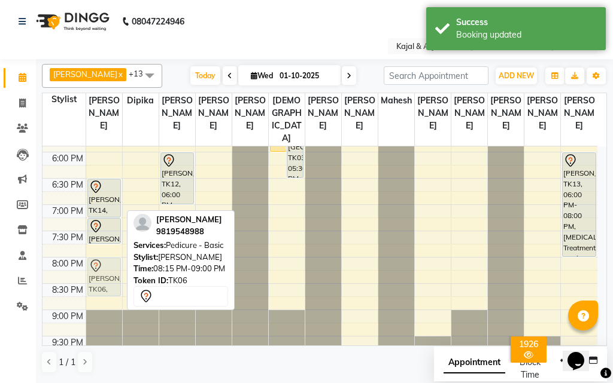
drag, startPoint x: 96, startPoint y: 293, endPoint x: 99, endPoint y: 278, distance: 16.0
click at [99, 278] on div "[PERSON_NAME], TK02, 11:00 AM-11:45 AM, Pedicure - Basic [PERSON_NAME] glad, TK…" at bounding box center [104, 47] width 36 height 736
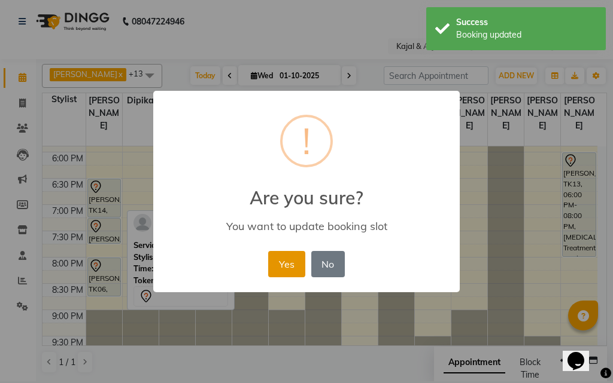
click at [283, 261] on button "Yes" at bounding box center [286, 264] width 36 height 26
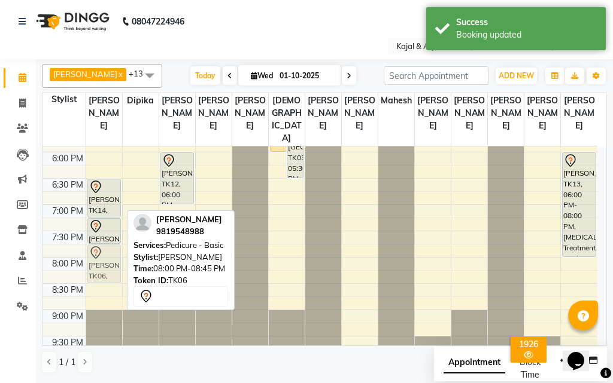
click at [112, 272] on div "[PERSON_NAME], TK02, 11:00 AM-11:45 AM, Pedicure - Basic [PERSON_NAME] glad, TK…" at bounding box center [104, 47] width 36 height 736
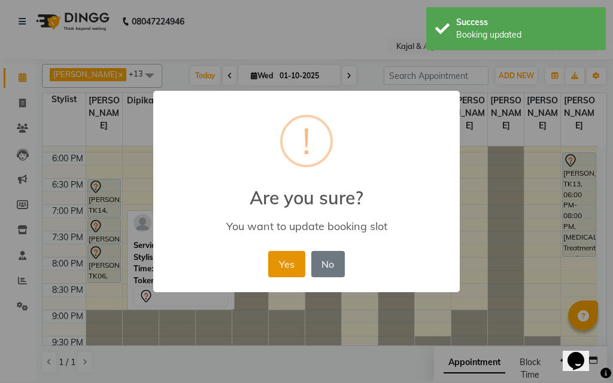
click at [293, 262] on button "Yes" at bounding box center [286, 264] width 36 height 26
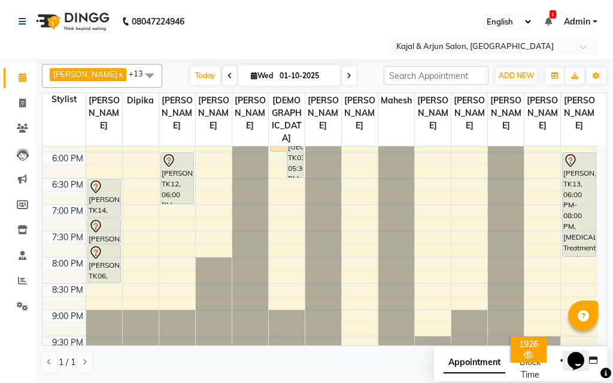
click at [346, 72] on icon at bounding box center [348, 75] width 5 height 7
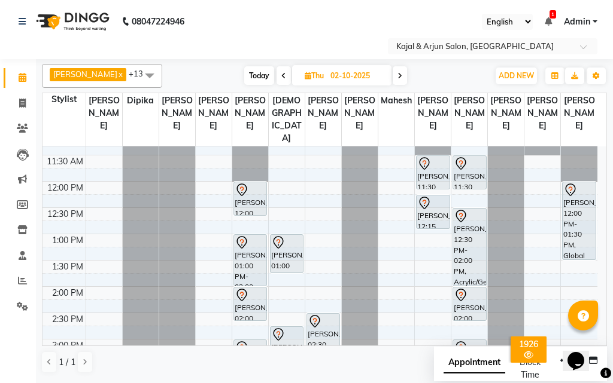
scroll to position [63, 0]
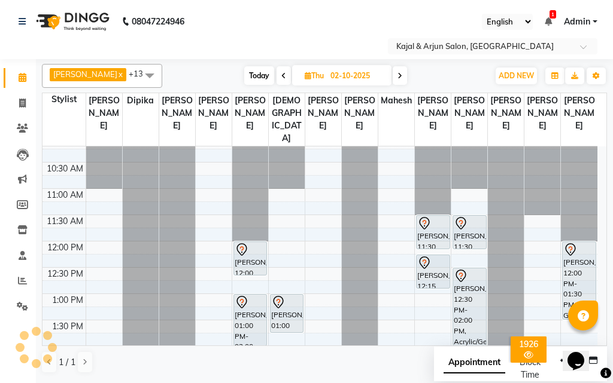
click at [281, 74] on icon at bounding box center [283, 75] width 5 height 7
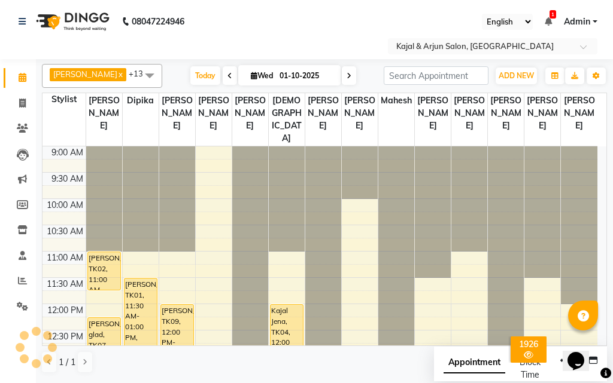
scroll to position [422, 0]
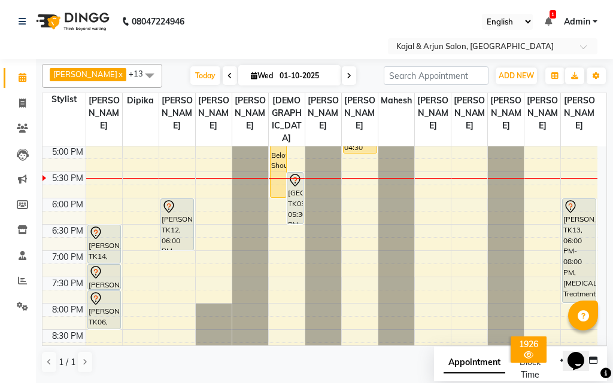
click at [346, 73] on icon at bounding box center [348, 75] width 5 height 7
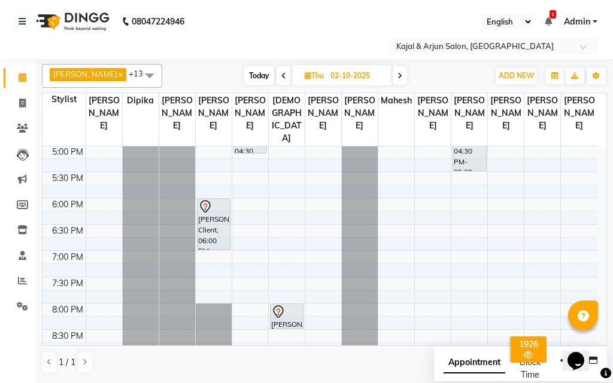
click at [399, 72] on icon at bounding box center [399, 75] width 5 height 7
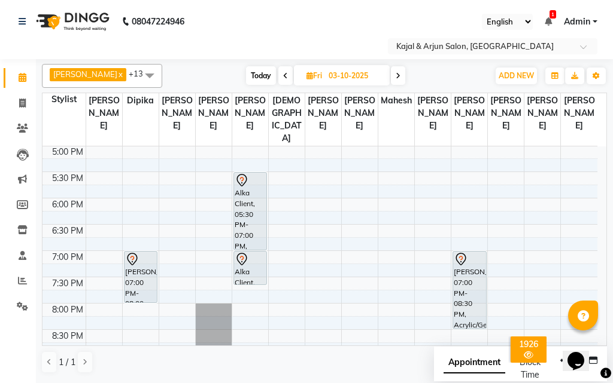
click at [395, 74] on icon at bounding box center [397, 75] width 5 height 7
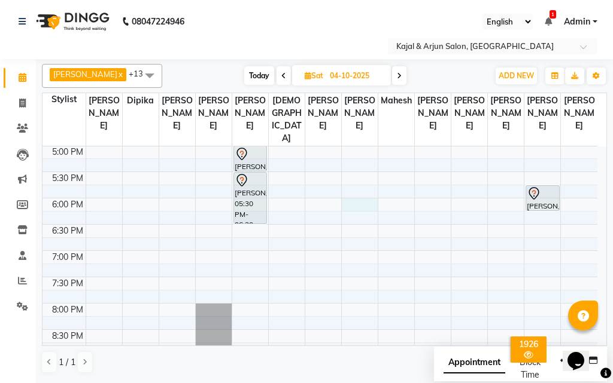
click at [358, 213] on div "9:00 AM 9:30 AM 10:00 AM 10:30 AM 11:00 AM 11:30 AM 12:00 PM 12:30 PM 1:00 PM 1…" at bounding box center [319, 93] width 555 height 736
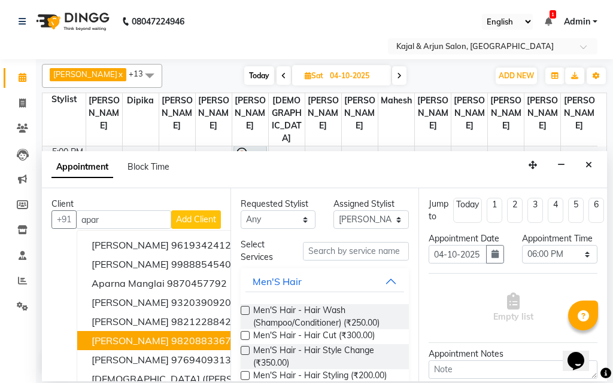
click at [147, 340] on span "[PERSON_NAME]" at bounding box center [130, 341] width 77 height 12
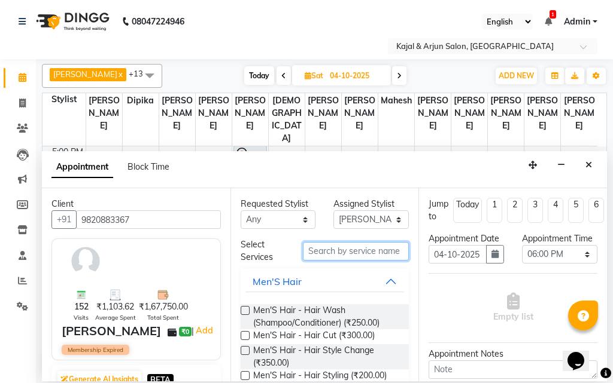
click at [333, 246] on input "text" at bounding box center [356, 251] width 106 height 19
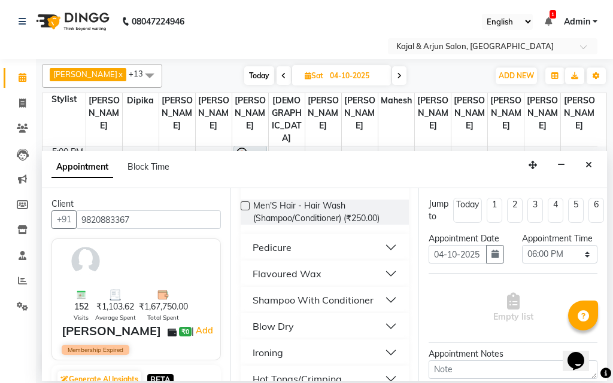
scroll to position [120, 0]
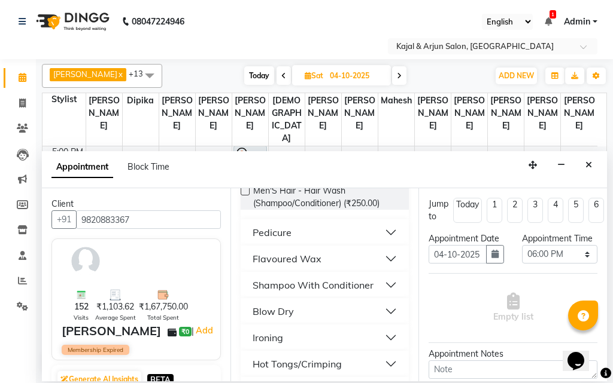
click at [313, 260] on div "Flavoured Wax" at bounding box center [286, 259] width 69 height 14
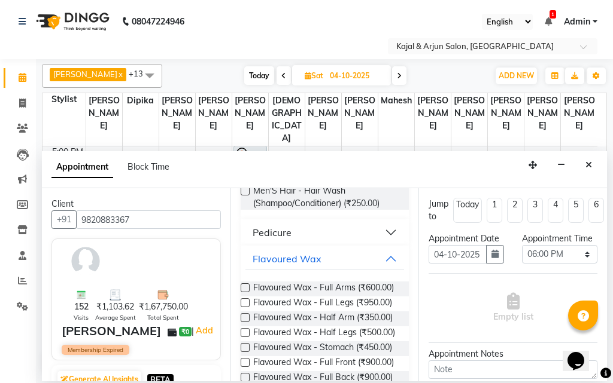
click at [244, 286] on label at bounding box center [245, 288] width 9 height 9
click at [244, 286] on input "checkbox" at bounding box center [245, 289] width 8 height 8
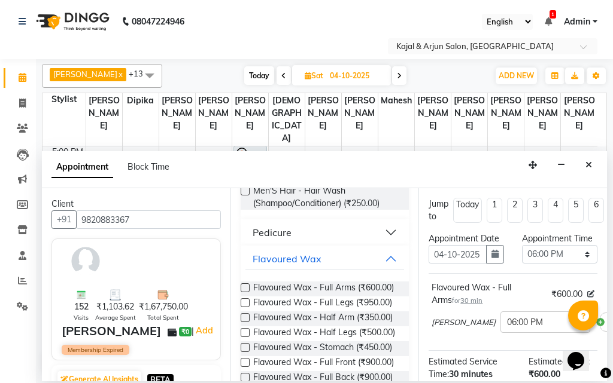
click at [243, 308] on label at bounding box center [245, 303] width 9 height 9
click at [243, 308] on input "checkbox" at bounding box center [245, 304] width 8 height 8
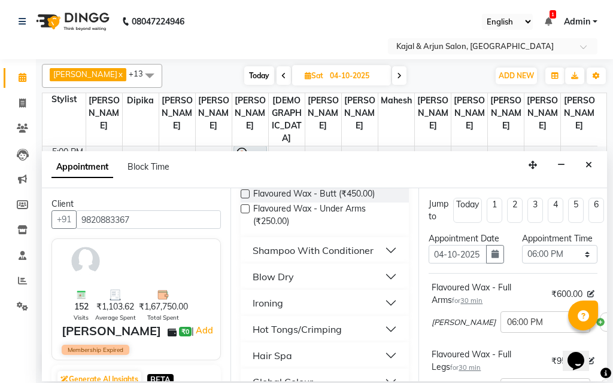
scroll to position [359, 0]
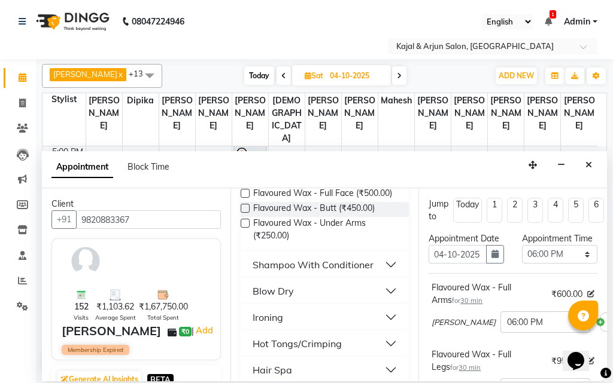
click at [245, 228] on label at bounding box center [245, 223] width 9 height 9
click at [245, 229] on input "checkbox" at bounding box center [245, 225] width 8 height 8
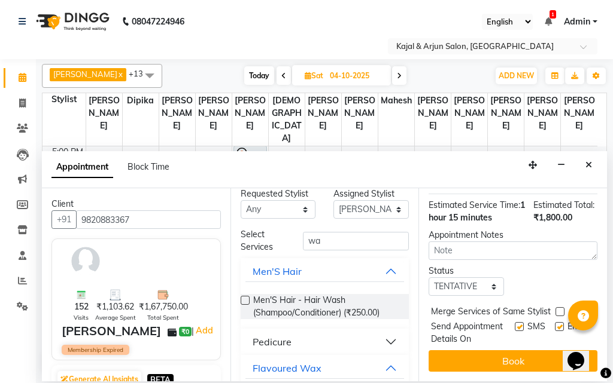
scroll to position [0, 0]
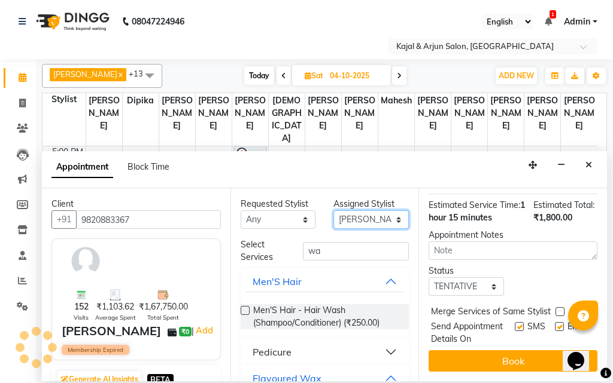
click at [389, 217] on select "Select Arjun Sir [PERSON_NAME] [PERSON_NAME] [PERSON_NAME] [PERSON_NAME] [PERSO…" at bounding box center [370, 220] width 75 height 19
click at [333, 211] on select "Select Arjun Sir [PERSON_NAME] [PERSON_NAME] [PERSON_NAME] [PERSON_NAME] [PERSO…" at bounding box center [370, 220] width 75 height 19
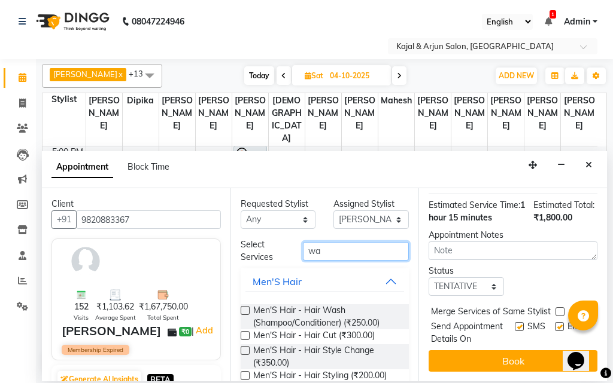
click at [330, 251] on input "wa" at bounding box center [356, 251] width 106 height 19
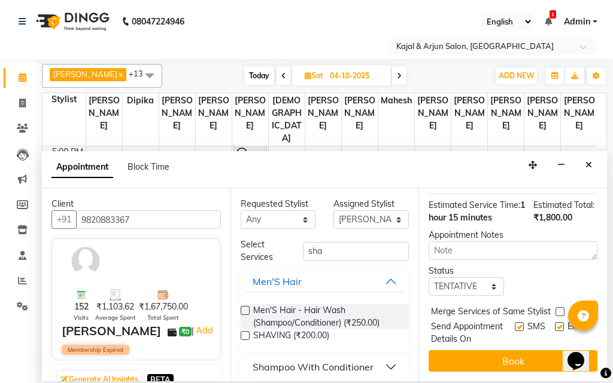
click at [334, 366] on div "Shampoo With Conditioner" at bounding box center [312, 367] width 121 height 14
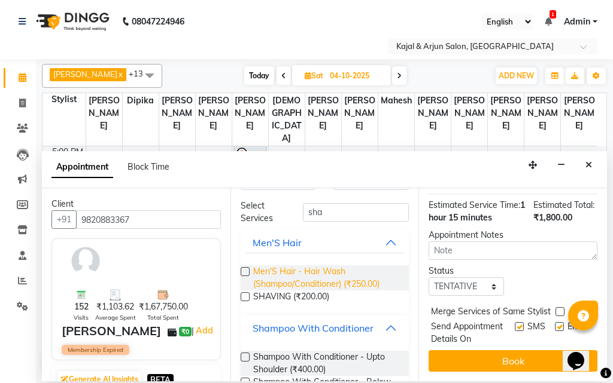
scroll to position [60, 0]
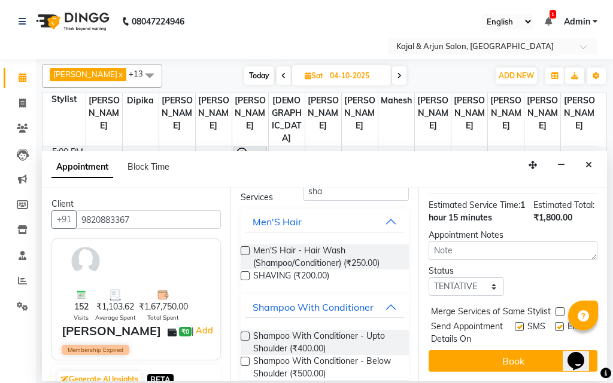
click at [242, 334] on label at bounding box center [245, 336] width 9 height 9
click at [242, 334] on input "checkbox" at bounding box center [245, 338] width 8 height 8
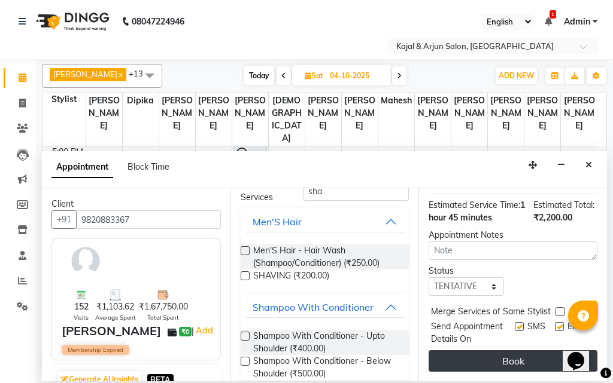
click at [503, 352] on button "Book" at bounding box center [512, 362] width 169 height 22
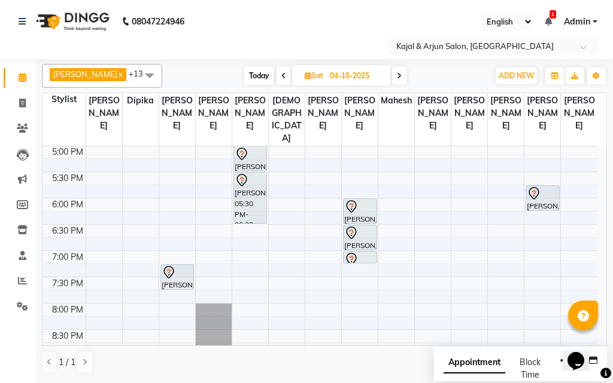
click at [281, 74] on icon at bounding box center [283, 75] width 5 height 7
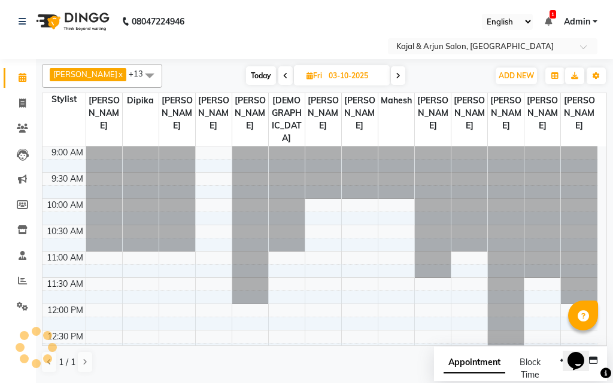
scroll to position [422, 0]
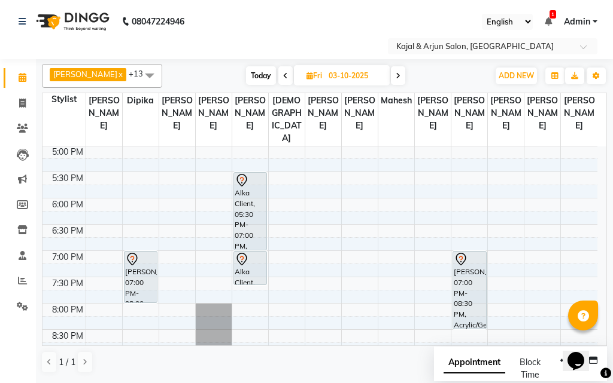
click at [283, 74] on icon at bounding box center [285, 75] width 5 height 7
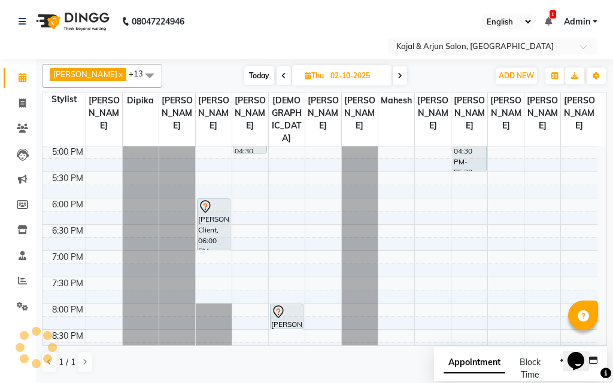
click at [281, 74] on icon at bounding box center [283, 75] width 5 height 7
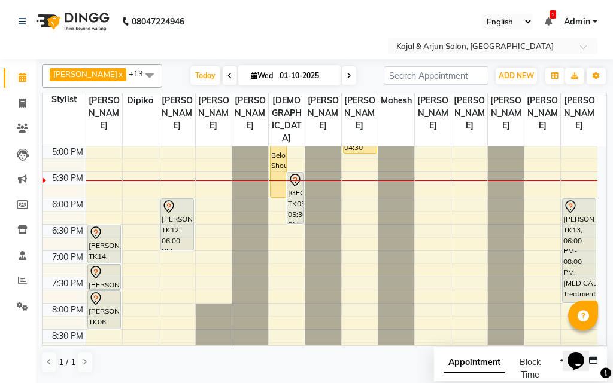
click at [346, 75] on icon at bounding box center [348, 75] width 5 height 7
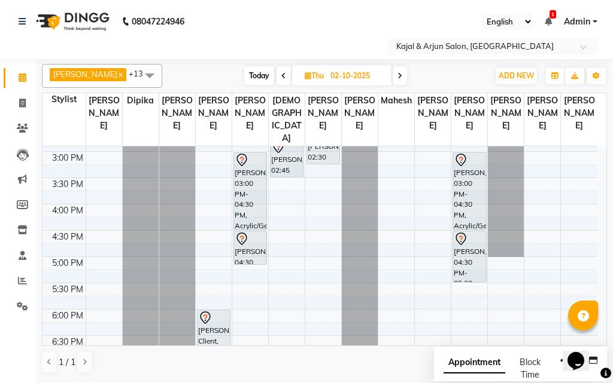
scroll to position [191, 0]
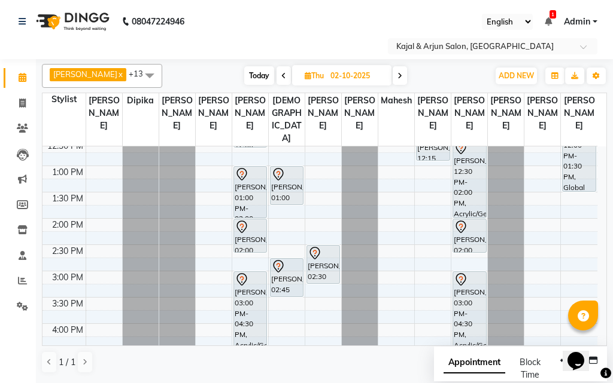
click at [281, 74] on icon at bounding box center [283, 75] width 5 height 7
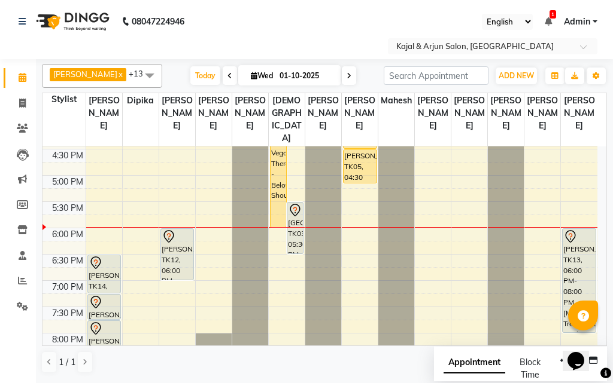
scroll to position [362, 0]
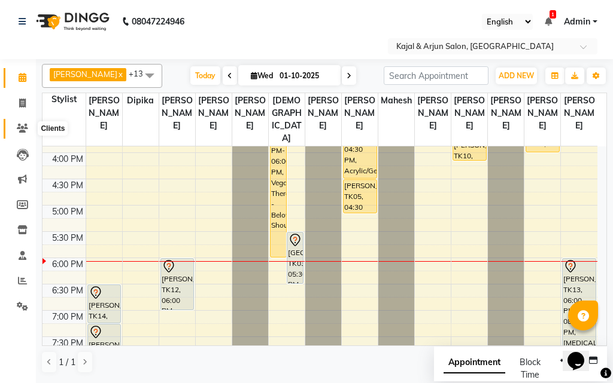
click at [25, 133] on span at bounding box center [22, 129] width 21 height 14
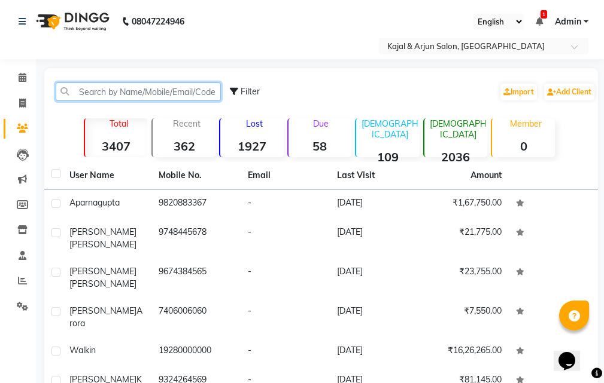
click at [139, 96] on input "text" at bounding box center [138, 92] width 165 height 19
click at [139, 95] on input "text" at bounding box center [138, 92] width 165 height 19
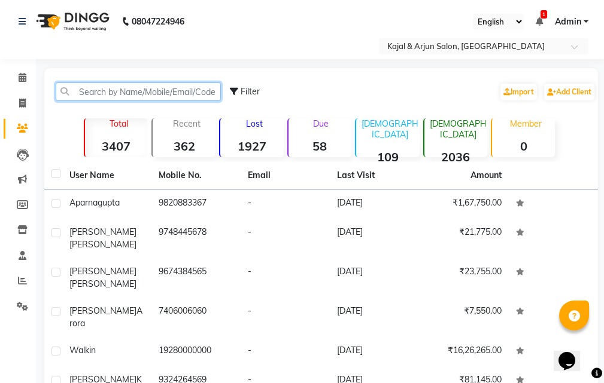
click at [139, 95] on input "text" at bounding box center [138, 92] width 165 height 19
click at [139, 92] on input "text" at bounding box center [138, 92] width 165 height 19
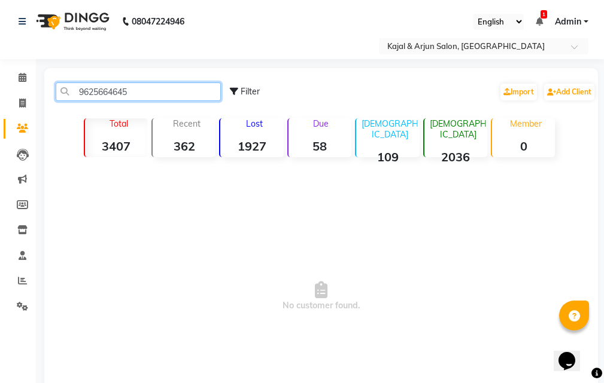
drag, startPoint x: 130, startPoint y: 89, endPoint x: 69, endPoint y: 87, distance: 61.0
click at [69, 87] on input "9625664645" at bounding box center [138, 92] width 165 height 19
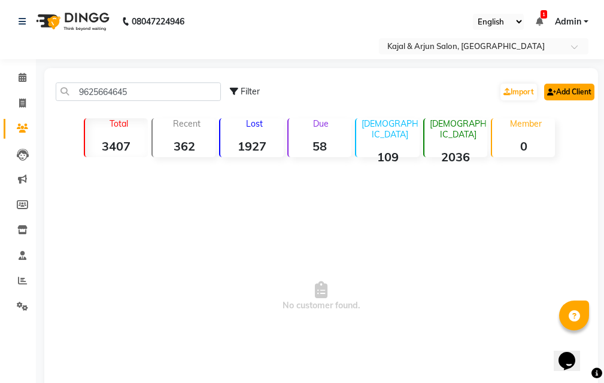
click at [576, 93] on link "Add Client" at bounding box center [569, 92] width 50 height 17
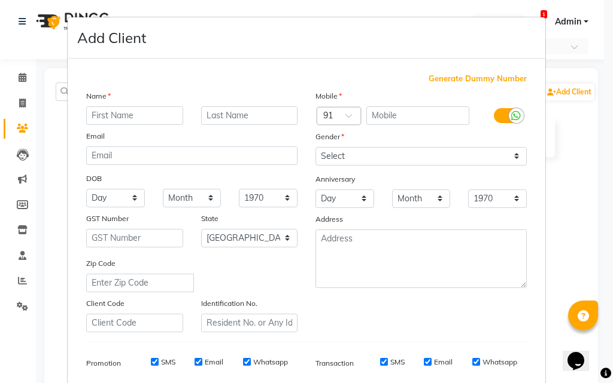
click at [110, 112] on input "text" at bounding box center [134, 115] width 97 height 19
click at [203, 116] on input "text" at bounding box center [249, 115] width 97 height 19
click at [394, 117] on input "text" at bounding box center [417, 115] width 103 height 19
paste input "9625664645"
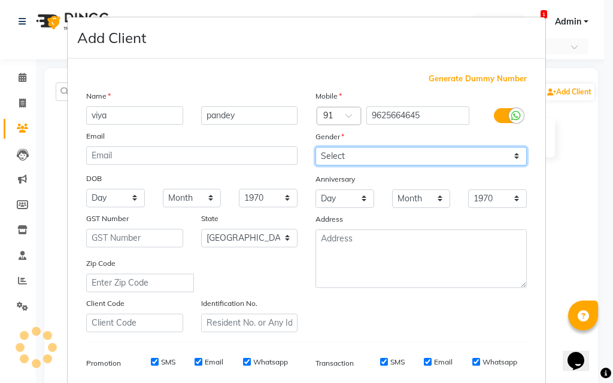
drag, startPoint x: 389, startPoint y: 159, endPoint x: 398, endPoint y: 165, distance: 10.5
click at [389, 159] on select "Select [DEMOGRAPHIC_DATA] [DEMOGRAPHIC_DATA] Other Prefer Not To Say" at bounding box center [420, 156] width 211 height 19
click at [315, 147] on select "Select [DEMOGRAPHIC_DATA] [DEMOGRAPHIC_DATA] Other Prefer Not To Say" at bounding box center [420, 156] width 211 height 19
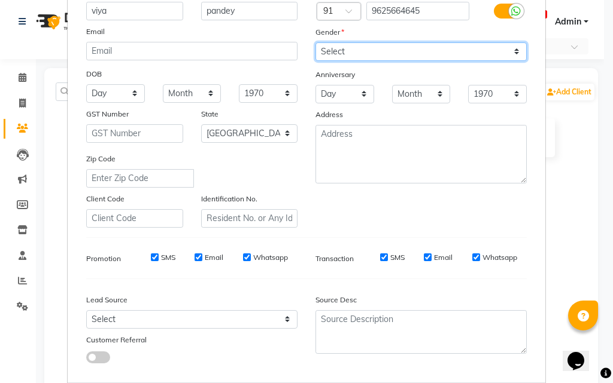
scroll to position [169, 0]
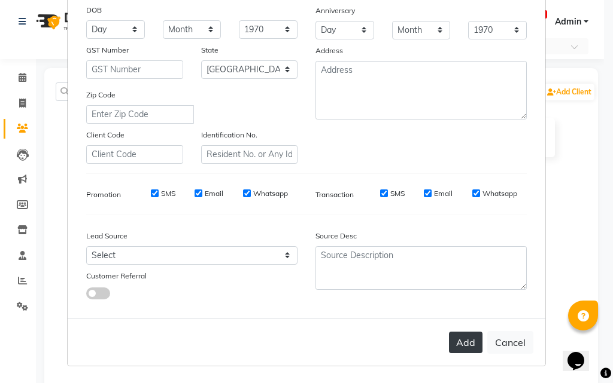
click at [455, 346] on button "Add" at bounding box center [466, 343] width 34 height 22
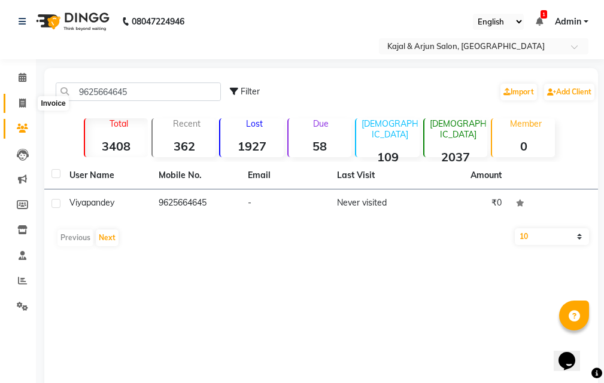
click at [23, 105] on icon at bounding box center [22, 103] width 7 height 9
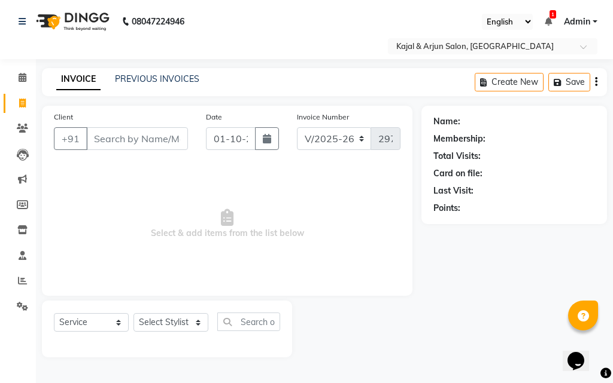
click at [102, 138] on input "Client" at bounding box center [137, 138] width 102 height 23
click at [110, 138] on input "Client" at bounding box center [137, 138] width 102 height 23
click at [23, 122] on span at bounding box center [22, 129] width 21 height 14
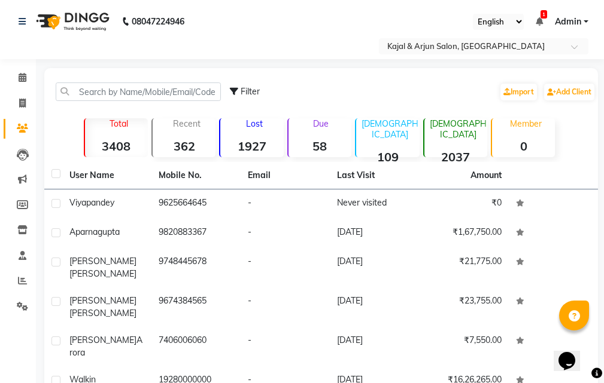
click at [64, 121] on div "Total 3408 Recent 362 Lost 1927 Due 58 [DEMOGRAPHIC_DATA] 109 [DEMOGRAPHIC_DATA…" at bounding box center [320, 136] width 535 height 42
click at [76, 51] on div "Select Location × Kajal & Arjun Salon, [GEOGRAPHIC_DATA]" at bounding box center [302, 46] width 584 height 16
click at [75, 67] on div "08047224946 Select Location × Kajal & Arjun Salon, Lokhandwala English ENGLISH …" at bounding box center [302, 302] width 604 height 605
click at [22, 78] on icon at bounding box center [23, 77] width 8 height 9
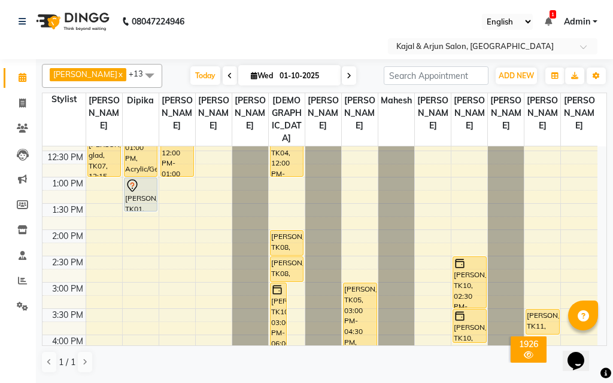
scroll to position [120, 0]
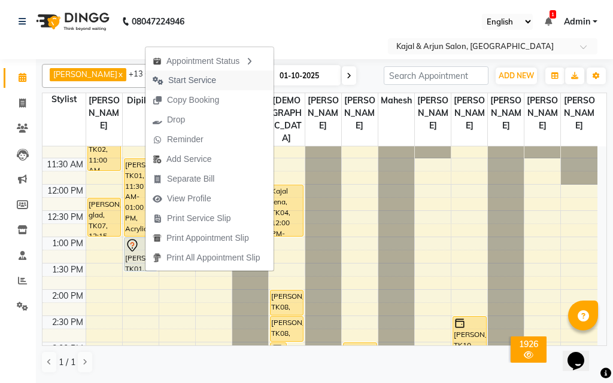
click at [188, 83] on span "Start Service" at bounding box center [192, 80] width 48 height 13
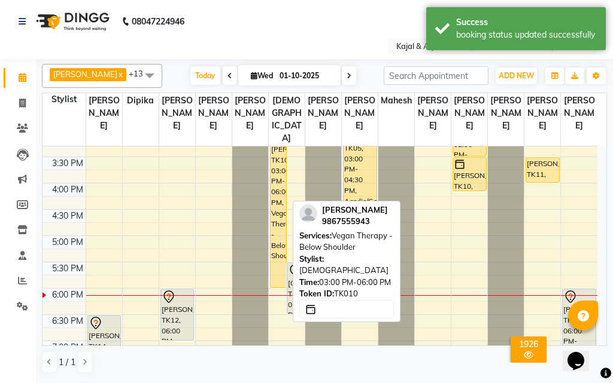
scroll to position [419, 0]
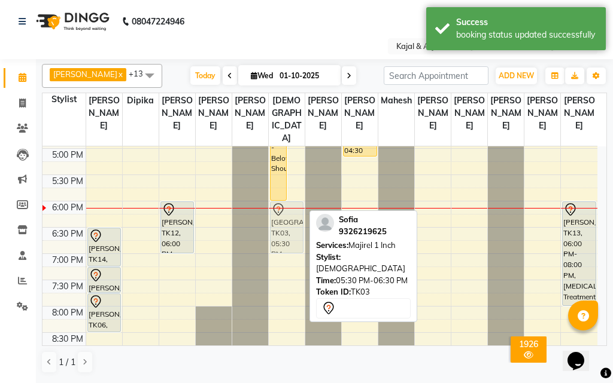
drag, startPoint x: 295, startPoint y: 217, endPoint x: 299, endPoint y: 241, distance: 24.2
click at [299, 241] on div "[PERSON_NAME], TK10, 03:00 PM-06:00 PM, Vegan Therapy - Below Shoulder Sofia, T…" at bounding box center [287, 96] width 36 height 736
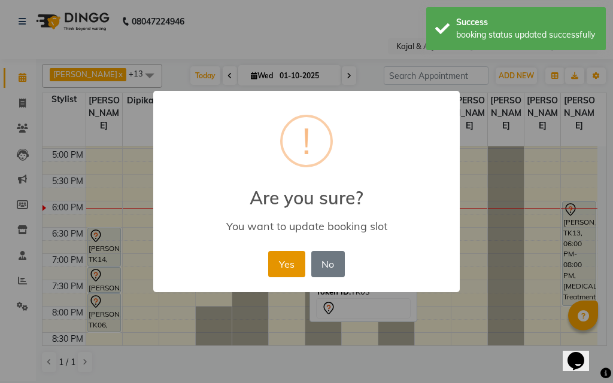
click at [291, 267] on button "Yes" at bounding box center [286, 264] width 36 height 26
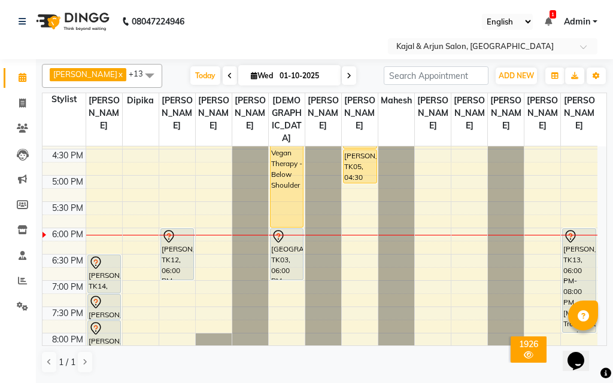
scroll to position [408, 0]
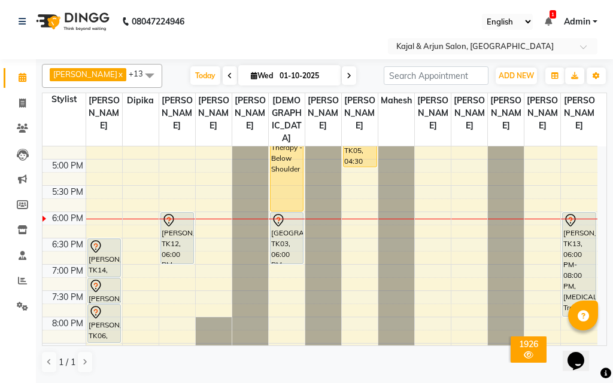
click at [346, 74] on icon at bounding box center [348, 75] width 5 height 7
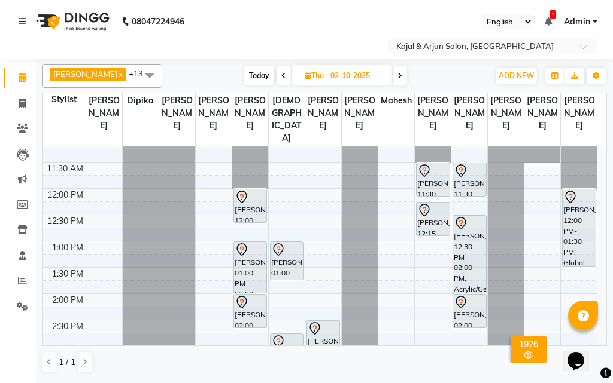
scroll to position [56, 0]
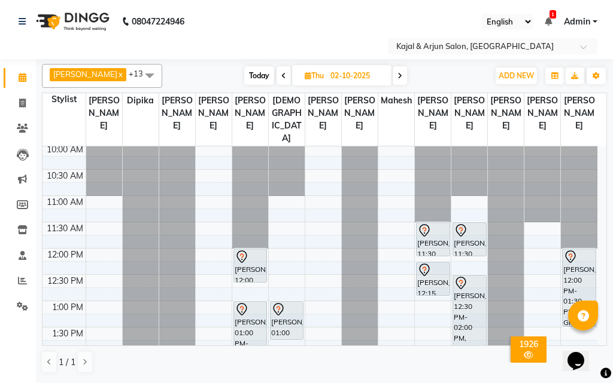
click at [276, 75] on span at bounding box center [283, 75] width 14 height 19
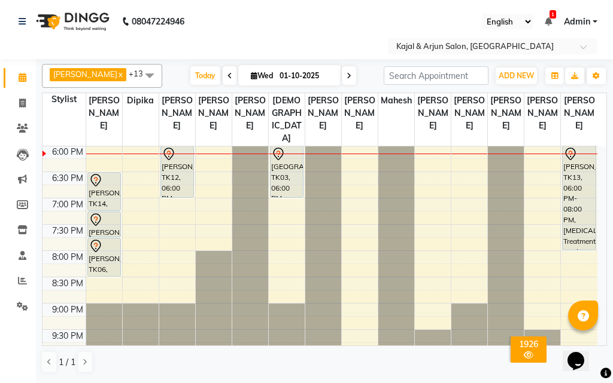
scroll to position [415, 0]
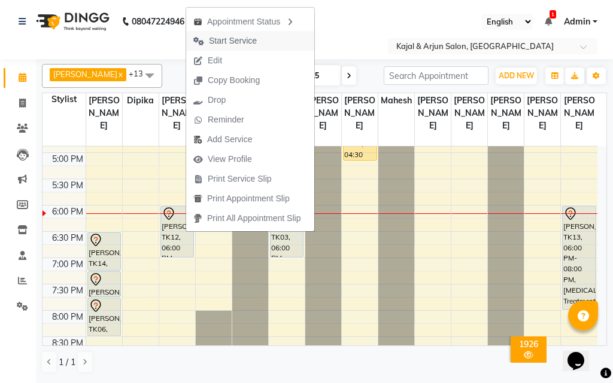
click at [221, 43] on span "Start Service" at bounding box center [233, 41] width 48 height 13
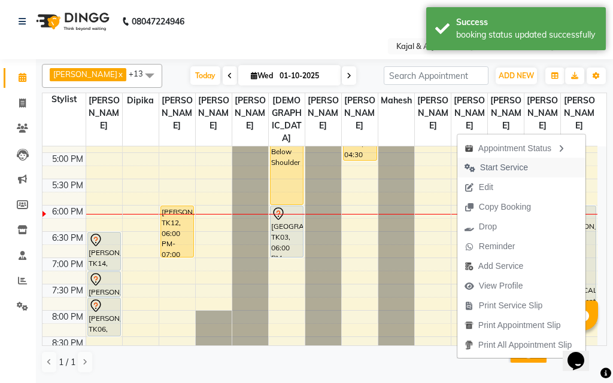
click at [495, 169] on span "Start Service" at bounding box center [504, 168] width 48 height 13
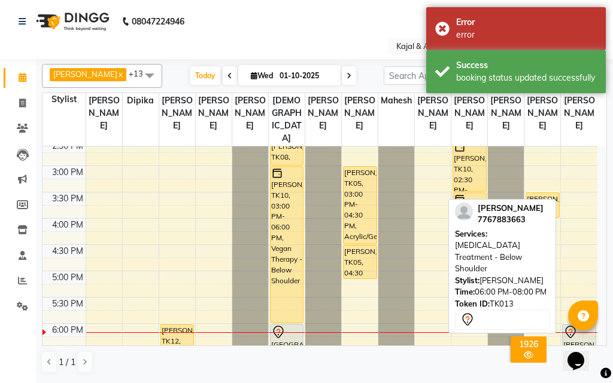
scroll to position [295, 0]
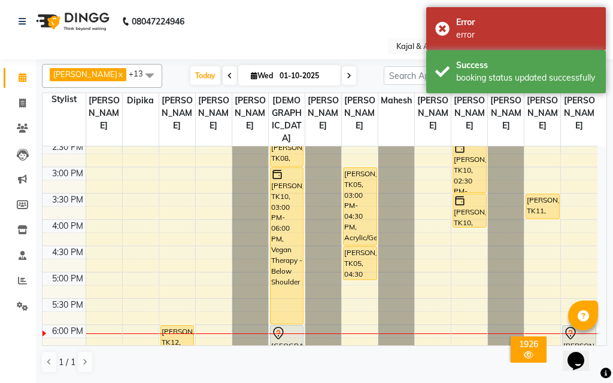
click at [349, 76] on span at bounding box center [349, 75] width 14 height 19
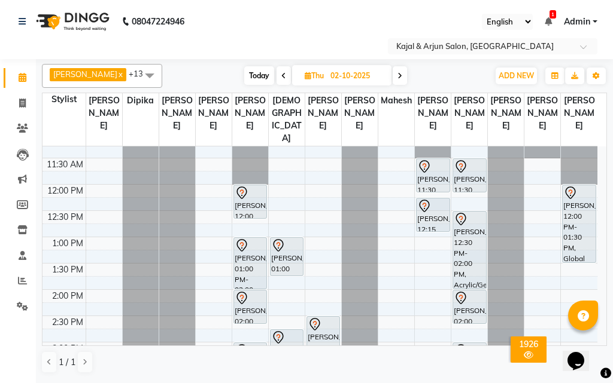
scroll to position [179, 0]
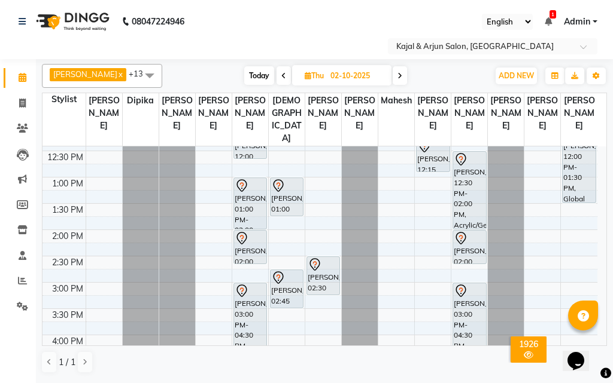
click at [281, 79] on icon at bounding box center [283, 75] width 5 height 7
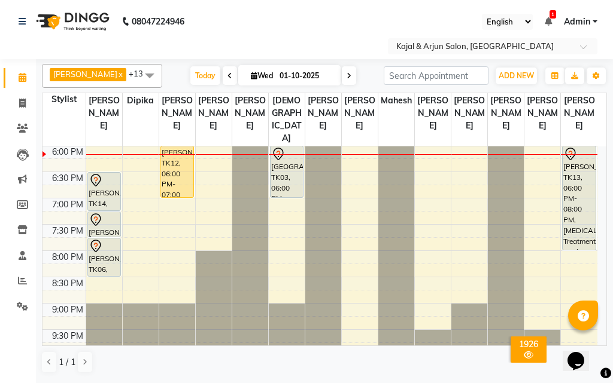
scroll to position [415, 0]
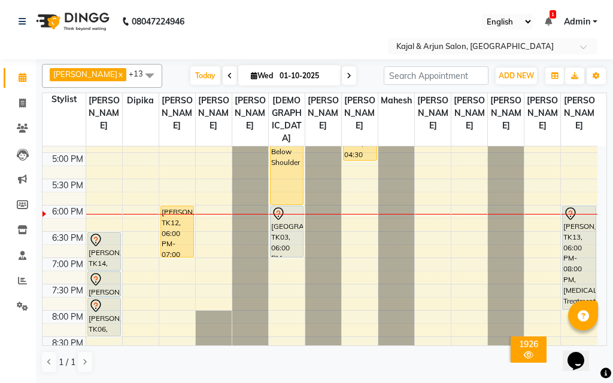
click at [227, 74] on icon at bounding box center [229, 75] width 5 height 7
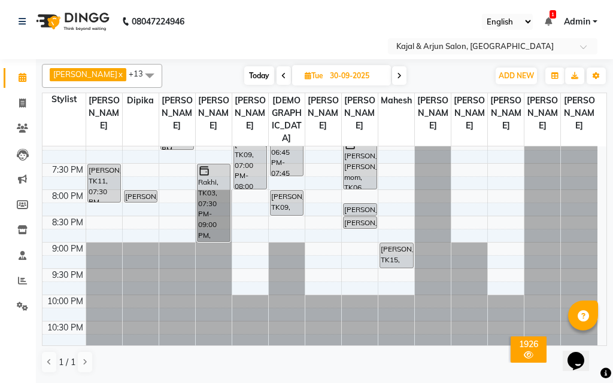
scroll to position [550, 0]
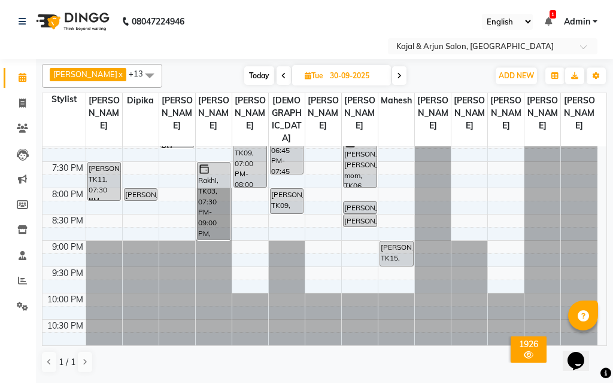
click at [399, 73] on icon at bounding box center [399, 75] width 5 height 7
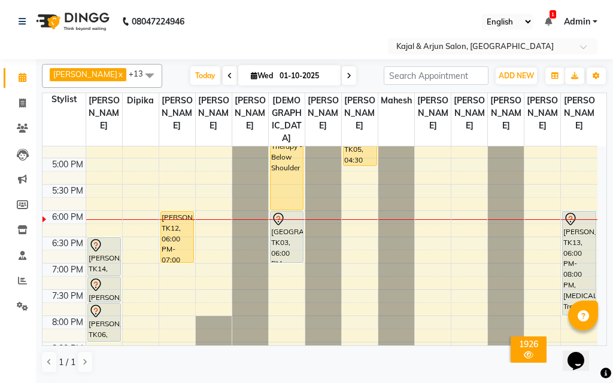
scroll to position [430, 0]
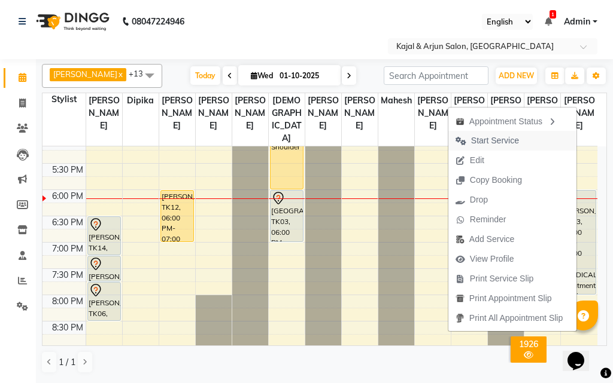
click at [495, 139] on span "Start Service" at bounding box center [495, 141] width 48 height 13
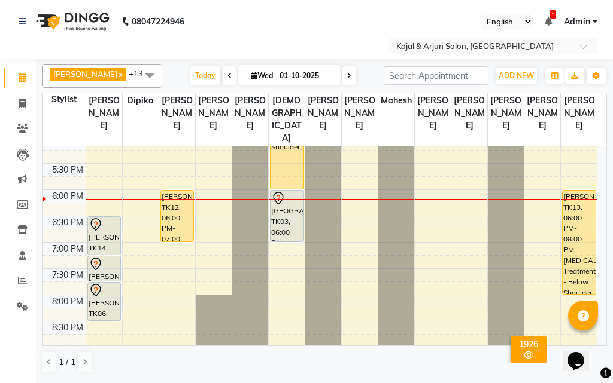
click at [346, 78] on icon at bounding box center [348, 75] width 5 height 7
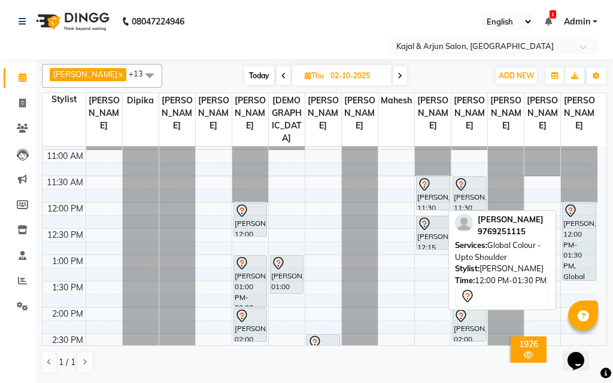
scroll to position [102, 0]
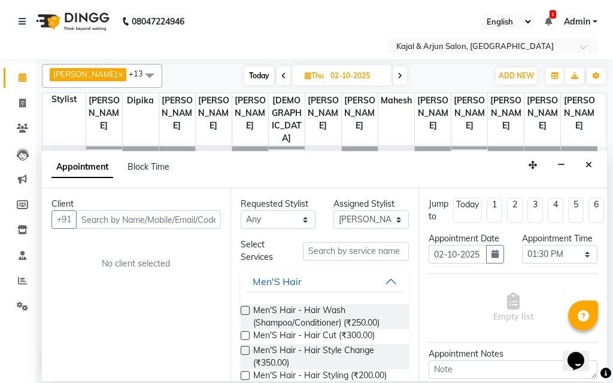
click at [184, 220] on input "text" at bounding box center [148, 220] width 145 height 19
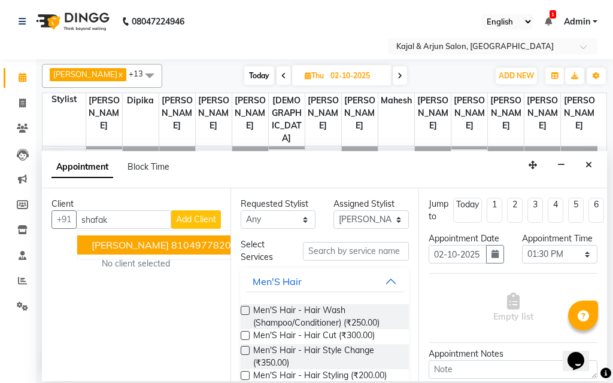
click at [156, 242] on span "[PERSON_NAME]" at bounding box center [130, 245] width 77 height 12
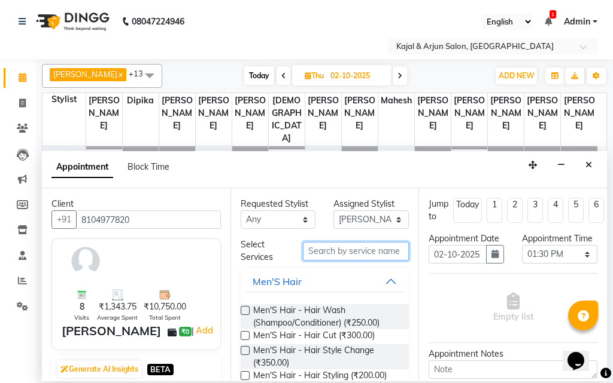
click at [341, 251] on input "text" at bounding box center [356, 251] width 106 height 19
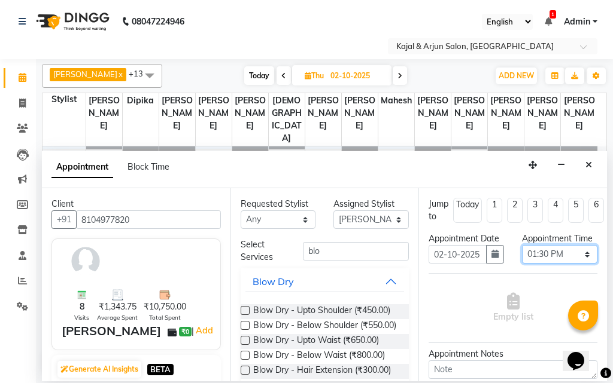
click at [537, 264] on select "Select 10:00 AM 10:15 AM 10:30 AM 10:45 AM 11:00 AM 11:15 AM 11:30 AM 11:45 AM …" at bounding box center [559, 254] width 75 height 19
click at [522, 258] on select "Select 10:00 AM 10:15 AM 10:30 AM 10:45 AM 11:00 AM 11:15 AM 11:30 AM 11:45 AM …" at bounding box center [559, 254] width 75 height 19
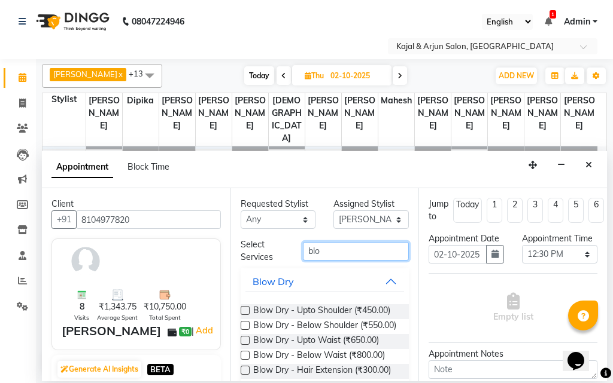
click at [351, 250] on input "blo" at bounding box center [356, 251] width 106 height 19
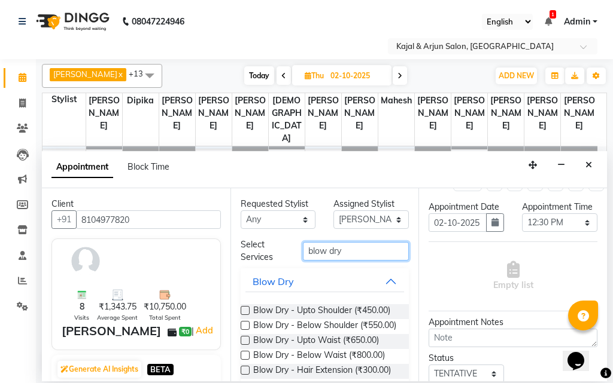
scroll to position [60, 0]
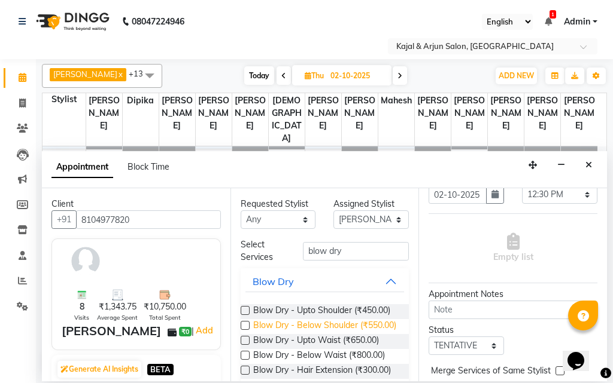
click at [323, 334] on span "Blow Dry - Below Shoulder (₹550.00)" at bounding box center [324, 326] width 143 height 15
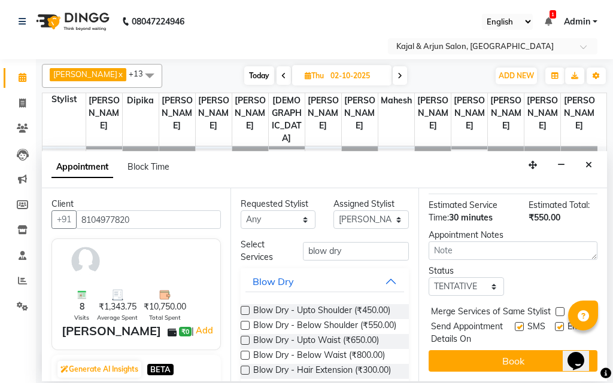
scroll to position [218, 0]
click at [555, 322] on label at bounding box center [559, 326] width 9 height 9
click at [555, 324] on input "checkbox" at bounding box center [559, 328] width 8 height 8
click at [515, 322] on label at bounding box center [519, 326] width 9 height 9
click at [515, 324] on input "checkbox" at bounding box center [519, 328] width 8 height 8
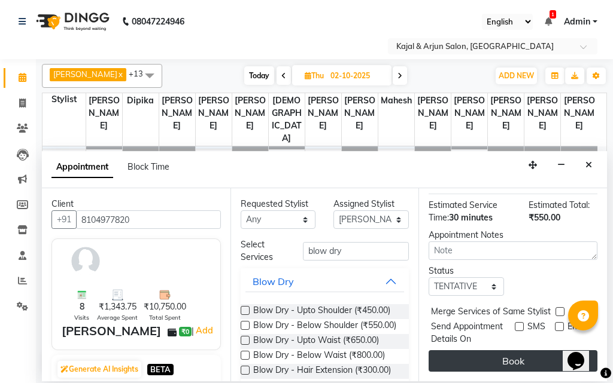
click at [507, 351] on button "Book" at bounding box center [512, 362] width 169 height 22
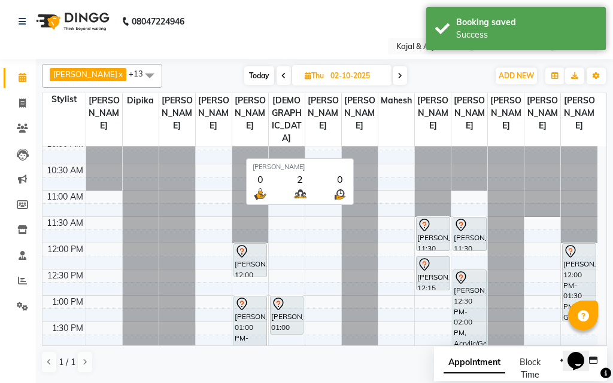
scroll to position [60, 0]
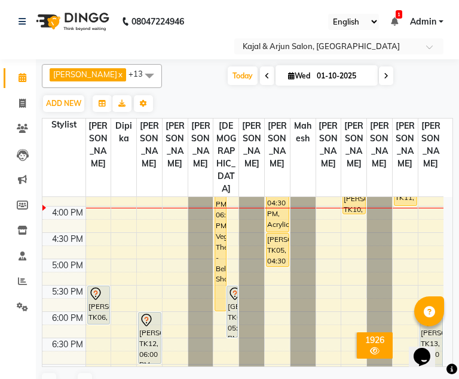
scroll to position [419, 0]
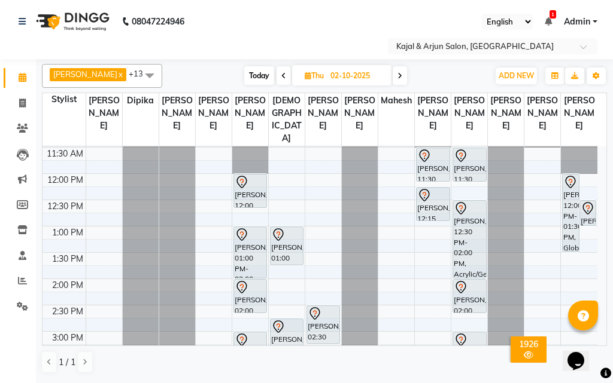
scroll to position [131, 0]
click at [397, 77] on icon at bounding box center [399, 75] width 5 height 7
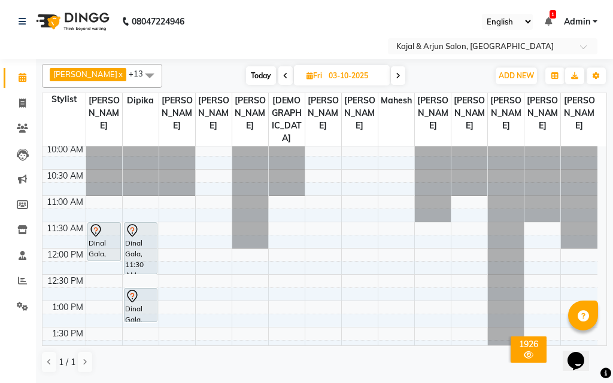
scroll to position [0, 0]
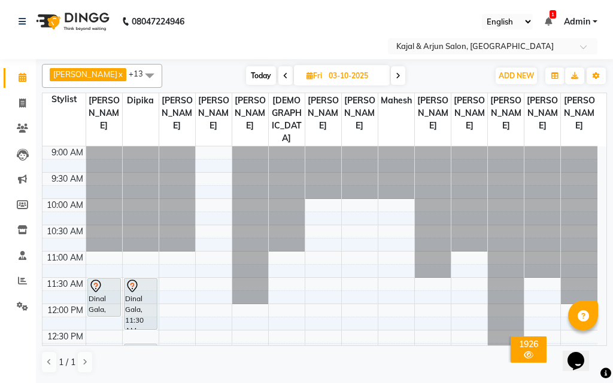
click at [283, 75] on icon at bounding box center [285, 75] width 5 height 7
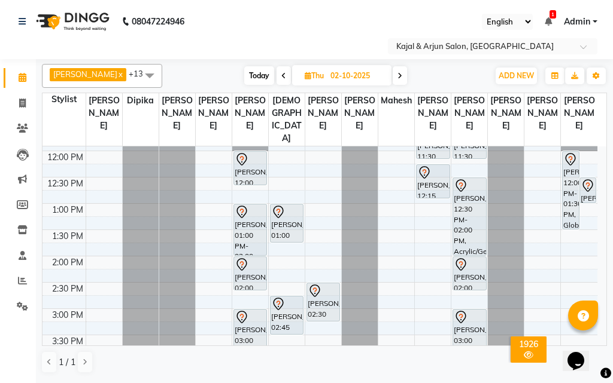
scroll to position [115, 0]
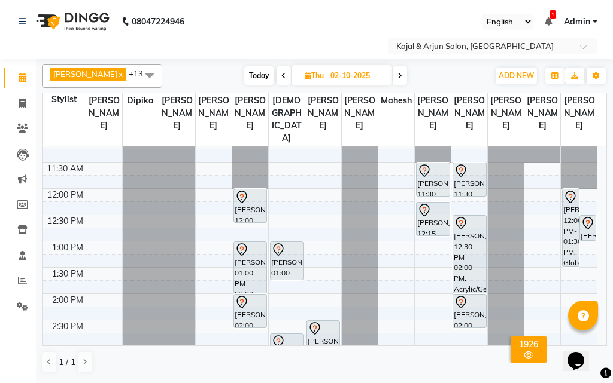
click at [281, 74] on icon at bounding box center [283, 75] width 5 height 7
type input "01-10-2025"
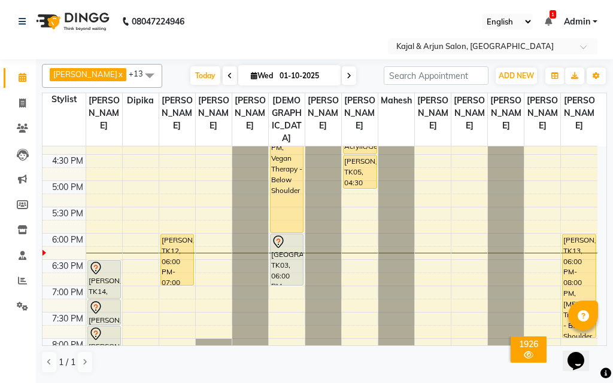
scroll to position [415, 0]
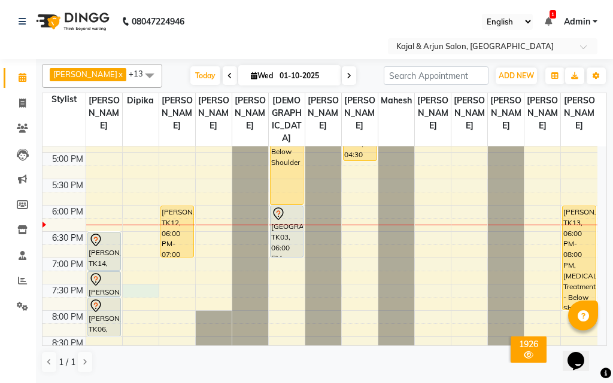
click at [144, 301] on div "9:00 AM 9:30 AM 10:00 AM 10:30 AM 11:00 AM 11:30 AM 12:00 PM 12:30 PM 1:00 PM 1…" at bounding box center [319, 100] width 555 height 736
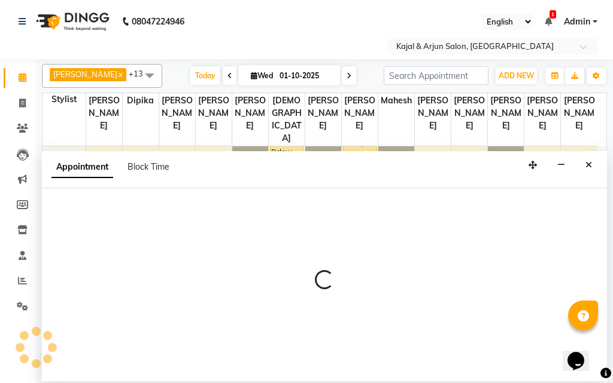
select select "6989"
select select "1170"
select select "tentative"
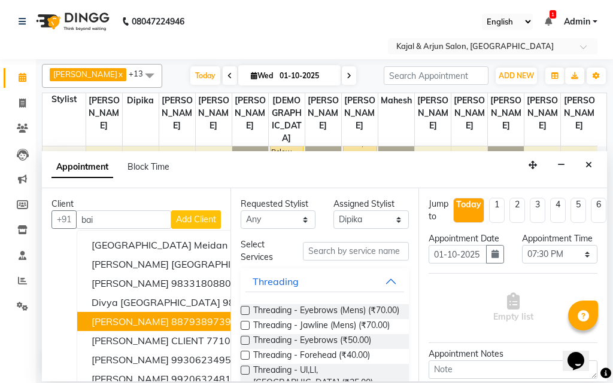
click at [139, 320] on span "Baishali Vani" at bounding box center [130, 322] width 77 height 12
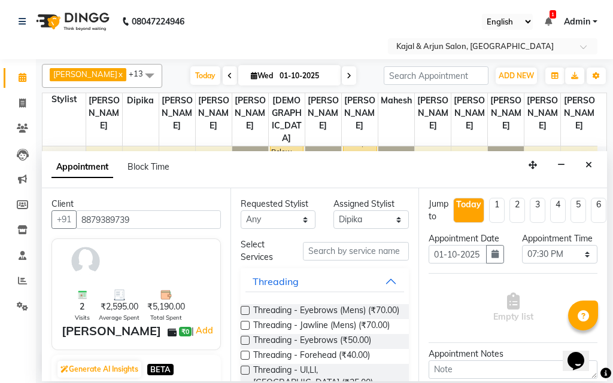
type input "8879389739"
click at [336, 246] on input "text" at bounding box center [356, 251] width 106 height 19
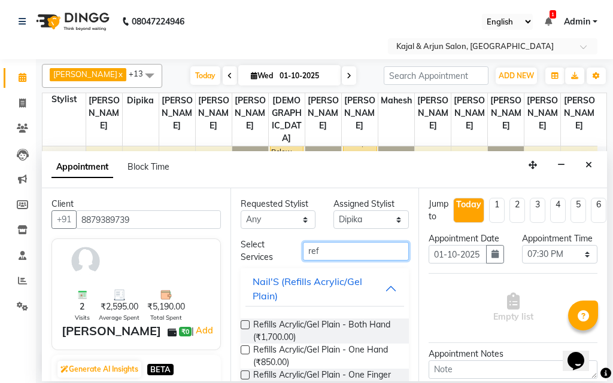
type input "ref"
click at [245, 321] on label at bounding box center [245, 325] width 9 height 9
click at [245, 322] on input "checkbox" at bounding box center [245, 326] width 8 height 8
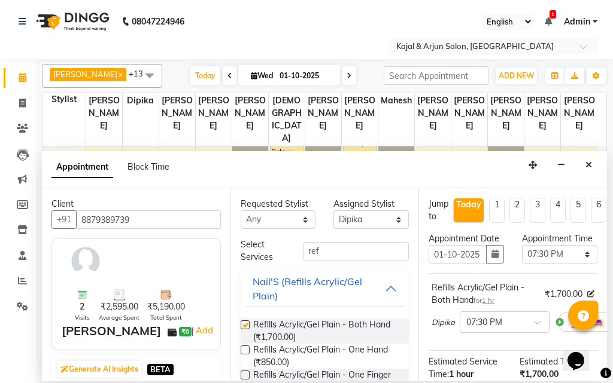
checkbox input "false"
click at [328, 248] on input "ref" at bounding box center [356, 251] width 106 height 19
type input "r"
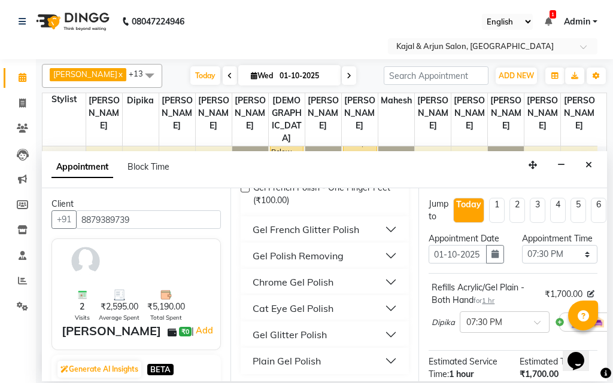
scroll to position [251, 0]
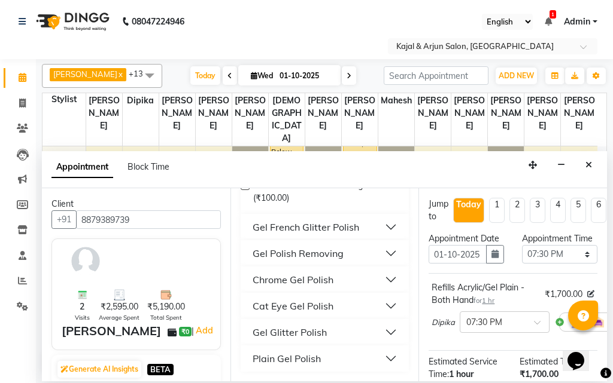
type input "gel pol"
click at [311, 355] on div "Plain Gel Polish" at bounding box center [286, 359] width 68 height 14
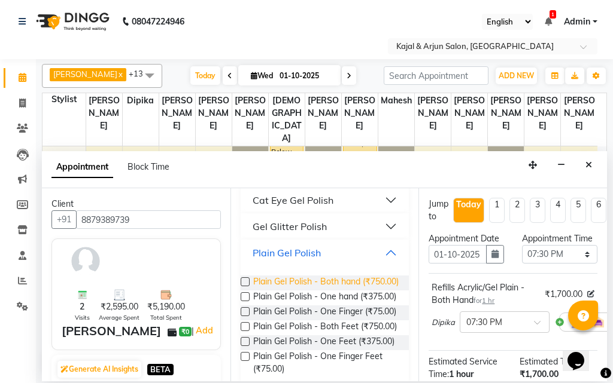
scroll to position [370, 0]
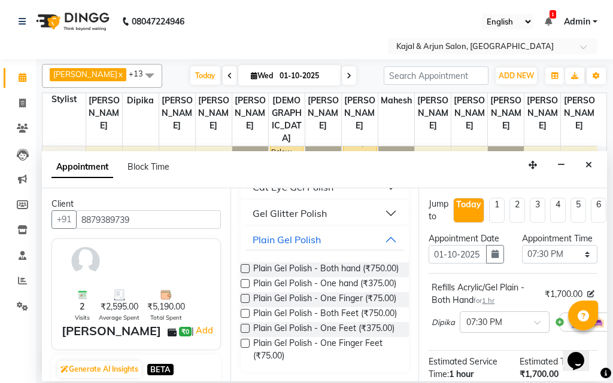
click at [243, 263] on div "Plain Gel Polish - Both hand (₹750.00)" at bounding box center [325, 270] width 169 height 15
click at [245, 267] on label at bounding box center [245, 268] width 9 height 9
click at [245, 267] on input "checkbox" at bounding box center [245, 270] width 8 height 8
checkbox input "false"
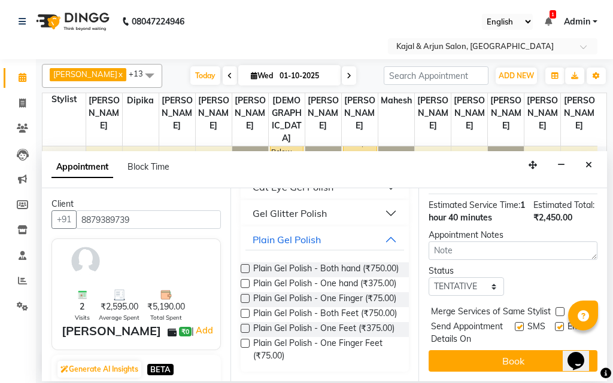
scroll to position [270, 0]
click at [515, 322] on label at bounding box center [519, 326] width 9 height 9
click at [515, 324] on input "checkbox" at bounding box center [519, 328] width 8 height 8
click at [515, 322] on label at bounding box center [519, 326] width 9 height 9
click at [515, 324] on input "checkbox" at bounding box center [519, 328] width 8 height 8
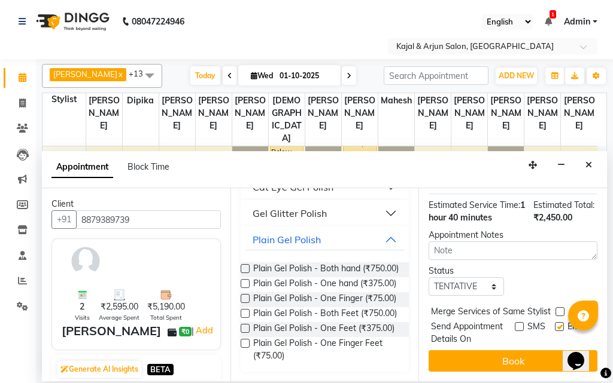
checkbox input "true"
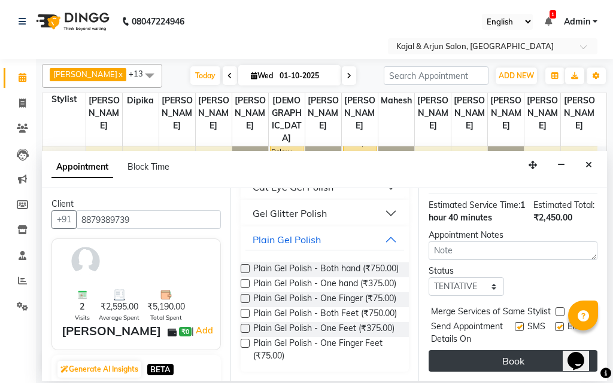
click at [512, 351] on button "Book" at bounding box center [512, 362] width 169 height 22
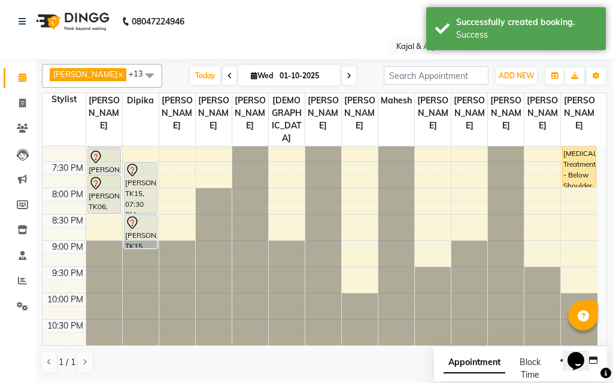
scroll to position [490, 0]
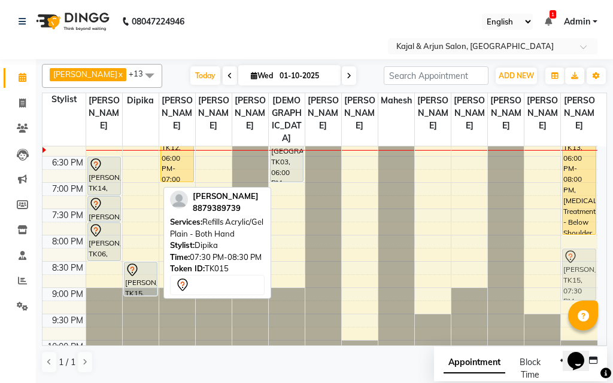
click at [513, 260] on tr "NEHA RAIMALANI, TK02, 11:00 AM-11:45 AM, Pedicure - Basic Yashika glad, TK07, 1…" at bounding box center [319, 25] width 555 height 736
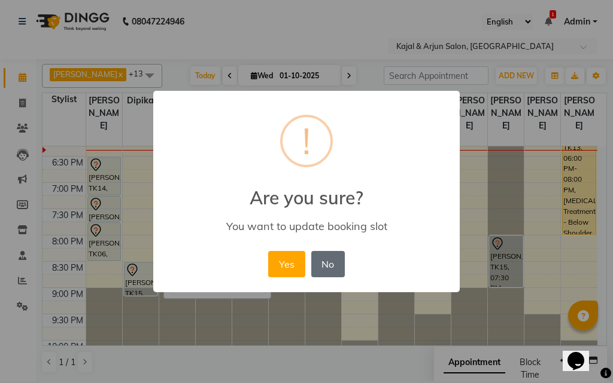
click at [330, 263] on button "No" at bounding box center [328, 264] width 34 height 26
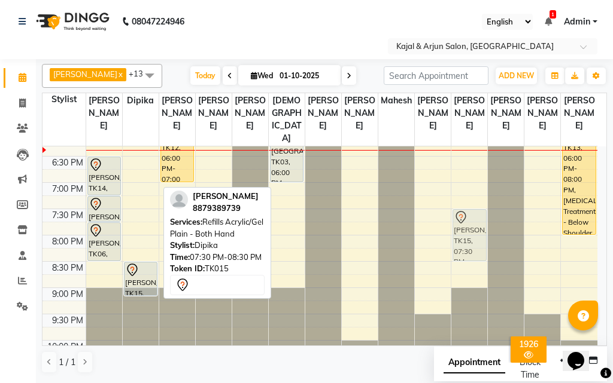
drag, startPoint x: 145, startPoint y: 235, endPoint x: 482, endPoint y: 231, distance: 337.4
click at [482, 231] on tr "NEHA RAIMALANI, TK02, 11:00 AM-11:45 AM, Pedicure - Basic Yashika glad, TK07, 1…" at bounding box center [319, 25] width 555 height 736
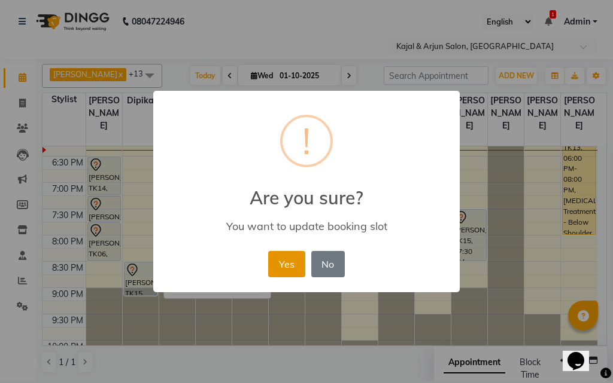
click at [290, 264] on button "Yes" at bounding box center [286, 264] width 36 height 26
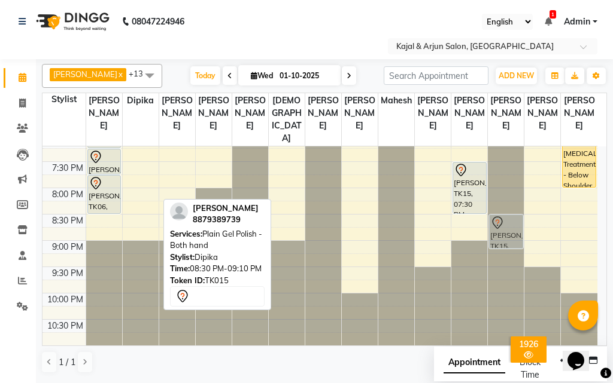
scroll to position [549, 0]
drag, startPoint x: 134, startPoint y: 290, endPoint x: 476, endPoint y: 236, distance: 345.9
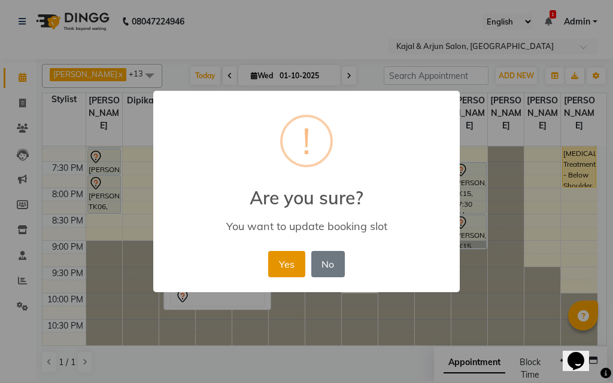
click at [292, 251] on button "Yes" at bounding box center [286, 264] width 36 height 26
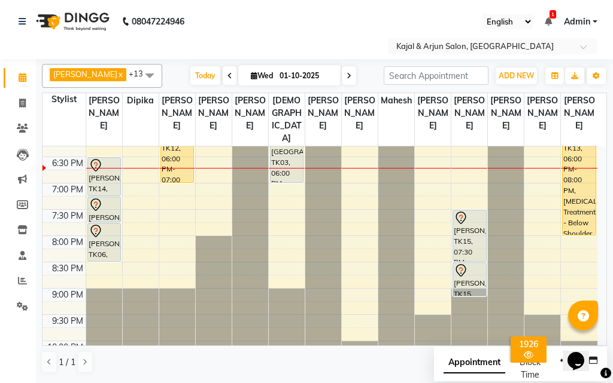
scroll to position [489, 0]
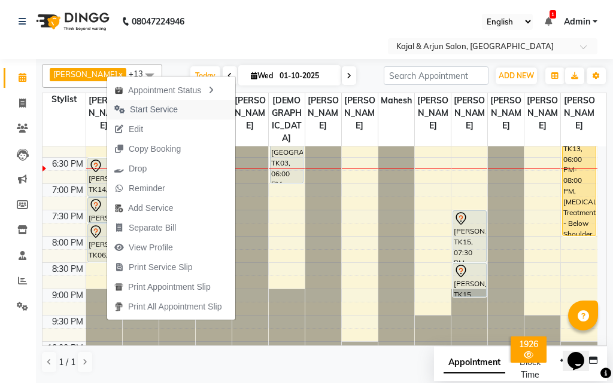
click at [153, 107] on span "Start Service" at bounding box center [154, 109] width 48 height 13
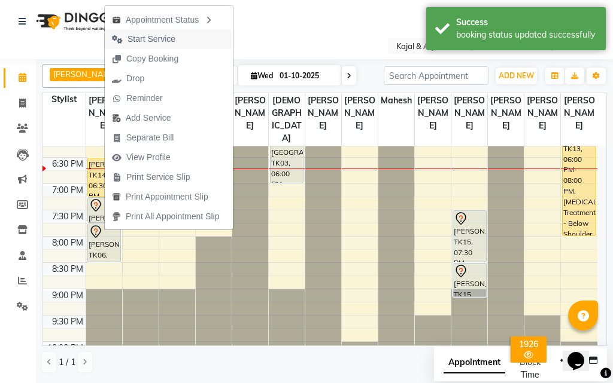
click at [176, 37] on span "Start Service" at bounding box center [144, 39] width 78 height 20
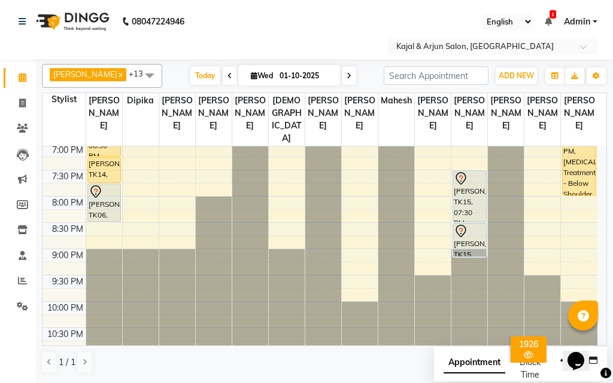
scroll to position [550, 0]
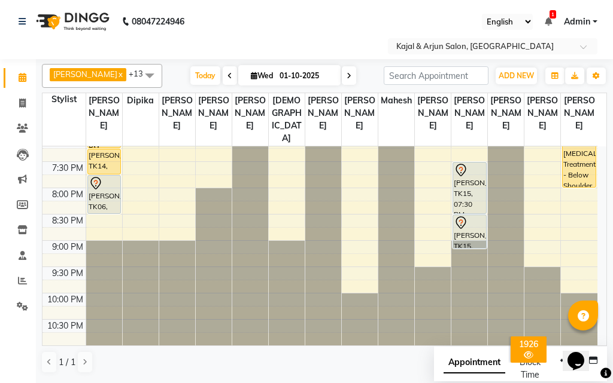
click at [346, 73] on icon at bounding box center [348, 75] width 5 height 7
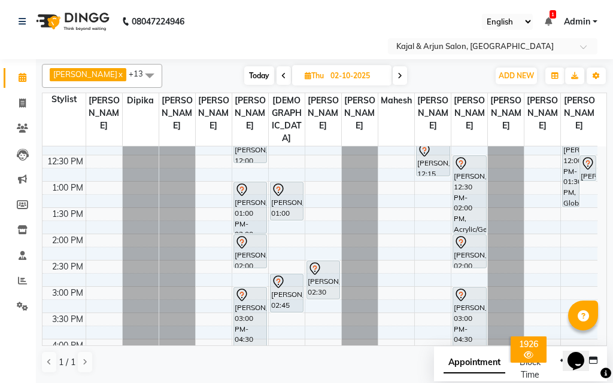
scroll to position [115, 0]
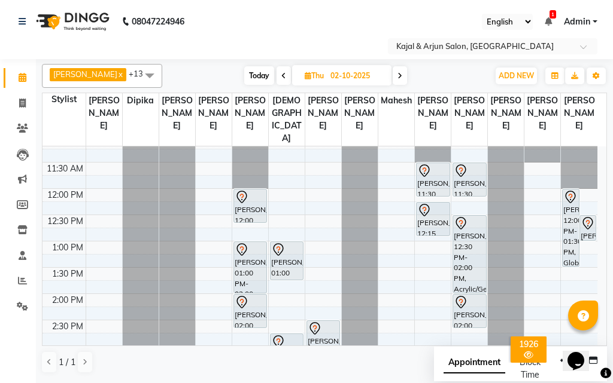
click at [281, 75] on icon at bounding box center [283, 75] width 5 height 7
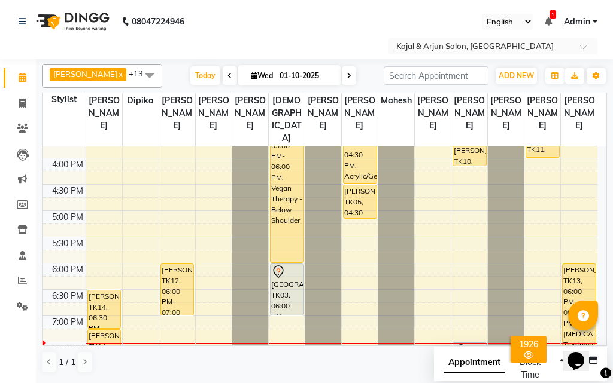
scroll to position [355, 0]
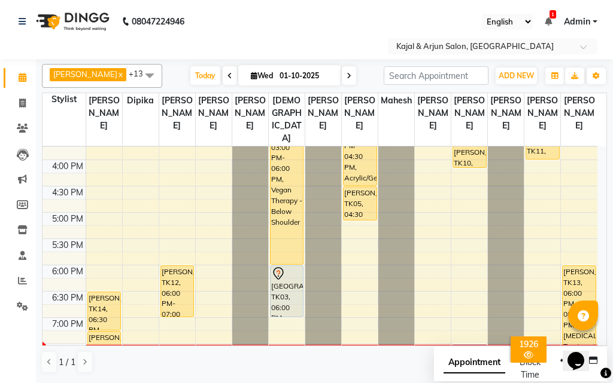
click at [346, 75] on icon at bounding box center [348, 75] width 5 height 7
type input "02-10-2025"
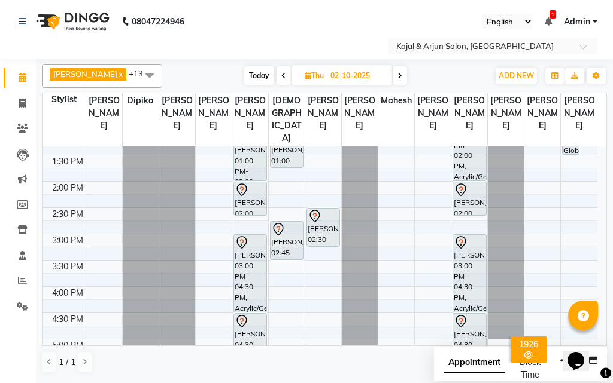
scroll to position [168, 0]
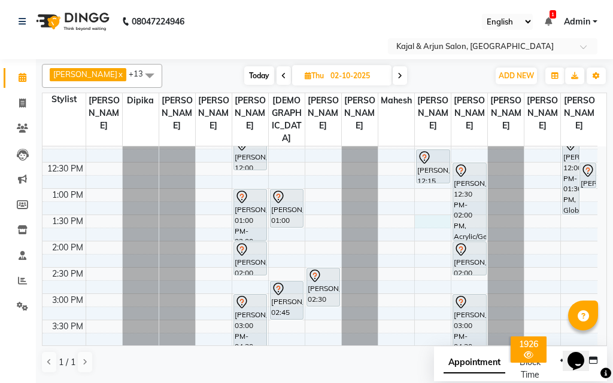
click at [431, 232] on div "9:00 AM 9:30 AM 10:00 AM 10:30 AM 11:00 AM 11:30 AM 12:00 PM 12:30 PM 1:00 PM 1…" at bounding box center [319, 346] width 555 height 736
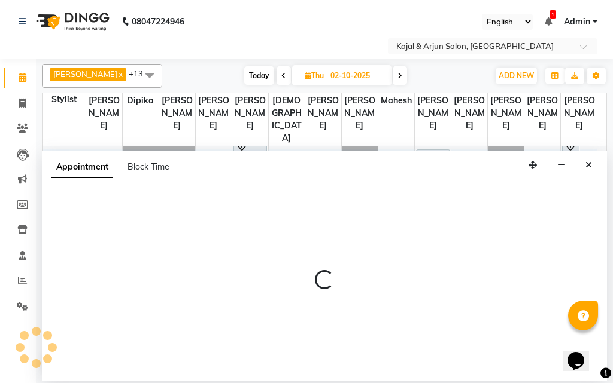
select select "57175"
select select "810"
select select "tentative"
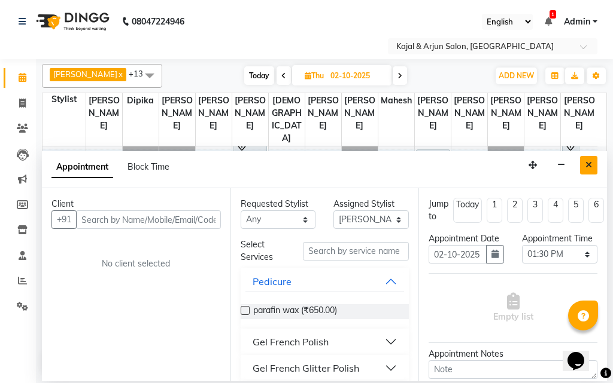
click at [590, 164] on icon "Close" at bounding box center [588, 165] width 7 height 8
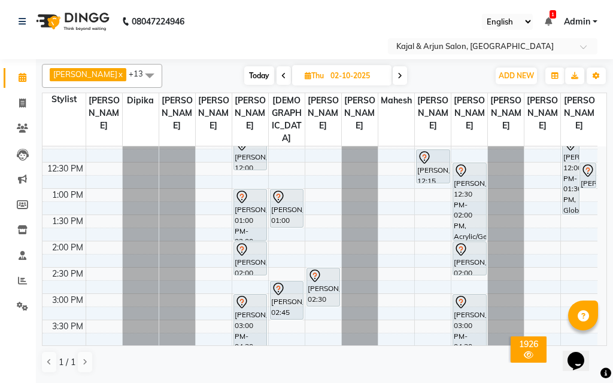
click at [281, 75] on icon at bounding box center [283, 75] width 5 height 7
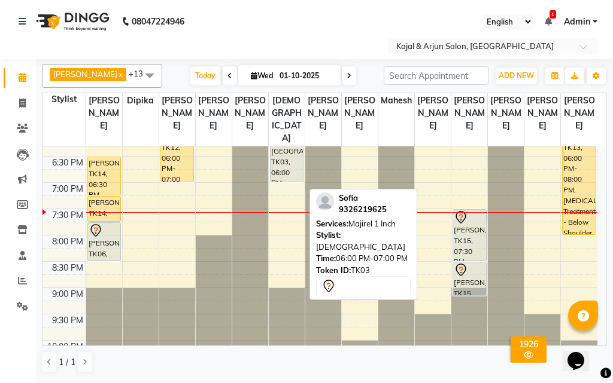
scroll to position [430, 0]
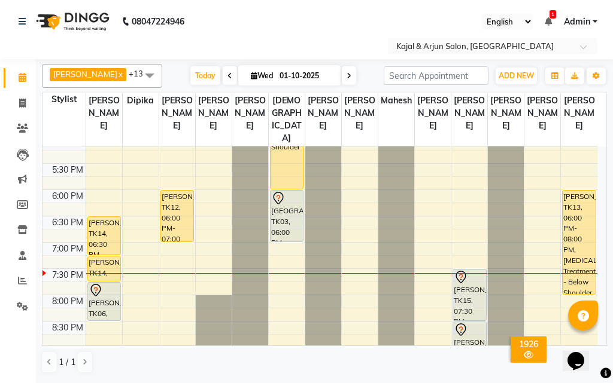
click at [346, 74] on icon at bounding box center [348, 75] width 5 height 7
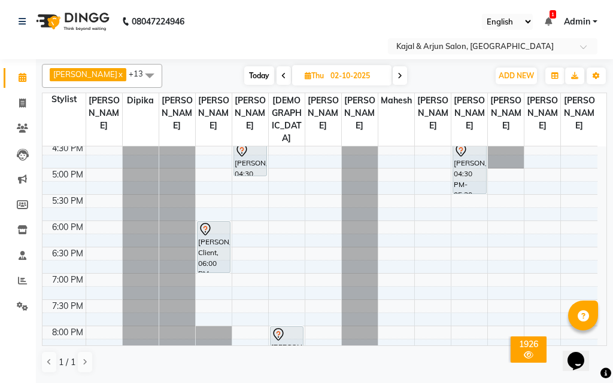
scroll to position [370, 0]
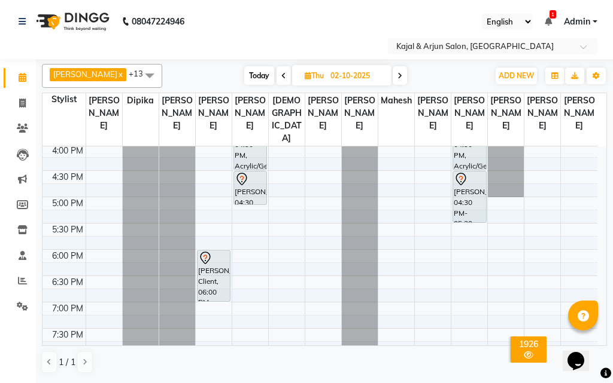
click at [281, 75] on icon at bounding box center [283, 75] width 5 height 7
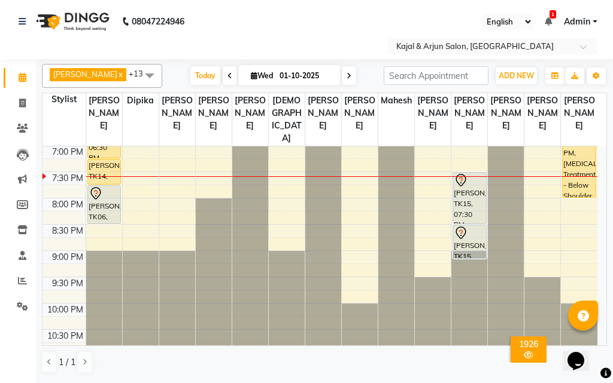
click at [346, 75] on icon at bounding box center [348, 75] width 5 height 7
type input "02-10-2025"
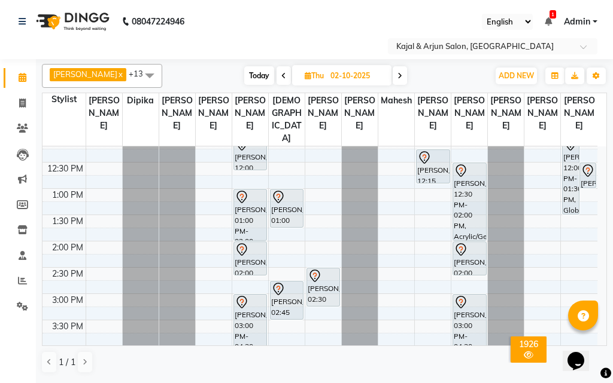
scroll to position [108, 0]
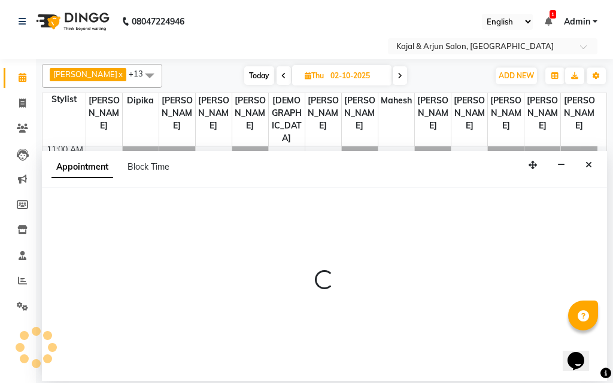
select select "45493"
select select "780"
select select "tentative"
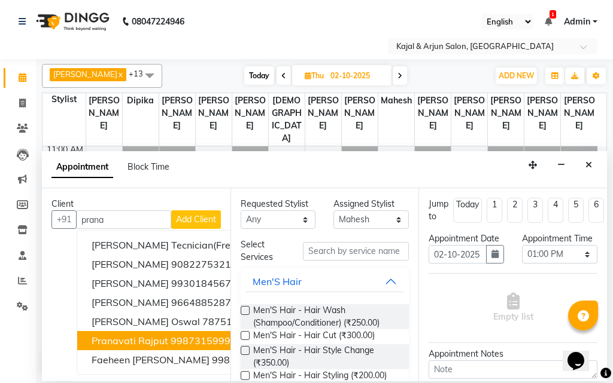
click at [145, 342] on span "Pranavati Rajput" at bounding box center [130, 341] width 77 height 12
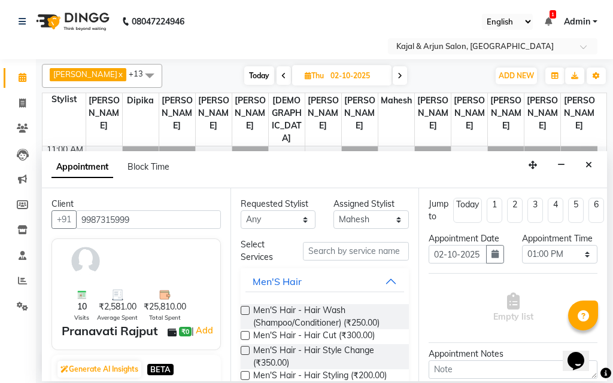
type input "9987315999"
click at [332, 249] on input "text" at bounding box center [356, 251] width 106 height 19
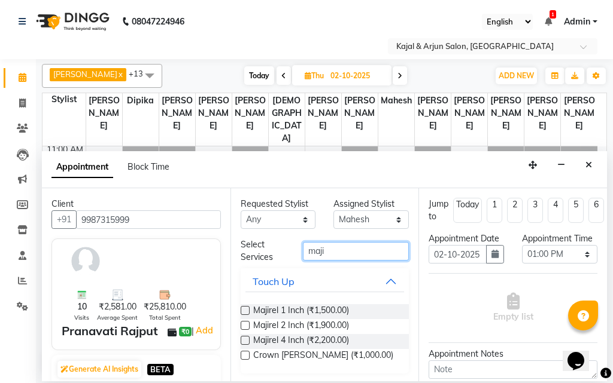
type input "maji"
click at [245, 309] on label at bounding box center [245, 310] width 9 height 9
click at [245, 309] on input "checkbox" at bounding box center [245, 312] width 8 height 8
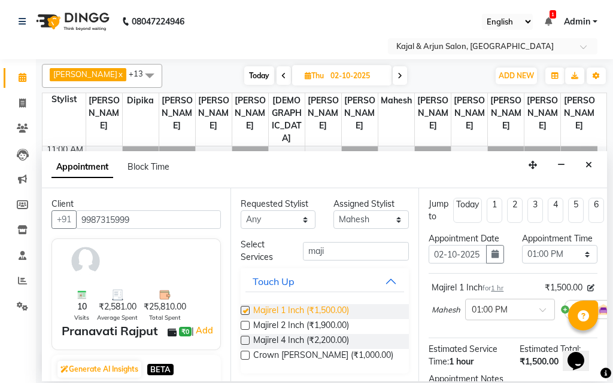
checkbox input "false"
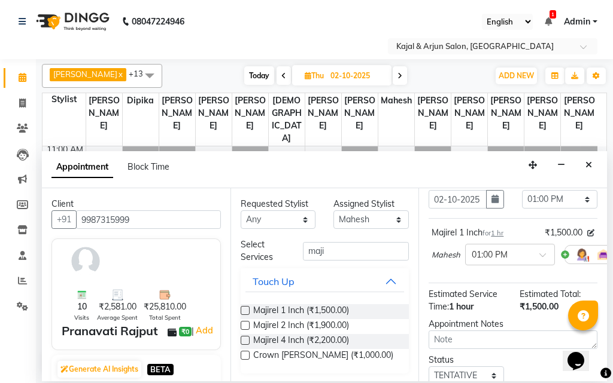
scroll to position [178, 0]
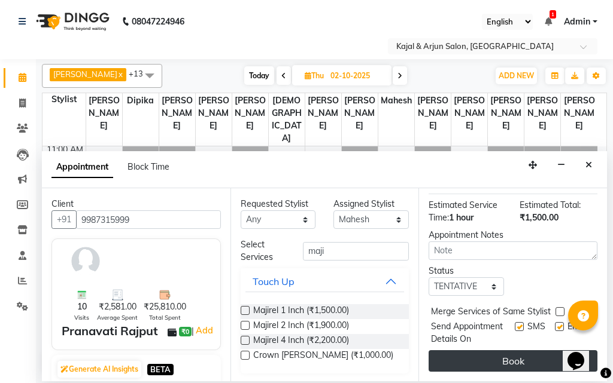
click at [513, 353] on button "Book" at bounding box center [512, 362] width 169 height 22
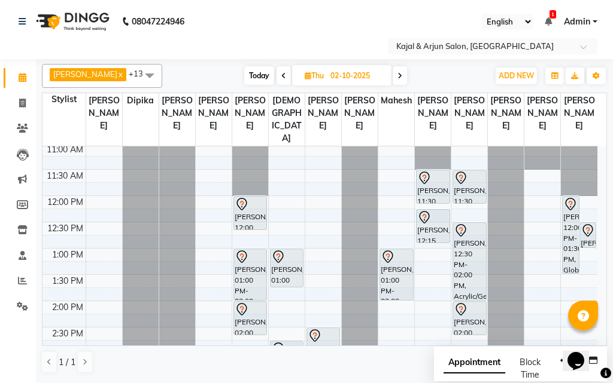
scroll to position [168, 0]
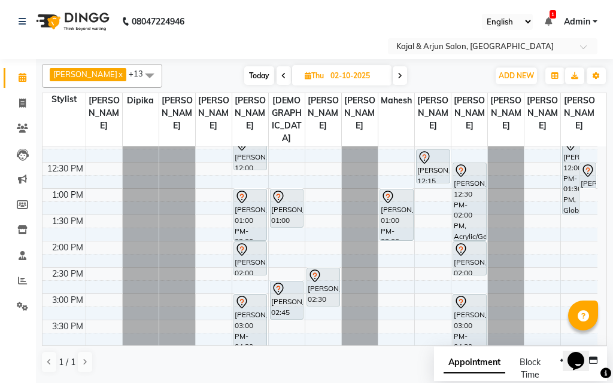
click at [281, 75] on icon at bounding box center [283, 75] width 5 height 7
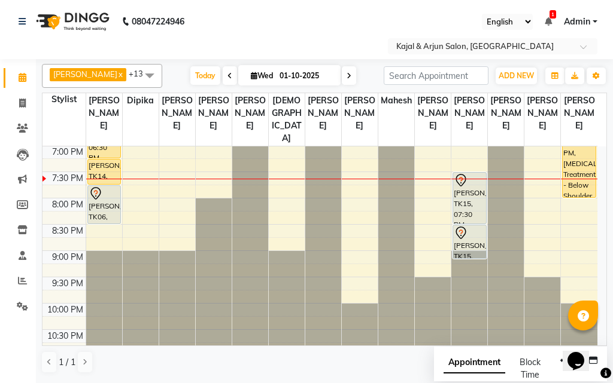
click at [346, 72] on icon at bounding box center [348, 75] width 5 height 7
type input "02-10-2025"
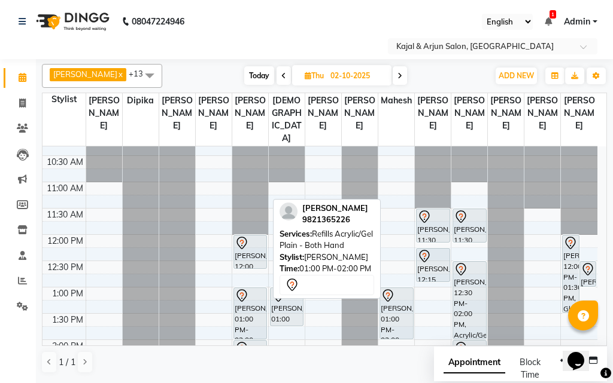
scroll to position [48, 0]
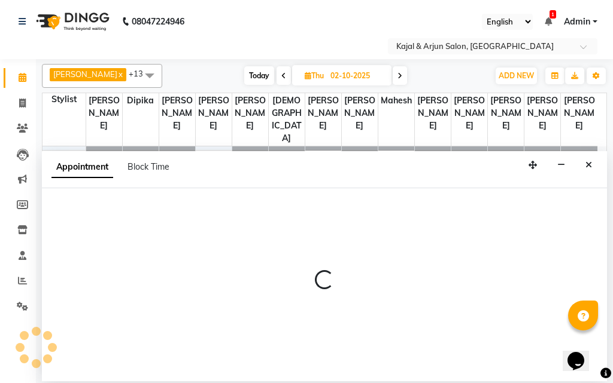
select select "10302"
select select "690"
select select "tentative"
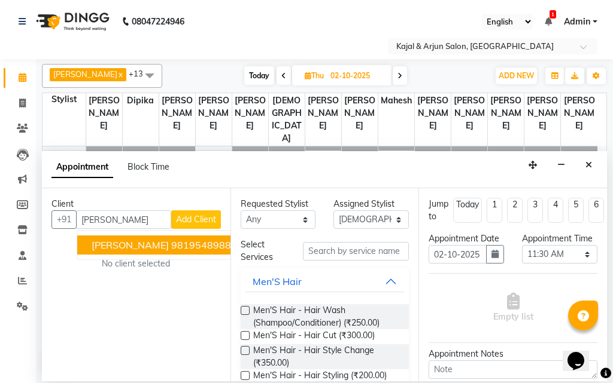
click at [186, 242] on ngb-highlight "9819548988" at bounding box center [201, 245] width 60 height 12
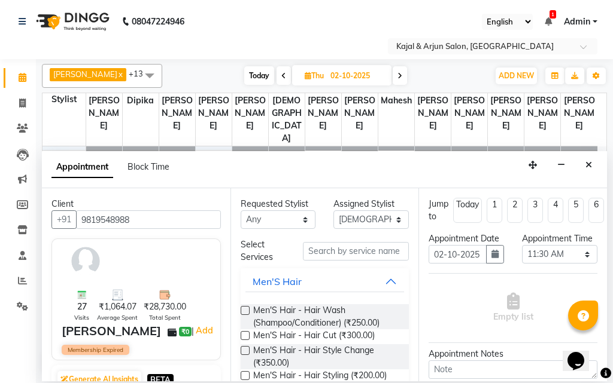
type input "9819548988"
click at [325, 248] on input "text" at bounding box center [356, 251] width 106 height 19
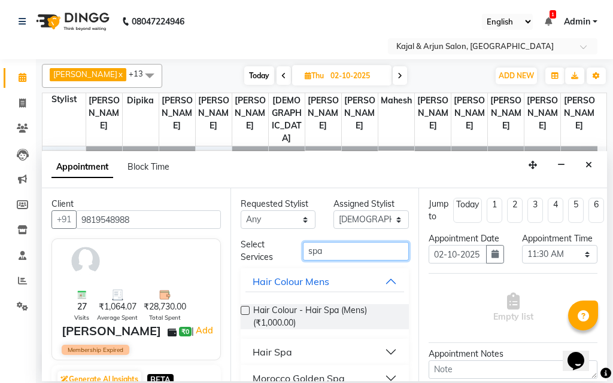
scroll to position [46, 0]
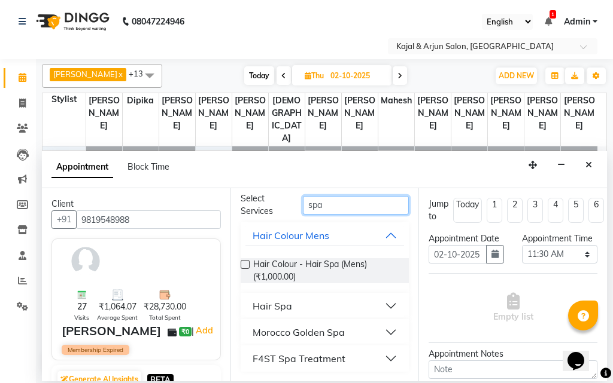
type input "spa"
click at [278, 303] on div "Hair Spa" at bounding box center [271, 306] width 39 height 14
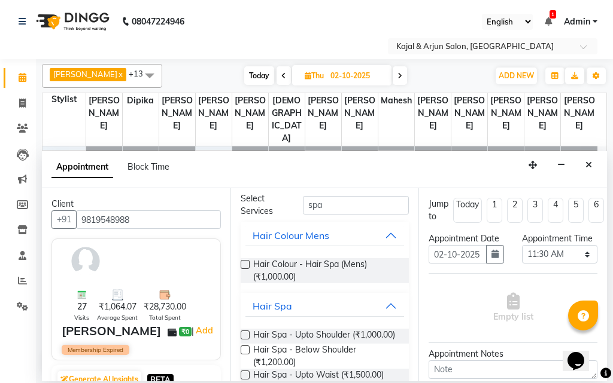
click at [245, 333] on label at bounding box center [245, 335] width 9 height 9
click at [245, 333] on input "checkbox" at bounding box center [245, 337] width 8 height 8
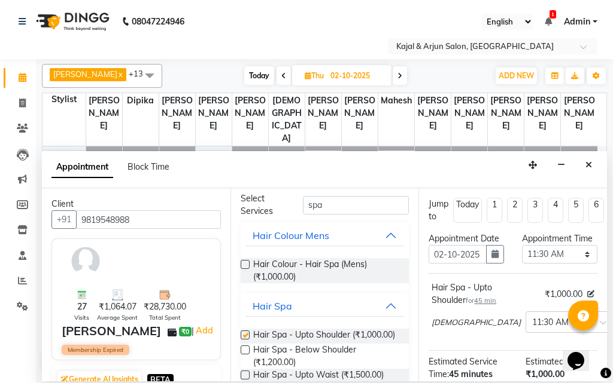
checkbox input "false"
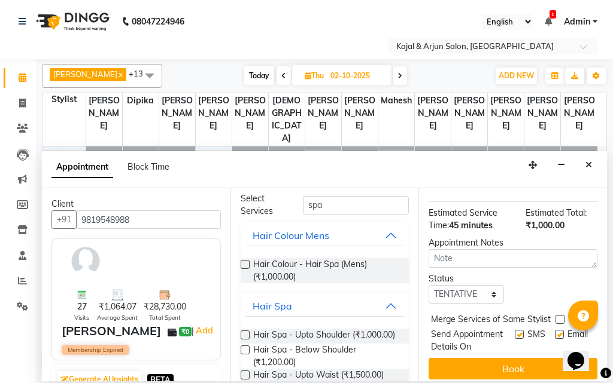
scroll to position [191, 0]
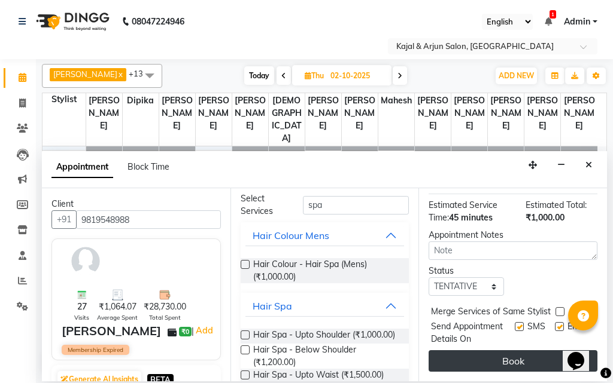
click at [509, 351] on button "Book" at bounding box center [512, 362] width 169 height 22
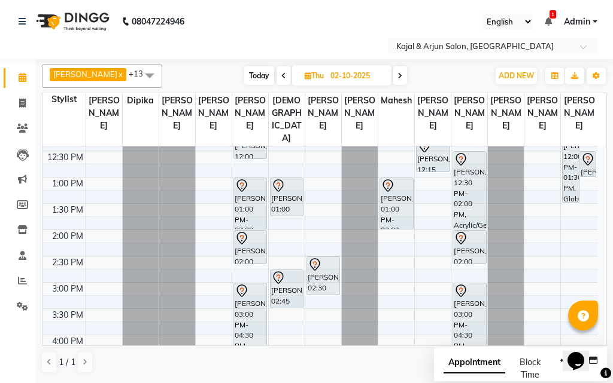
scroll to position [120, 0]
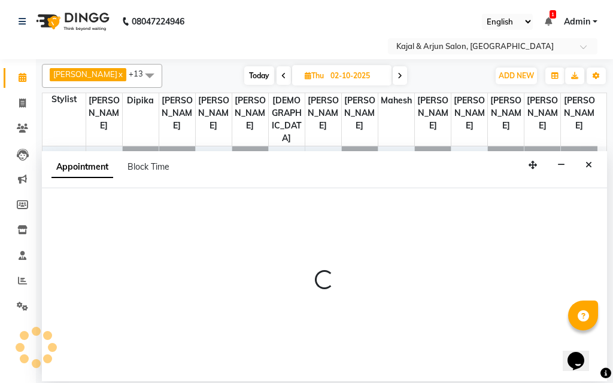
select select "57175"
select select "tentative"
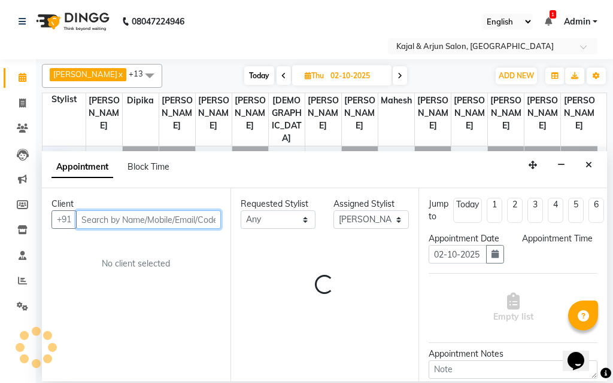
select select "810"
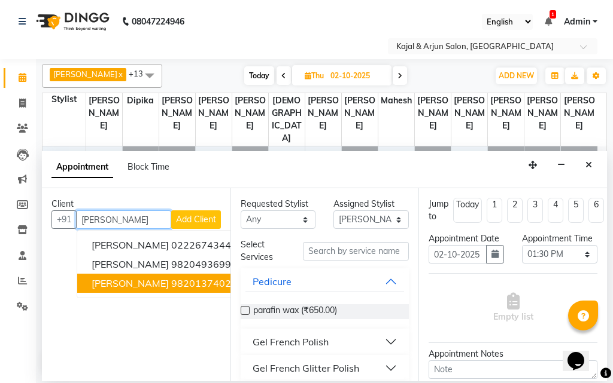
click at [137, 281] on span "Tony Oberoi" at bounding box center [130, 284] width 77 height 12
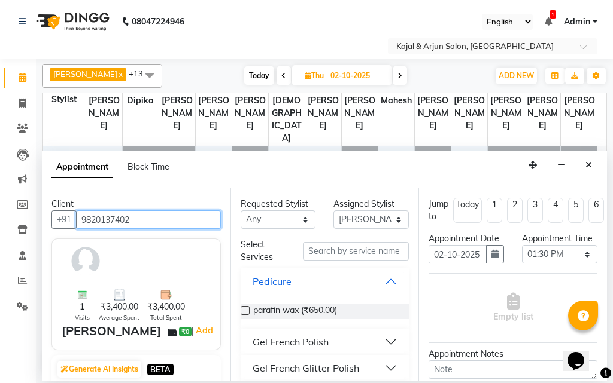
type input "9820137402"
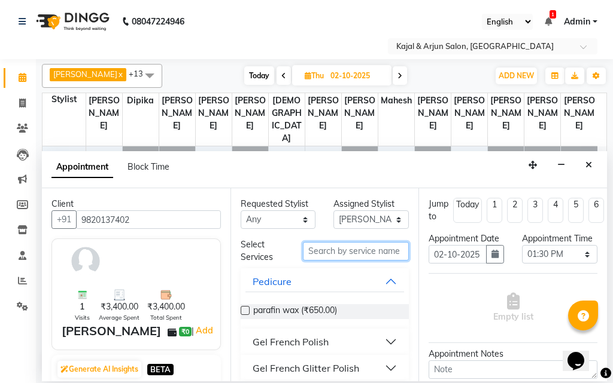
click at [319, 246] on input "text" at bounding box center [356, 251] width 106 height 19
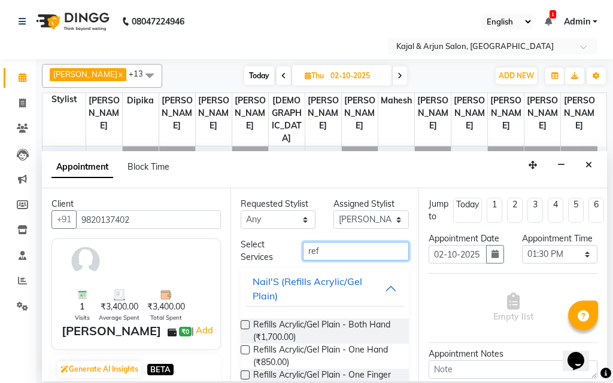
type input "ref"
click at [245, 324] on label at bounding box center [245, 325] width 9 height 9
click at [245, 324] on input "checkbox" at bounding box center [245, 326] width 8 height 8
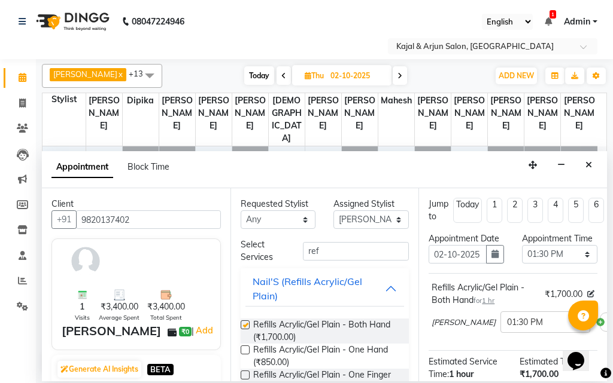
checkbox input "false"
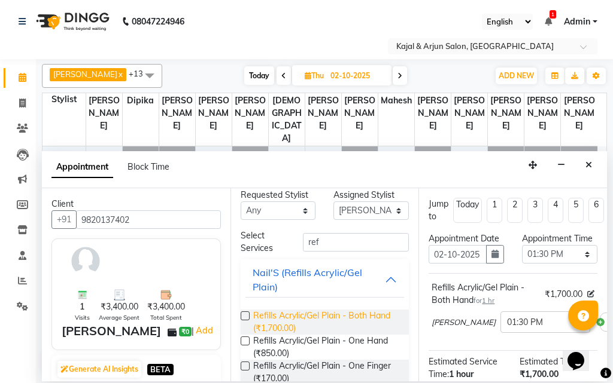
scroll to position [0, 0]
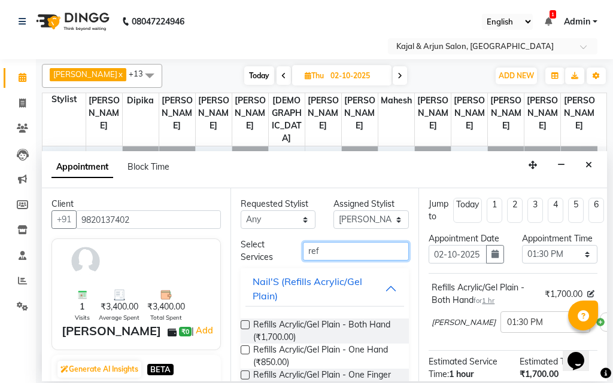
click at [324, 248] on input "ref" at bounding box center [356, 251] width 106 height 19
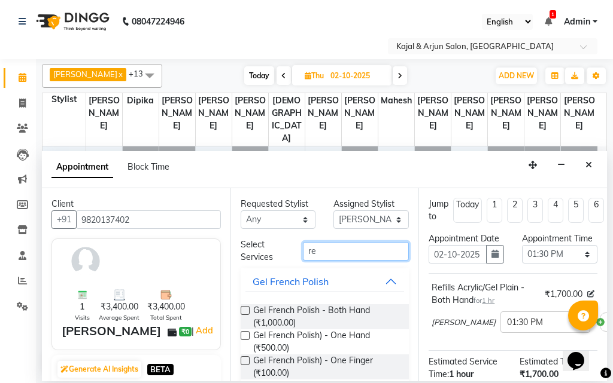
type input "r"
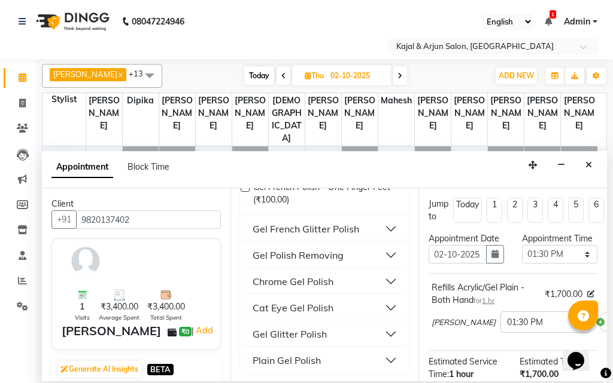
scroll to position [251, 0]
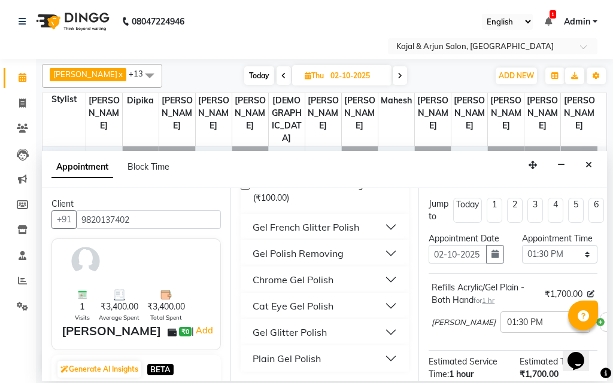
type input "gel po"
click at [302, 357] on div "Plain Gel Polish" at bounding box center [286, 359] width 68 height 14
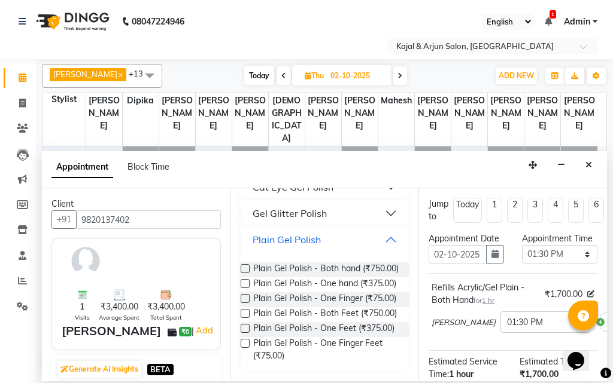
scroll to position [421, 0]
click at [246, 264] on label at bounding box center [245, 268] width 9 height 9
click at [246, 266] on input "checkbox" at bounding box center [245, 270] width 8 height 8
checkbox input "false"
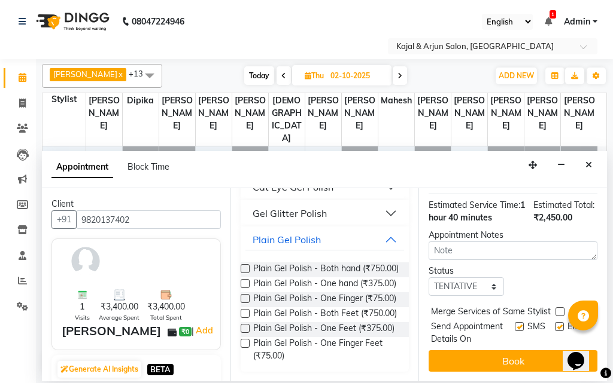
scroll to position [297, 0]
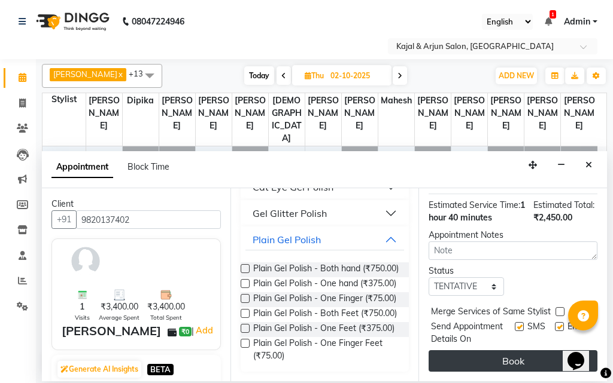
click at [512, 352] on button "Book" at bounding box center [512, 362] width 169 height 22
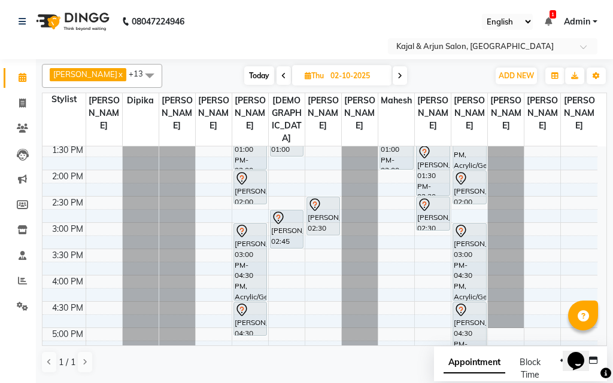
scroll to position [179, 0]
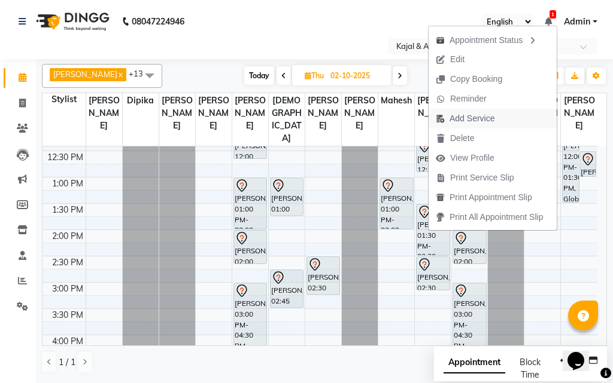
click at [473, 118] on span "Add Service" at bounding box center [471, 118] width 45 height 13
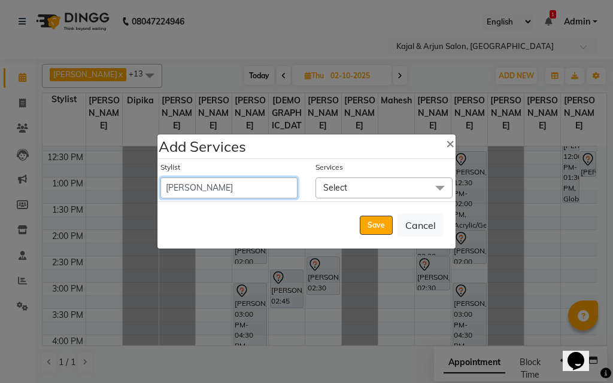
click at [278, 179] on select "Arjun Sir Dipesh Dipika Himanshu Patel kabir uddin Kabita Tamang Kajal Mam Mahe…" at bounding box center [228, 188] width 137 height 21
select select "10302"
click at [160, 178] on select "Arjun Sir Dipesh Dipika Himanshu Patel kabir uddin Kabita Tamang Kajal Mam Mahe…" at bounding box center [228, 188] width 137 height 21
select select "870"
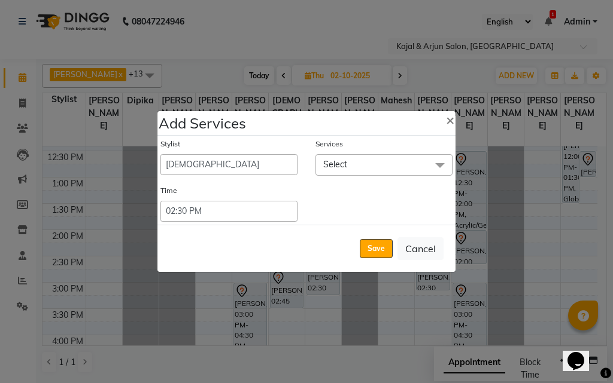
click at [368, 160] on span "Select" at bounding box center [383, 164] width 137 height 21
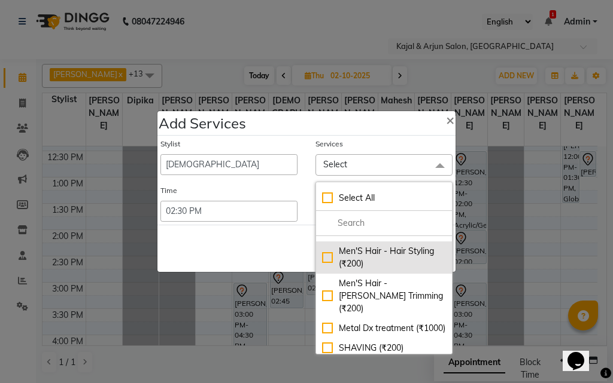
scroll to position [120, 0]
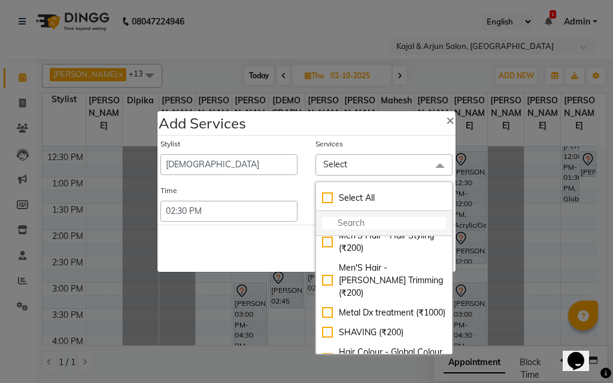
click at [383, 220] on input "multiselect-search" at bounding box center [384, 223] width 124 height 13
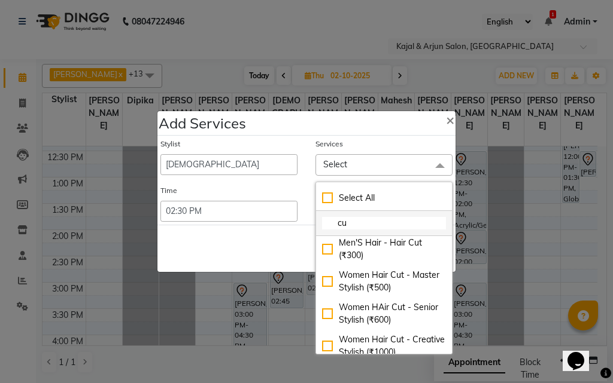
scroll to position [0, 0]
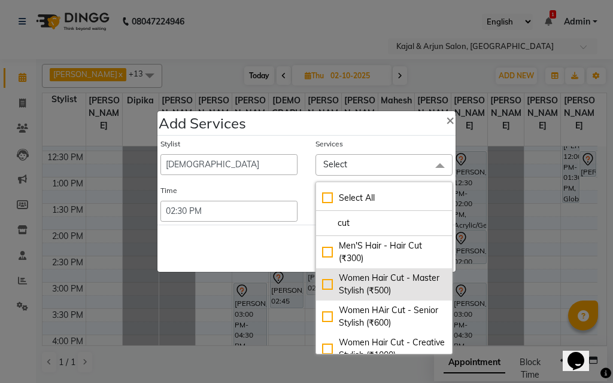
type input "cut"
click at [324, 282] on div "Women Hair Cut - Master Stylish (₹500)" at bounding box center [384, 284] width 124 height 25
checkbox input "true"
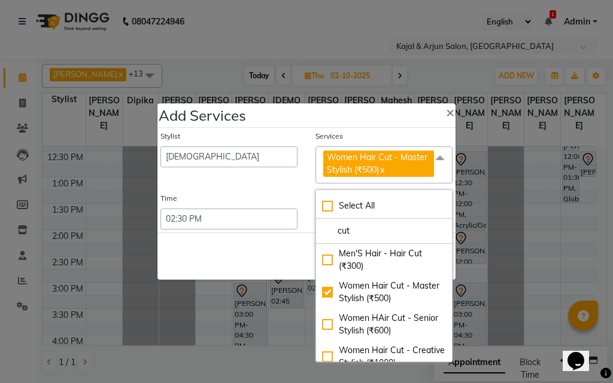
click at [434, 115] on div "Add Services ×" at bounding box center [306, 115] width 298 height 25
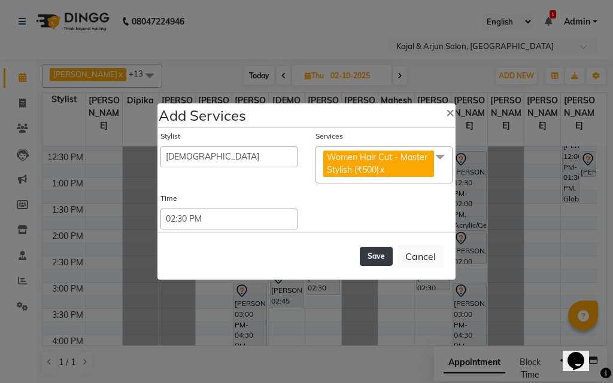
click at [380, 254] on button "Save" at bounding box center [376, 256] width 33 height 19
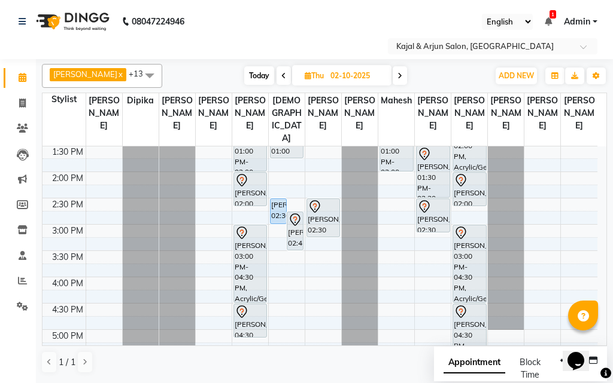
scroll to position [239, 0]
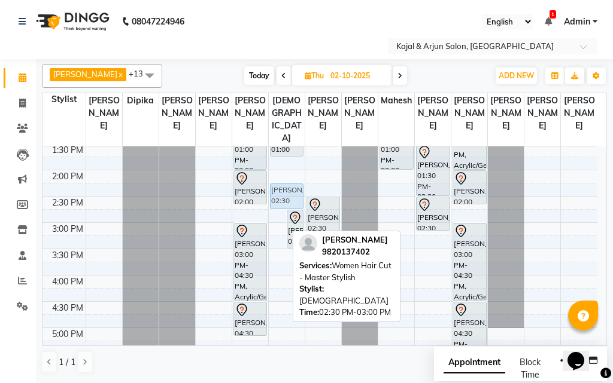
drag, startPoint x: 278, startPoint y: 219, endPoint x: 288, endPoint y: 203, distance: 18.9
click at [288, 203] on div "Tony Oberoi, 02:30 PM-03:00 PM, Women Hair Cut - Master Stylish Sanjana Mohanty…" at bounding box center [287, 275] width 36 height 736
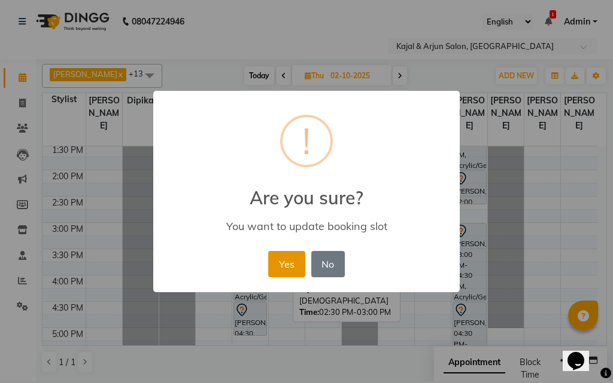
click at [284, 261] on button "Yes" at bounding box center [286, 264] width 36 height 26
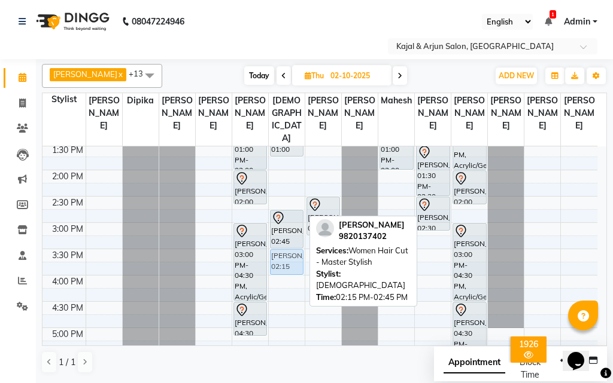
drag, startPoint x: 281, startPoint y: 204, endPoint x: 274, endPoint y: 273, distance: 69.7
click at [274, 273] on div "Priti Arora, 11:30 AM-12:15 PM, Hair Spa - Upto Shoulder Leena vij, 01:00 PM-01…" at bounding box center [287, 275] width 36 height 736
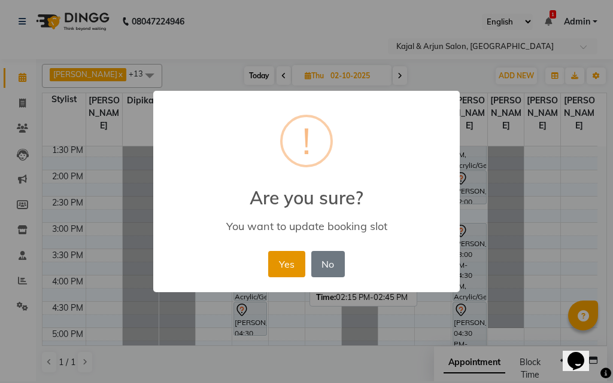
click at [286, 263] on button "Yes" at bounding box center [286, 264] width 36 height 26
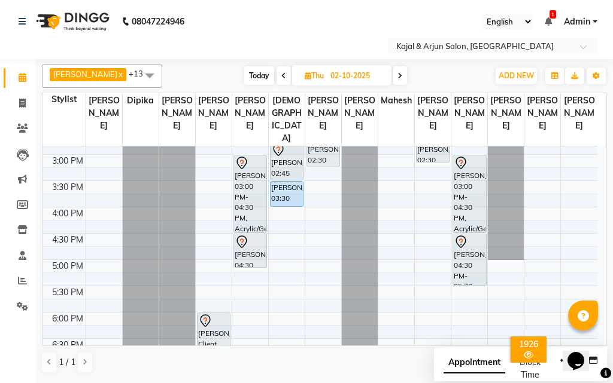
scroll to position [299, 0]
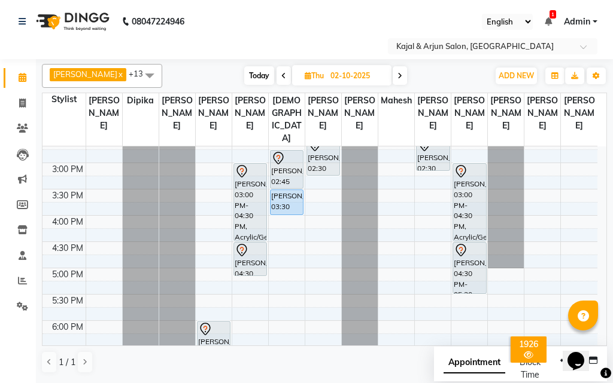
click at [281, 74] on icon at bounding box center [283, 75] width 5 height 7
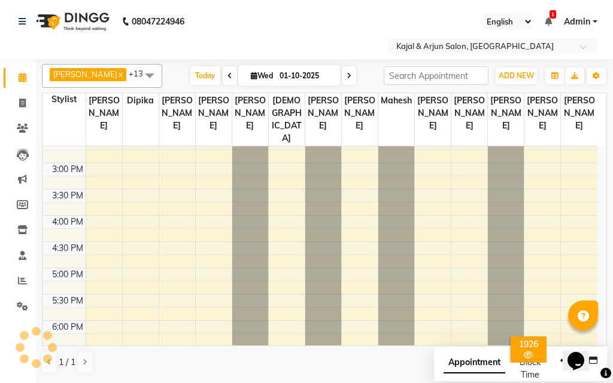
scroll to position [527, 0]
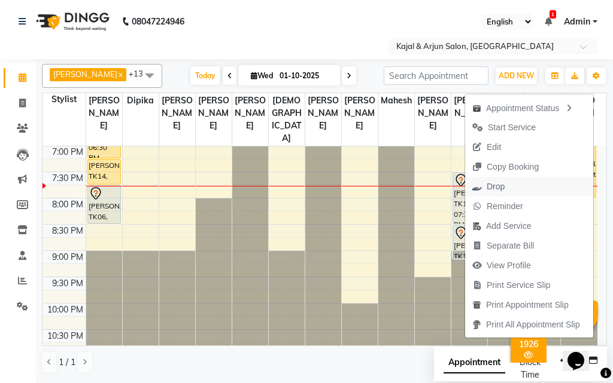
click at [496, 182] on span "Drop" at bounding box center [495, 187] width 18 height 13
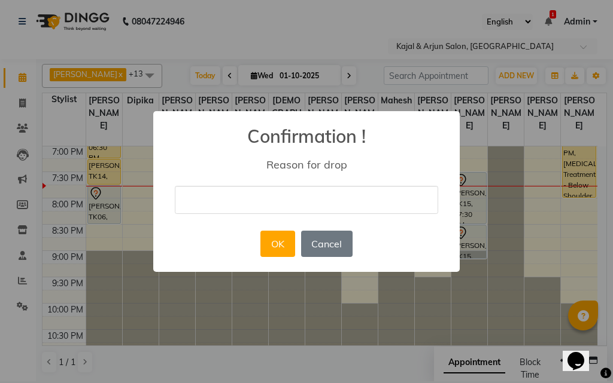
click at [360, 196] on input "text" at bounding box center [306, 200] width 263 height 28
click at [275, 239] on button "OK" at bounding box center [277, 244] width 34 height 26
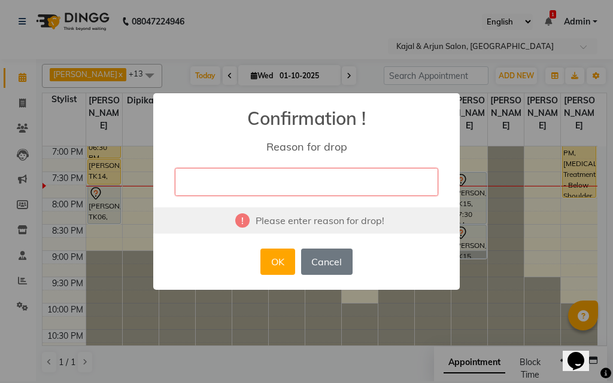
click at [260, 178] on input "text" at bounding box center [306, 182] width 263 height 28
click at [272, 260] on button "OK" at bounding box center [277, 262] width 34 height 26
click at [284, 181] on input "text" at bounding box center [306, 182] width 263 height 28
click at [270, 264] on button "OK" at bounding box center [277, 262] width 34 height 26
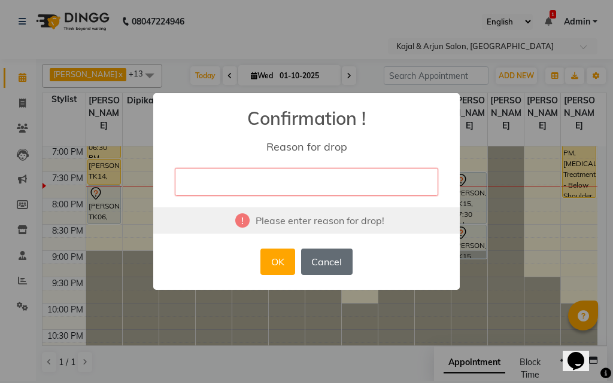
click at [314, 254] on button "Cancel" at bounding box center [326, 262] width 51 height 26
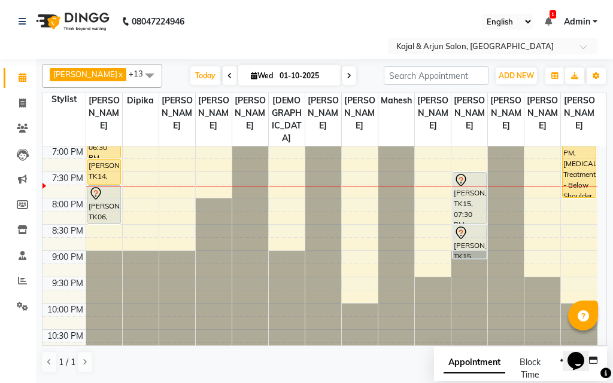
click at [346, 73] on icon at bounding box center [348, 75] width 5 height 7
type input "02-10-2025"
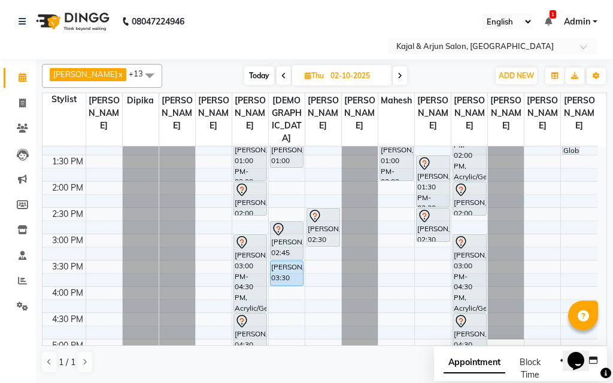
scroll to position [168, 0]
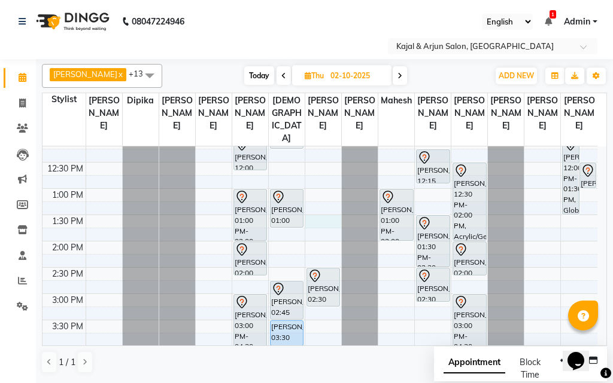
click at [322, 229] on div "9:00 AM 9:30 AM 10:00 AM 10:30 AM 11:00 AM 11:30 AM 12:00 PM 12:30 PM 1:00 PM 1…" at bounding box center [319, 346] width 555 height 736
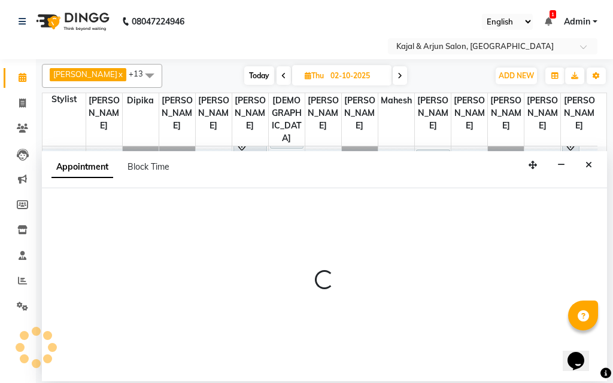
select select "71885"
select select "810"
select select "tentative"
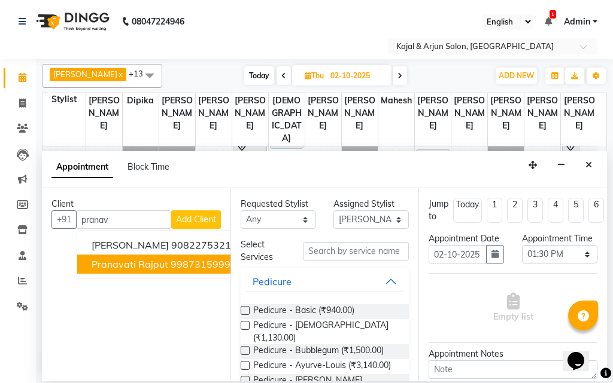
click at [198, 256] on button "Pranavati Rajput 9987315999" at bounding box center [161, 264] width 168 height 19
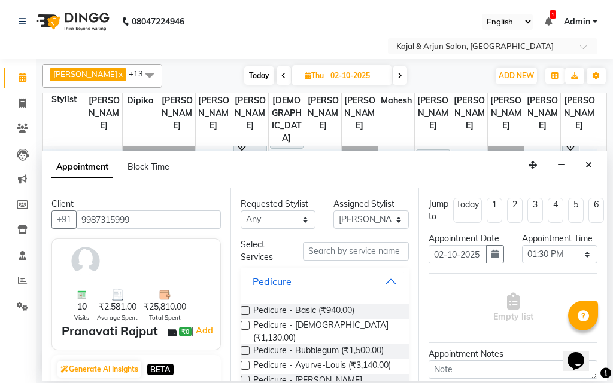
type input "9987315999"
click at [244, 309] on label at bounding box center [245, 310] width 9 height 9
click at [244, 309] on input "checkbox" at bounding box center [245, 312] width 8 height 8
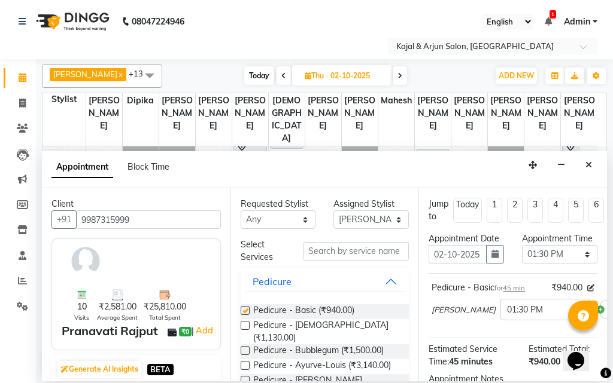
checkbox input "false"
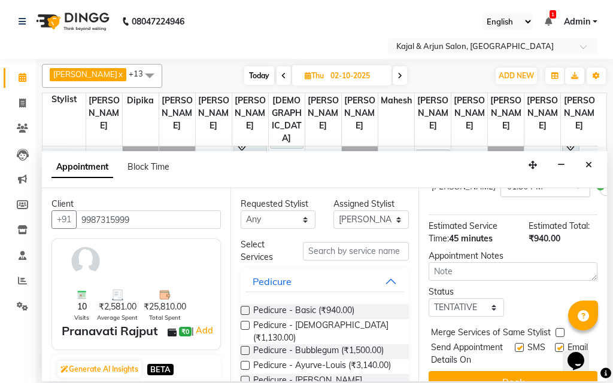
scroll to position [180, 0]
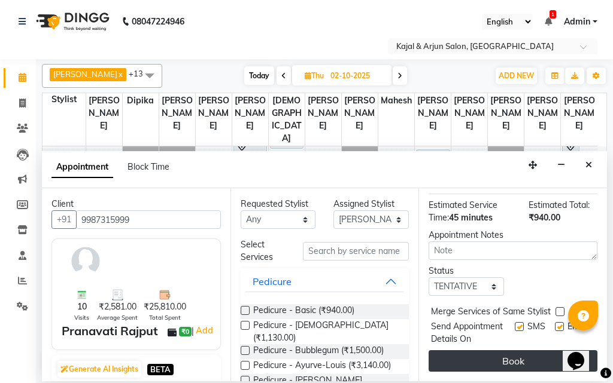
click at [502, 351] on button "Book" at bounding box center [512, 362] width 169 height 22
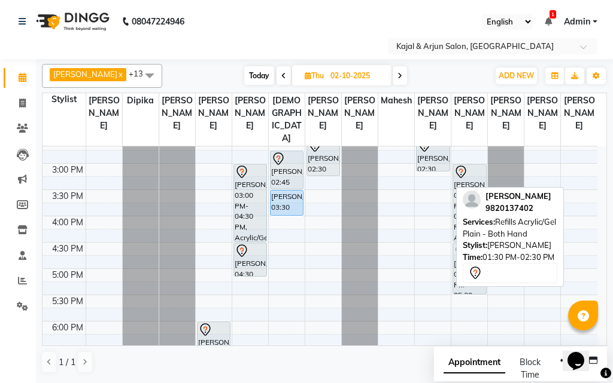
scroll to position [359, 0]
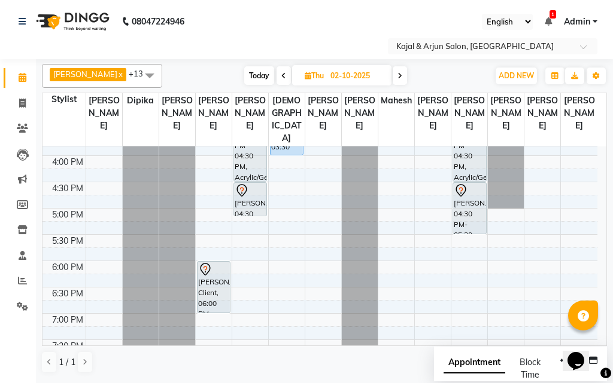
click at [281, 74] on icon at bounding box center [283, 75] width 5 height 7
type input "01-10-2025"
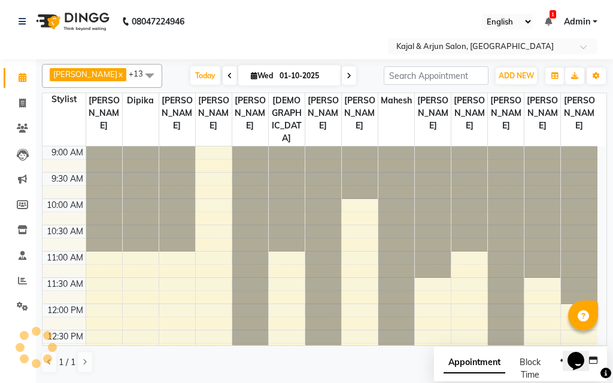
scroll to position [527, 0]
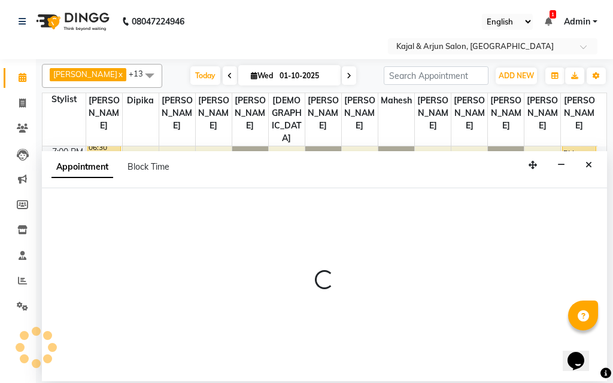
select select "72745"
select select "tentative"
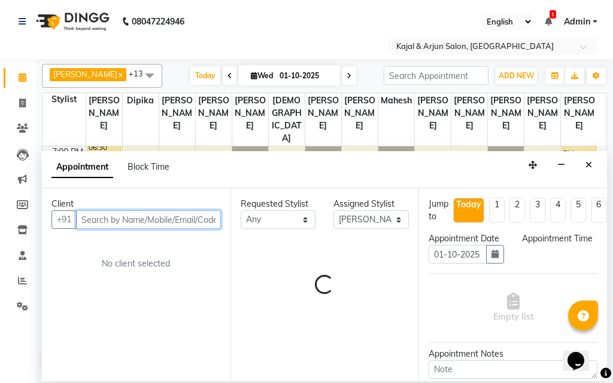
select select "1260"
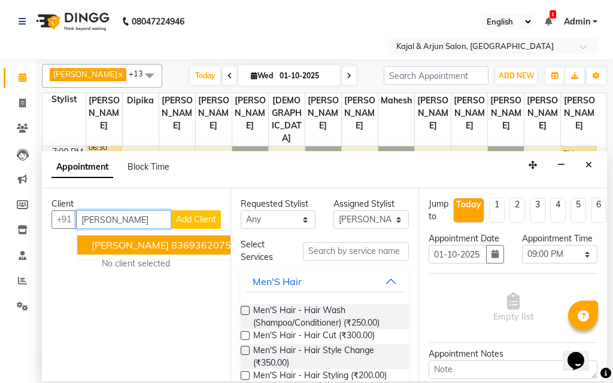
click at [175, 243] on ngb-highlight "8369362075" at bounding box center [201, 245] width 60 height 12
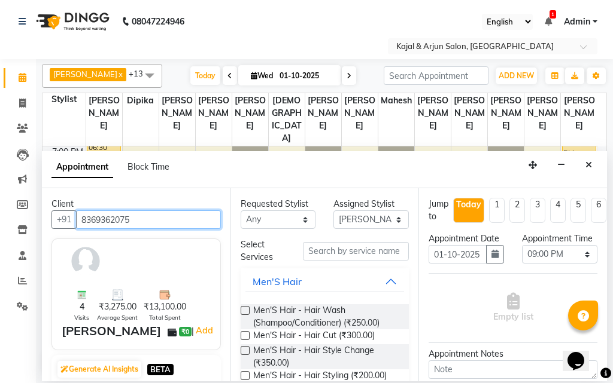
type input "8369362075"
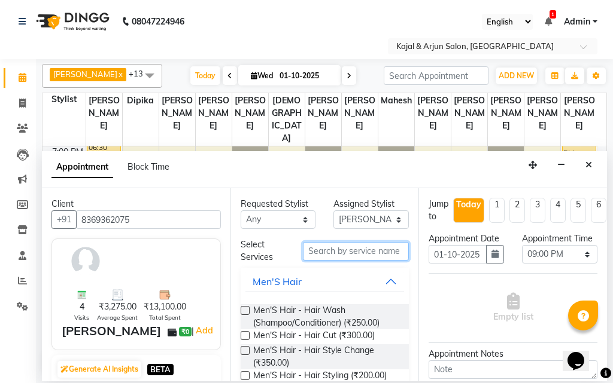
click at [337, 249] on input "text" at bounding box center [356, 251] width 106 height 19
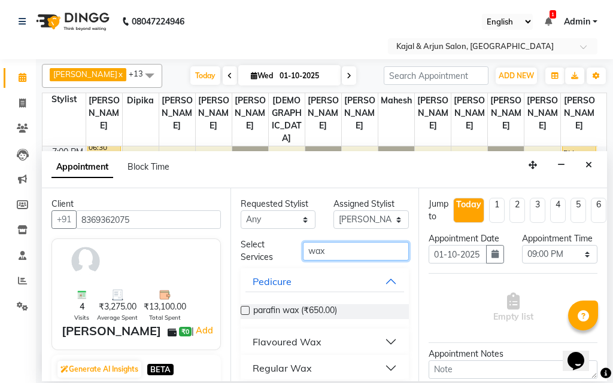
type input "wax"
click at [308, 343] on div "Flavoured Wax" at bounding box center [286, 342] width 69 height 14
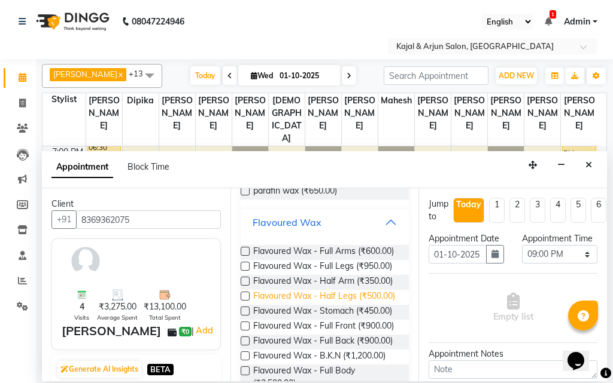
scroll to position [179, 0]
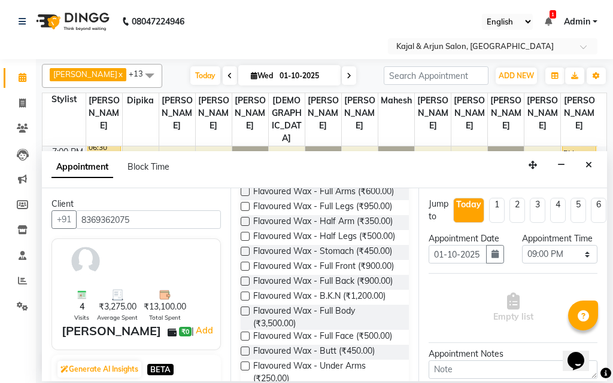
click at [245, 226] on label at bounding box center [245, 221] width 9 height 9
click at [245, 227] on input "checkbox" at bounding box center [245, 223] width 8 height 8
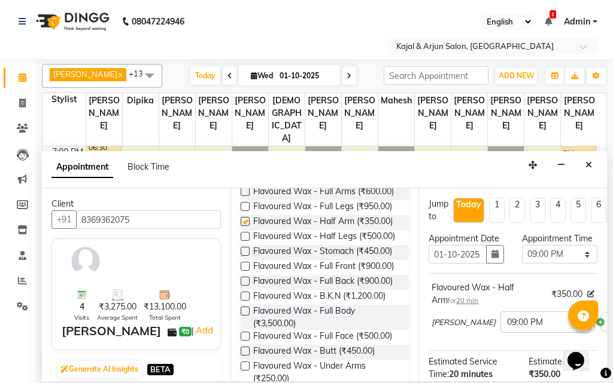
checkbox input "false"
click at [244, 241] on label at bounding box center [245, 236] width 9 height 9
click at [244, 242] on input "checkbox" at bounding box center [245, 238] width 8 height 8
checkbox input "false"
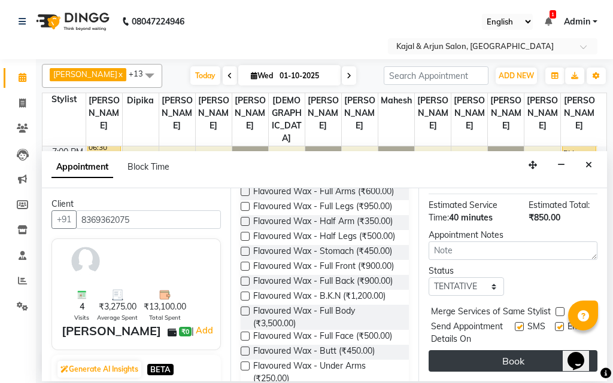
scroll to position [261, 0]
click at [520, 351] on button "Book" at bounding box center [512, 362] width 169 height 22
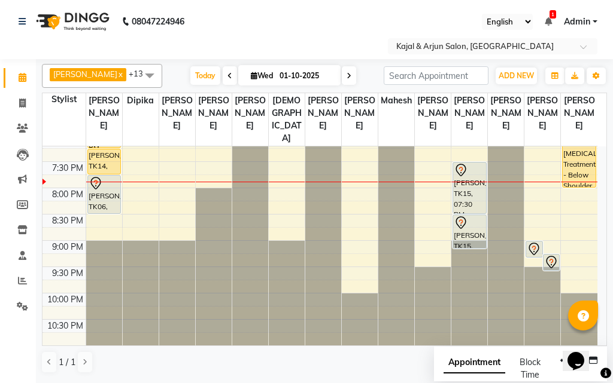
scroll to position [550, 0]
click at [342, 78] on span at bounding box center [349, 75] width 14 height 19
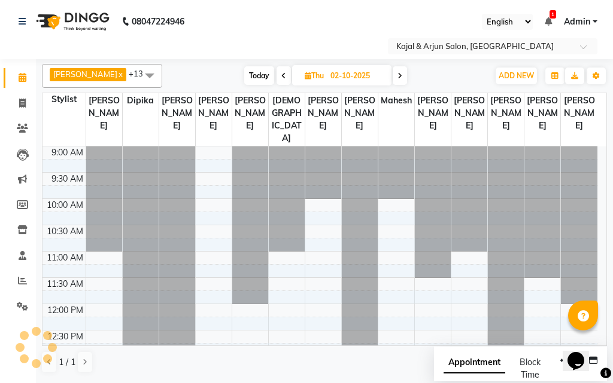
scroll to position [527, 0]
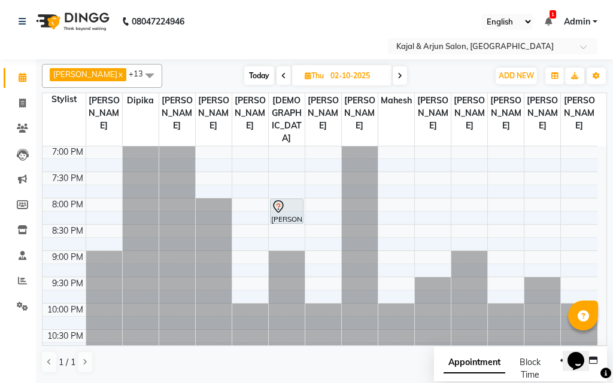
click at [283, 77] on span at bounding box center [283, 75] width 14 height 19
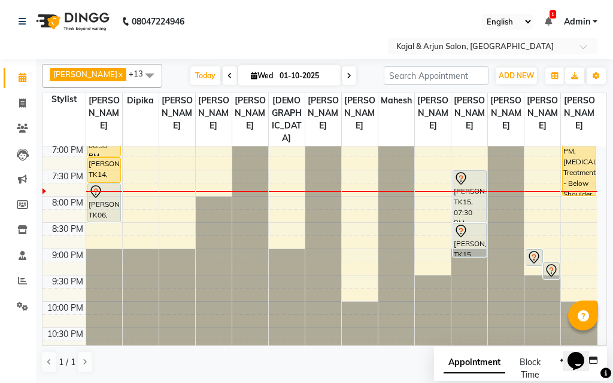
scroll to position [550, 0]
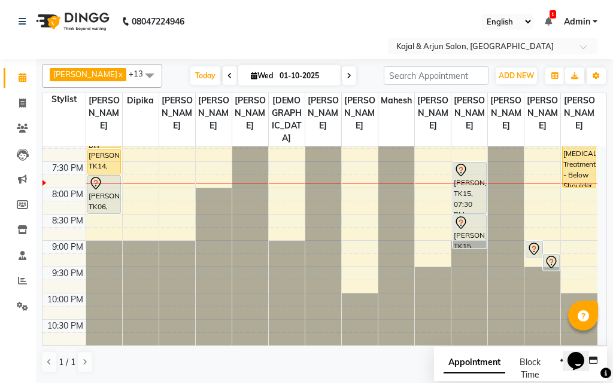
click at [347, 81] on span at bounding box center [349, 75] width 14 height 19
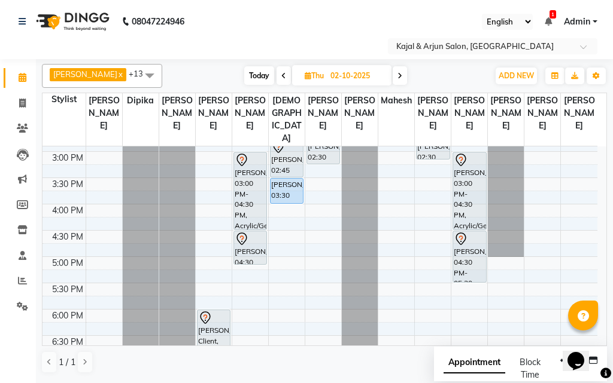
scroll to position [251, 0]
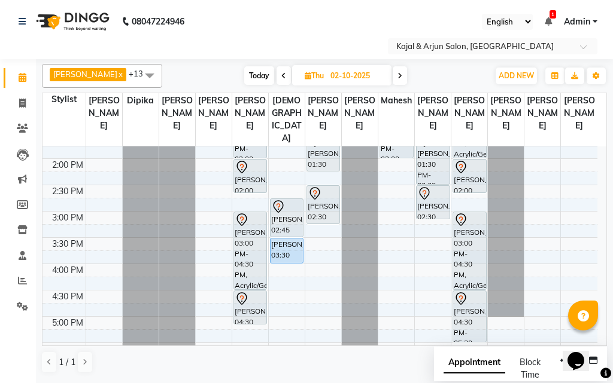
click at [400, 76] on span at bounding box center [399, 75] width 14 height 19
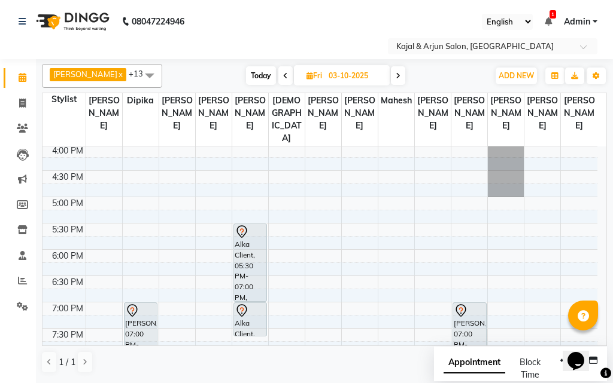
scroll to position [430, 0]
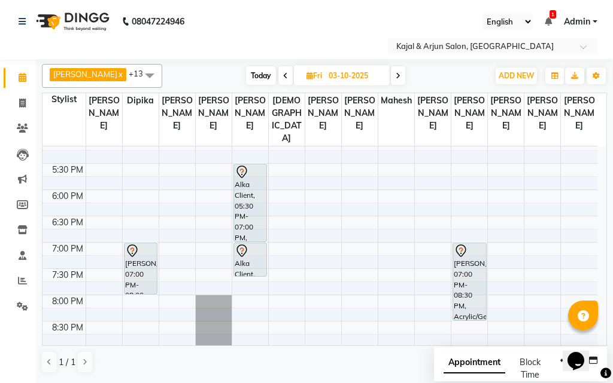
click at [283, 75] on icon at bounding box center [285, 75] width 5 height 7
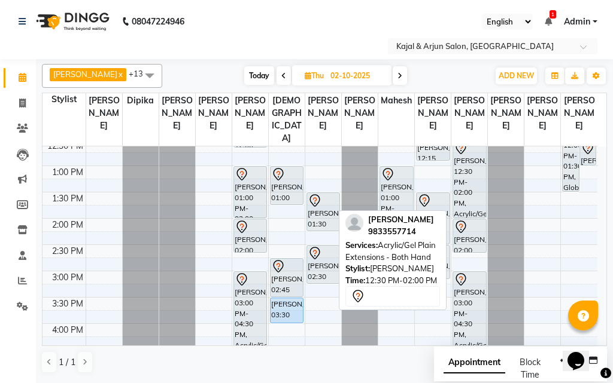
scroll to position [251, 0]
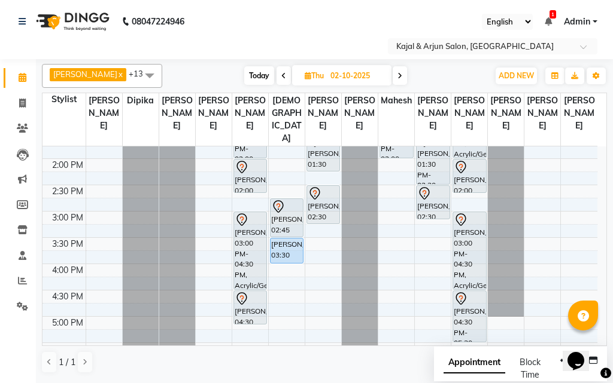
click at [398, 77] on icon at bounding box center [399, 75] width 5 height 7
type input "03-10-2025"
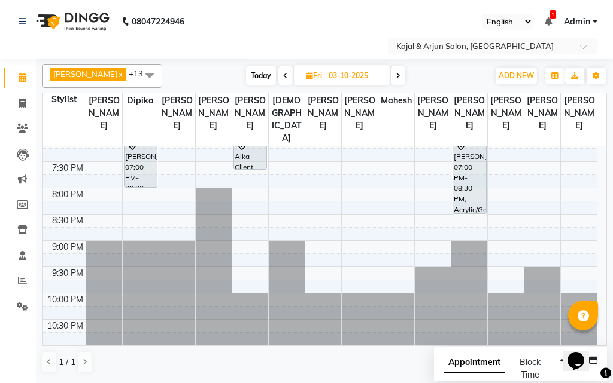
scroll to position [490, 0]
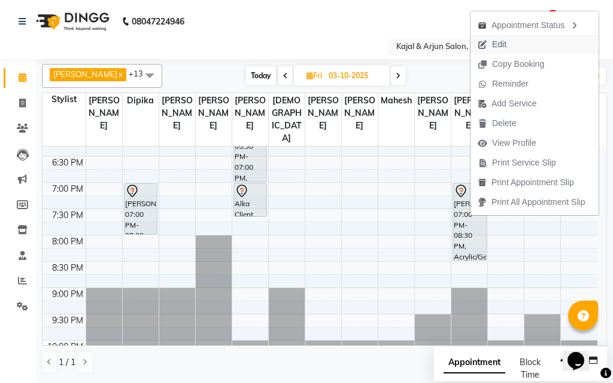
click at [497, 41] on span "Edit" at bounding box center [499, 44] width 14 height 13
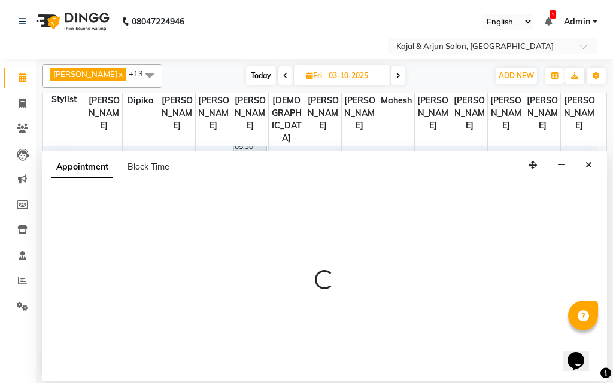
select select "tentative"
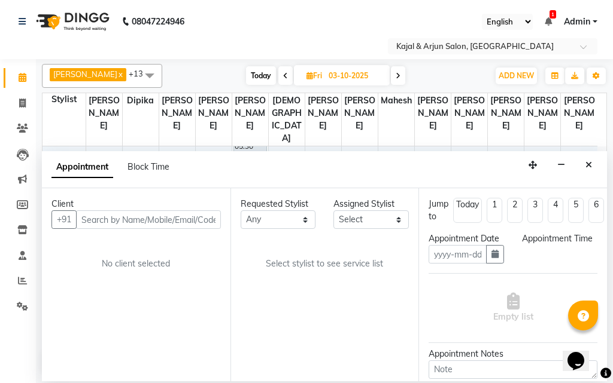
type input "03-10-2025"
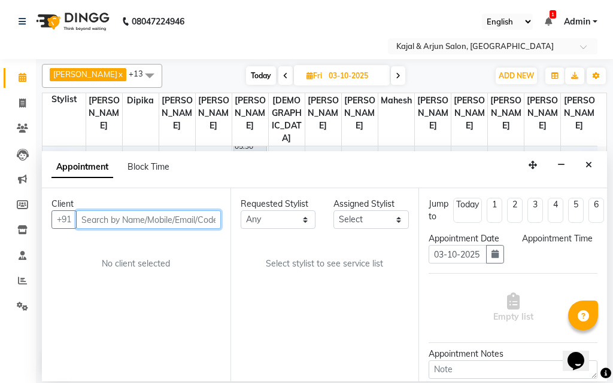
scroll to position [550, 0]
select select "1140"
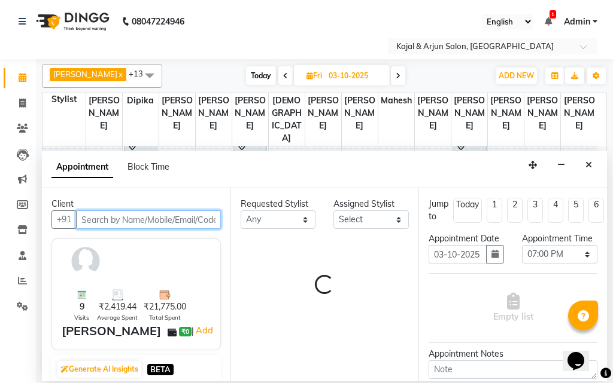
select select "6989"
select select "118"
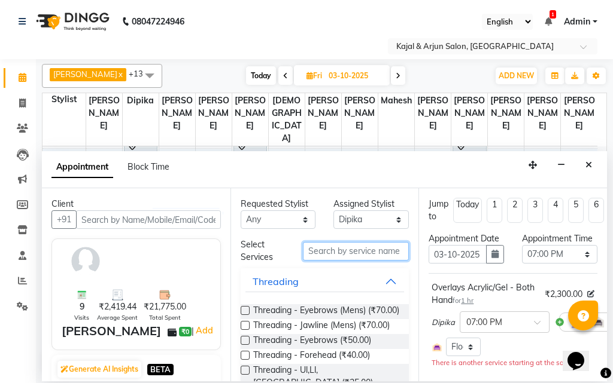
click at [343, 252] on input "text" at bounding box center [356, 251] width 106 height 19
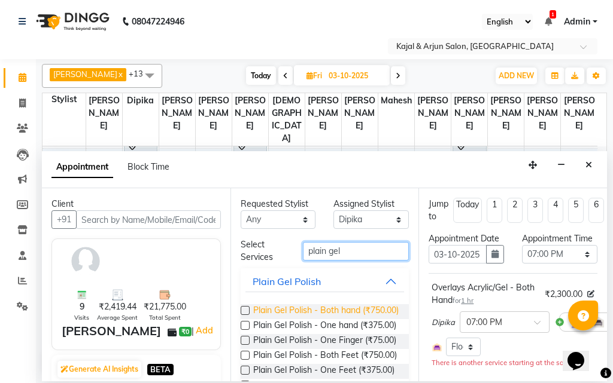
type input "plain gel"
click at [340, 309] on span "Plain Gel Polish - Both hand (₹750.00)" at bounding box center [325, 312] width 145 height 15
checkbox input "false"
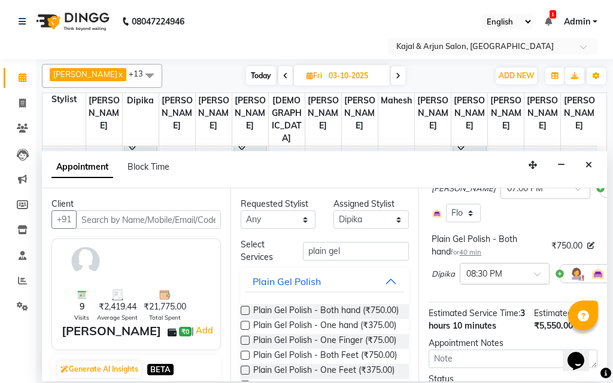
scroll to position [239, 0]
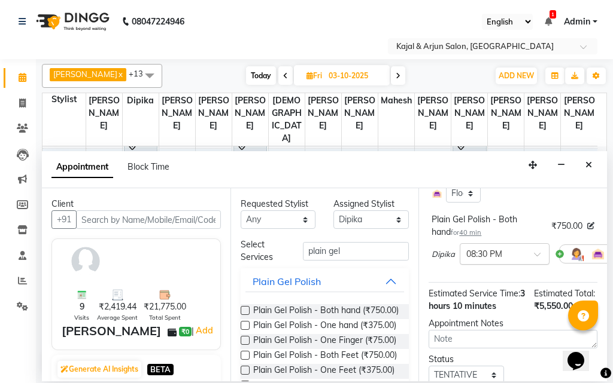
click at [483, 260] on input "text" at bounding box center [492, 253] width 53 height 13
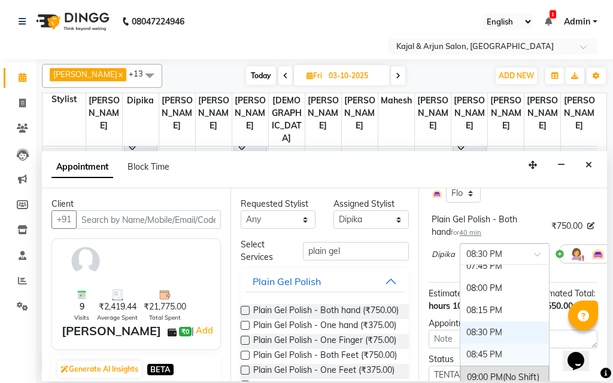
scroll to position [883, 0]
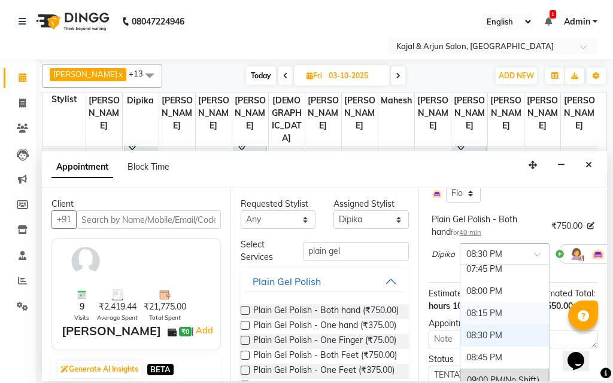
click at [485, 325] on div "08:15 PM" at bounding box center [504, 314] width 89 height 22
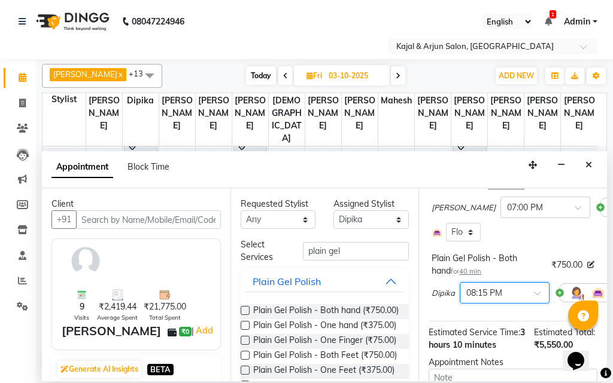
scroll to position [179, 0]
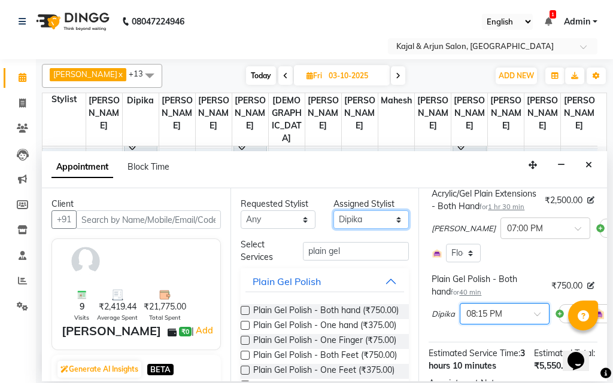
click at [355, 218] on select "Select Arjun Sir [PERSON_NAME] [PERSON_NAME] [PERSON_NAME] [PERSON_NAME] [PERSO…" at bounding box center [370, 220] width 75 height 19
select select "25958"
click at [333, 211] on select "Select Arjun Sir [PERSON_NAME] [PERSON_NAME] [PERSON_NAME] [PERSON_NAME] [PERSO…" at bounding box center [370, 220] width 75 height 19
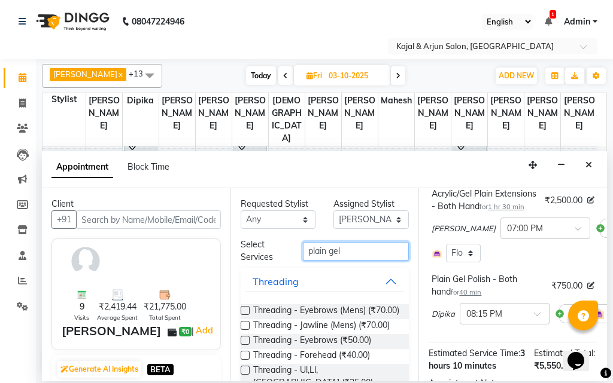
click at [352, 249] on input "plain gel" at bounding box center [356, 251] width 106 height 19
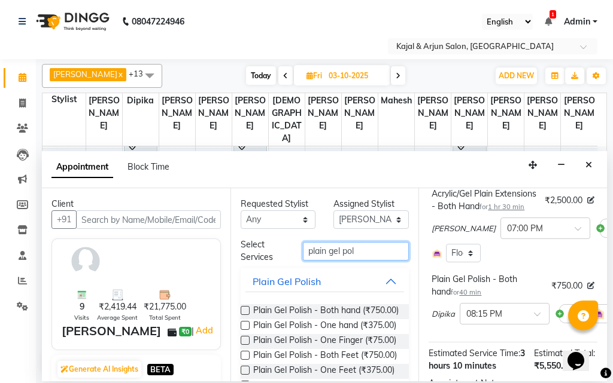
type input "plain gel pol"
click at [343, 303] on div "Plain Gel Polish - Both hand (₹750.00) Plain Gel Polish - One hand (₹375.00) Pl…" at bounding box center [325, 354] width 169 height 119
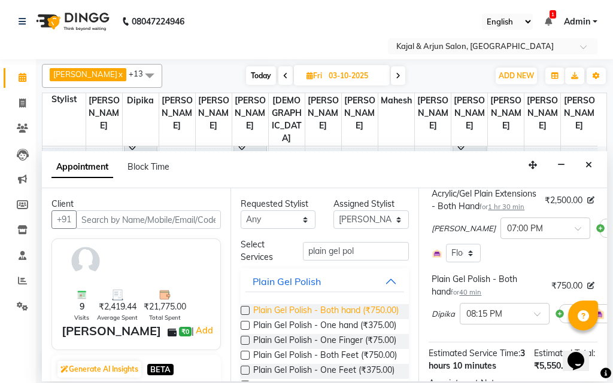
click at [342, 309] on span "Plain Gel Polish - Both hand (₹750.00)" at bounding box center [325, 312] width 145 height 15
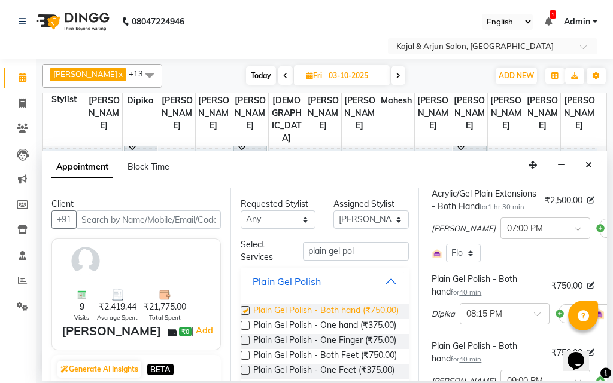
checkbox input "false"
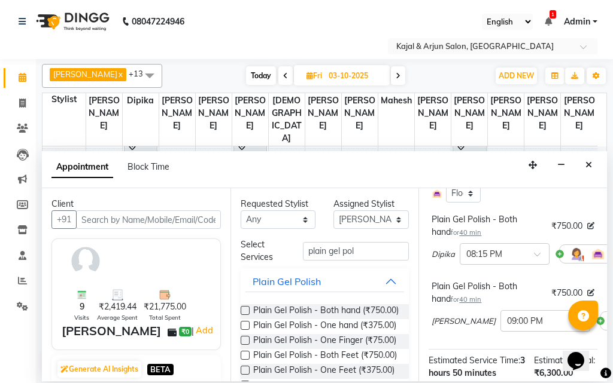
scroll to position [299, 0]
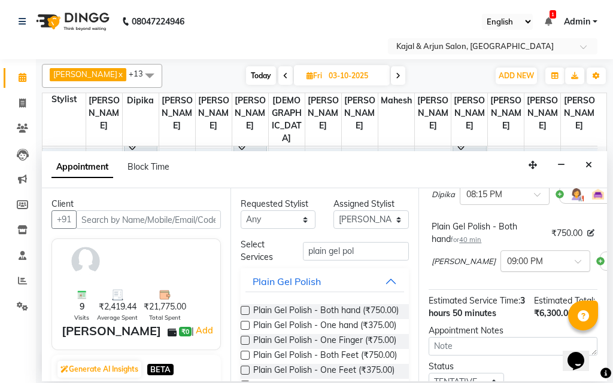
click at [507, 267] on input "text" at bounding box center [533, 260] width 53 height 13
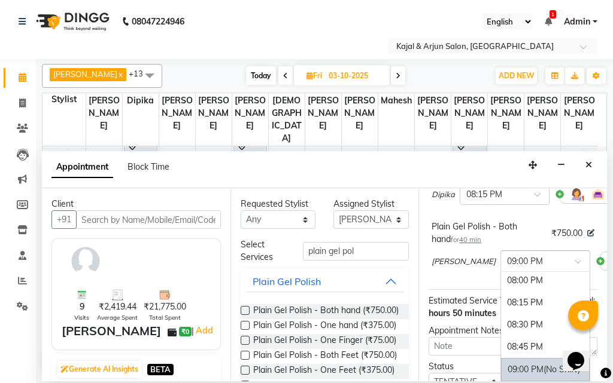
scroll to position [892, 0]
click at [503, 337] on div "08:30 PM" at bounding box center [545, 326] width 89 height 22
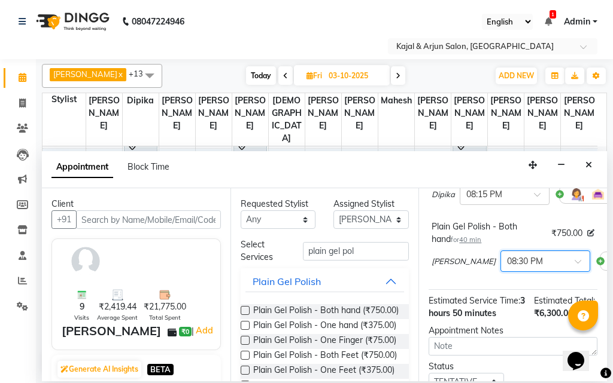
scroll to position [400, 0]
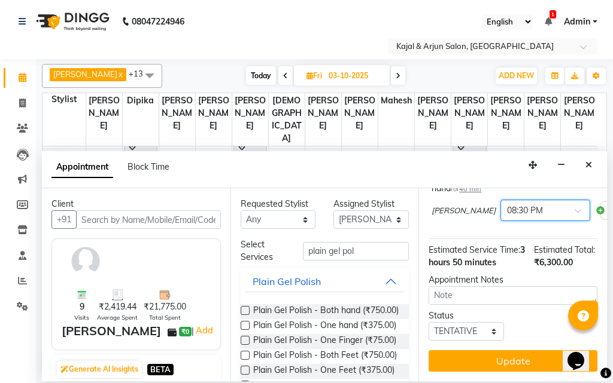
click at [515, 340] on div "Jump to Today 1 2 3 4 5 6 7 8 Weeks Appointment Date 03-10-2025 Appointment Tim…" at bounding box center [512, 284] width 188 height 193
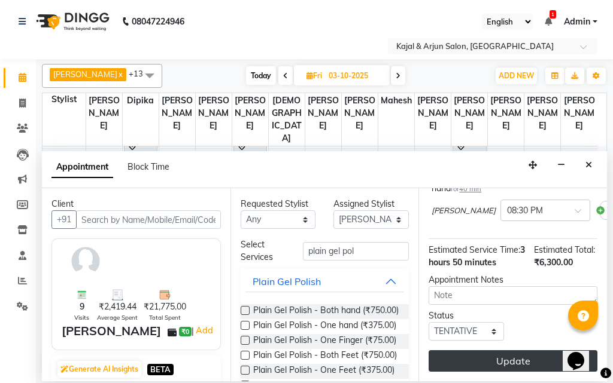
click at [513, 351] on button "Update" at bounding box center [512, 362] width 169 height 22
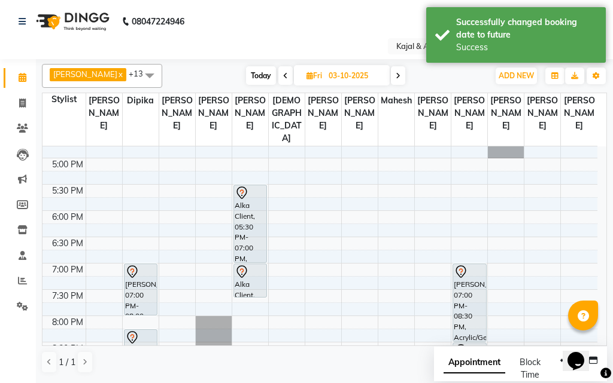
scroll to position [430, 0]
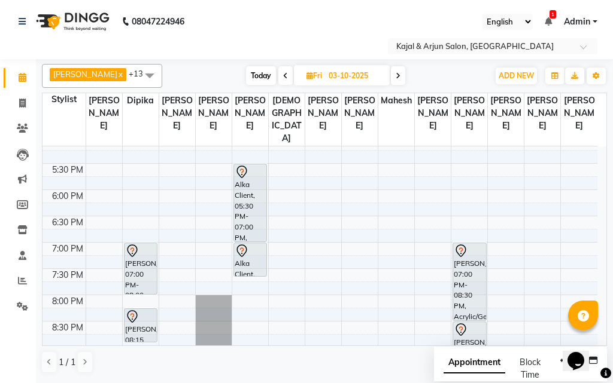
click at [279, 78] on span at bounding box center [285, 75] width 14 height 19
type input "02-10-2025"
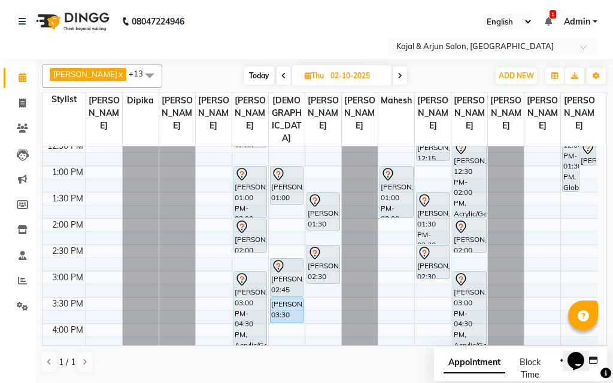
scroll to position [251, 0]
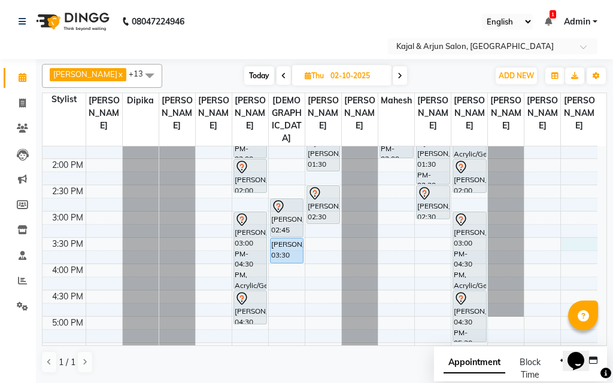
click at [568, 257] on div "9:00 AM 9:30 AM 10:00 AM 10:30 AM 11:00 AM 11:30 AM 12:00 PM 12:30 PM 1:00 PM 1…" at bounding box center [319, 264] width 555 height 736
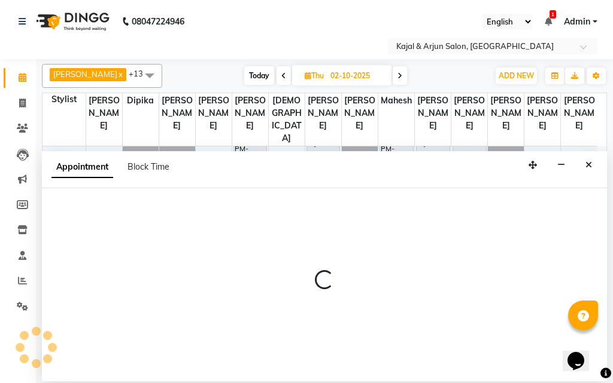
select select "13660"
select select "930"
select select "tentative"
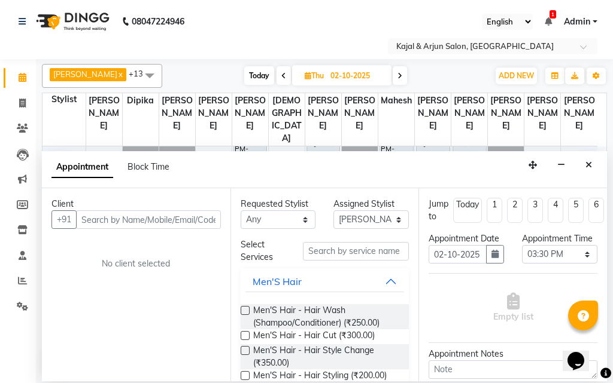
click at [160, 215] on input "text" at bounding box center [148, 220] width 145 height 19
click at [122, 217] on input "text" at bounding box center [148, 220] width 145 height 19
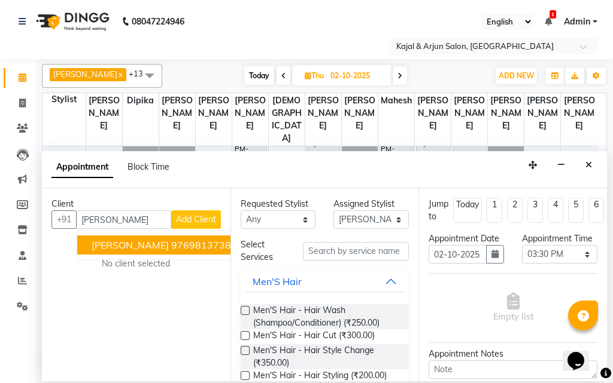
click at [138, 251] on span "Tanya Virdi" at bounding box center [130, 245] width 77 height 12
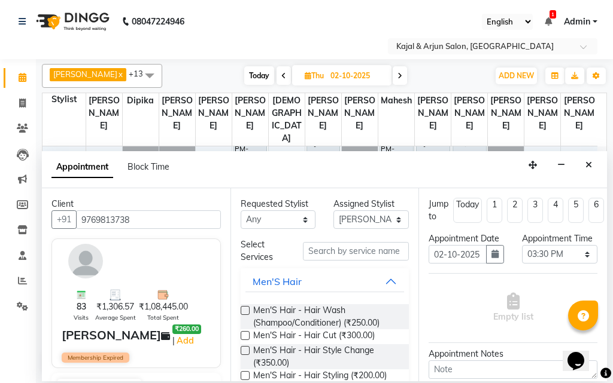
type input "9769813738"
click at [361, 258] on input "text" at bounding box center [356, 251] width 106 height 19
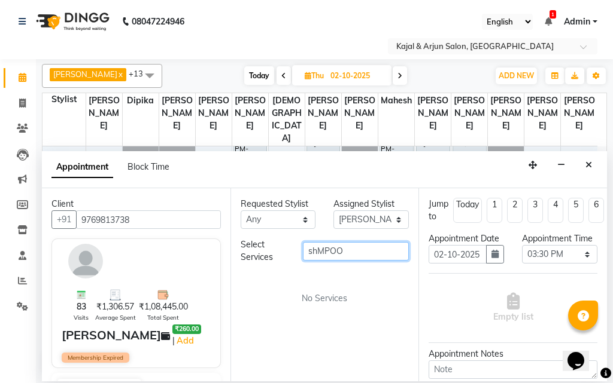
click at [317, 249] on input "shMPOO" at bounding box center [356, 251] width 106 height 19
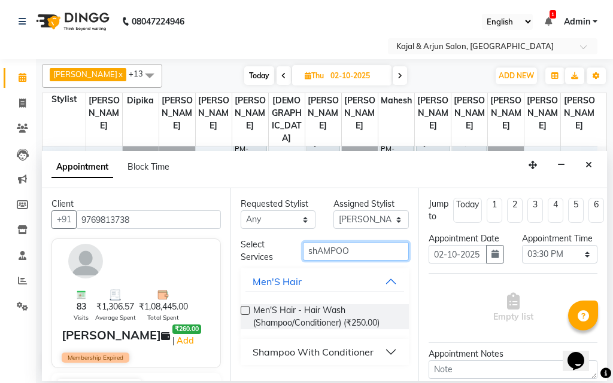
type input "shAMPOO"
click at [322, 344] on button "Shampoo With Conditioner" at bounding box center [324, 353] width 159 height 22
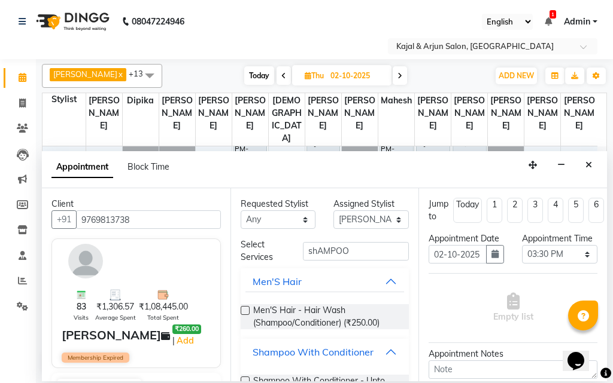
scroll to position [120, 0]
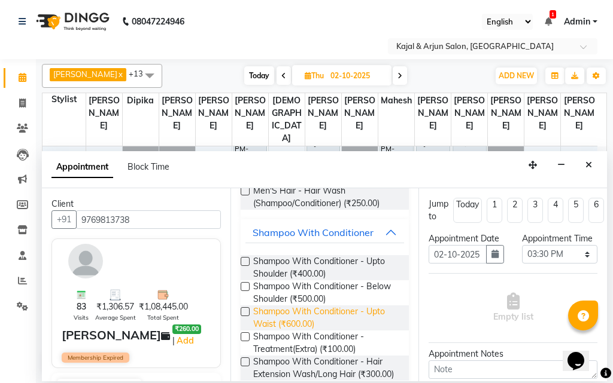
click at [334, 321] on span "Shampoo With Conditioner - Upto Waist (₹600.00)" at bounding box center [326, 318] width 147 height 25
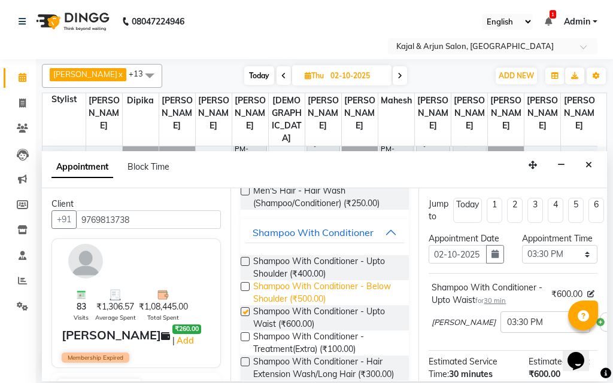
checkbox input "false"
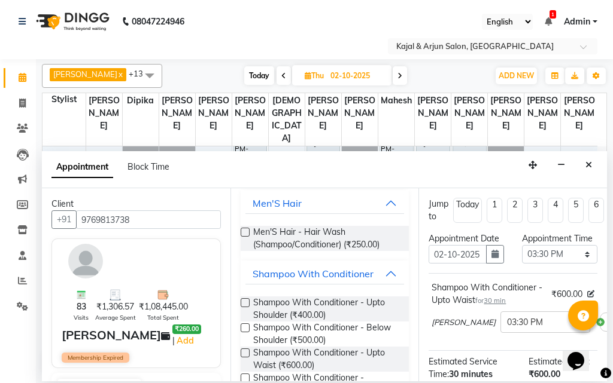
scroll to position [0, 0]
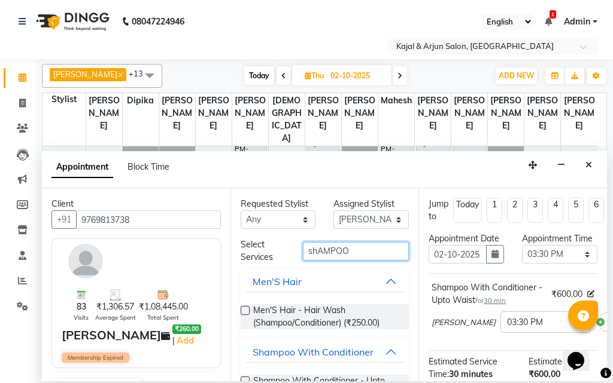
click at [360, 257] on input "shAMPOO" at bounding box center [356, 251] width 106 height 19
type input "s"
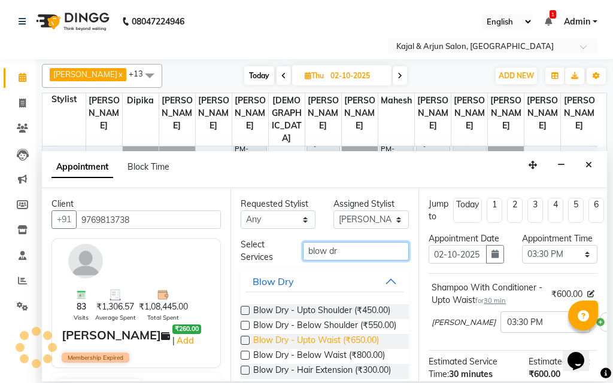
type input "blow dr"
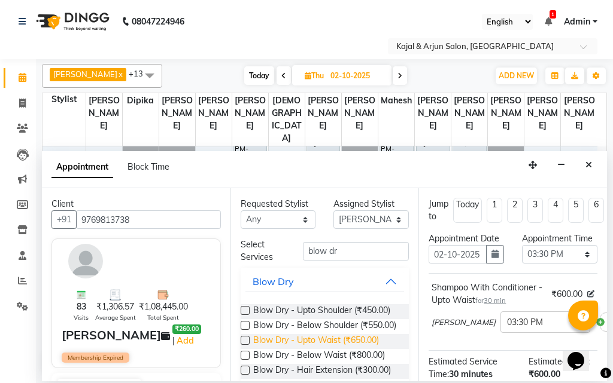
click at [331, 349] on span "Blow Dry - Upto Waist (₹650.00)" at bounding box center [316, 341] width 126 height 15
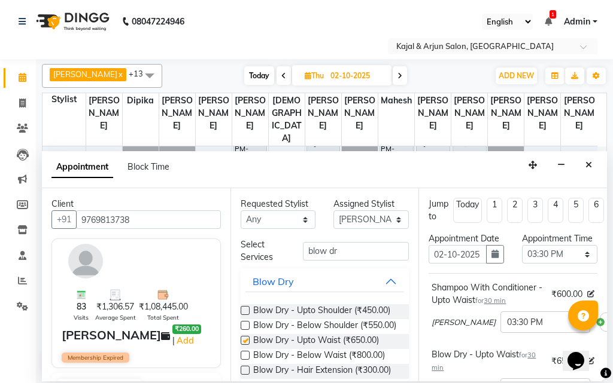
checkbox input "false"
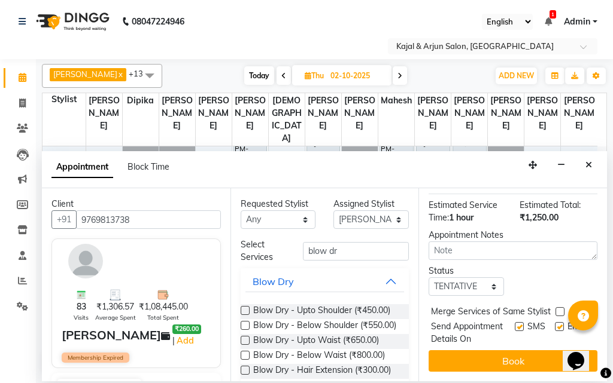
scroll to position [274, 0]
click at [555, 322] on label at bounding box center [559, 326] width 9 height 9
click at [555, 324] on input "checkbox" at bounding box center [559, 328] width 8 height 8
checkbox input "false"
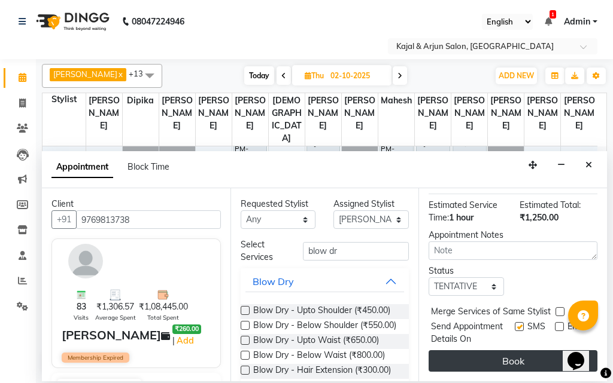
click at [547, 358] on button "Book" at bounding box center [512, 362] width 169 height 22
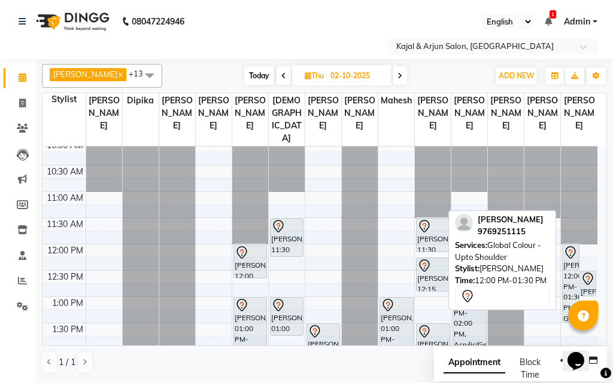
scroll to position [120, 0]
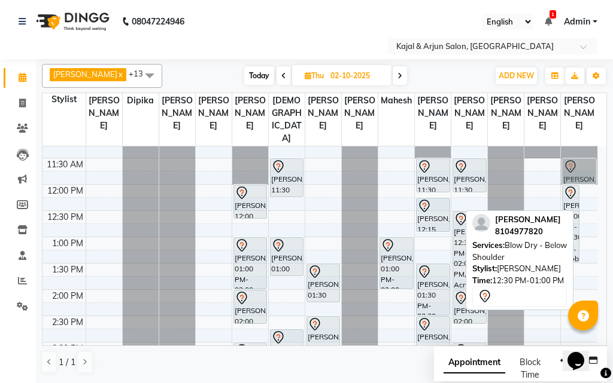
drag, startPoint x: 588, startPoint y: 239, endPoint x: 582, endPoint y: 190, distance: 48.9
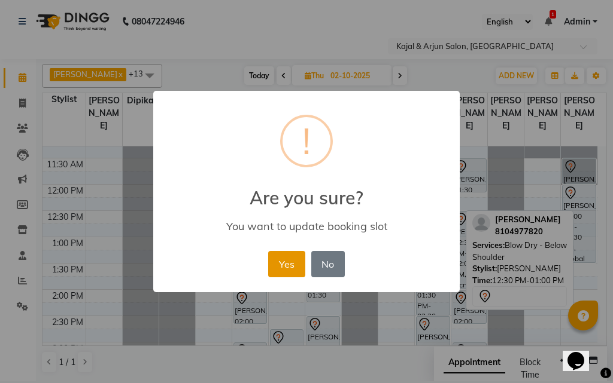
click at [278, 263] on button "Yes" at bounding box center [286, 264] width 36 height 26
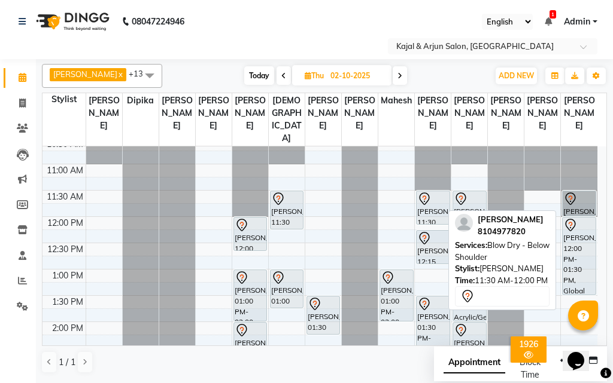
scroll to position [114, 0]
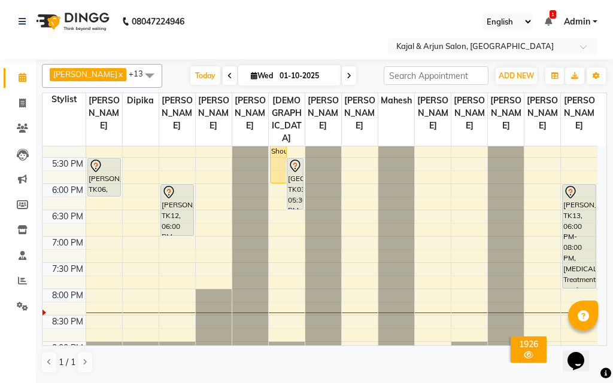
scroll to position [419, 0]
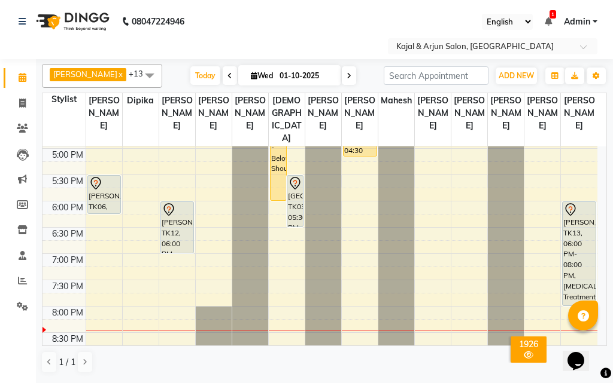
click at [346, 74] on icon at bounding box center [348, 75] width 5 height 7
type input "02-10-2025"
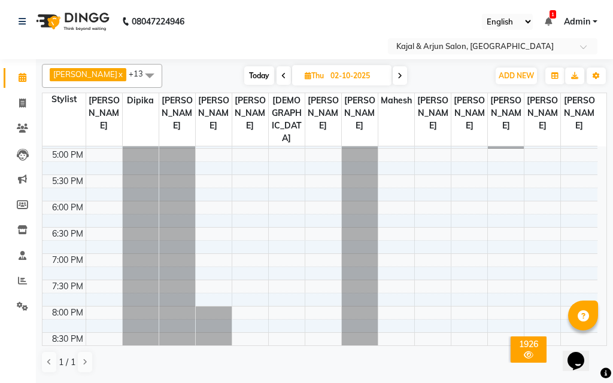
scroll to position [550, 0]
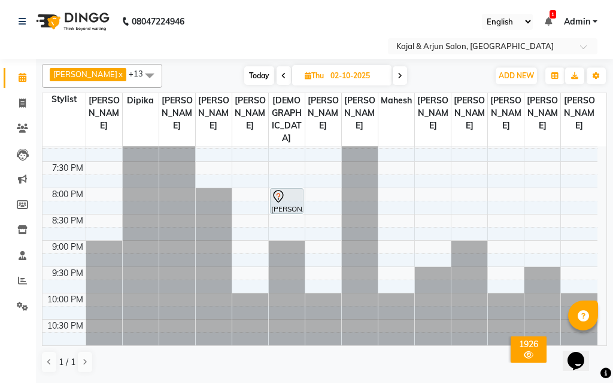
click at [272, 39] on div "Select Location × Kajal & Arjun Salon, Lokhandwala" at bounding box center [306, 46] width 593 height 16
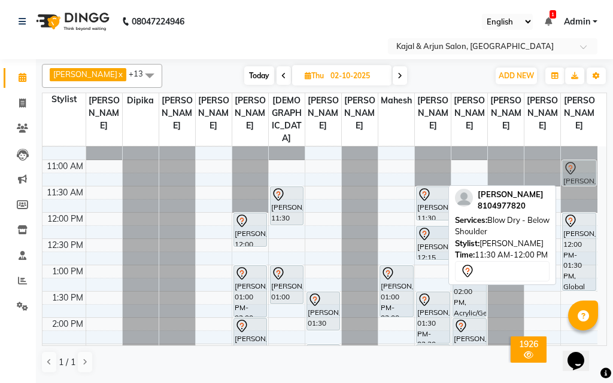
scroll to position [92, 0]
drag, startPoint x: 577, startPoint y: 179, endPoint x: 579, endPoint y: 209, distance: 29.9
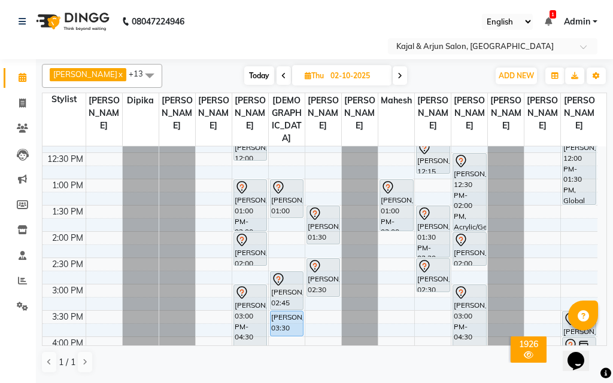
scroll to position [151, 0]
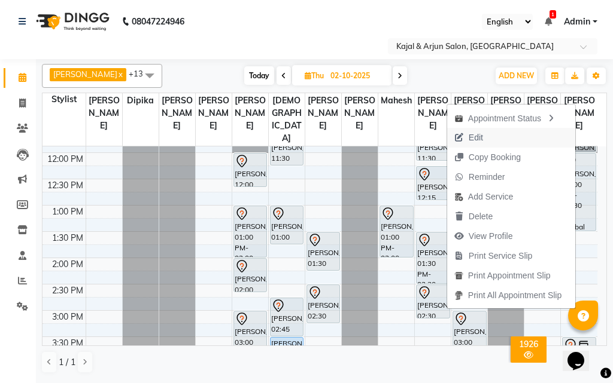
click at [471, 137] on span "Edit" at bounding box center [475, 138] width 14 height 13
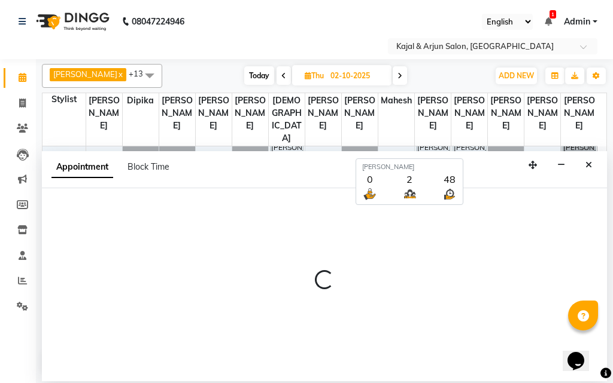
select select "tentative"
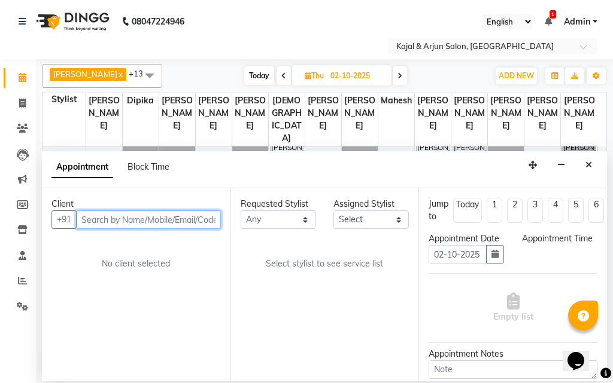
select select "690"
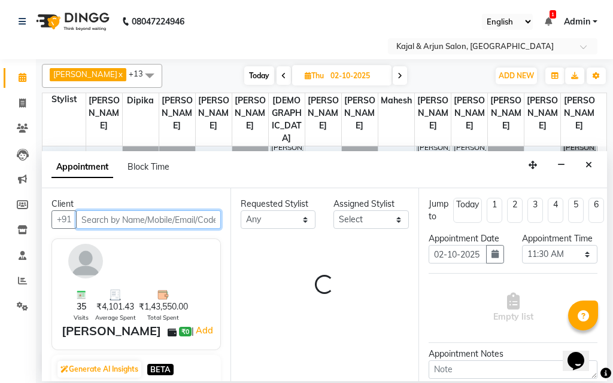
select select "57175"
select select "118"
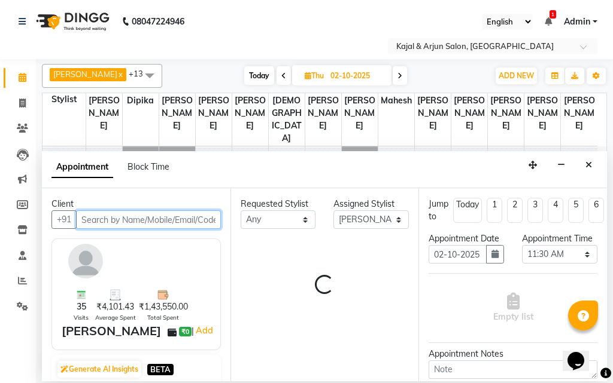
select select "118"
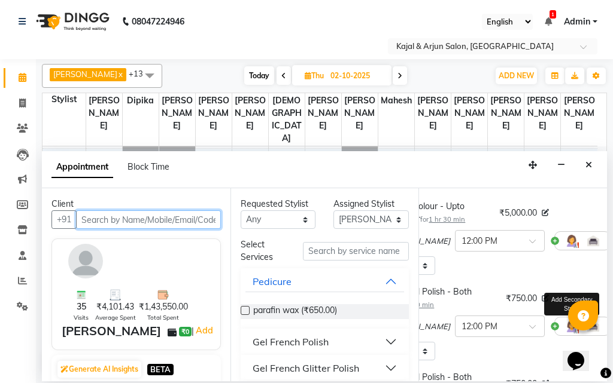
scroll to position [179, 48]
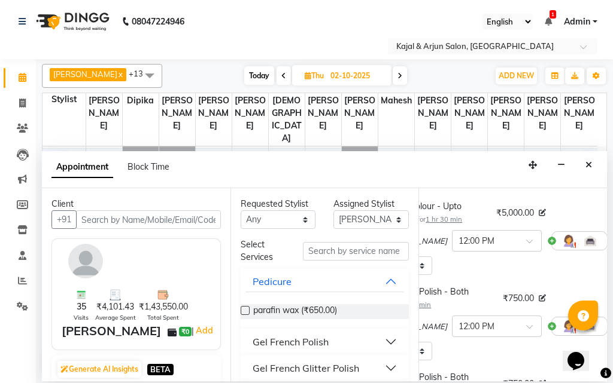
click at [612, 245] on icon at bounding box center [615, 241] width 7 height 8
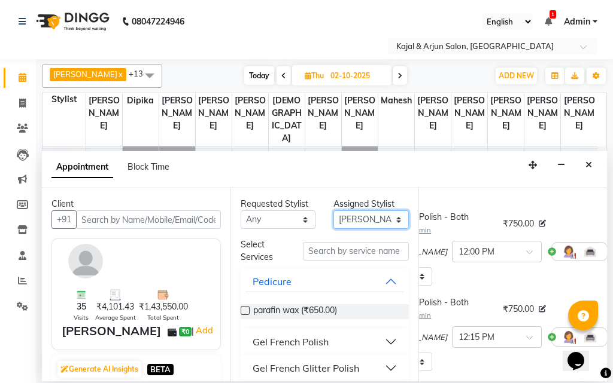
click at [344, 218] on select "Select Arjun Sir [PERSON_NAME] [PERSON_NAME] [PERSON_NAME] [PERSON_NAME] [PERSO…" at bounding box center [370, 220] width 75 height 19
select select "13660"
click at [333, 211] on select "Select Arjun Sir [PERSON_NAME] [PERSON_NAME] [PERSON_NAME] [PERSON_NAME] [PERSO…" at bounding box center [370, 220] width 75 height 19
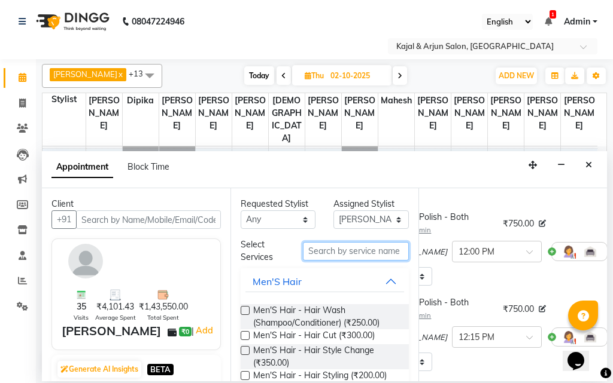
click at [327, 255] on input "text" at bounding box center [356, 251] width 106 height 19
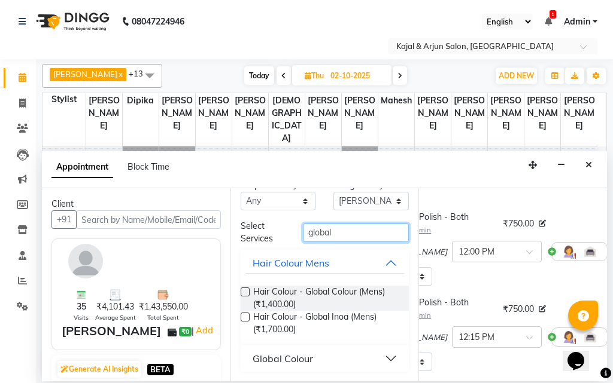
type input "global"
click at [303, 361] on div "Global Colour" at bounding box center [282, 359] width 60 height 14
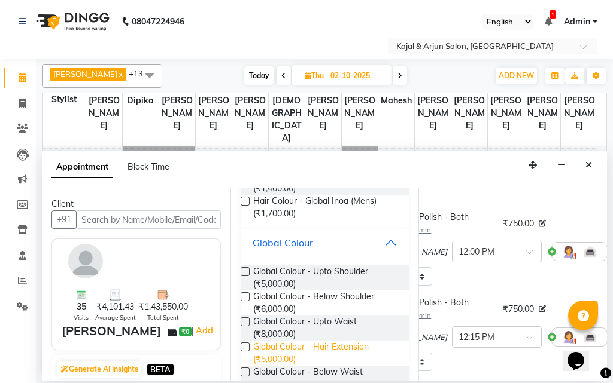
scroll to position [138, 0]
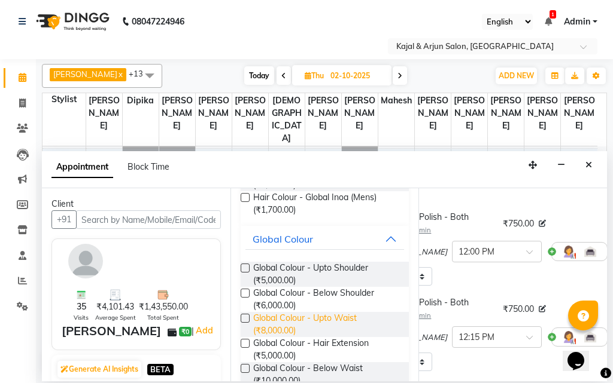
click at [316, 322] on span "Global Colour - Upto Waist (₹8,000.00)" at bounding box center [326, 324] width 147 height 25
checkbox input "false"
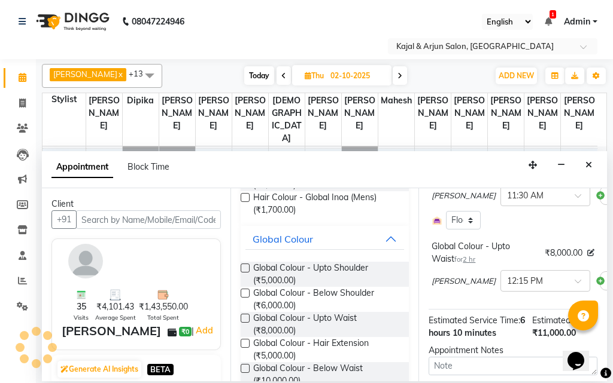
scroll to position [479, 0]
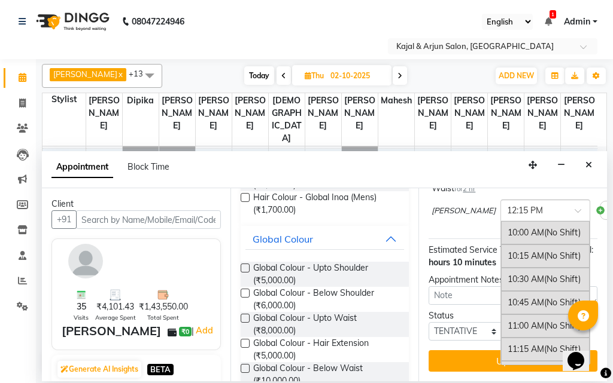
click at [507, 216] on input "text" at bounding box center [533, 209] width 53 height 13
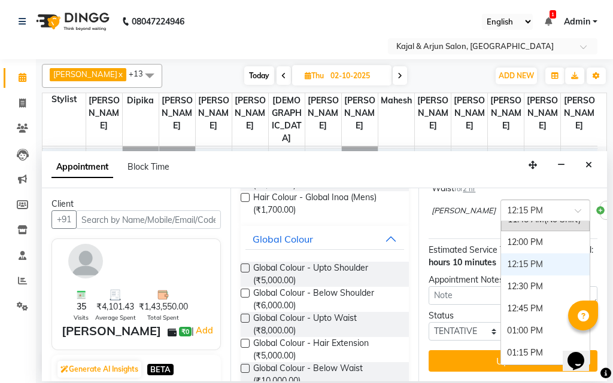
scroll to position [149, 0]
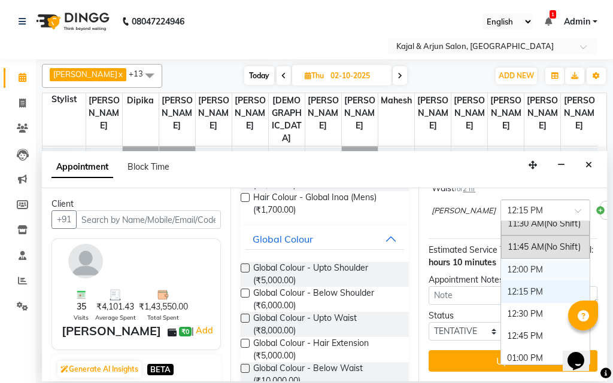
click at [501, 281] on div "12:00 PM" at bounding box center [545, 270] width 89 height 22
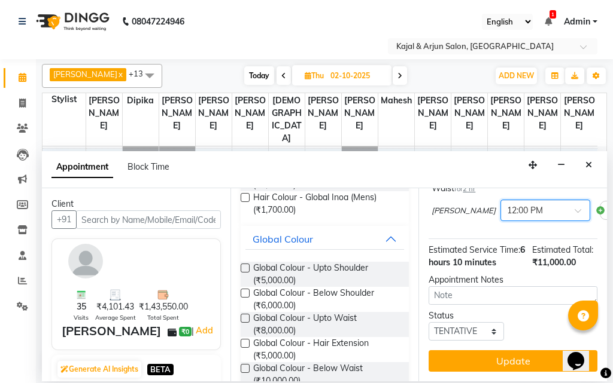
scroll to position [544, 0]
click at [512, 354] on button "Update" at bounding box center [512, 362] width 169 height 22
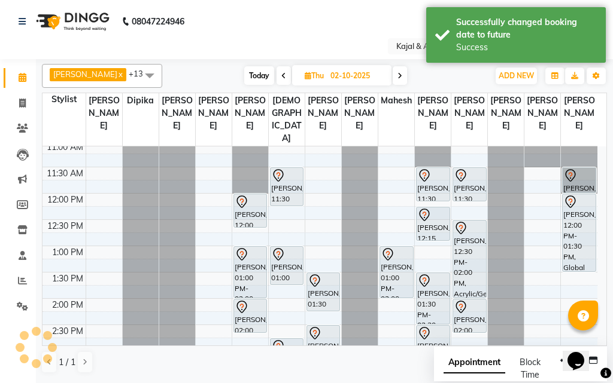
scroll to position [131, 0]
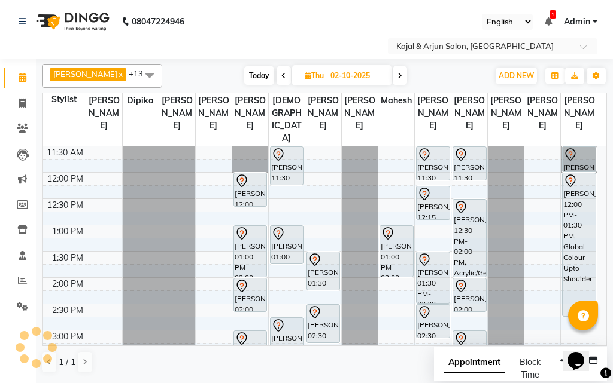
drag, startPoint x: 579, startPoint y: 263, endPoint x: 576, endPoint y: 319, distance: 56.4
click at [576, 319] on body "08047224946 Select Location × Kajal & Arjun Salon, Lokhandwala English ENGLISH …" at bounding box center [306, 191] width 613 height 383
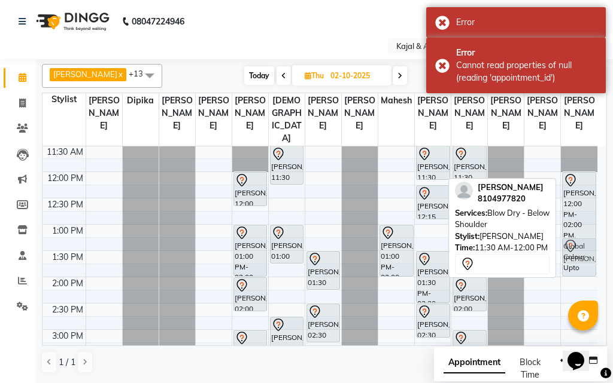
drag, startPoint x: 576, startPoint y: 171, endPoint x: 576, endPoint y: 262, distance: 90.9
click at [578, 260] on div "shafak gursahani, 11:30 AM-12:00 PM, Blow Dry - Below Shoulder Jaswe Bharara, 1…" at bounding box center [579, 382] width 36 height 736
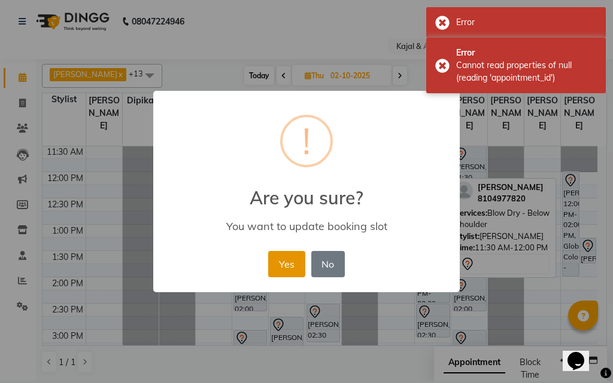
click at [275, 260] on button "Yes" at bounding box center [286, 264] width 36 height 26
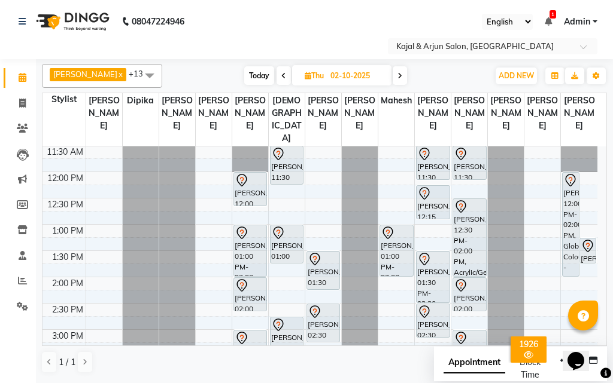
click at [397, 74] on icon at bounding box center [399, 75] width 5 height 7
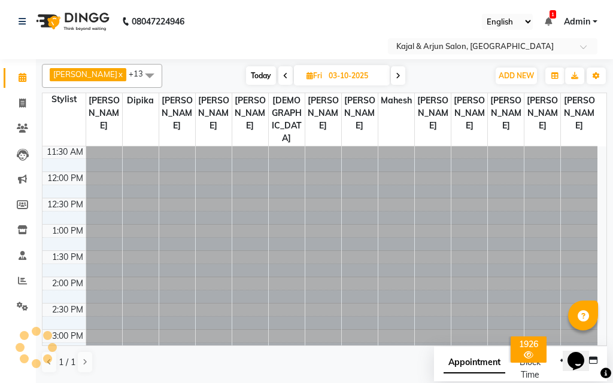
scroll to position [550, 0]
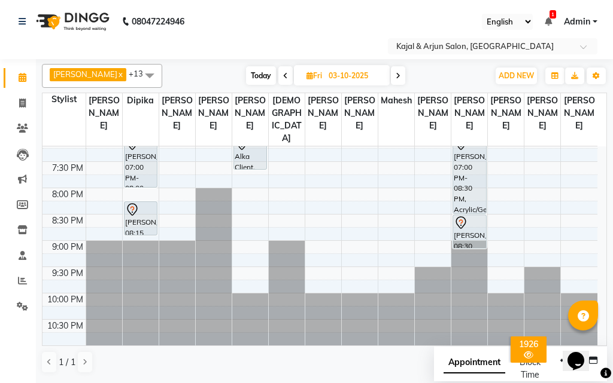
click at [397, 74] on icon at bounding box center [397, 75] width 5 height 7
type input "04-10-2025"
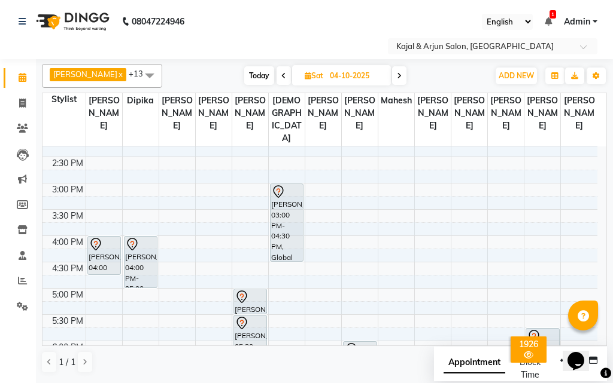
scroll to position [251, 0]
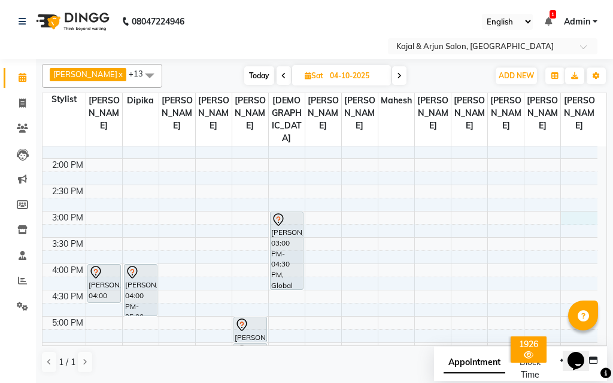
click at [575, 230] on div "9:00 AM 9:30 AM 10:00 AM 10:30 AM 11:00 AM 11:30 AM 12:00 PM 12:30 PM 1:00 PM 1…" at bounding box center [319, 264] width 555 height 736
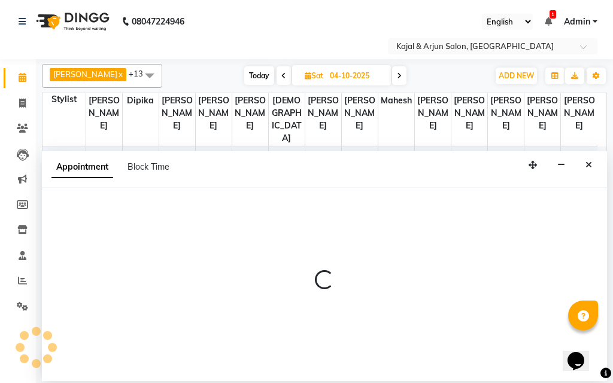
select select "13660"
select select "900"
select select "tentative"
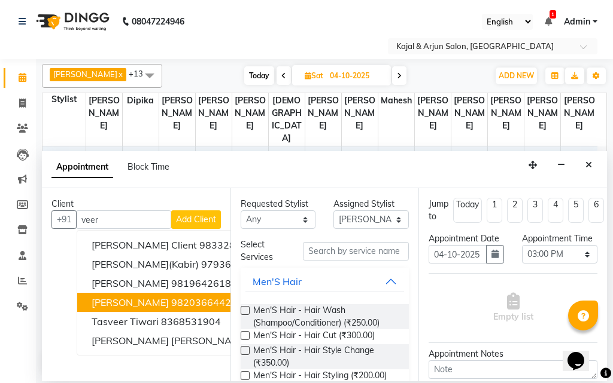
click at [189, 296] on button "veeru chadda 9820366442" at bounding box center [201, 302] width 248 height 19
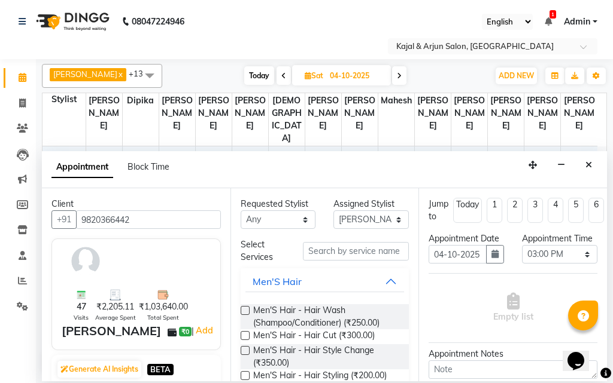
type input "9820366442"
click at [337, 247] on input "text" at bounding box center [356, 251] width 106 height 19
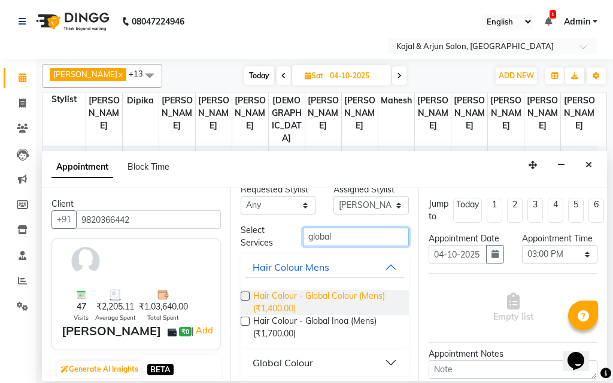
scroll to position [19, 0]
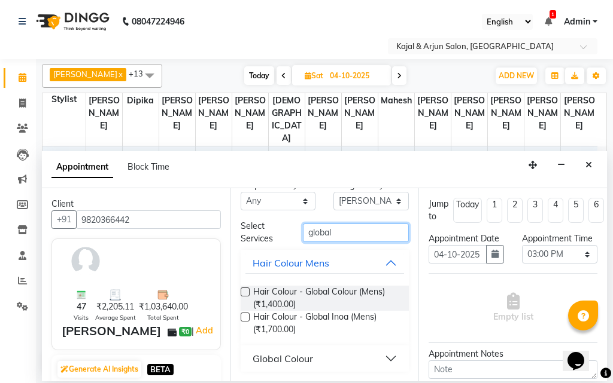
type input "global"
click at [299, 359] on div "Global Colour" at bounding box center [282, 359] width 60 height 14
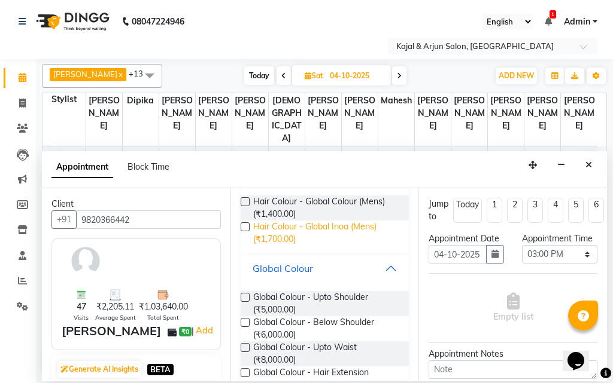
scroll to position [138, 0]
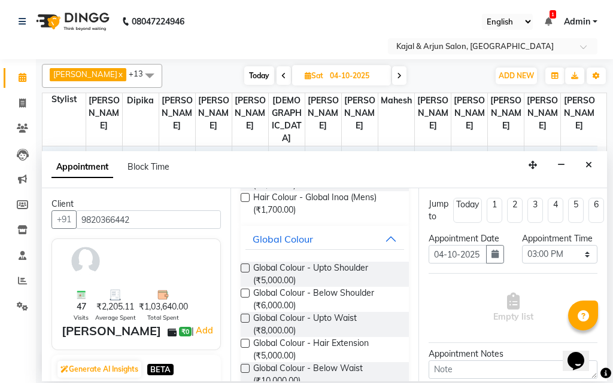
click at [243, 266] on label at bounding box center [245, 268] width 9 height 9
click at [243, 266] on input "checkbox" at bounding box center [245, 270] width 8 height 8
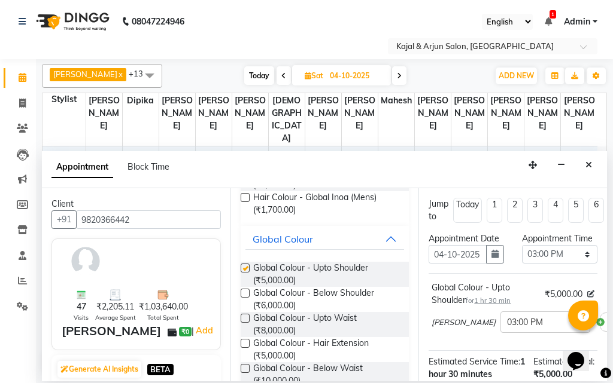
checkbox input "false"
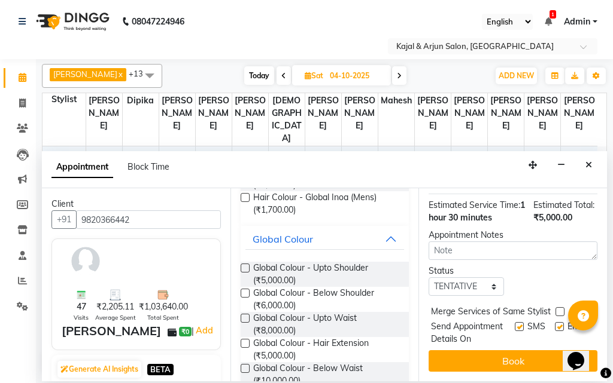
scroll to position [205, 0]
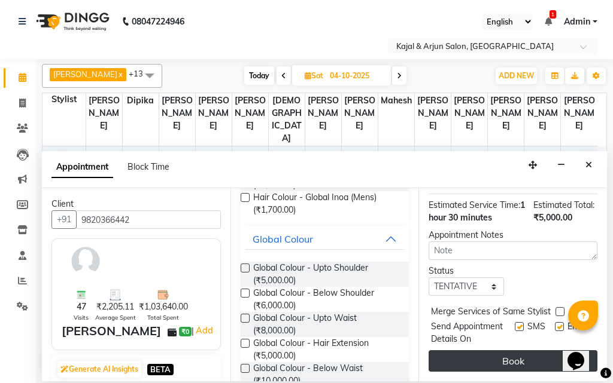
click at [531, 353] on button "Book" at bounding box center [512, 362] width 169 height 22
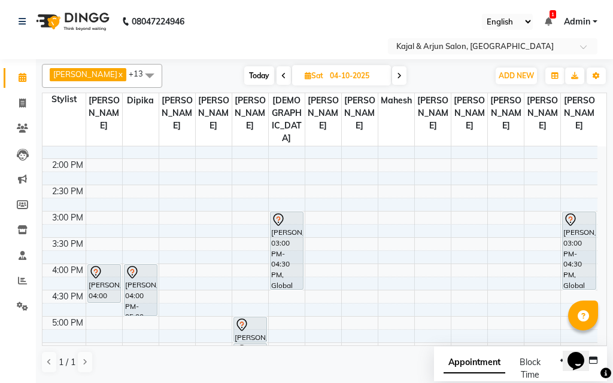
click at [281, 75] on icon at bounding box center [283, 75] width 5 height 7
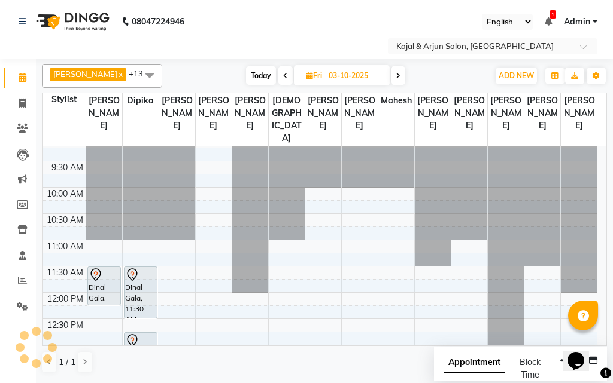
scroll to position [191, 0]
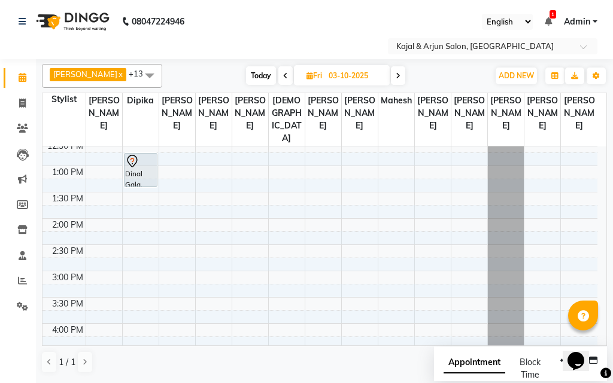
click at [283, 75] on icon at bounding box center [285, 75] width 5 height 7
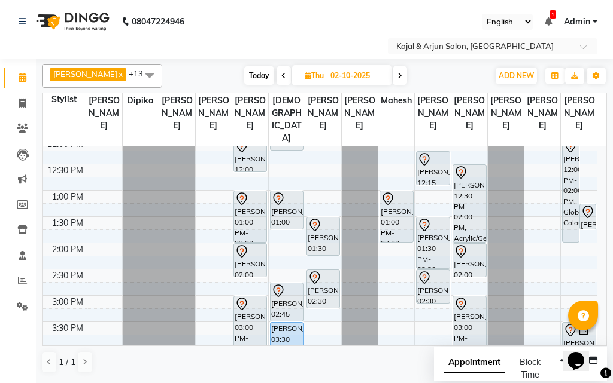
scroll to position [131, 0]
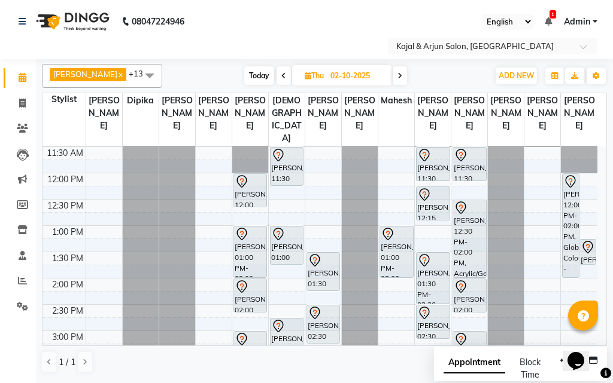
click at [397, 76] on icon at bounding box center [399, 75] width 5 height 7
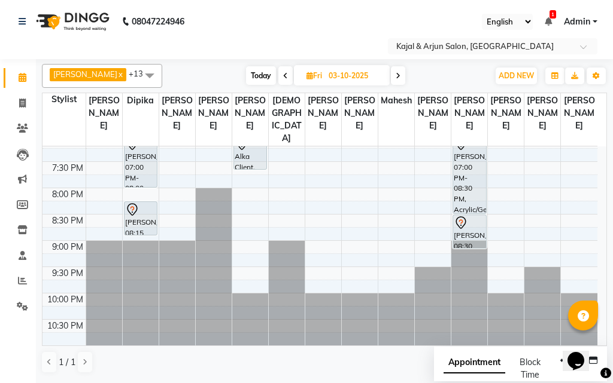
click at [395, 72] on icon at bounding box center [397, 75] width 5 height 7
type input "04-10-2025"
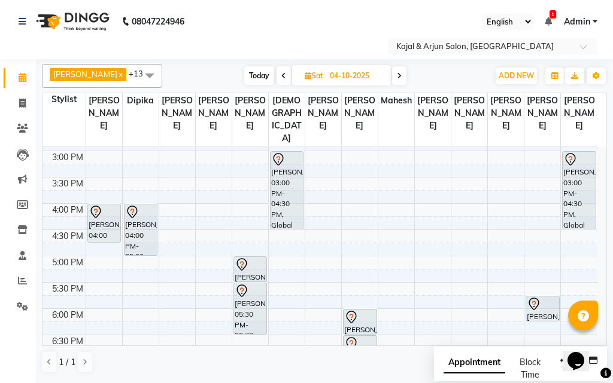
scroll to position [310, 0]
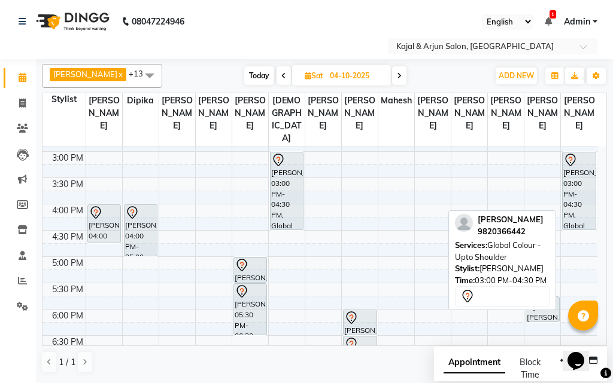
click at [578, 226] on div "veeru chadda, 03:00 PM-04:30 PM, Global Colour - Upto Shoulder" at bounding box center [578, 191] width 33 height 77
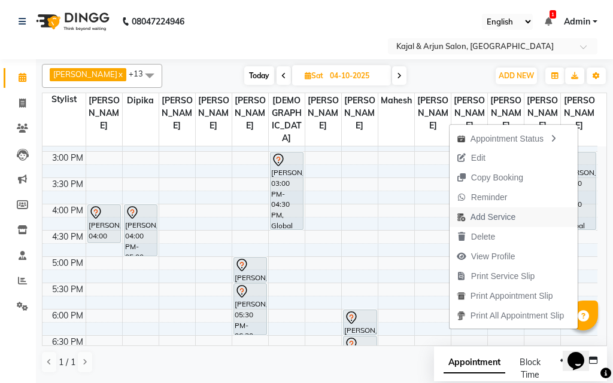
click at [496, 216] on span "Add Service" at bounding box center [492, 217] width 45 height 13
select select "13660"
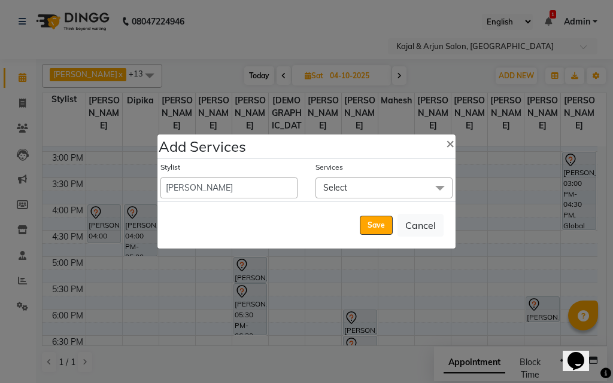
click at [434, 182] on span at bounding box center [440, 189] width 24 height 23
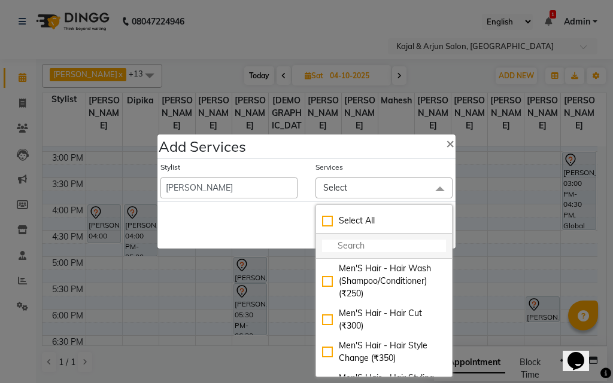
click at [399, 236] on li at bounding box center [384, 246] width 136 height 25
click at [390, 239] on li at bounding box center [384, 246] width 136 height 25
click at [355, 245] on input "multiselect-search" at bounding box center [384, 246] width 124 height 13
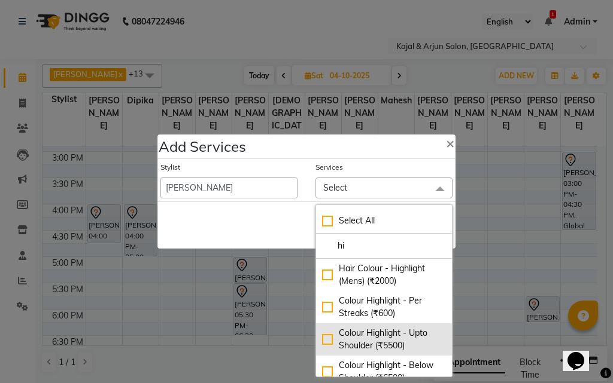
type input "hi"
click at [322, 337] on div "Colour Highlight - Upto Shoulder (₹5500)" at bounding box center [384, 339] width 124 height 25
checkbox input "true"
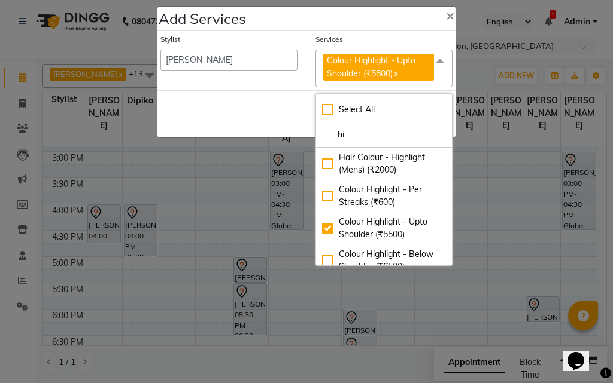
scroll to position [179, 0]
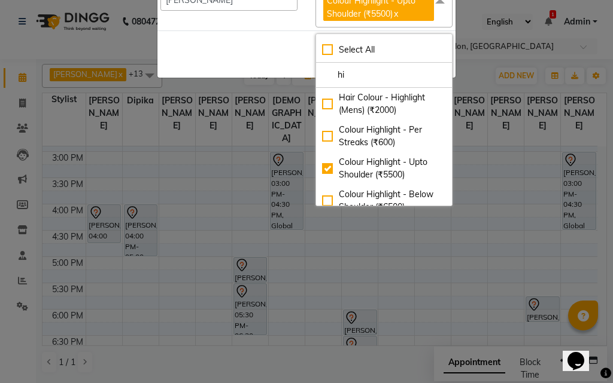
click at [288, 53] on div "Save Cancel" at bounding box center [306, 54] width 298 height 47
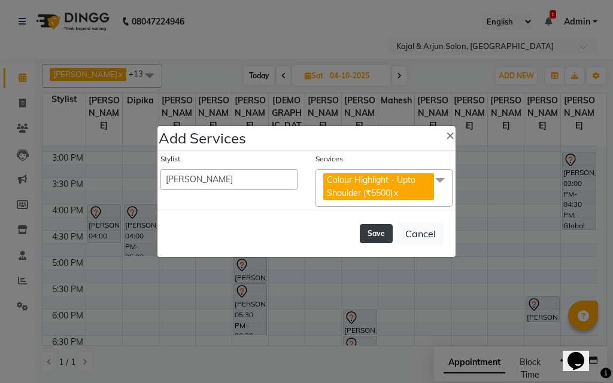
click at [371, 230] on button "Save" at bounding box center [376, 233] width 33 height 19
select select "6991"
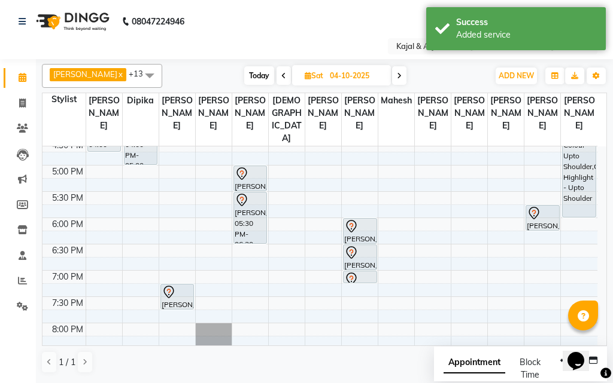
scroll to position [430, 0]
